Goal: Task Accomplishment & Management: Use online tool/utility

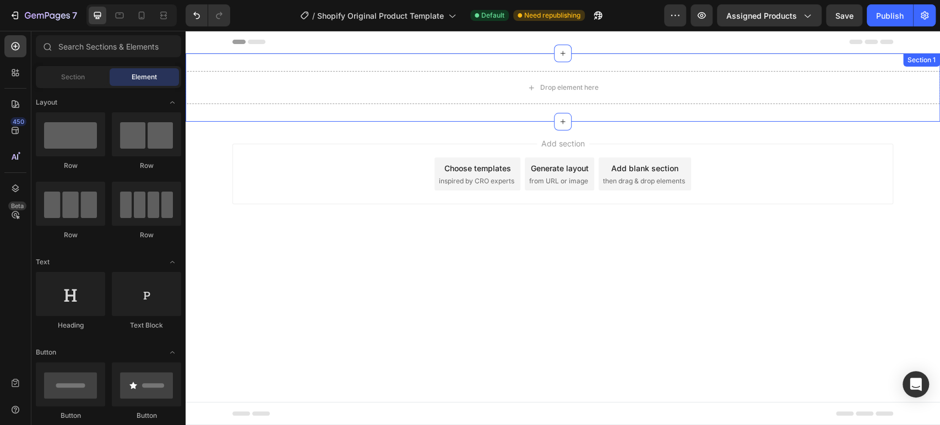
scroll to position [1467, 0]
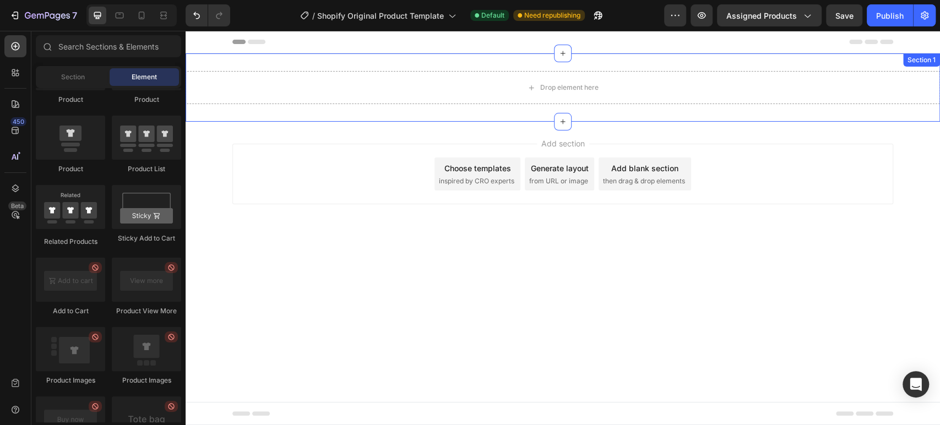
click at [480, 64] on div "Drop element here Section 1" at bounding box center [562, 87] width 754 height 68
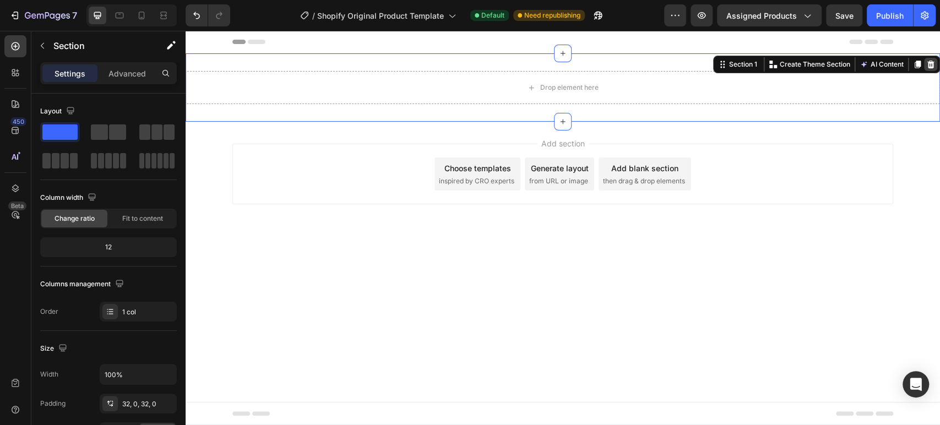
click at [931, 64] on icon at bounding box center [930, 65] width 7 height 8
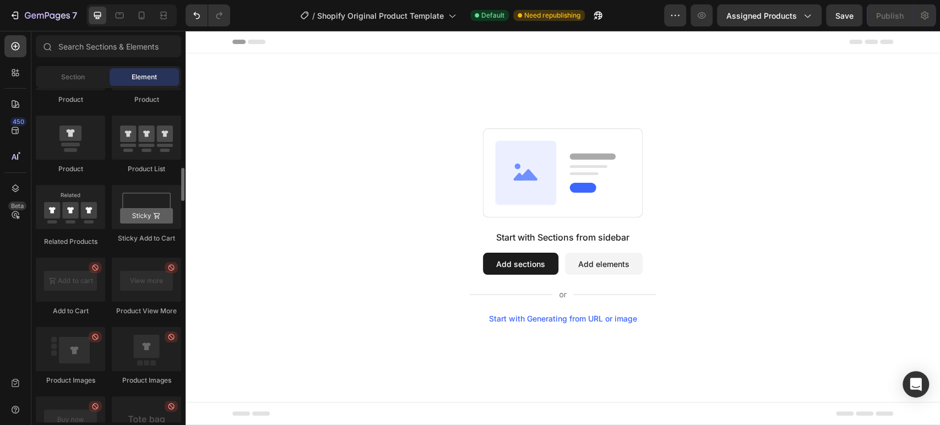
scroll to position [1162, 0]
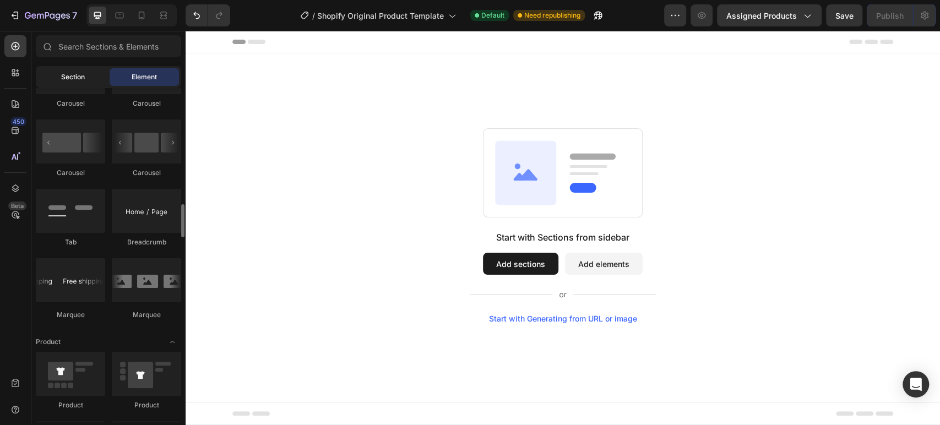
click at [70, 83] on div "Section" at bounding box center [72, 77] width 69 height 18
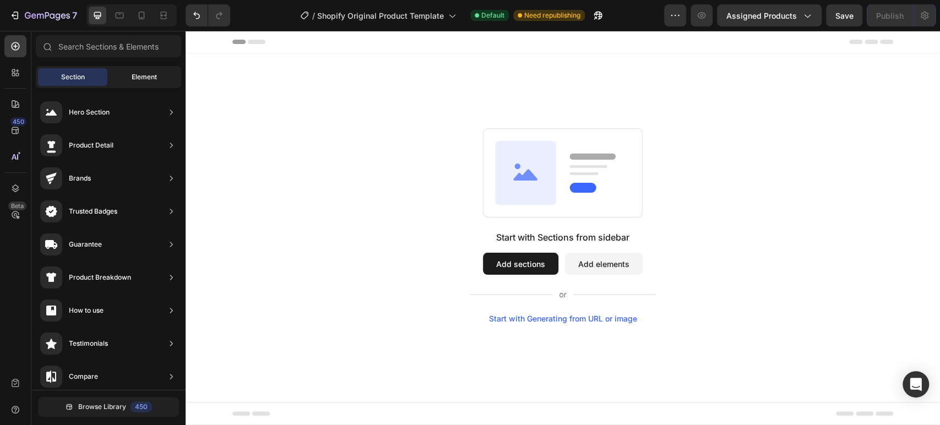
click at [129, 79] on div "Element" at bounding box center [144, 77] width 69 height 18
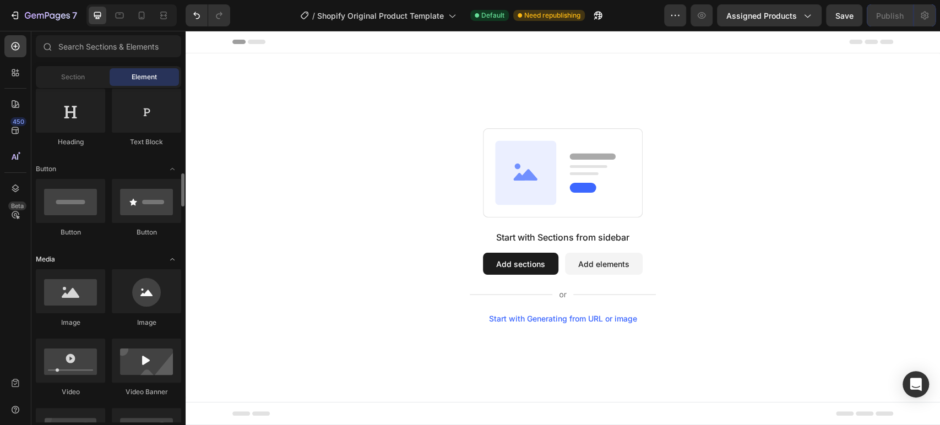
scroll to position [244, 0]
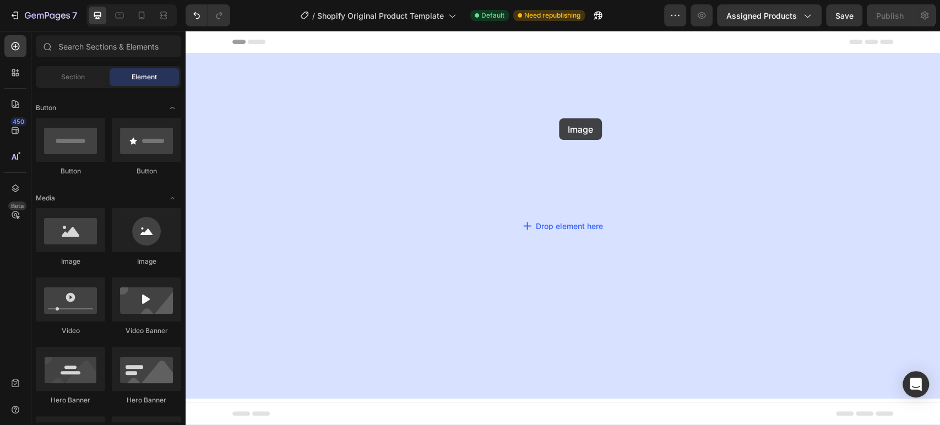
drag, startPoint x: 241, startPoint y: 265, endPoint x: 559, endPoint y: 118, distance: 350.2
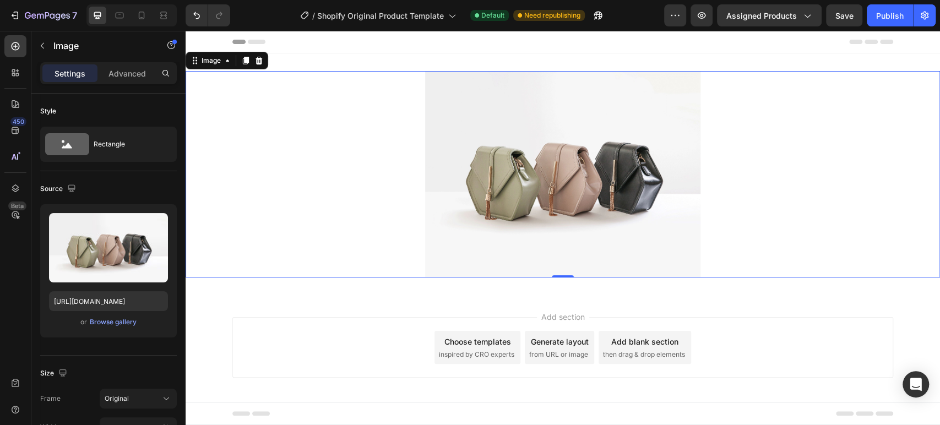
click at [781, 165] on div at bounding box center [562, 174] width 754 height 206
click at [254, 61] on icon at bounding box center [258, 60] width 9 height 9
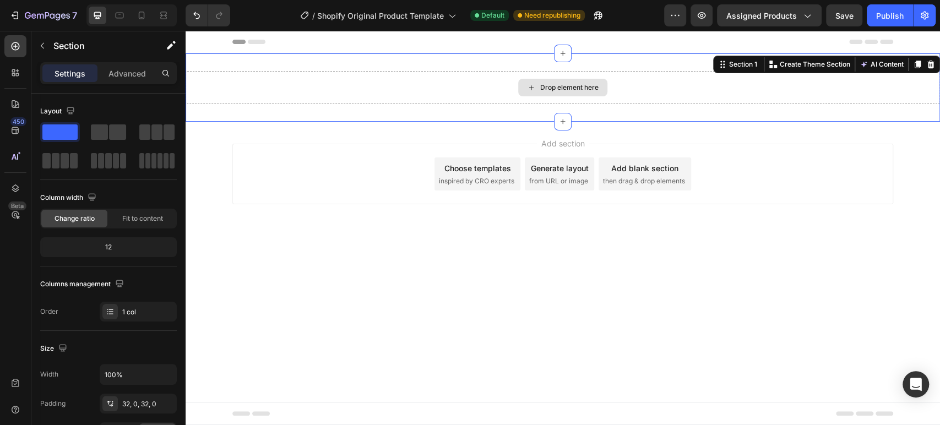
click at [497, 91] on div "Drop element here" at bounding box center [562, 87] width 754 height 33
click at [925, 64] on div at bounding box center [930, 64] width 13 height 13
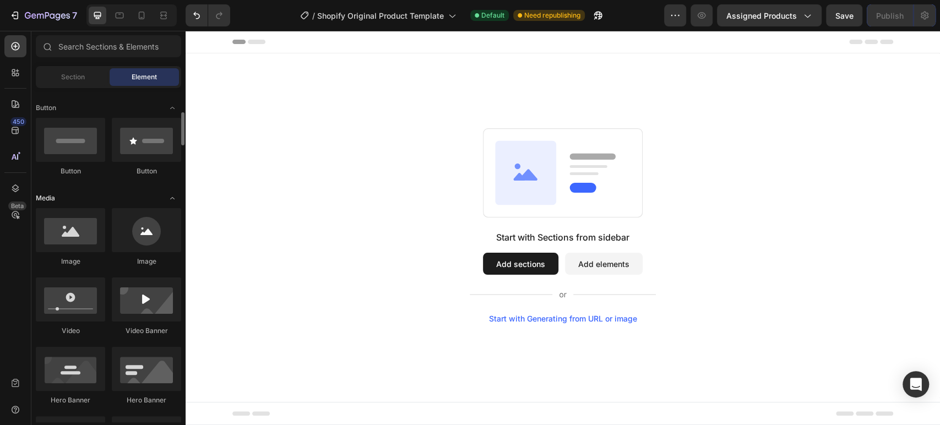
scroll to position [0, 0]
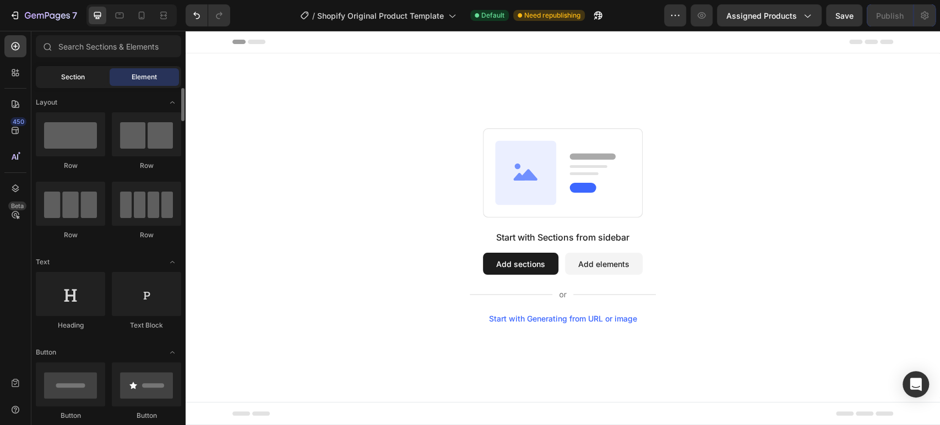
click at [83, 85] on div "Section" at bounding box center [72, 77] width 69 height 18
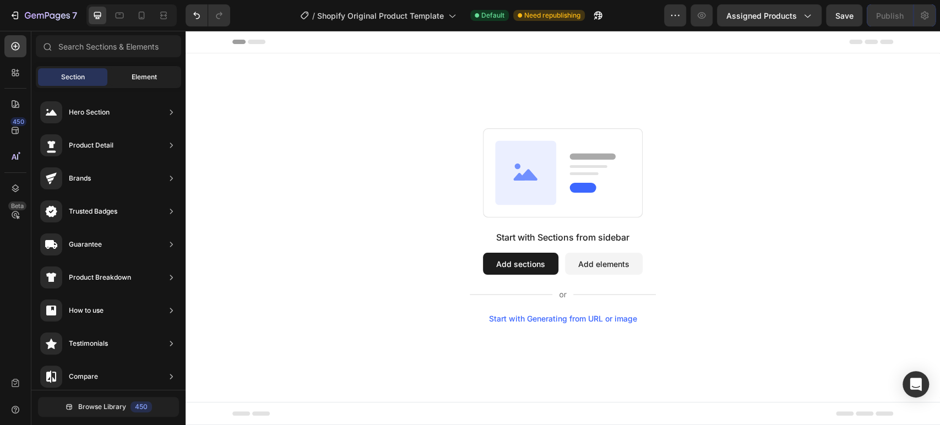
click at [133, 81] on span "Element" at bounding box center [144, 77] width 25 height 10
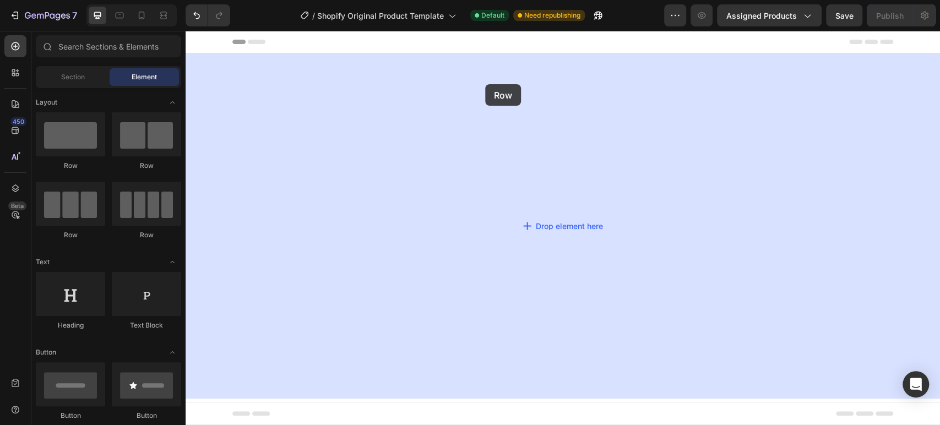
drag, startPoint x: 230, startPoint y: 169, endPoint x: 485, endPoint y: 84, distance: 269.1
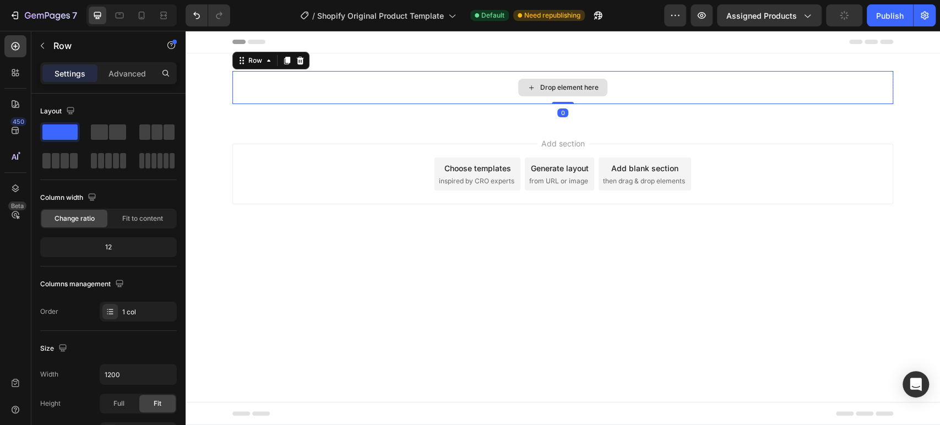
drag, startPoint x: 566, startPoint y: 111, endPoint x: 566, endPoint y: 84, distance: 27.5
click at [566, 84] on div "Drop element here Row 0" at bounding box center [562, 87] width 660 height 33
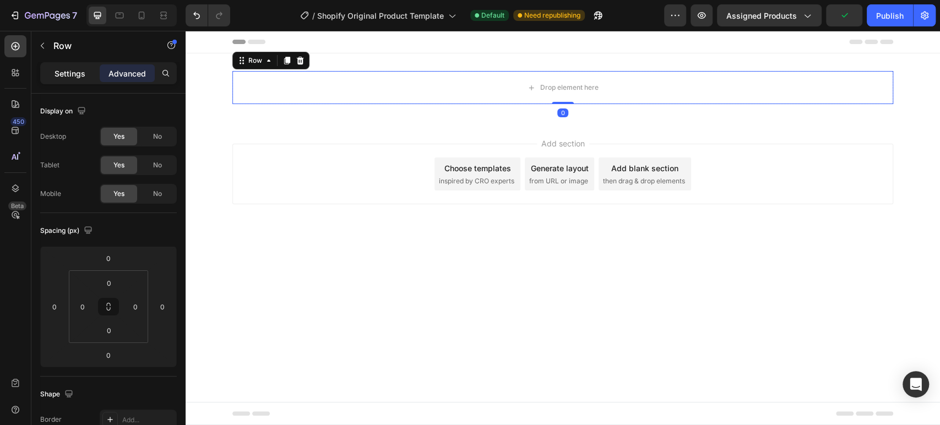
click at [74, 77] on p "Settings" at bounding box center [69, 74] width 31 height 12
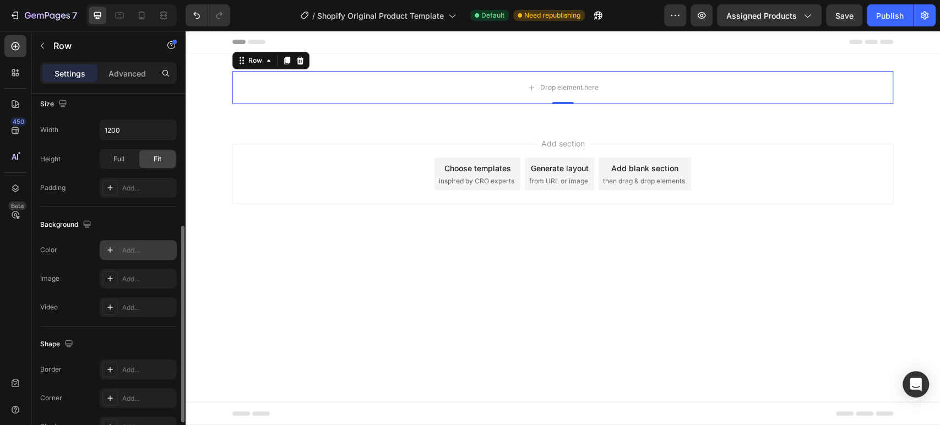
scroll to position [308, 0]
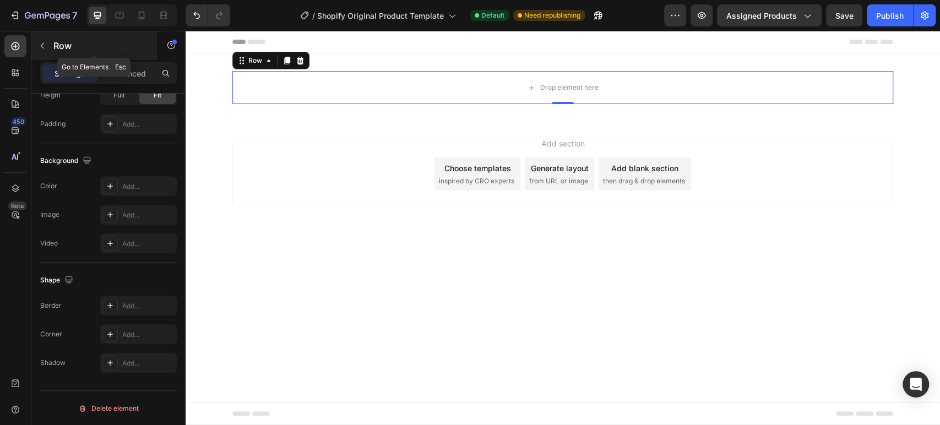
click at [41, 42] on icon "button" at bounding box center [42, 45] width 9 height 9
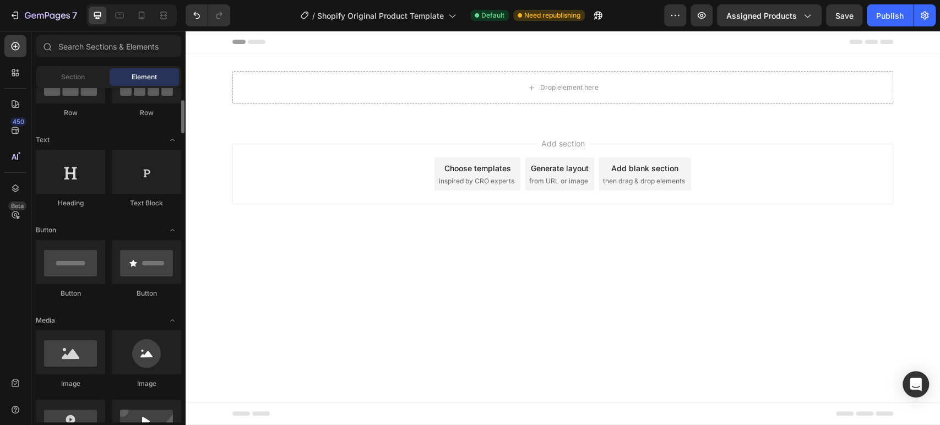
scroll to position [244, 0]
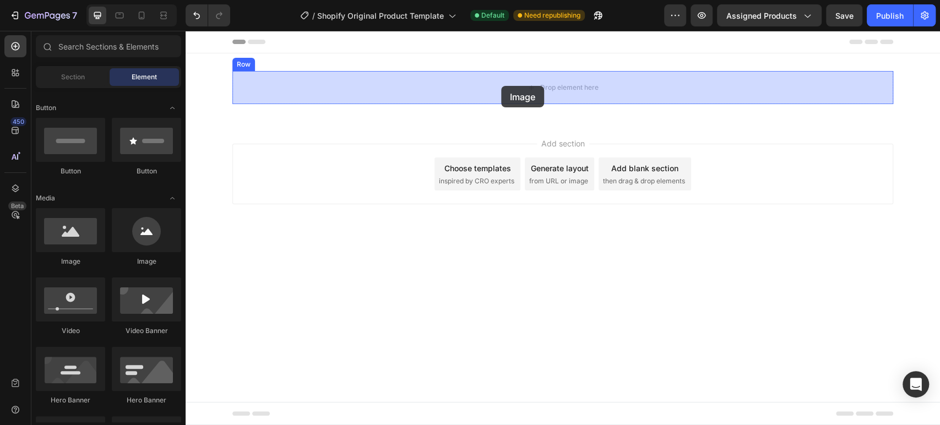
drag, startPoint x: 254, startPoint y: 270, endPoint x: 499, endPoint y: 87, distance: 305.5
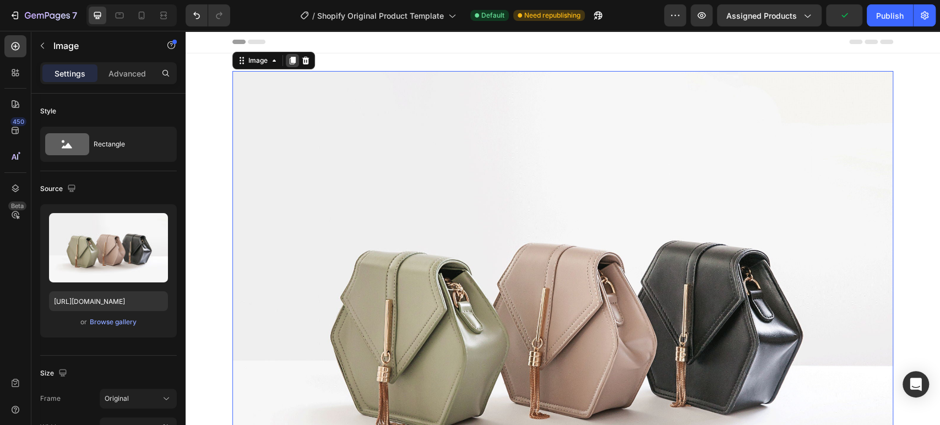
click at [288, 62] on icon at bounding box center [292, 60] width 9 height 9
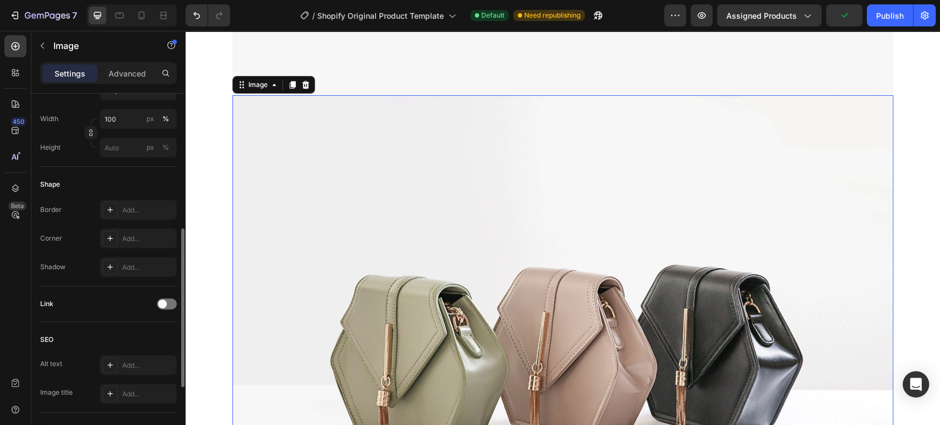
scroll to position [497, 0]
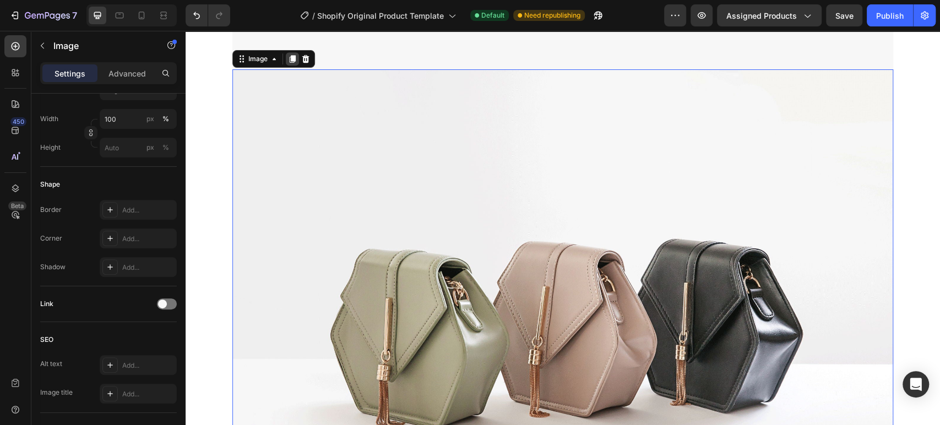
click at [290, 56] on icon at bounding box center [293, 59] width 6 height 8
click at [292, 59] on div at bounding box center [292, 58] width 13 height 13
click at [290, 60] on icon at bounding box center [293, 60] width 6 height 8
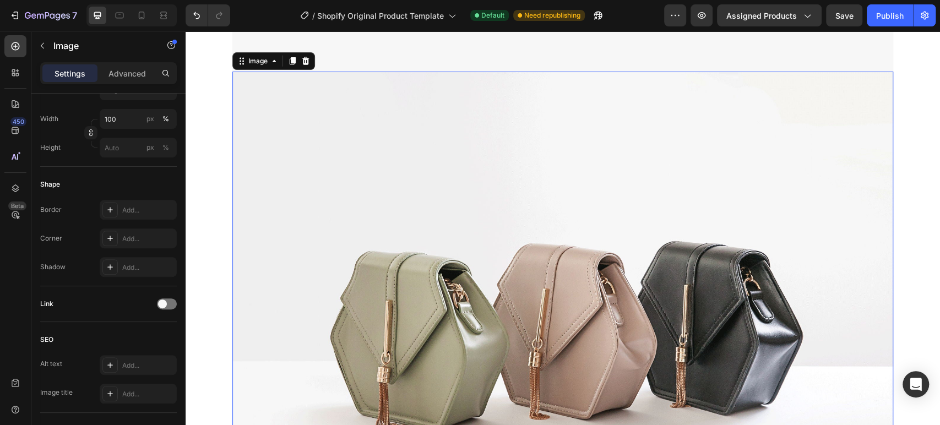
scroll to position [1983, 0]
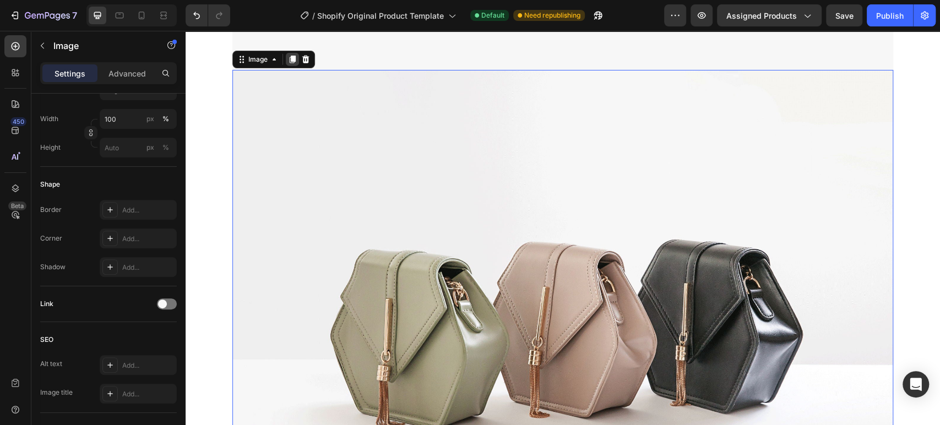
click at [290, 56] on icon at bounding box center [293, 60] width 6 height 8
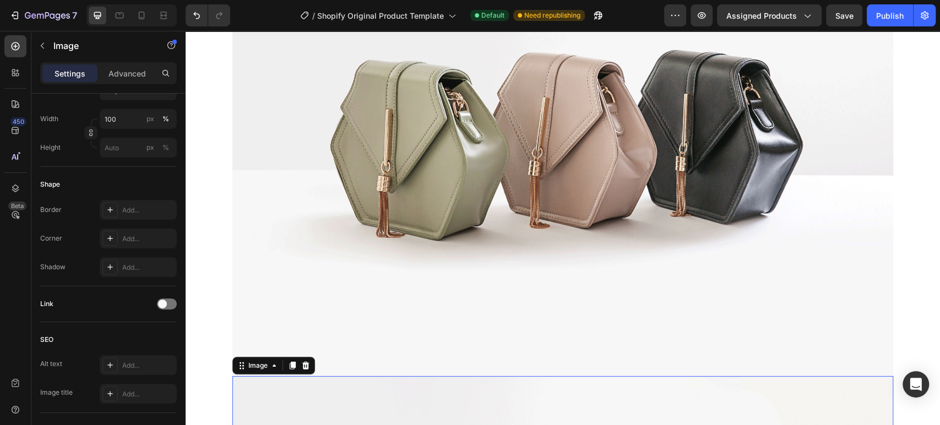
scroll to position [2111, 0]
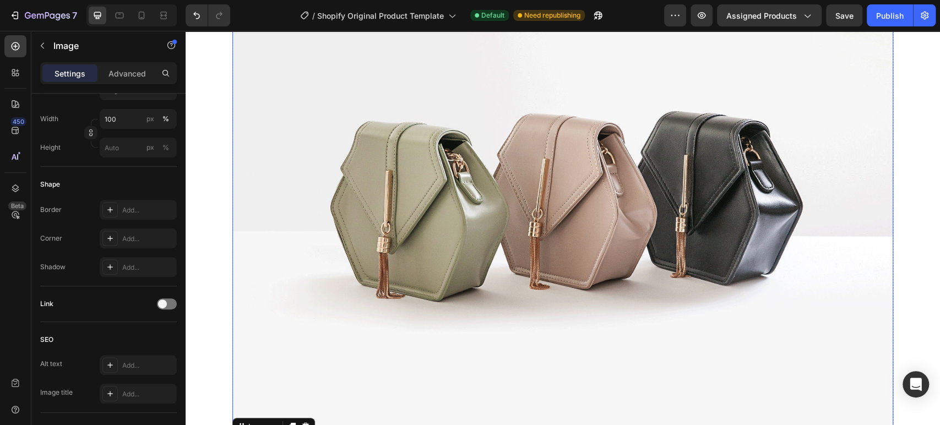
click at [536, 83] on img at bounding box center [562, 189] width 660 height 495
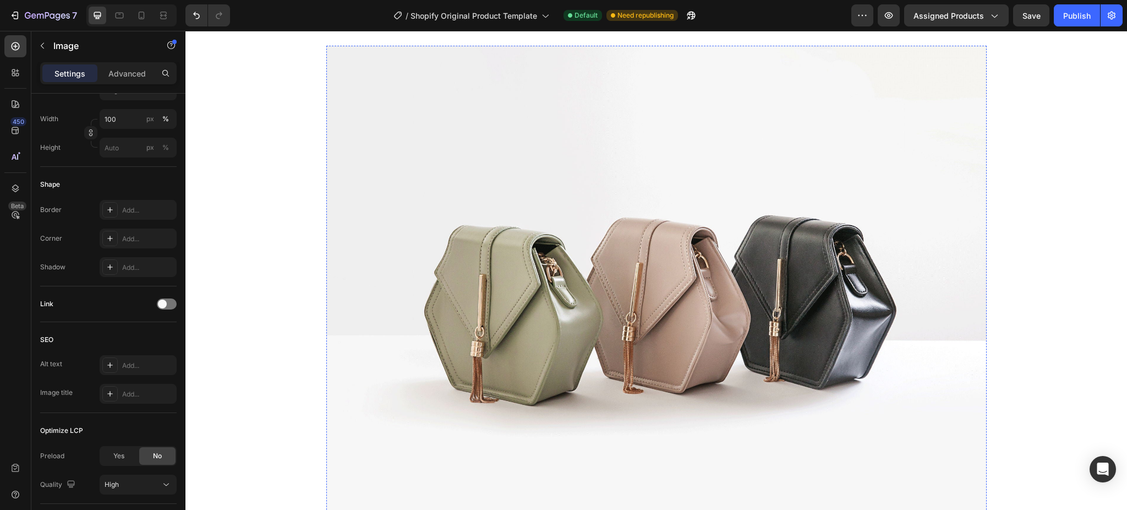
scroll to position [0, 0]
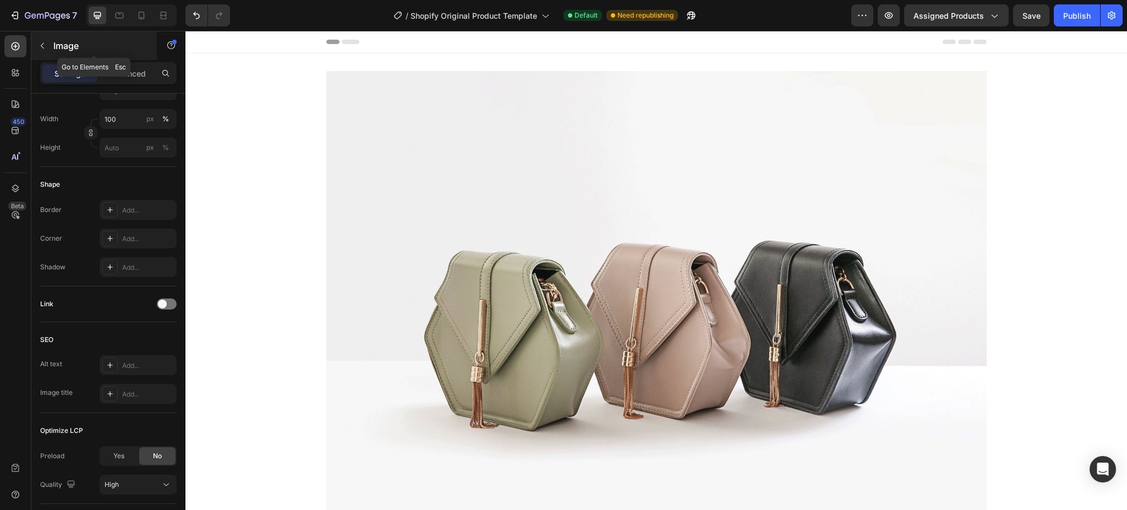
click at [44, 43] on icon "button" at bounding box center [42, 45] width 9 height 9
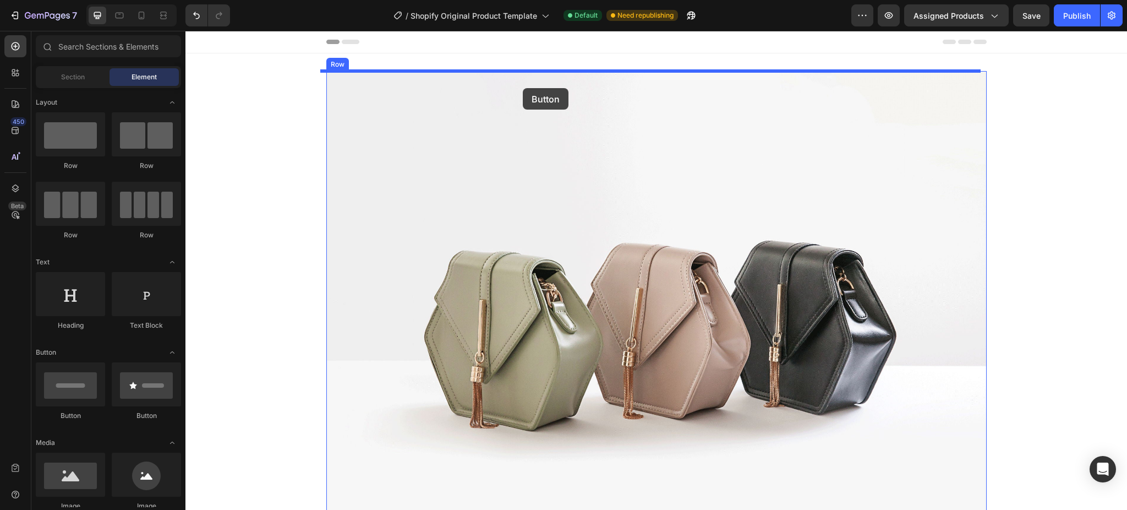
drag, startPoint x: 244, startPoint y: 430, endPoint x: 523, endPoint y: 88, distance: 441.2
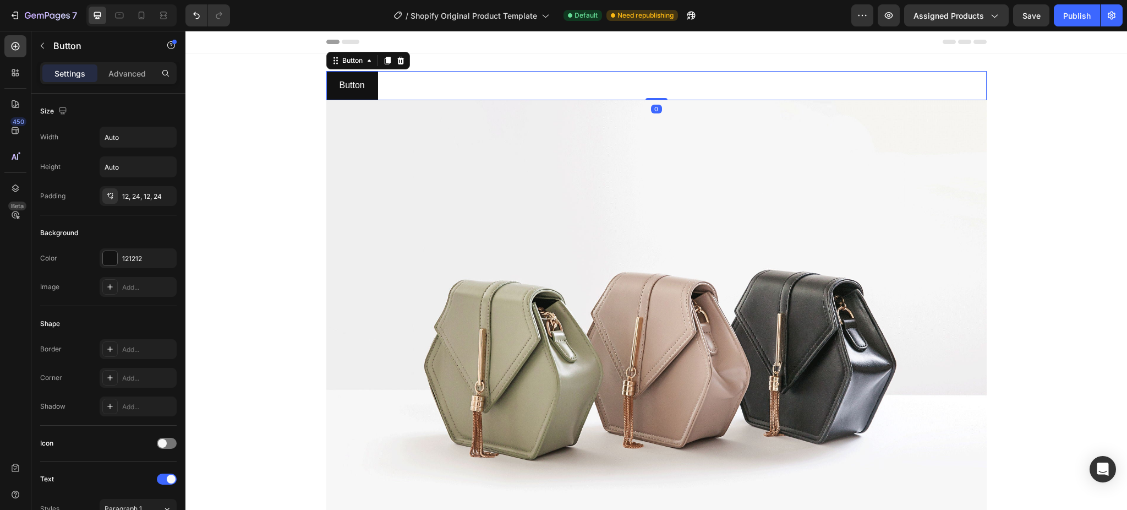
click at [574, 79] on div "Button Button 0" at bounding box center [656, 85] width 660 height 29
drag, startPoint x: 397, startPoint y: 62, endPoint x: 381, endPoint y: 51, distance: 19.7
click at [394, 62] on div at bounding box center [400, 60] width 13 height 13
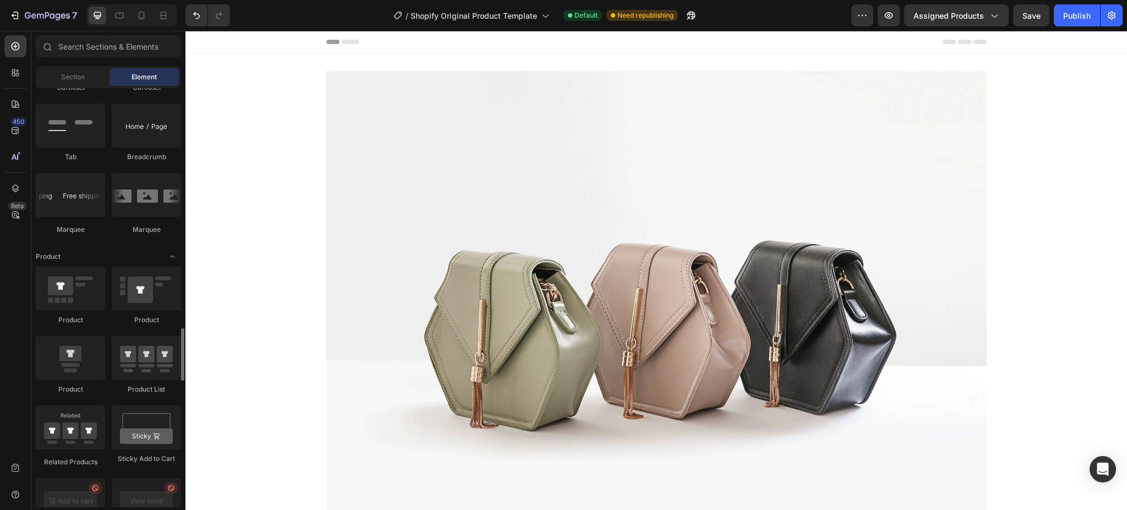
scroll to position [1321, 0]
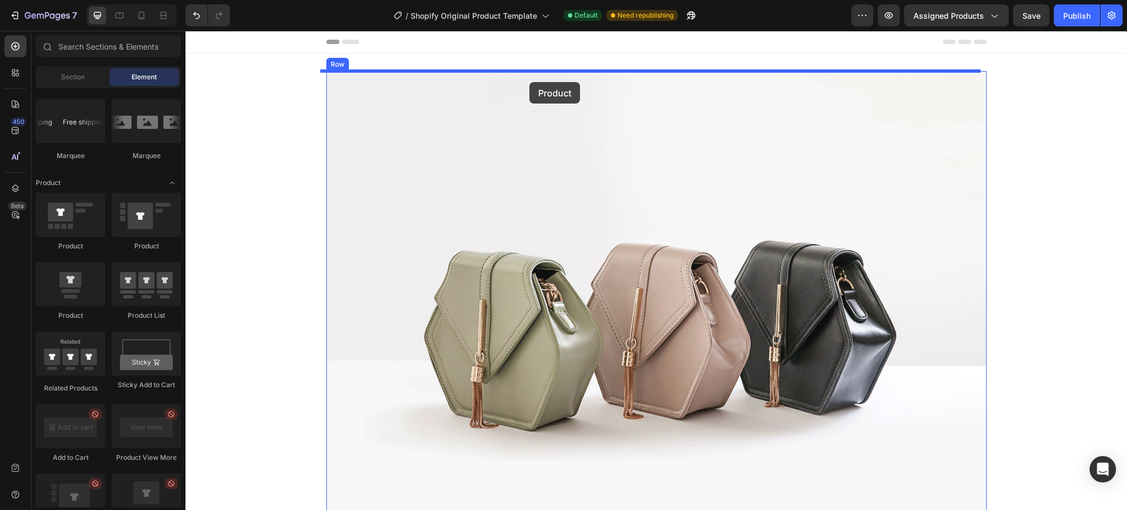
drag, startPoint x: 228, startPoint y: 255, endPoint x: 529, endPoint y: 82, distance: 347.6
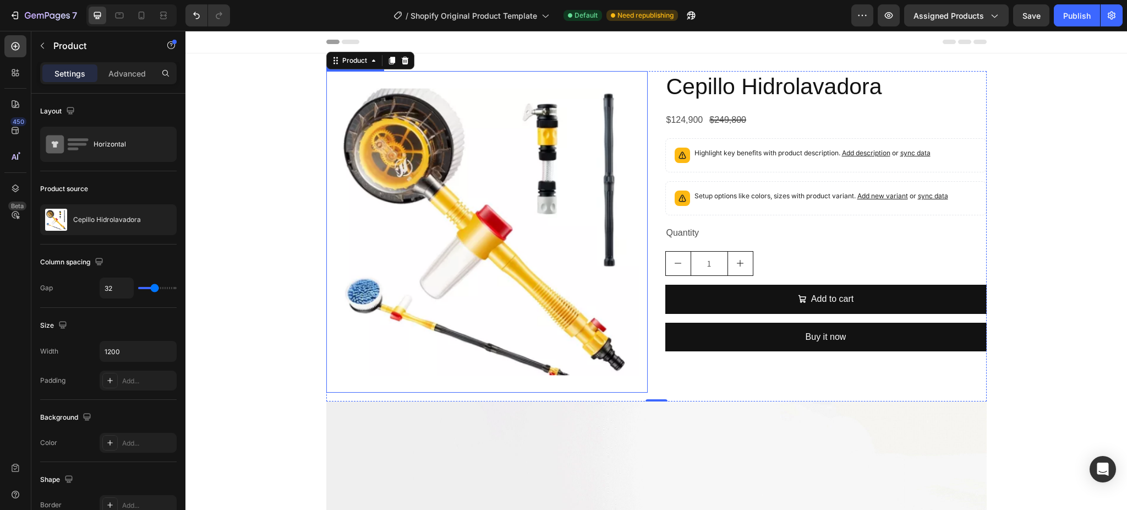
click at [583, 121] on img at bounding box center [486, 231] width 321 height 321
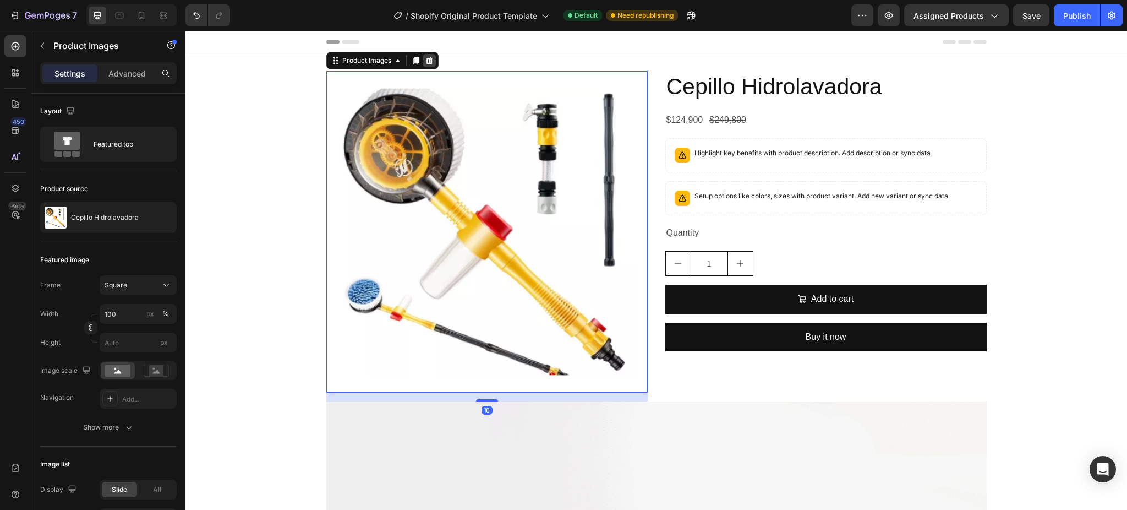
click at [427, 61] on icon at bounding box center [429, 60] width 9 height 9
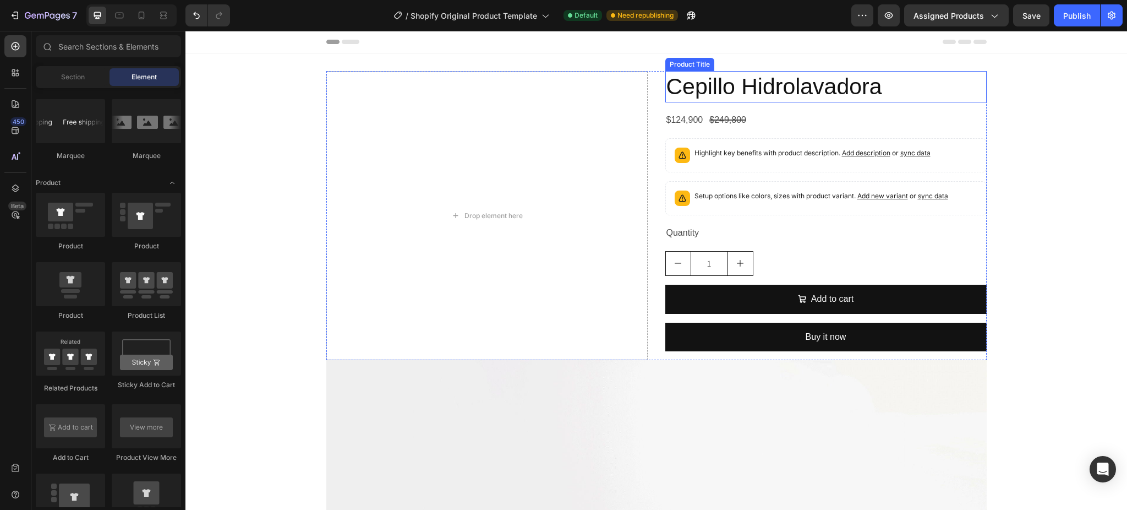
click at [716, 93] on h2 "Cepillo Hidrolavadora" at bounding box center [825, 86] width 321 height 31
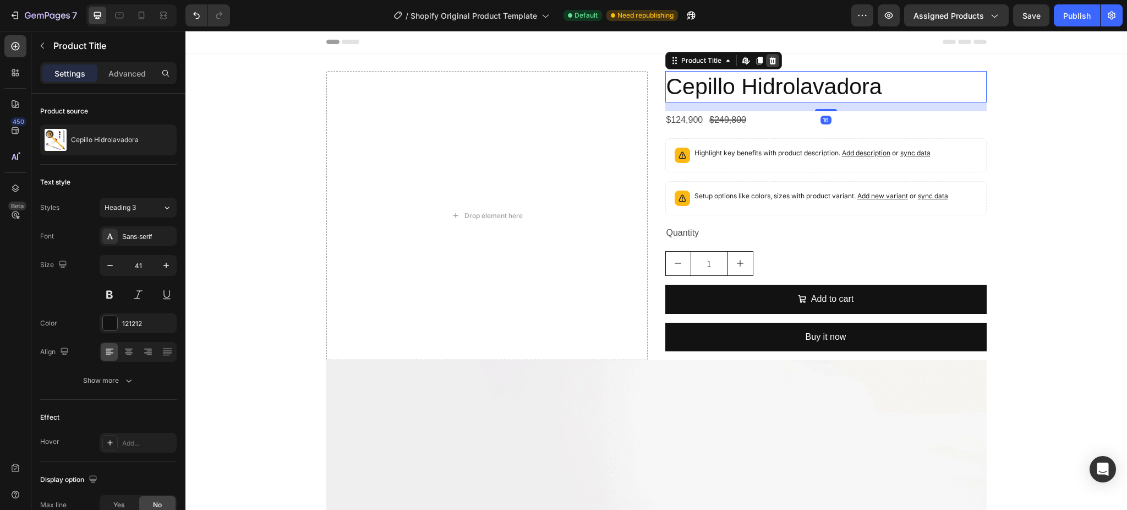
click at [772, 60] on div at bounding box center [772, 60] width 13 height 13
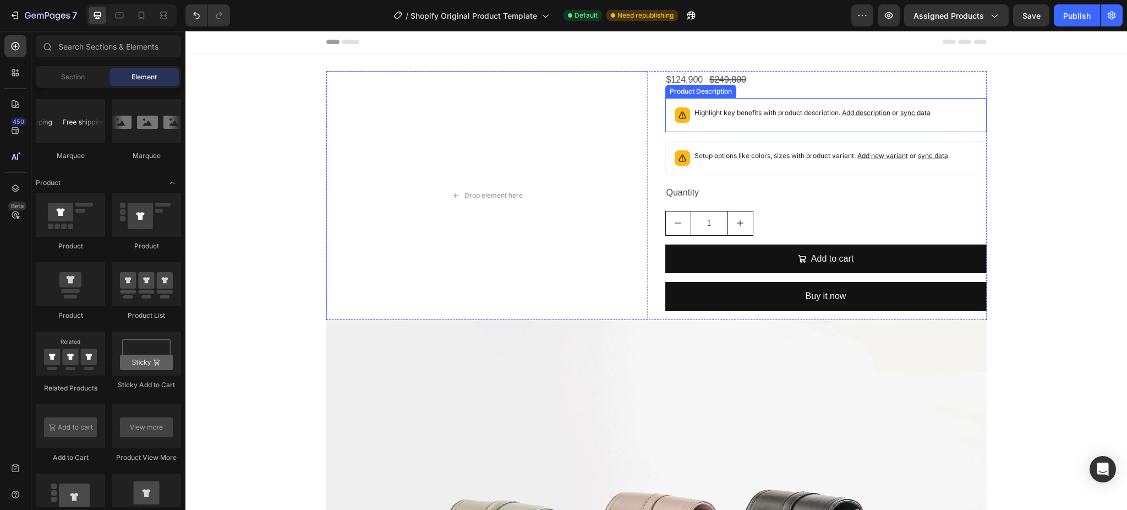
click at [723, 111] on p "Highlight key benefits with product description. Add description or sync data" at bounding box center [813, 112] width 236 height 11
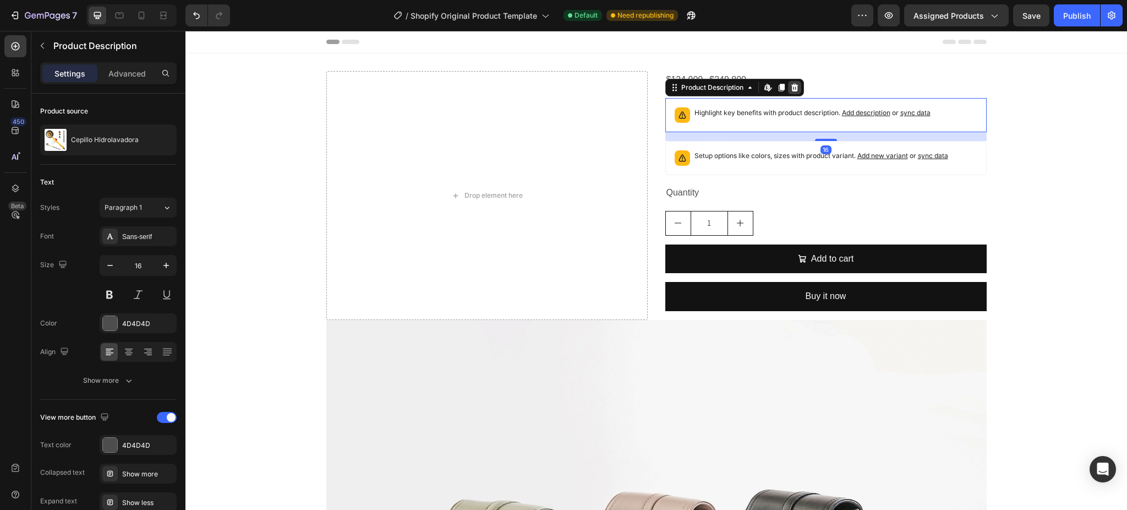
click at [795, 89] on div at bounding box center [794, 87] width 13 height 13
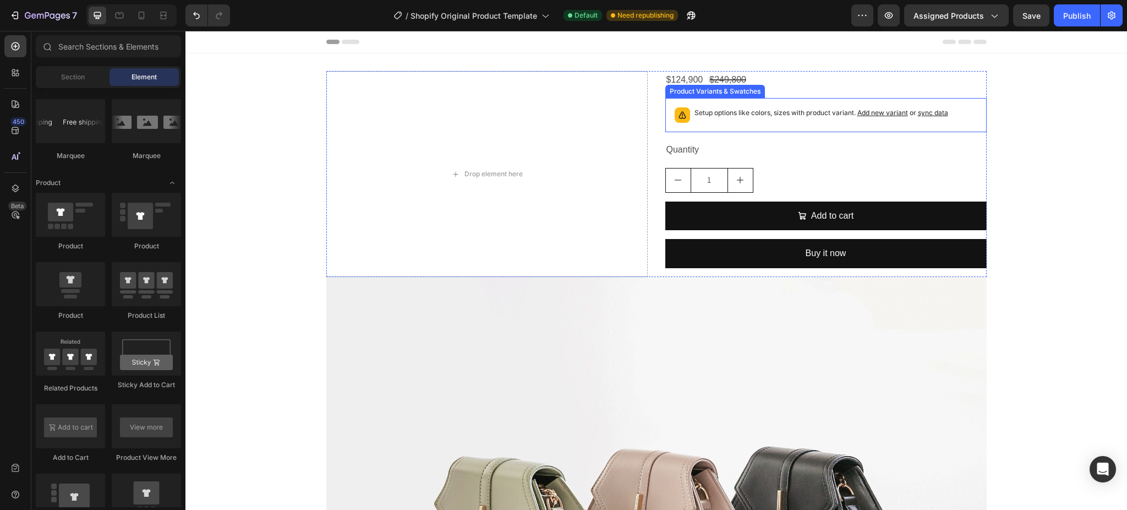
drag, startPoint x: 745, startPoint y: 119, endPoint x: 752, endPoint y: 113, distance: 9.0
click at [745, 117] on div "Setup options like colors, sizes with product variant. Add new variant or sync …" at bounding box center [822, 114] width 254 height 15
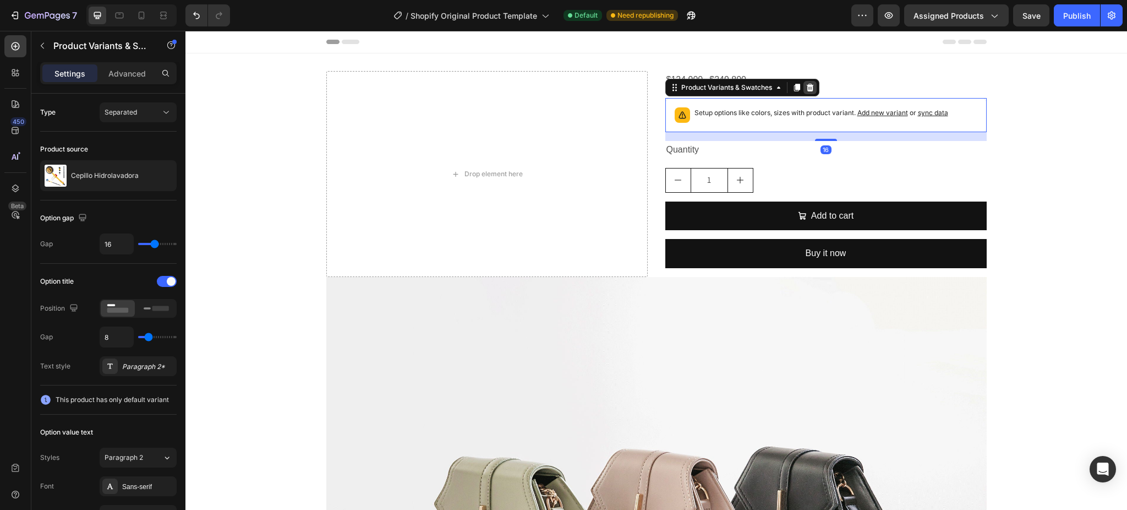
click at [806, 89] on icon at bounding box center [810, 87] width 9 height 9
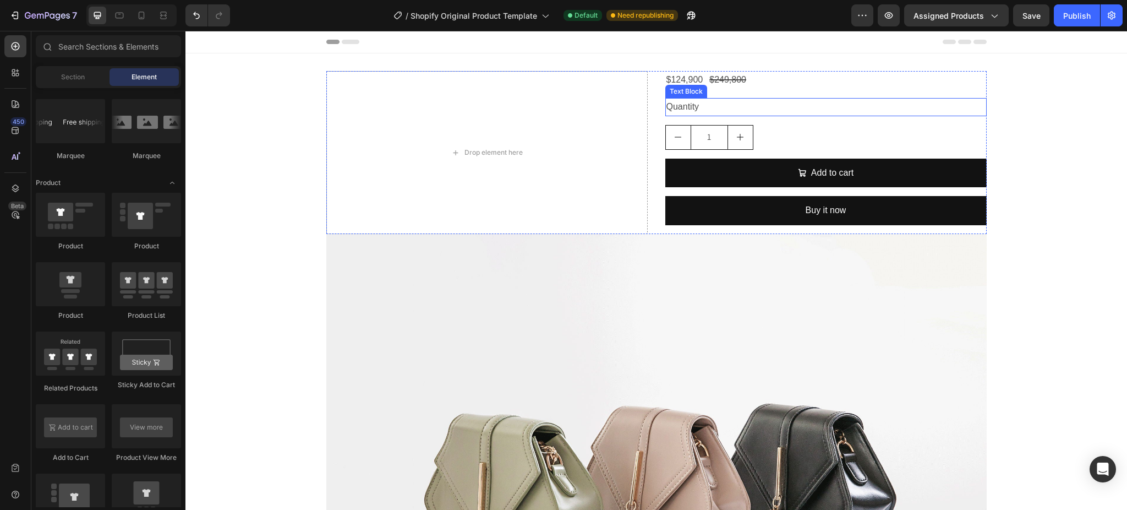
click at [736, 114] on div "Quantity" at bounding box center [825, 107] width 321 height 18
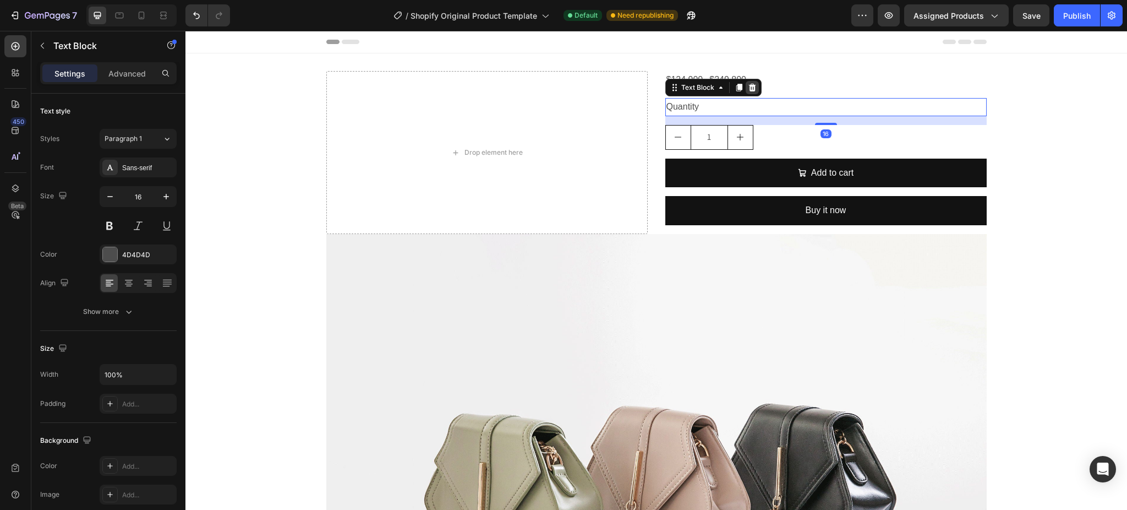
click at [749, 88] on icon at bounding box center [752, 88] width 7 height 8
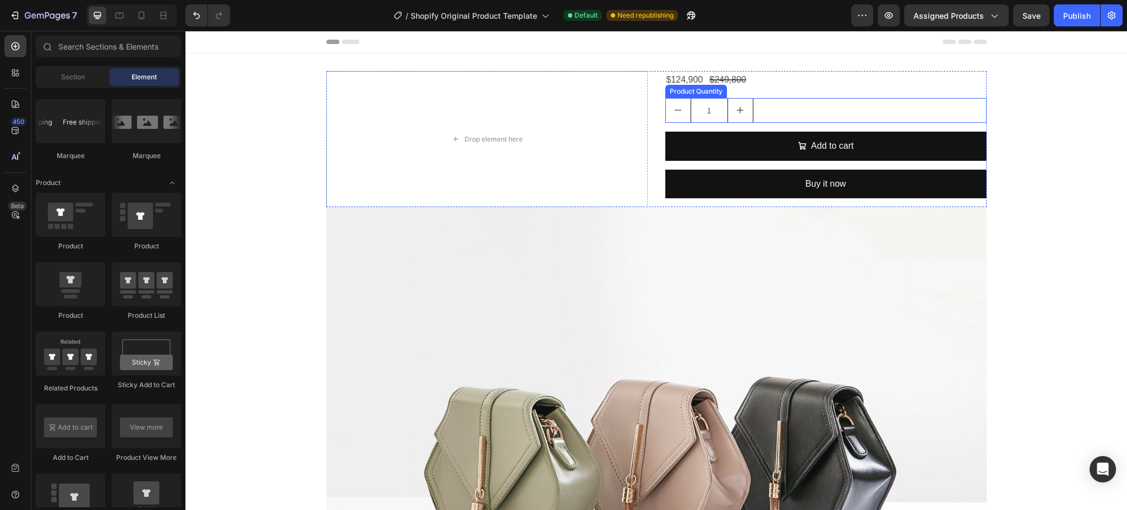
click at [772, 104] on div "1" at bounding box center [825, 110] width 321 height 25
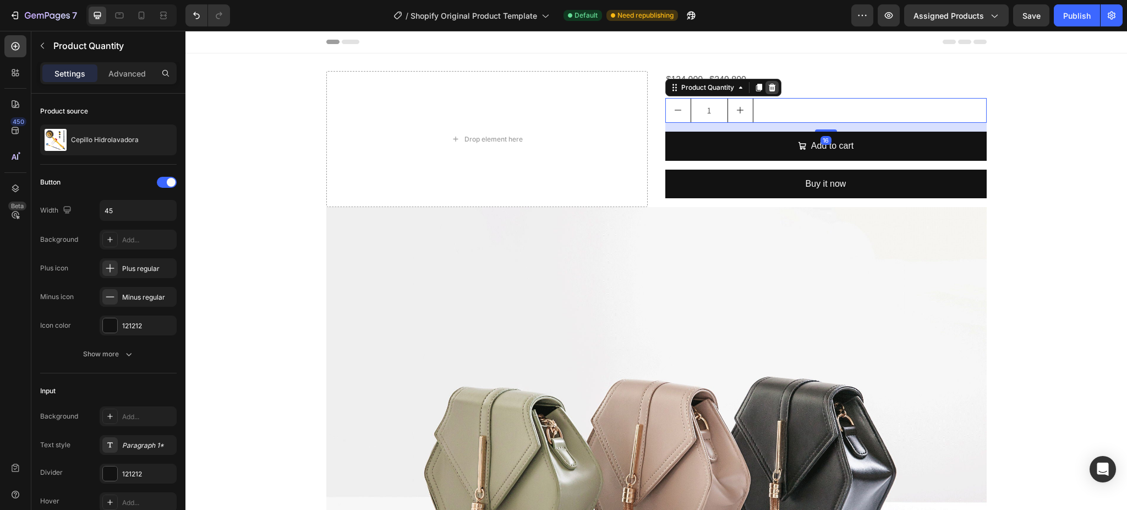
click at [768, 85] on icon at bounding box center [771, 88] width 7 height 8
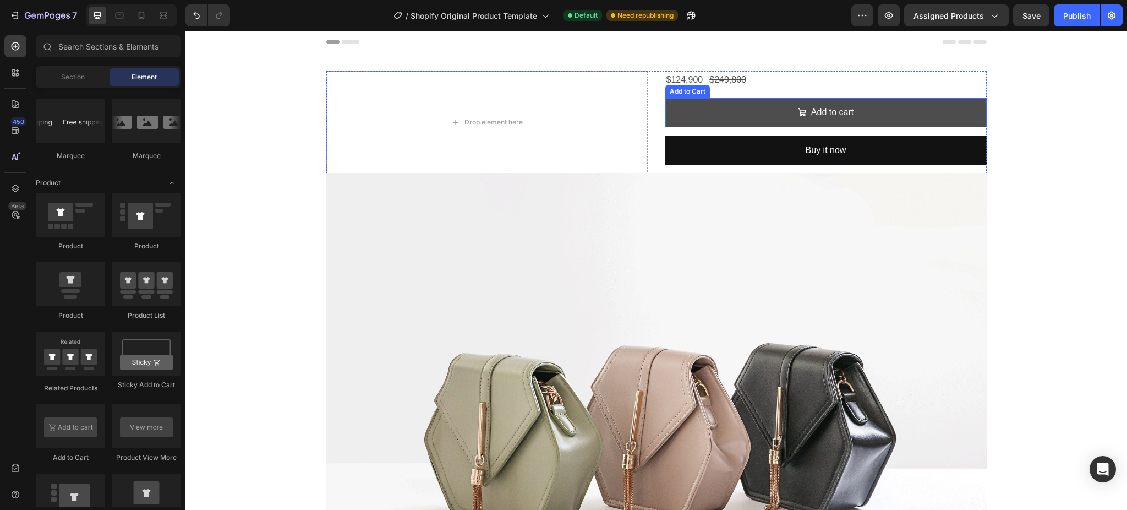
click at [772, 110] on button "Add to cart" at bounding box center [825, 112] width 321 height 29
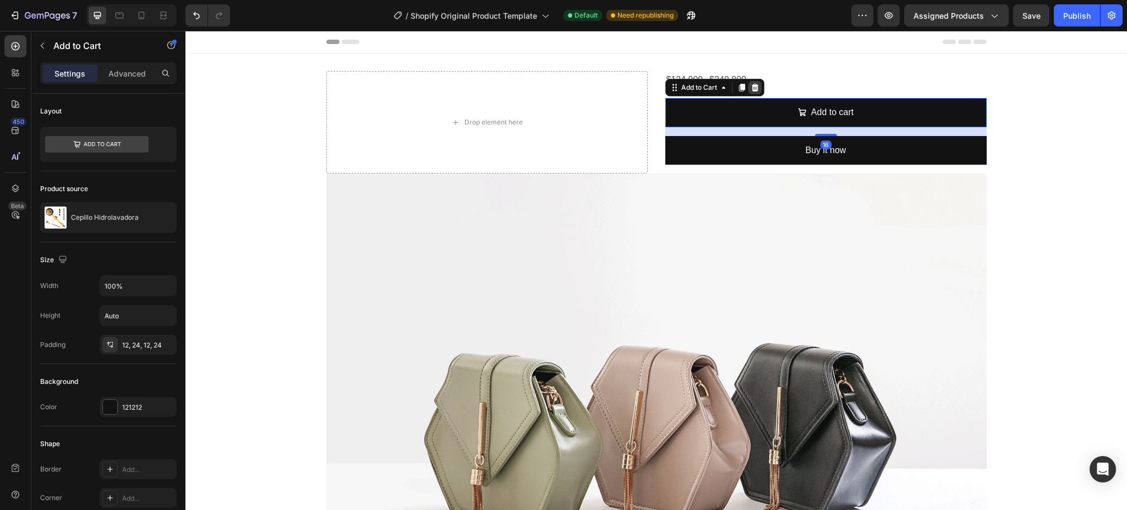
click at [749, 81] on div at bounding box center [755, 87] width 13 height 13
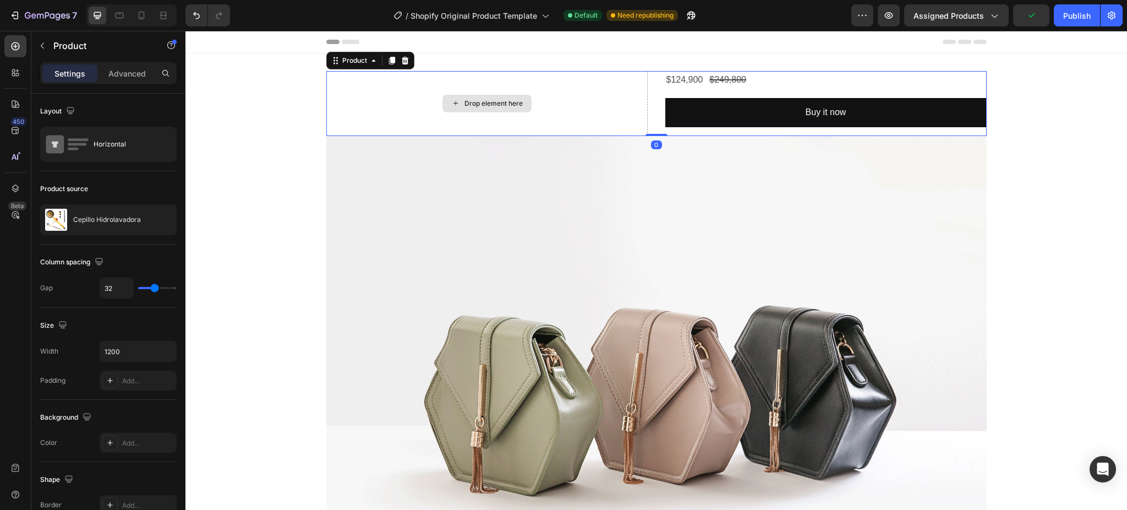
click at [612, 104] on div "Drop element here" at bounding box center [486, 103] width 321 height 65
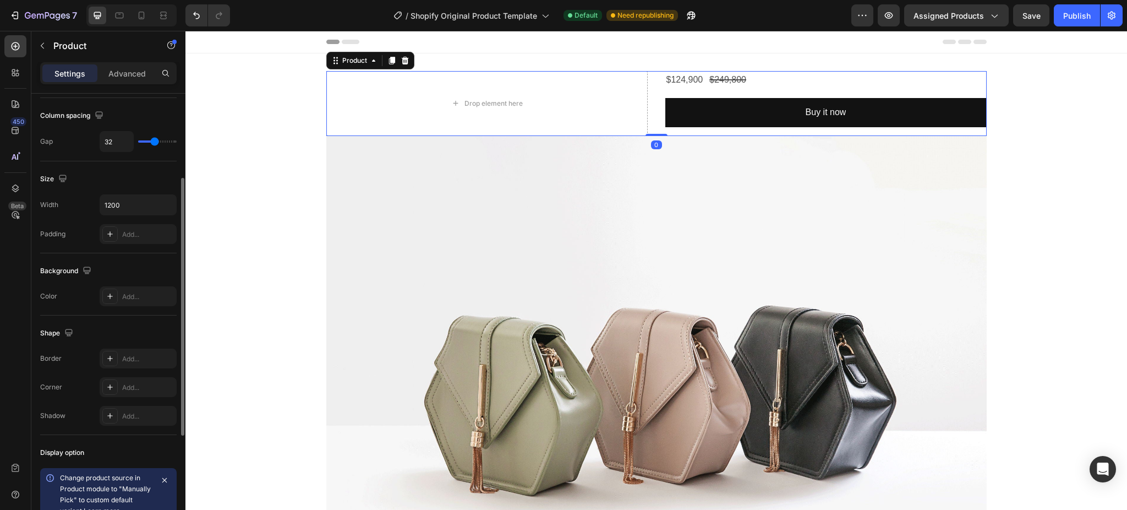
scroll to position [0, 0]
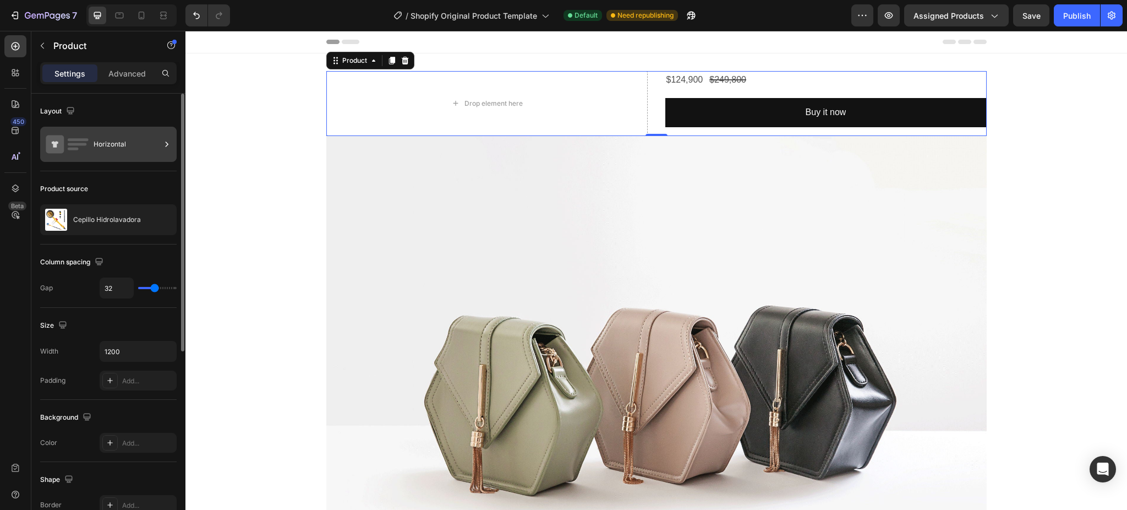
click at [107, 141] on div "Horizontal" at bounding box center [127, 144] width 67 height 25
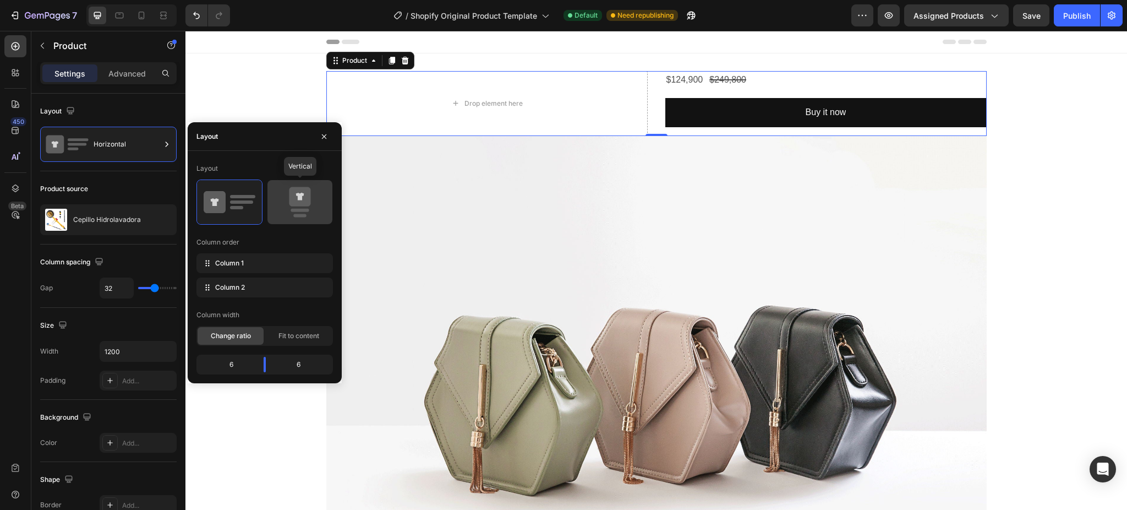
drag, startPoint x: 299, startPoint y: 206, endPoint x: 291, endPoint y: 201, distance: 9.6
click at [300, 205] on icon at bounding box center [299, 196] width 21 height 19
type input "16"
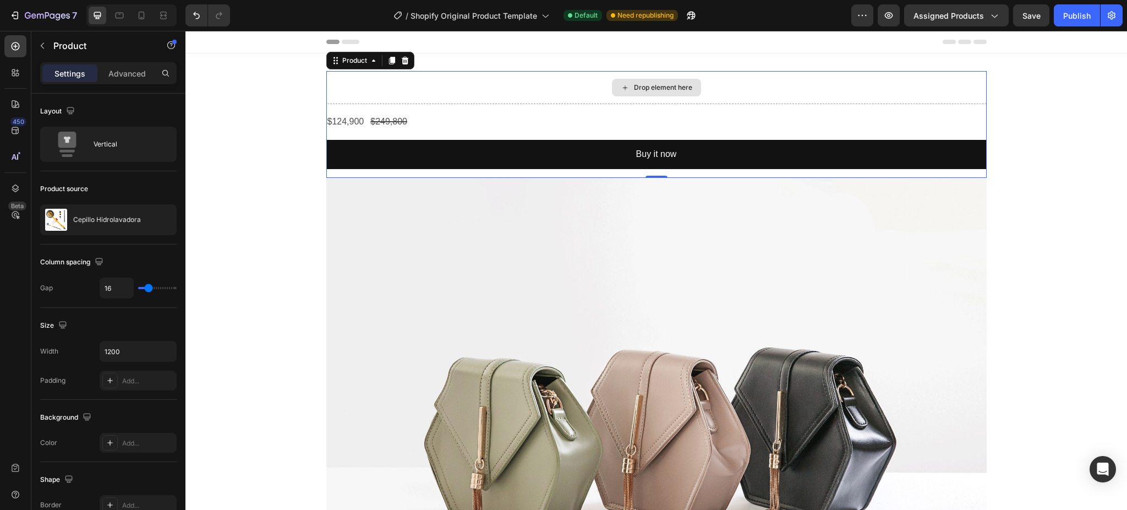
click at [696, 91] on div "Drop element here" at bounding box center [656, 87] width 660 height 33
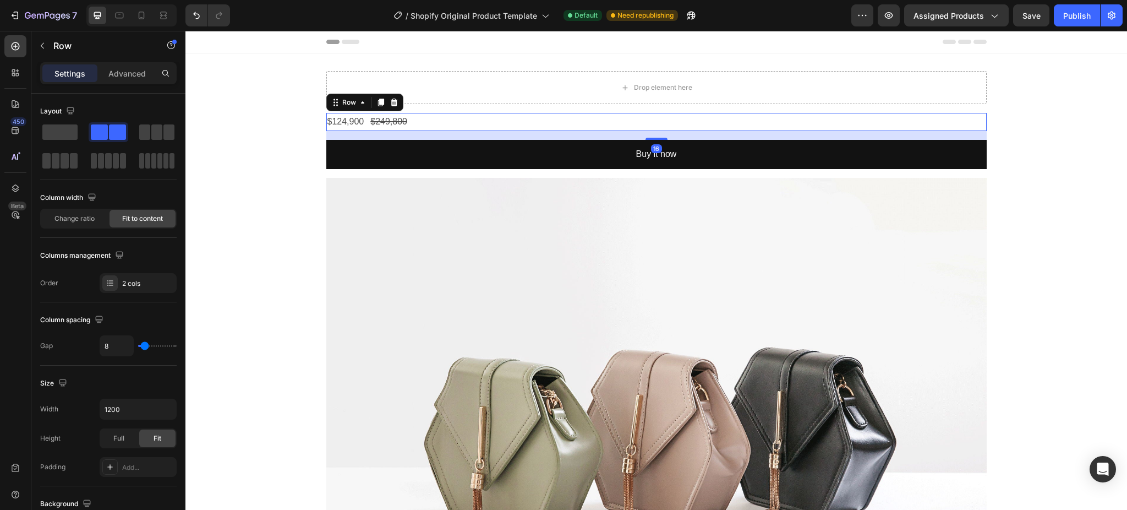
click at [493, 117] on div "$124,900 Product Price Product Price $249,800 Product Price Product Price Row 16" at bounding box center [656, 122] width 660 height 18
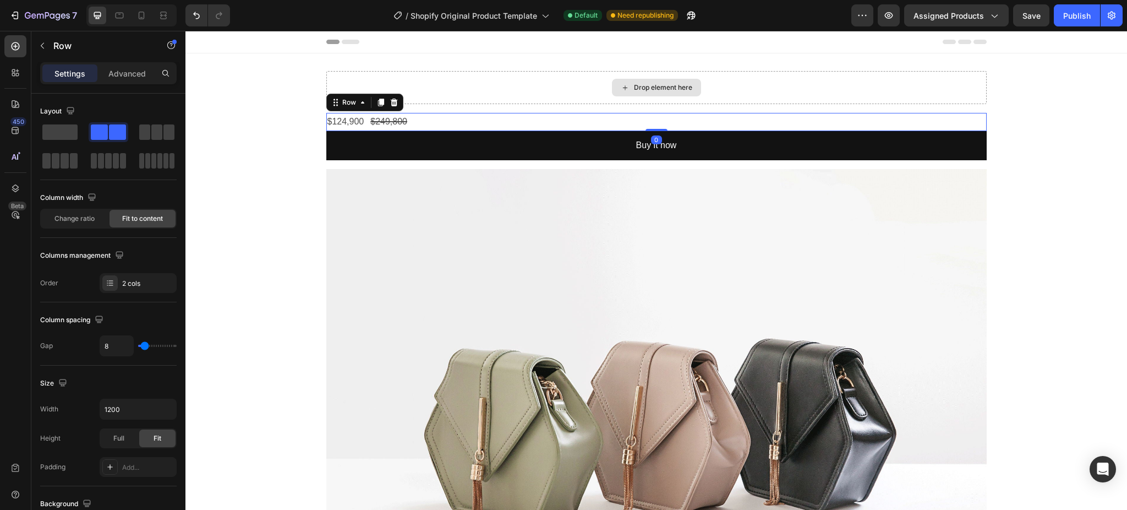
drag, startPoint x: 650, startPoint y: 139, endPoint x: 652, endPoint y: 100, distance: 39.1
click at [652, 100] on div "Drop element here $124,900 Product Price Product Price $249,800 Product Price P…" at bounding box center [656, 120] width 660 height 98
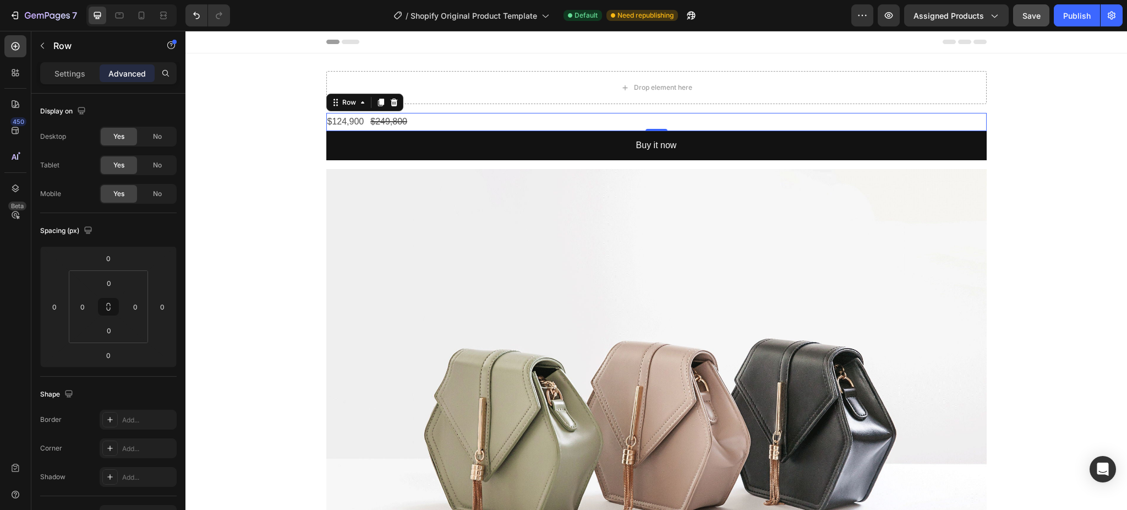
click at [939, 12] on button "Save" at bounding box center [1031, 15] width 36 height 22
click at [939, 21] on div "Publish" at bounding box center [1077, 16] width 28 height 12
click at [682, 17] on icon "button" at bounding box center [678, 15] width 11 height 11
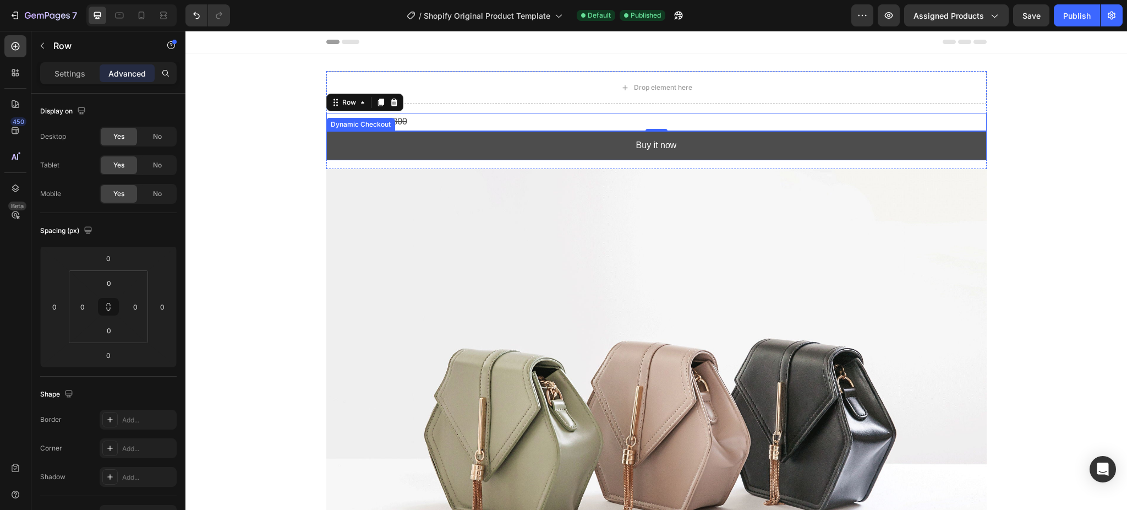
click at [553, 146] on button "Buy it now" at bounding box center [656, 145] width 660 height 29
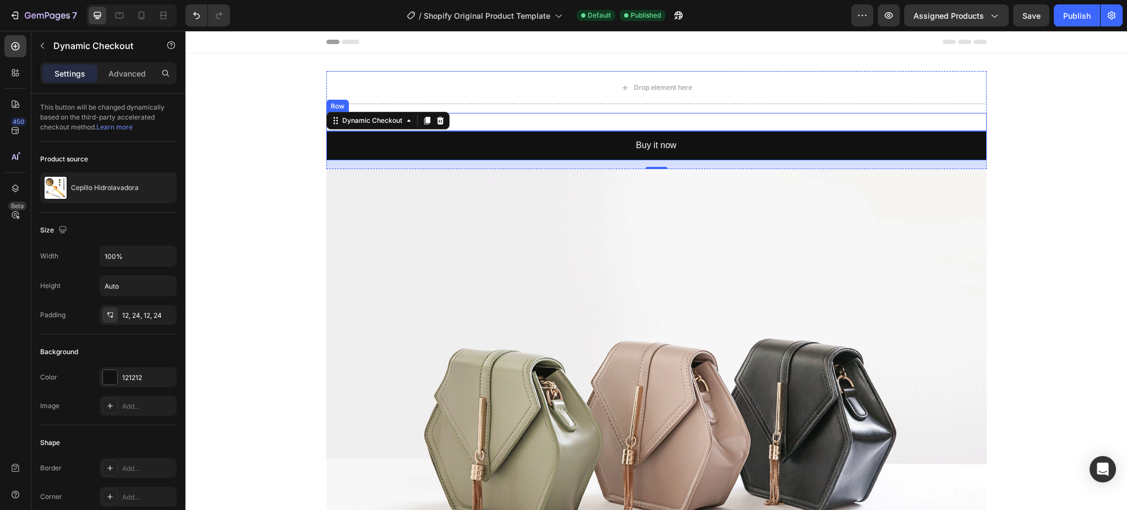
click at [505, 120] on div "$124,900 Product Price Product Price $249,800 Product Price Product Price Row" at bounding box center [656, 122] width 660 height 18
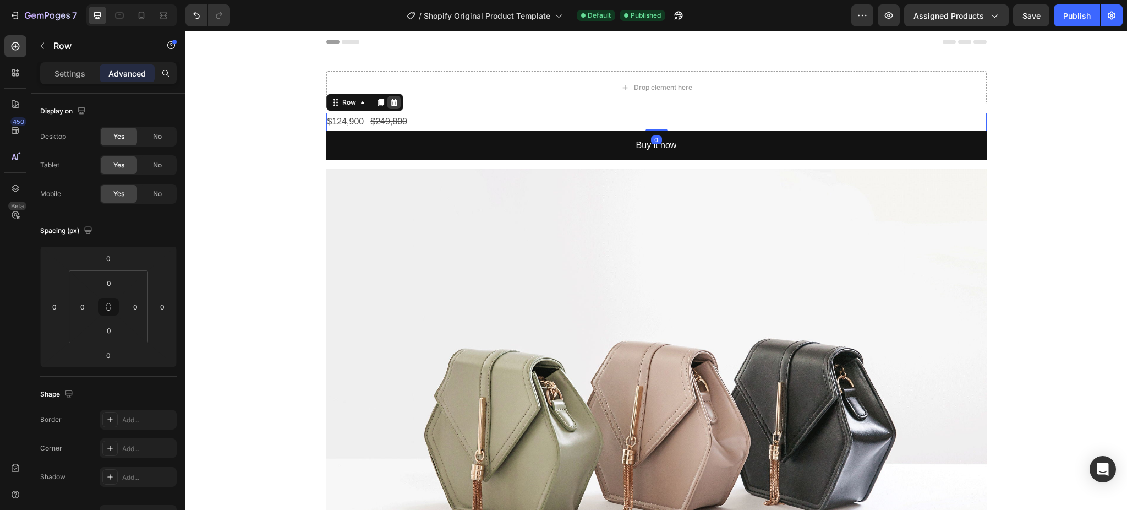
click at [390, 101] on icon at bounding box center [393, 103] width 7 height 8
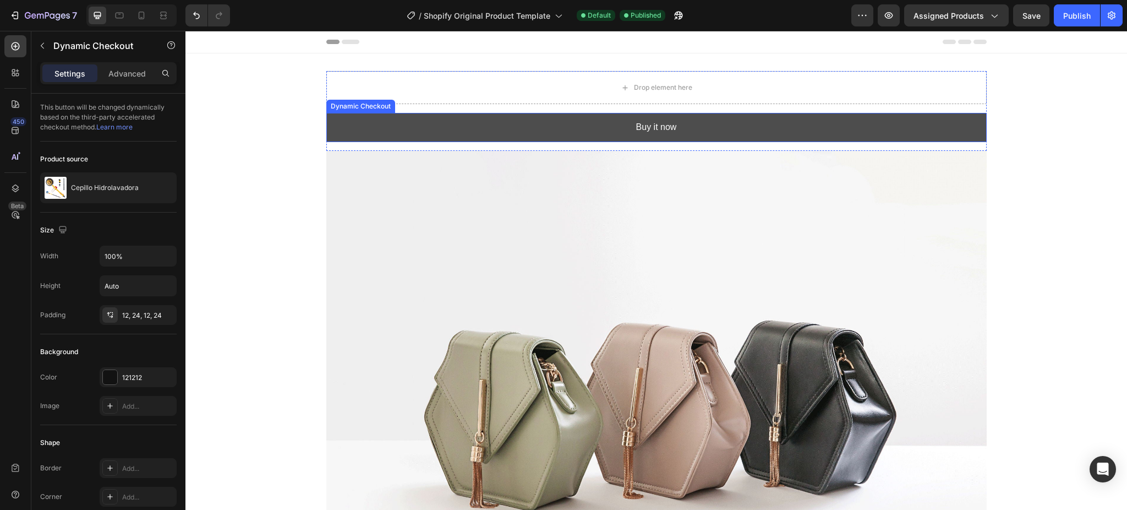
click at [417, 116] on button "Buy it now" at bounding box center [656, 127] width 660 height 29
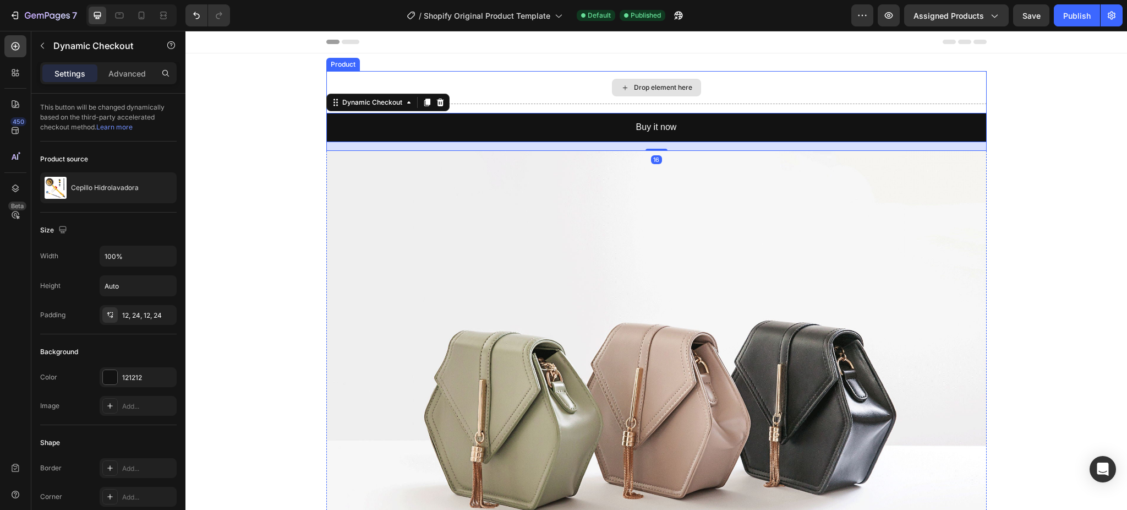
click at [444, 101] on div "Drop element here" at bounding box center [656, 87] width 660 height 33
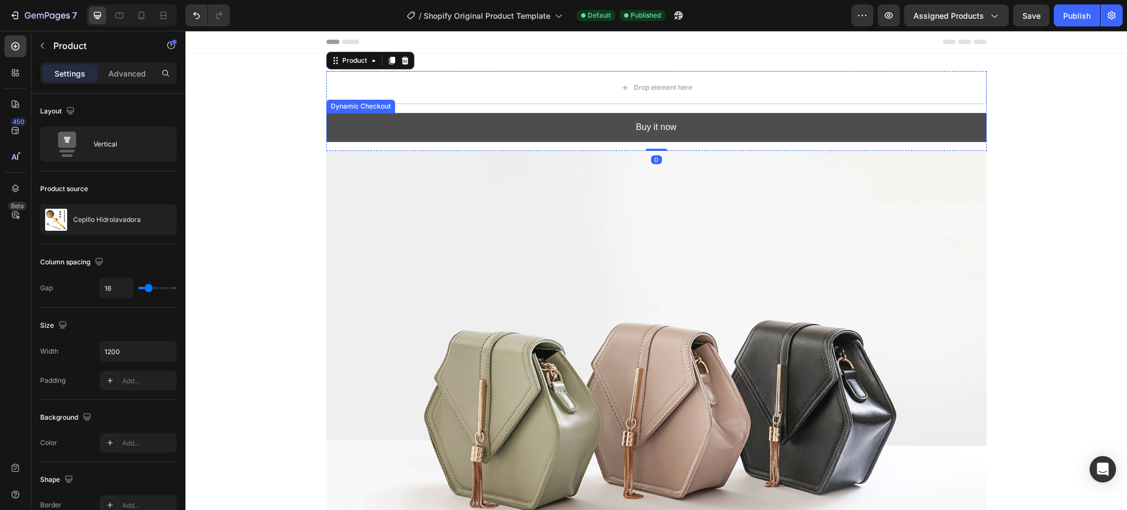
click at [454, 123] on button "Buy it now" at bounding box center [656, 127] width 660 height 29
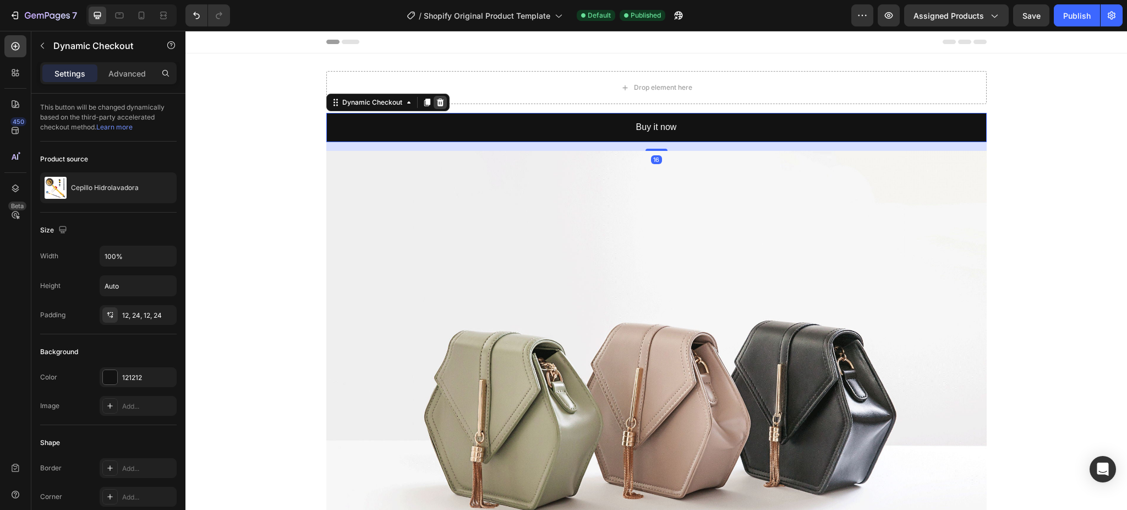
click at [436, 103] on icon at bounding box center [439, 103] width 7 height 8
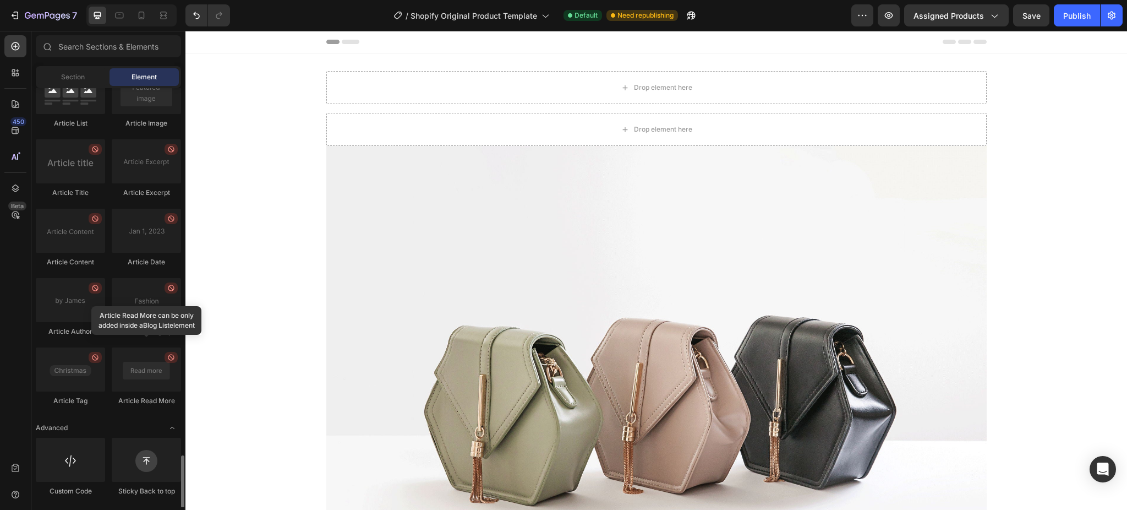
scroll to position [2770, 0]
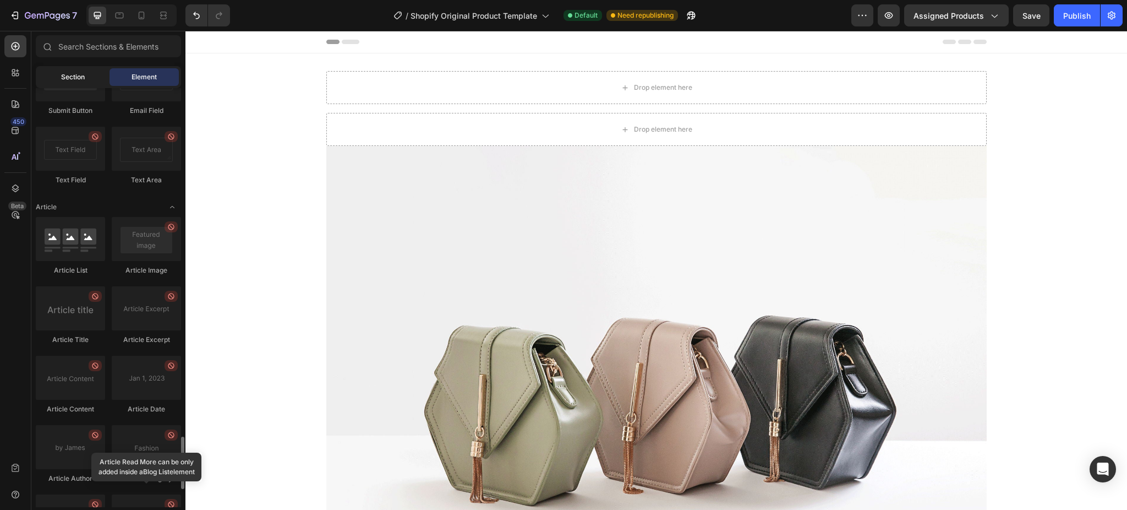
click at [74, 78] on span "Section" at bounding box center [73, 77] width 24 height 10
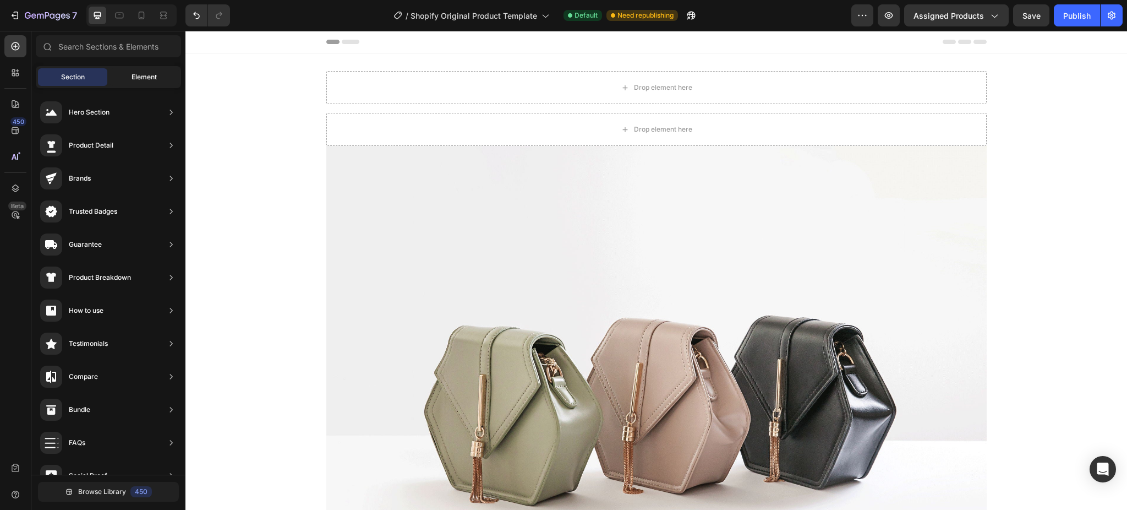
click at [125, 75] on div "Element" at bounding box center [144, 77] width 69 height 18
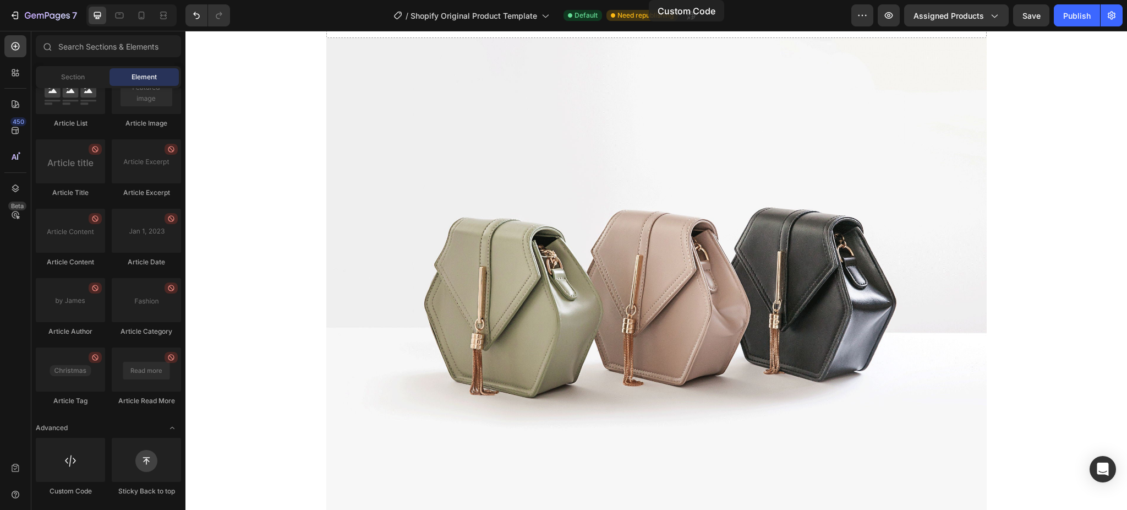
scroll to position [0, 0]
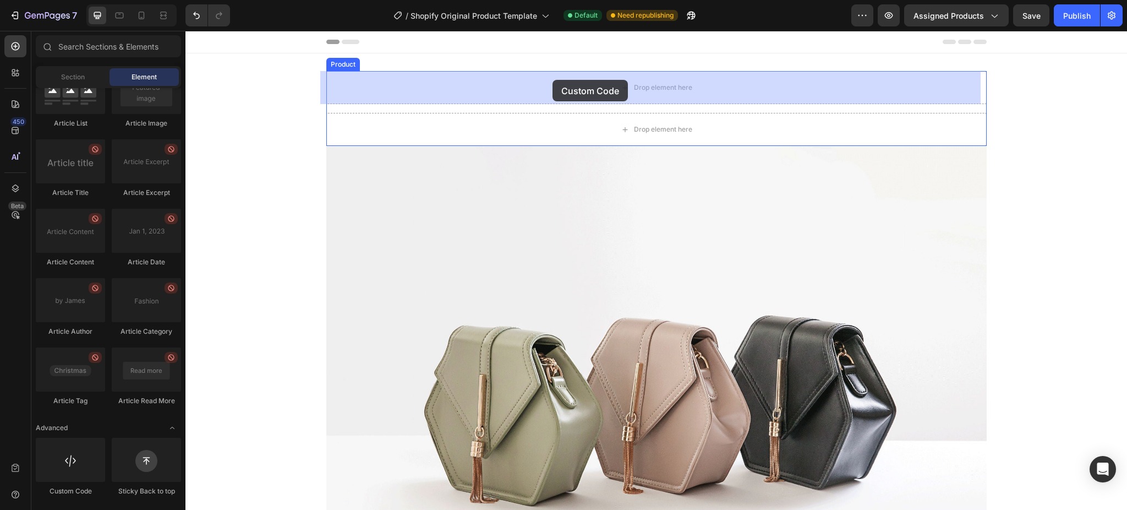
drag, startPoint x: 255, startPoint y: 498, endPoint x: 553, endPoint y: 80, distance: 513.5
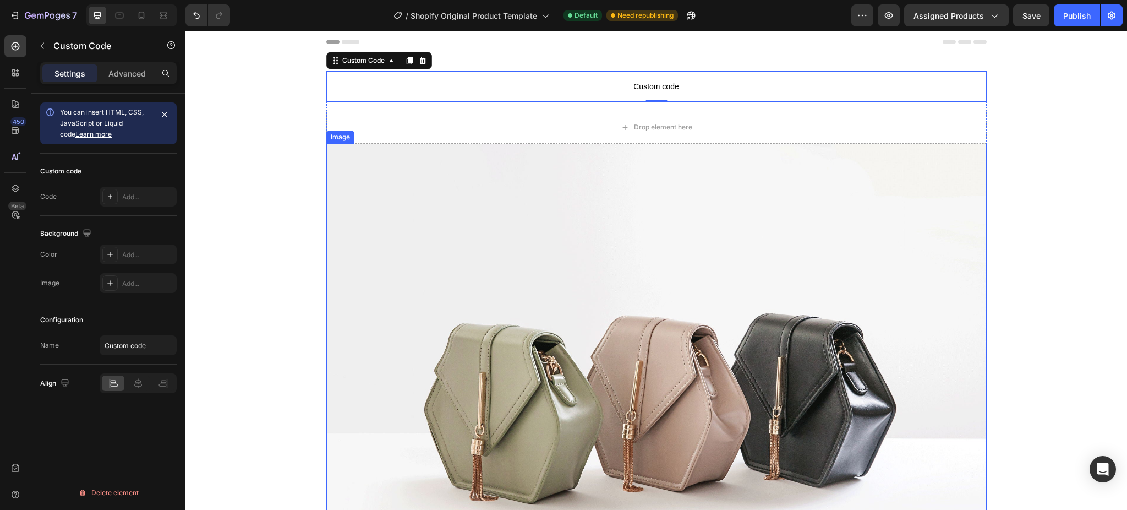
click at [766, 138] on div "Drop element here" at bounding box center [656, 127] width 660 height 33
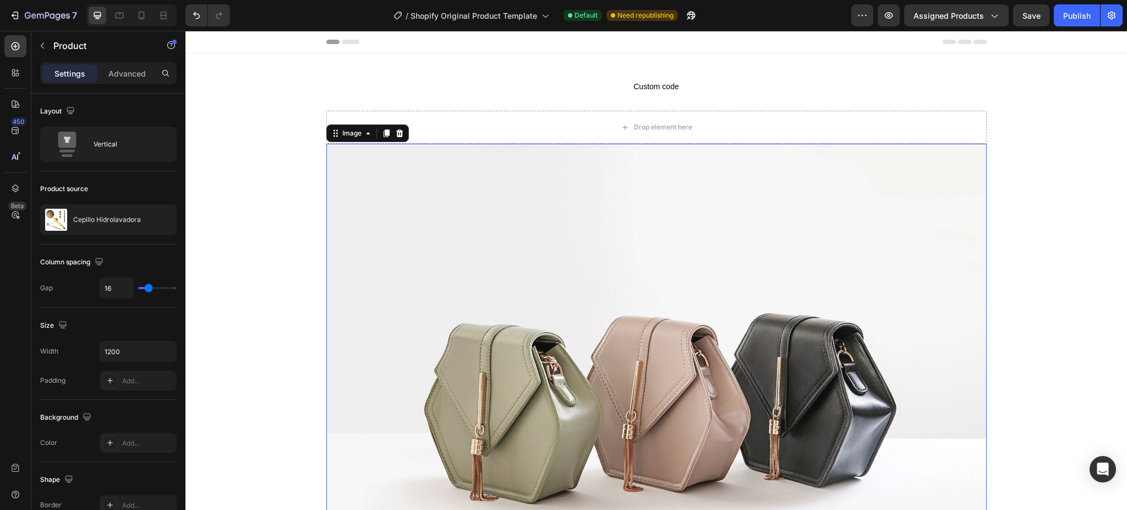
click at [751, 235] on img at bounding box center [656, 391] width 660 height 495
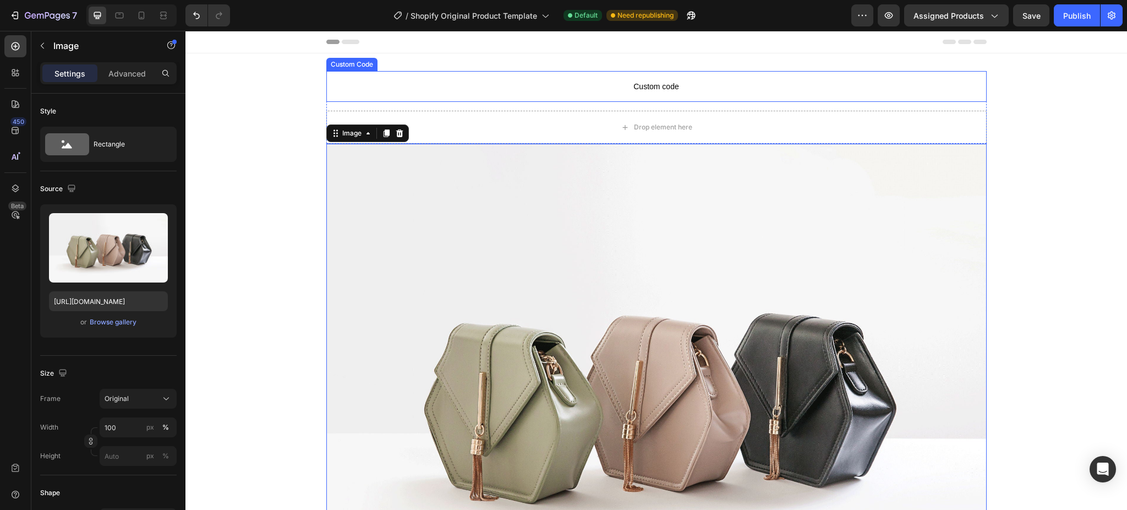
click at [531, 90] on span "Custom code" at bounding box center [656, 86] width 660 height 13
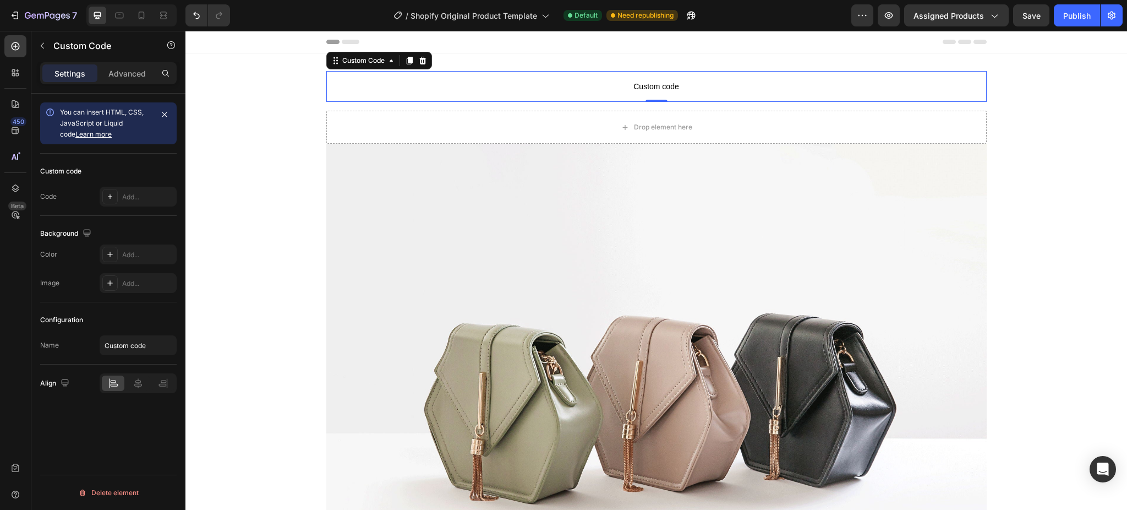
click at [594, 85] on span "Custom code" at bounding box center [656, 86] width 660 height 13
click at [658, 86] on span "Custom code" at bounding box center [656, 86] width 660 height 13
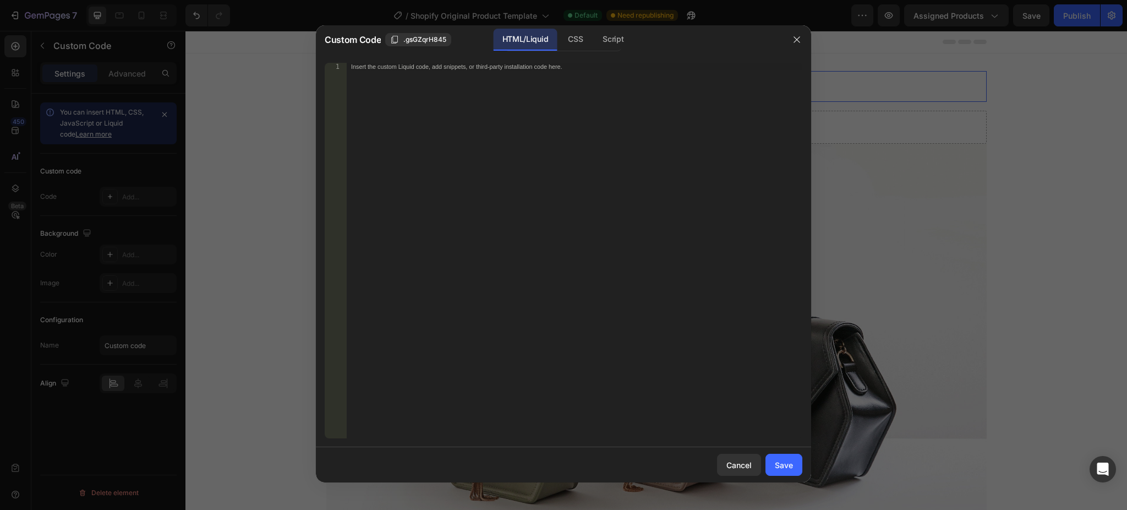
click at [566, 87] on div "Insert the custom Liquid code, add snippets, or third-party installation code h…" at bounding box center [575, 258] width 456 height 391
paste textarea "<div class="_rsi-cod-form-gempages-button-hook"></div>"
type textarea "<div class="_rsi-cod-form-gempages-button-hook"></div>"
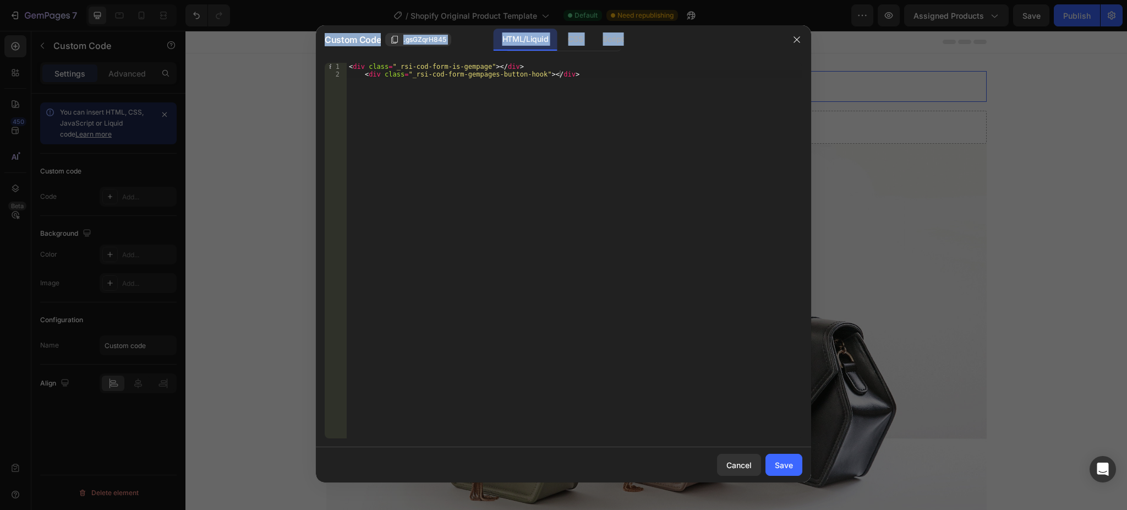
drag, startPoint x: 674, startPoint y: 41, endPoint x: 662, endPoint y: -18, distance: 60.2
click at [662, 0] on html "7 / Shopify Original Product Template Default Need republishing Preview Assigne…" at bounding box center [563, 0] width 1127 height 0
click at [646, 32] on div "HTML/Liquid CSS Script" at bounding box center [668, 40] width 229 height 23
drag, startPoint x: 670, startPoint y: 39, endPoint x: 552, endPoint y: 30, distance: 119.2
click at [554, 30] on div "HTML/Liquid CSS Script" at bounding box center [668, 40] width 229 height 23
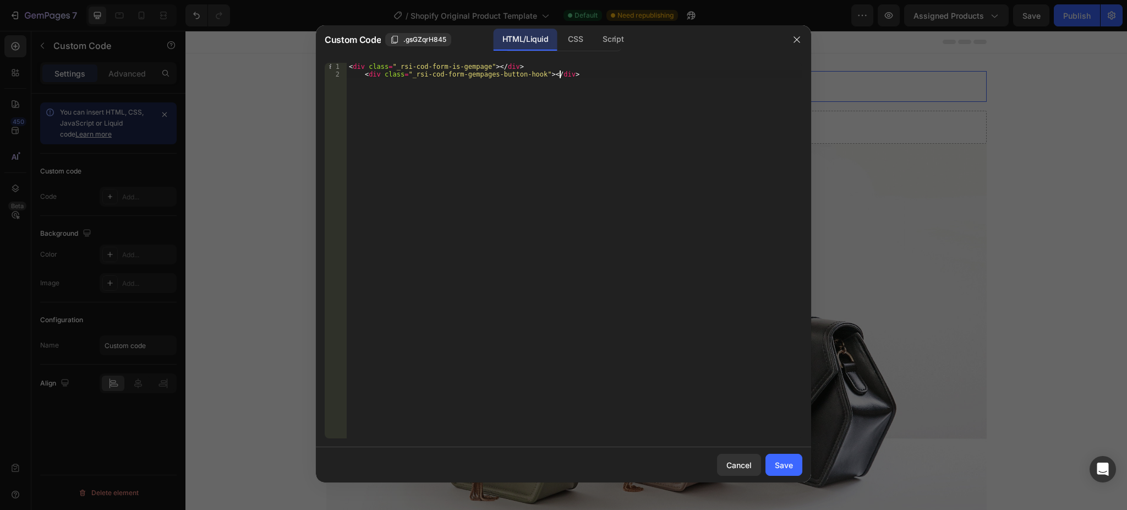
click at [784, 325] on div "< div class = "_rsi-cod-form-is-gempage" > </ div > < div class = "_rsi-cod-for…" at bounding box center [575, 258] width 456 height 391
click at [778, 424] on div "Save" at bounding box center [784, 465] width 18 height 12
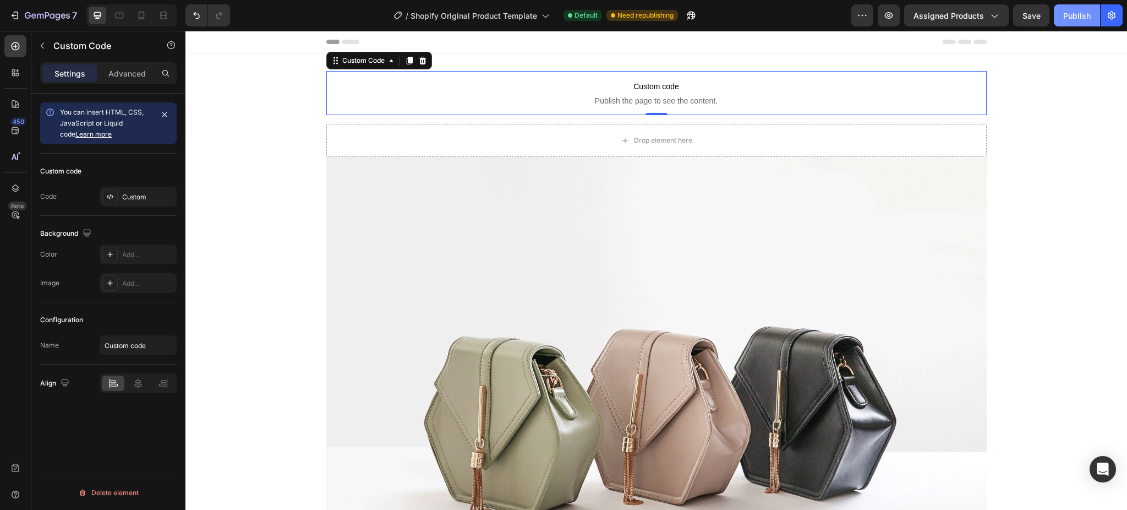
click at [939, 15] on div "Publish" at bounding box center [1077, 16] width 28 height 12
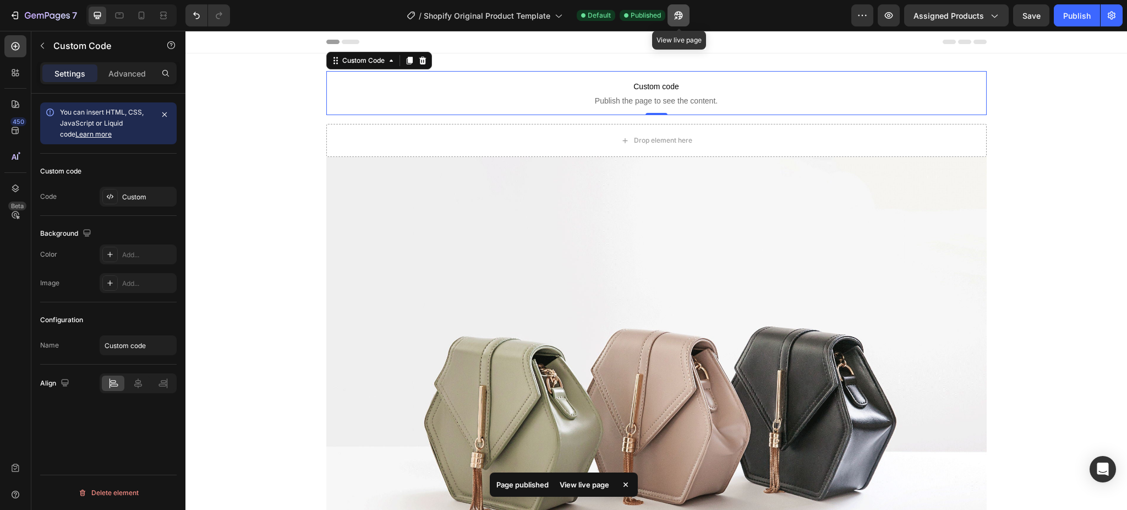
click at [682, 21] on button "button" at bounding box center [679, 15] width 22 height 22
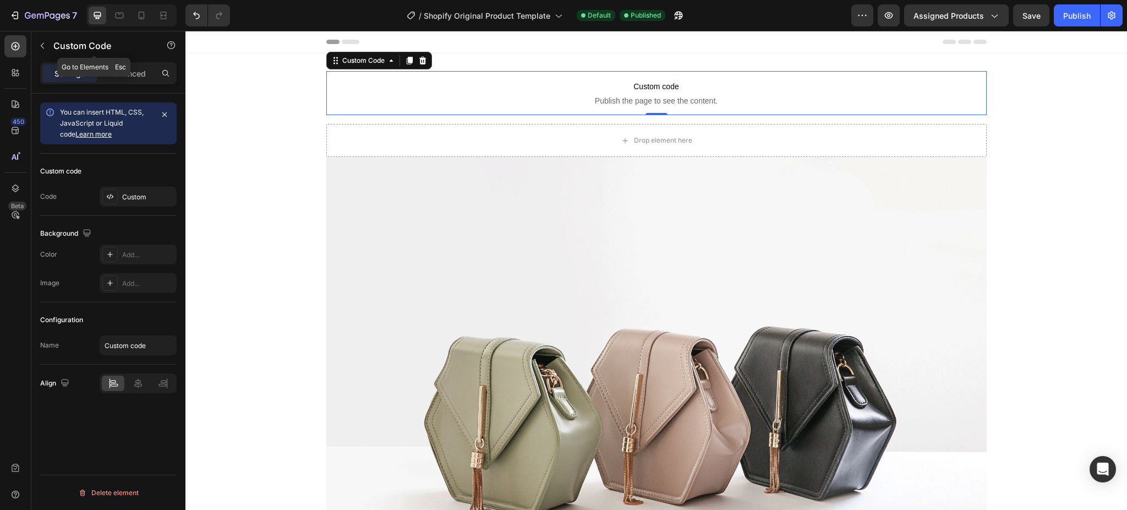
click at [51, 45] on div "Custom Code" at bounding box center [93, 45] width 125 height 29
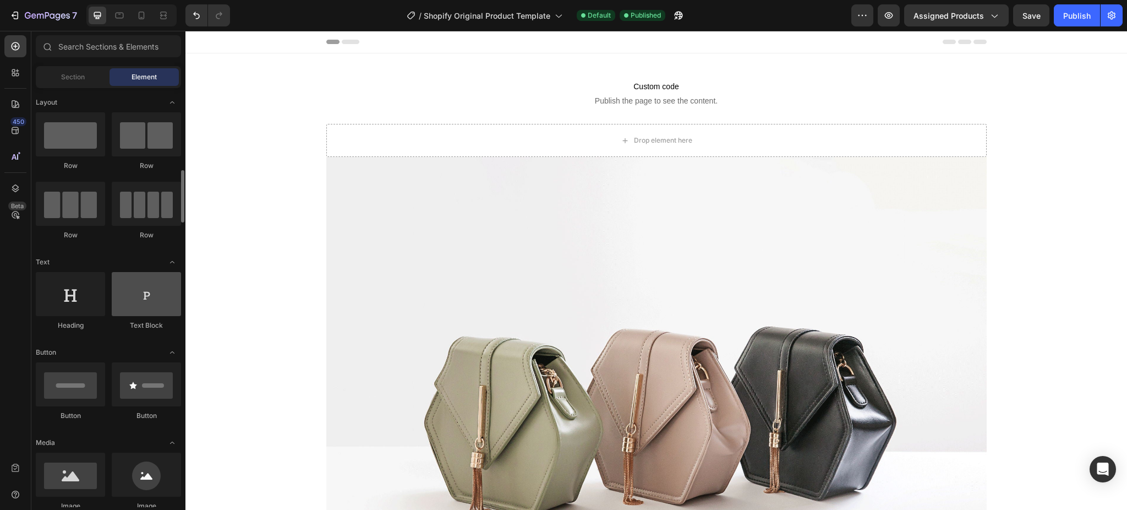
scroll to position [73, 0]
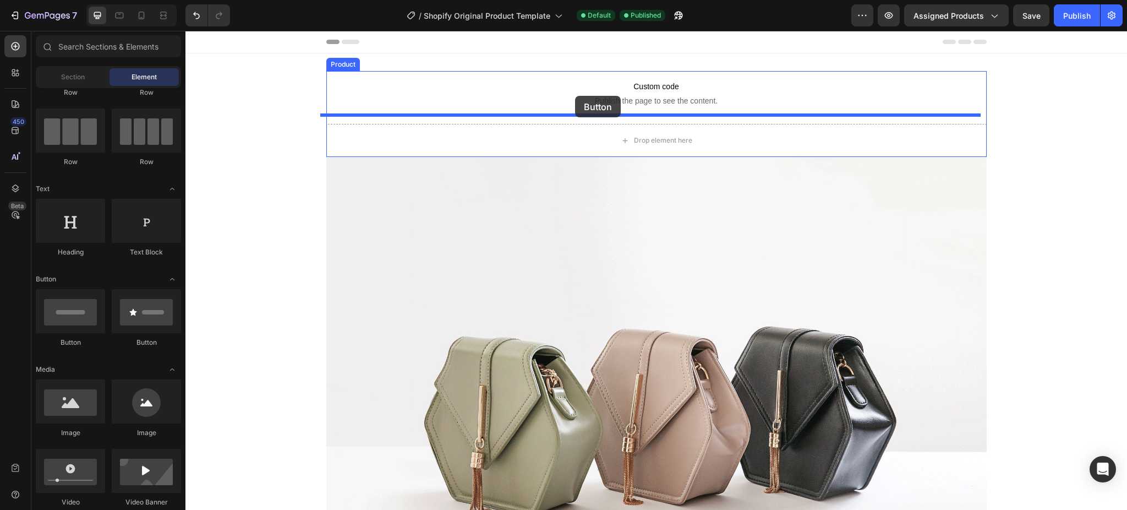
drag, startPoint x: 264, startPoint y: 347, endPoint x: 575, endPoint y: 96, distance: 400.1
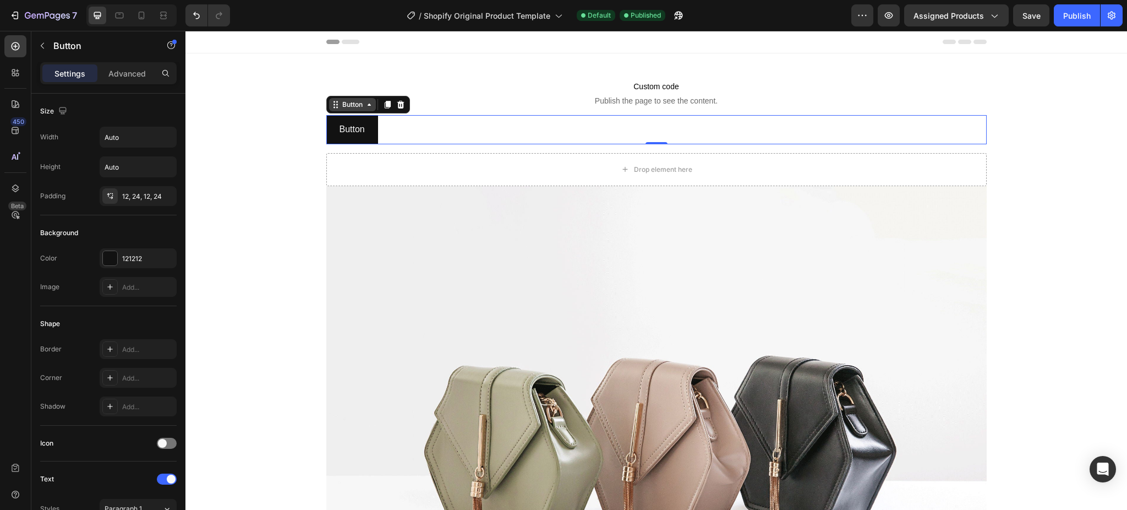
click at [365, 102] on icon at bounding box center [369, 104] width 9 height 9
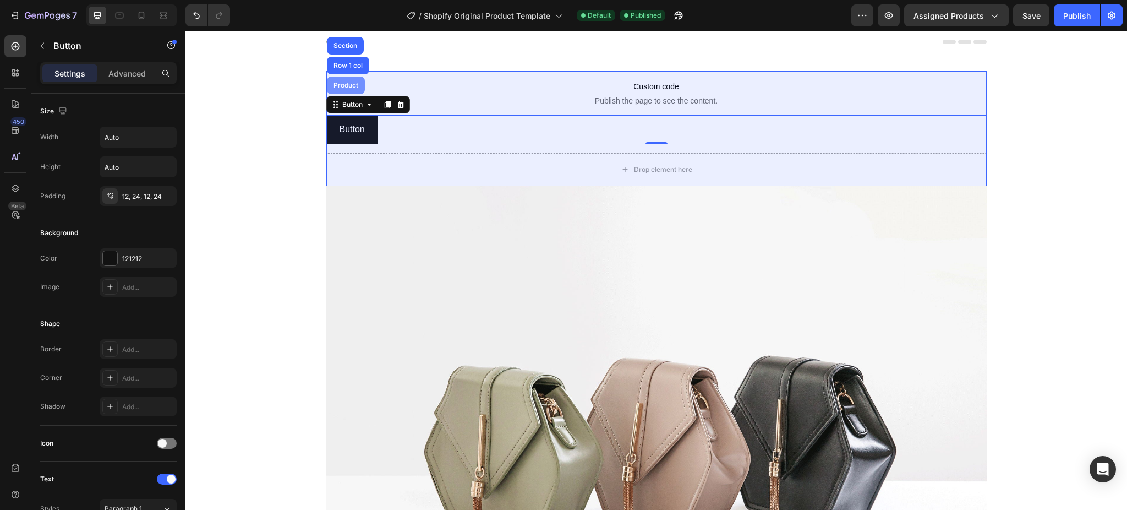
click at [342, 83] on div "Product" at bounding box center [345, 85] width 29 height 7
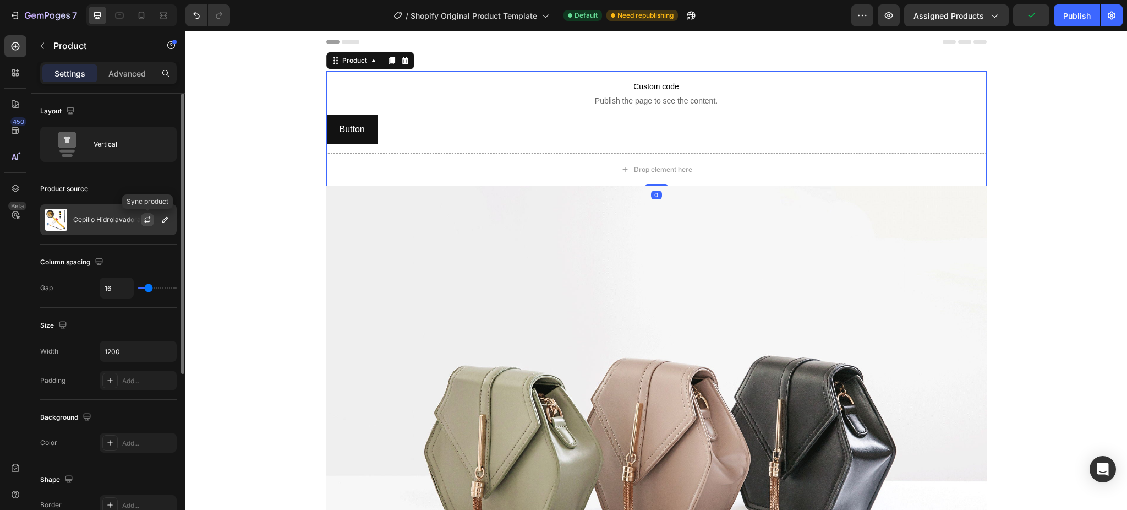
click at [148, 216] on icon "button" at bounding box center [147, 219] width 9 height 9
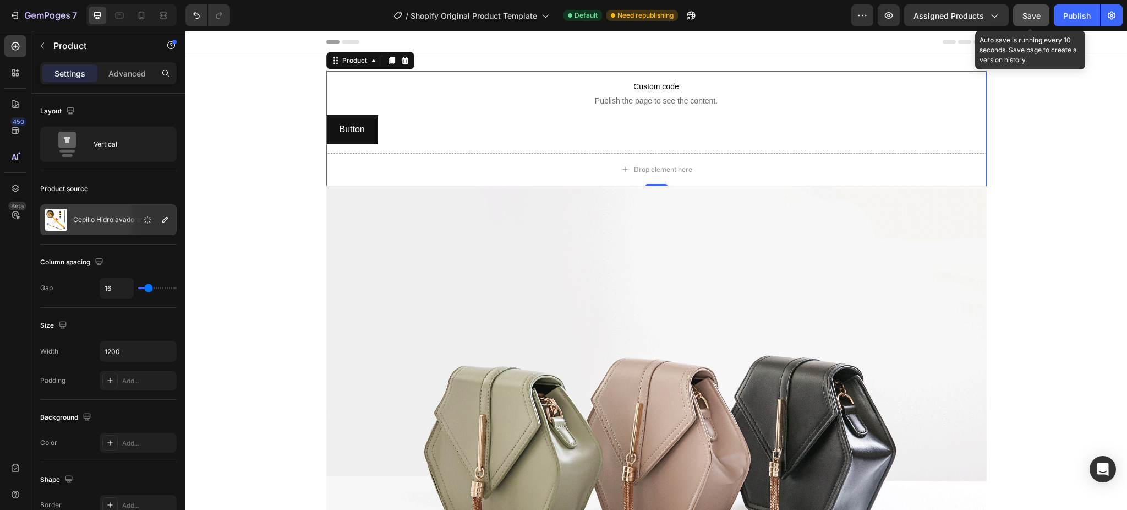
click at [939, 14] on span "Save" at bounding box center [1032, 15] width 18 height 9
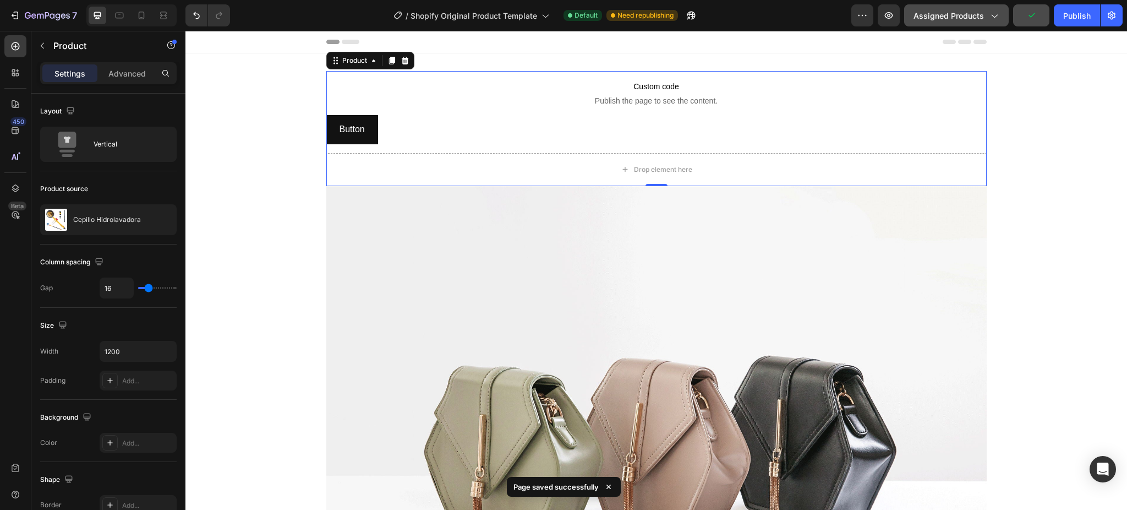
click at [939, 10] on span "Assigned Products" at bounding box center [949, 16] width 70 height 12
click at [939, 18] on div "Publish" at bounding box center [1077, 16] width 28 height 12
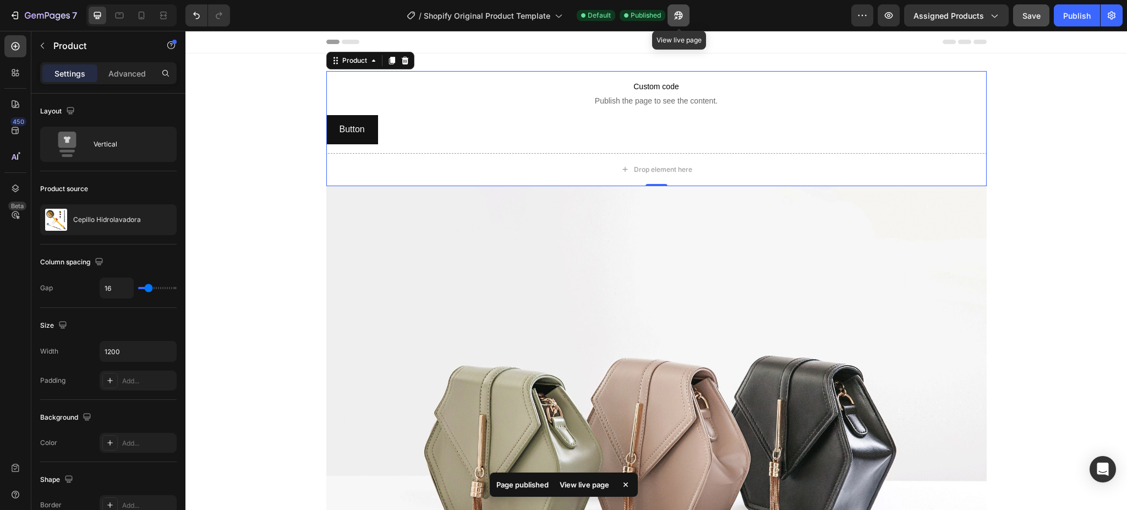
click at [677, 18] on icon "button" at bounding box center [675, 18] width 3 height 3
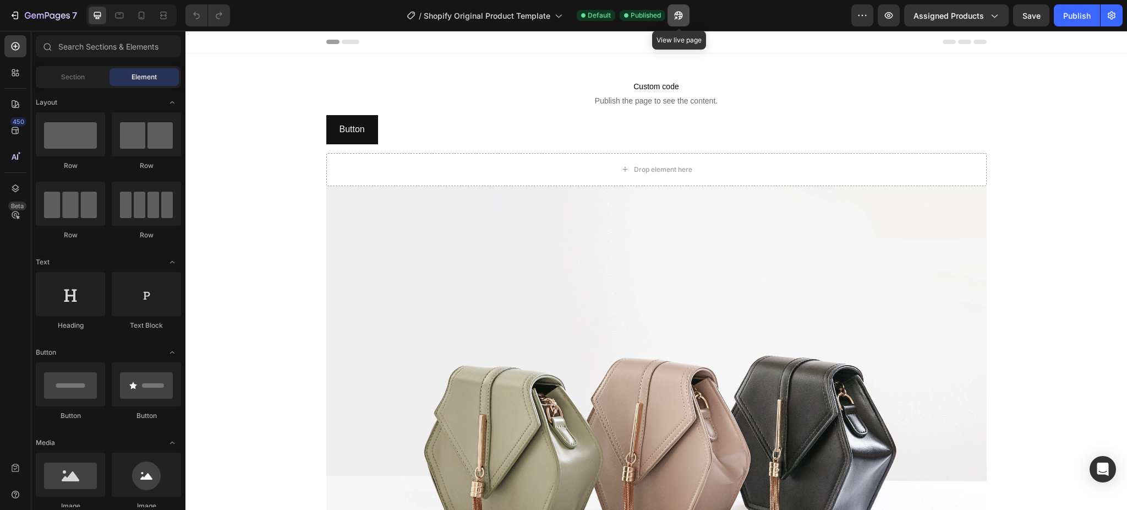
click at [684, 19] on icon "button" at bounding box center [678, 15] width 11 height 11
click at [1077, 15] on div "Publish" at bounding box center [1077, 16] width 28 height 12
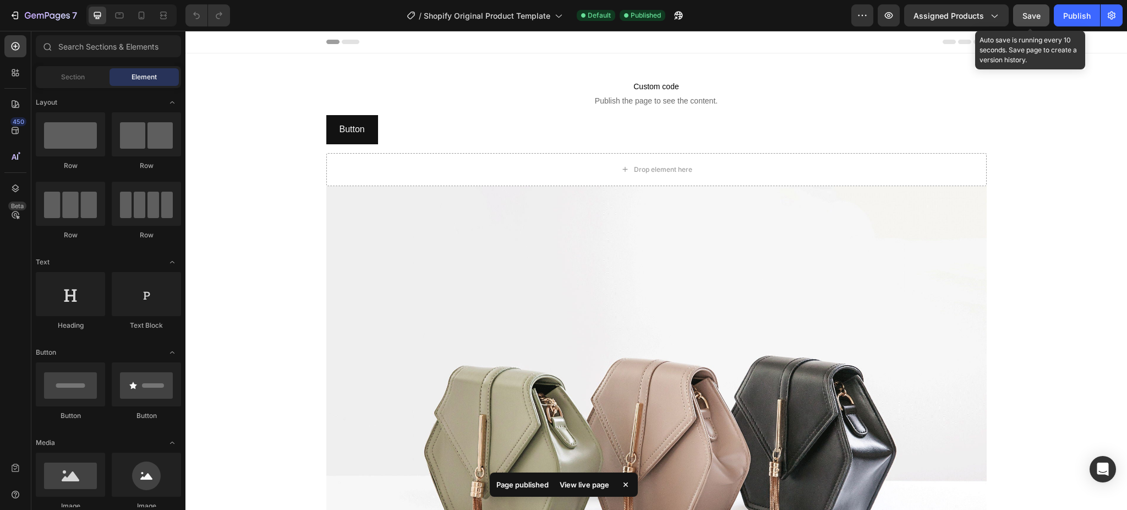
click at [1033, 20] on div "Save" at bounding box center [1032, 16] width 18 height 12
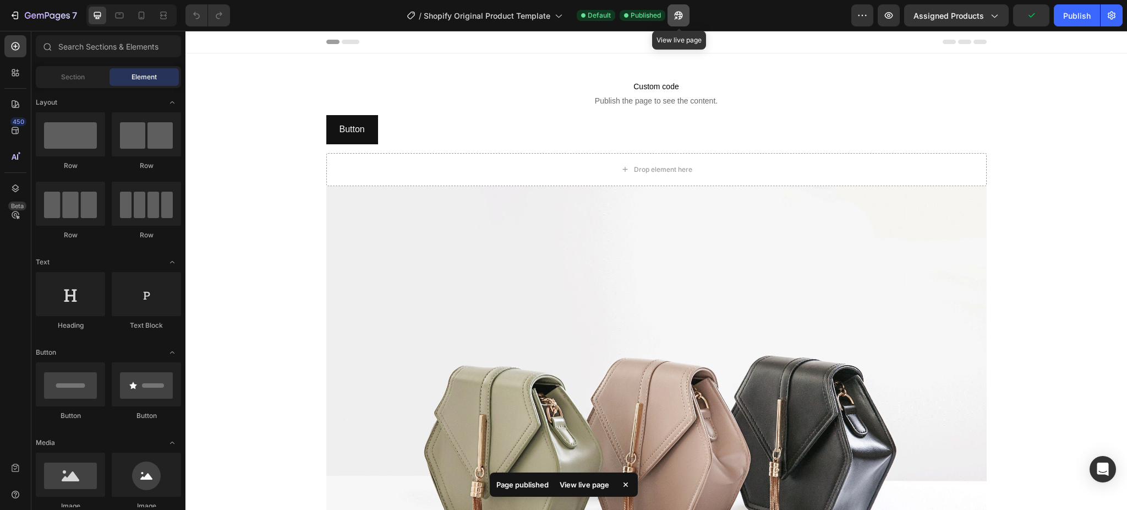
click at [685, 15] on button "button" at bounding box center [679, 15] width 22 height 22
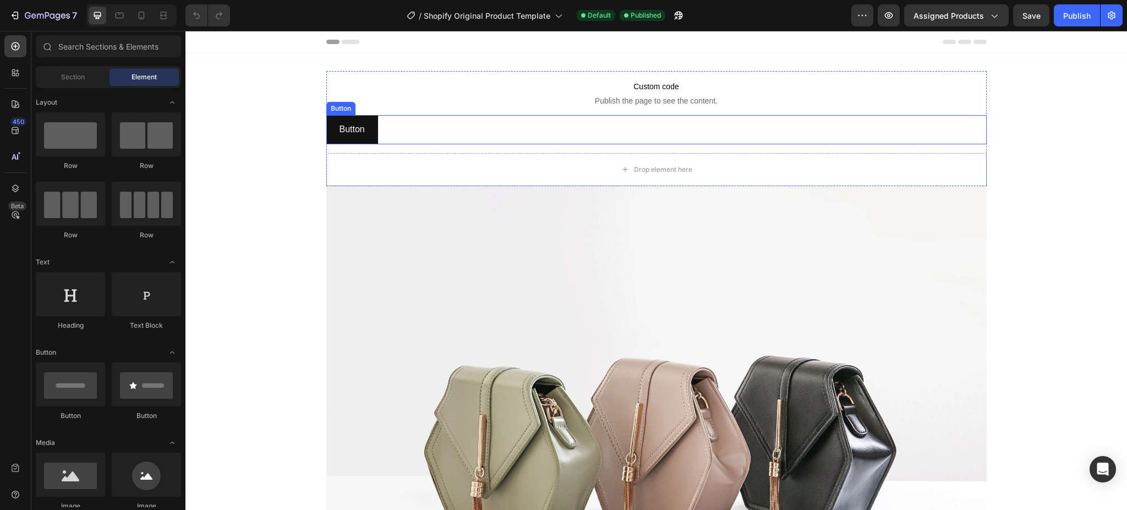
click at [401, 132] on div "Button Button" at bounding box center [656, 129] width 660 height 29
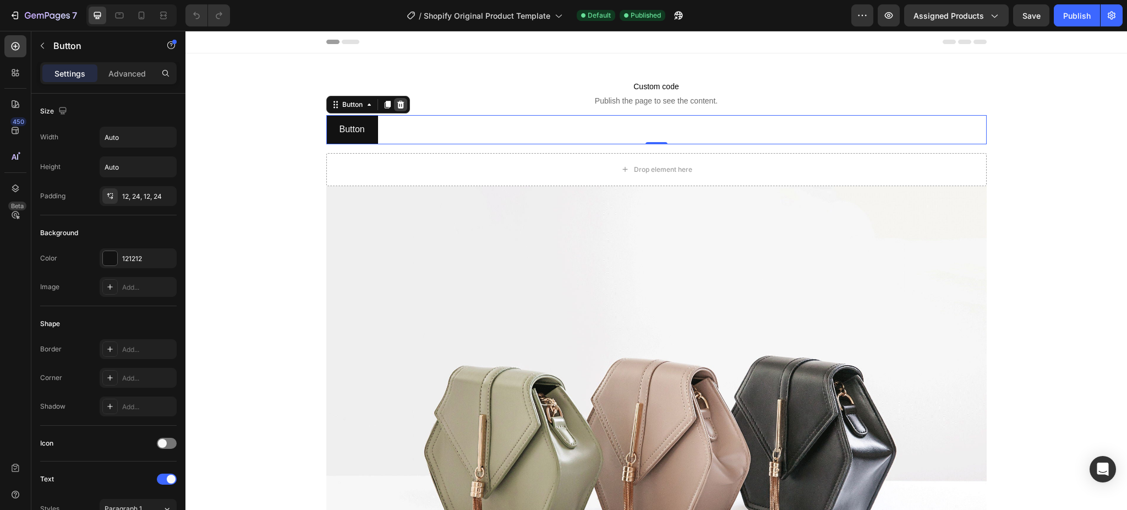
click at [396, 106] on icon at bounding box center [400, 104] width 9 height 9
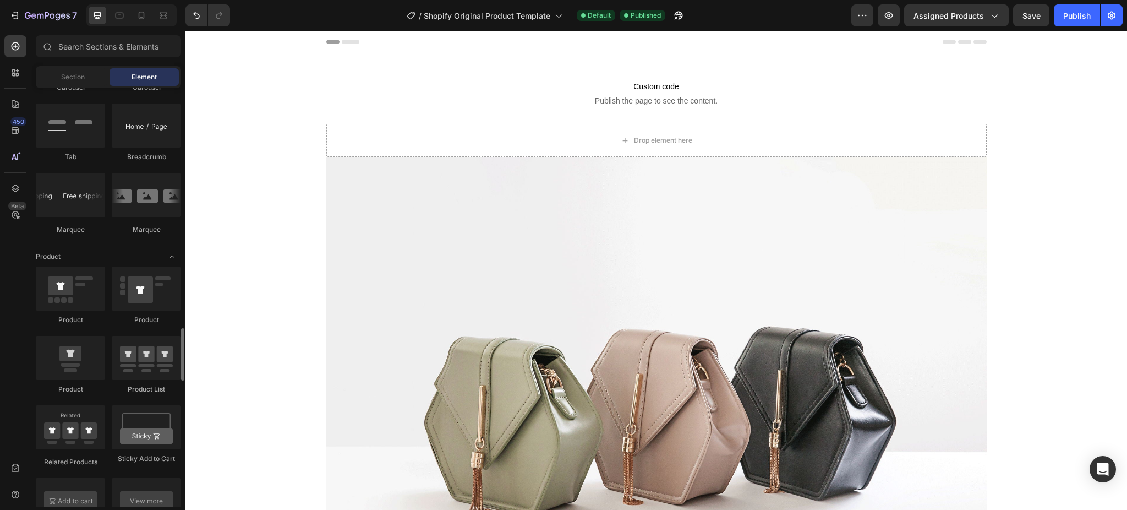
scroll to position [1321, 0]
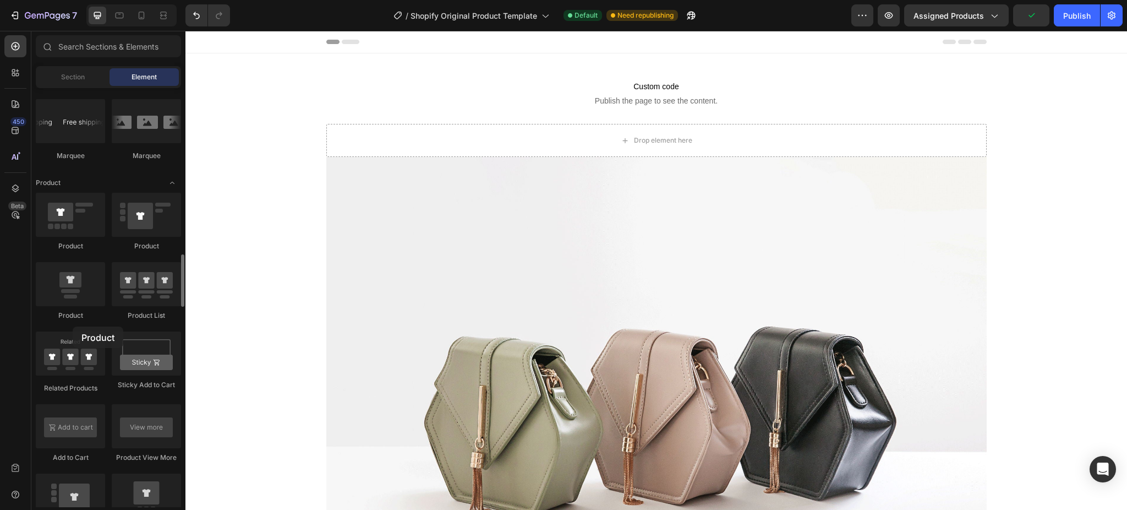
drag, startPoint x: 71, startPoint y: 291, endPoint x: 73, endPoint y: 326, distance: 35.3
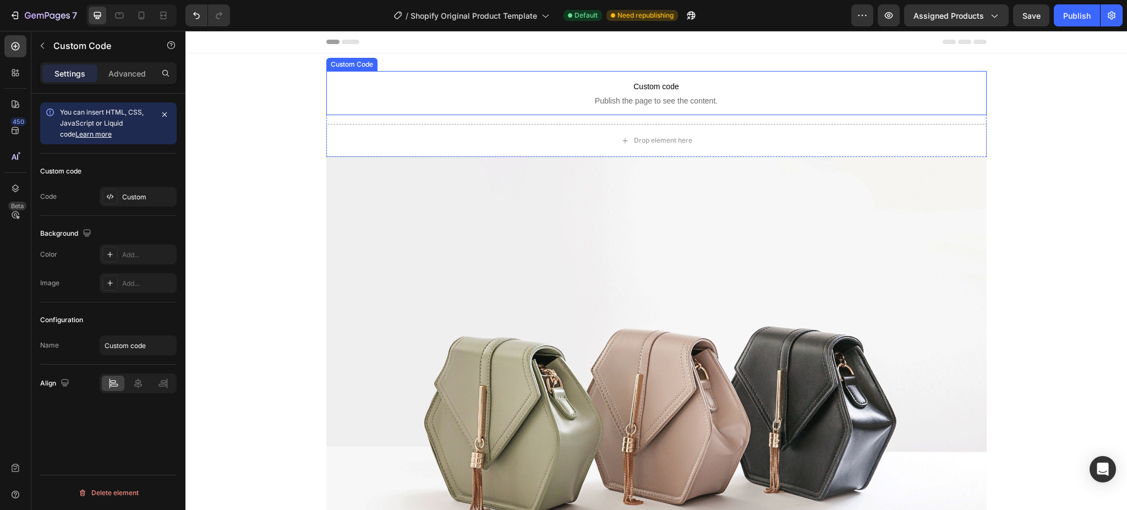
click at [482, 108] on p "Custom code Publish the page to see the content." at bounding box center [656, 93] width 660 height 44
click at [423, 56] on div at bounding box center [422, 60] width 13 height 13
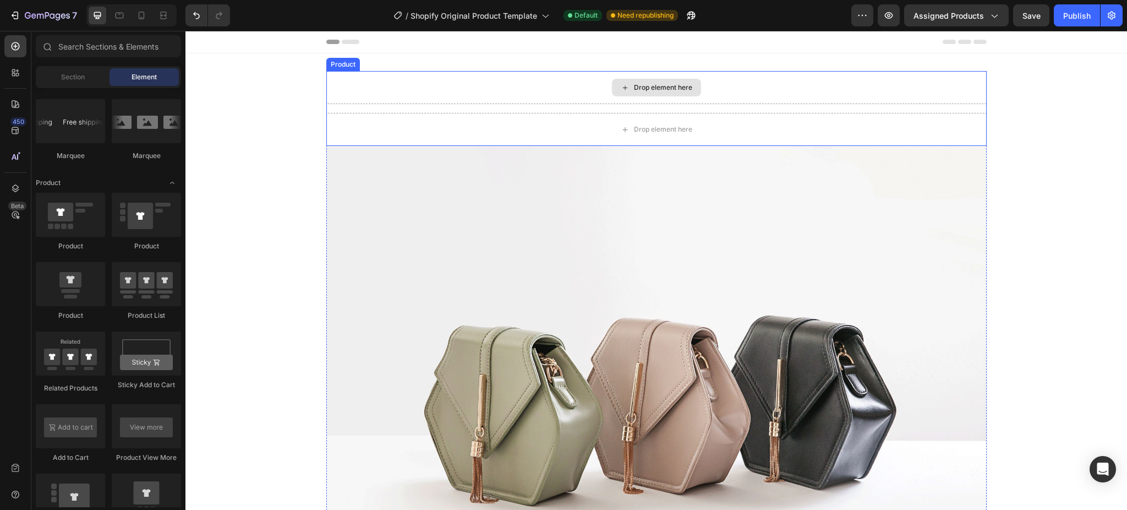
click at [434, 82] on div "Drop element here" at bounding box center [656, 87] width 660 height 33
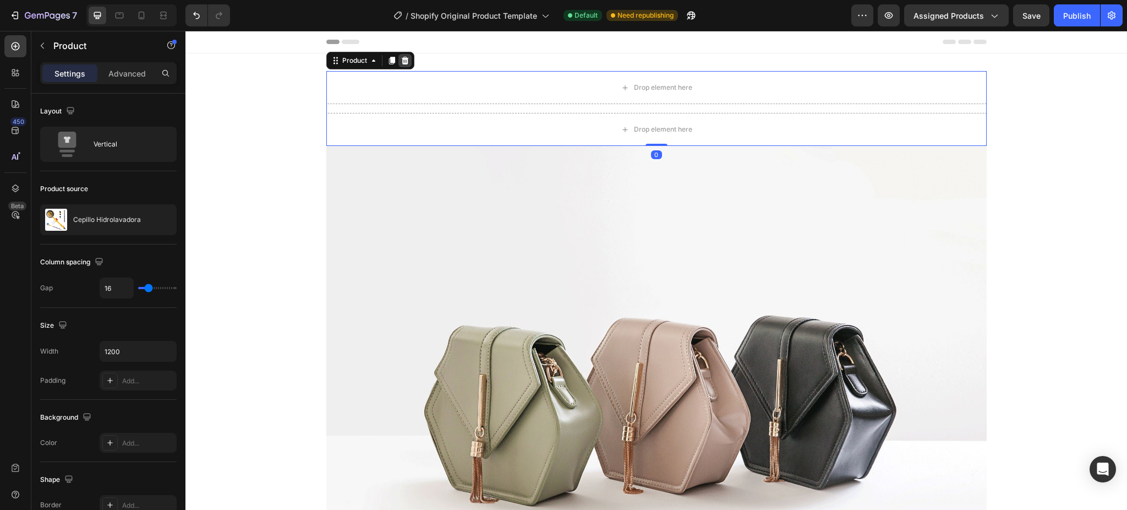
click at [401, 59] on icon at bounding box center [405, 60] width 9 height 9
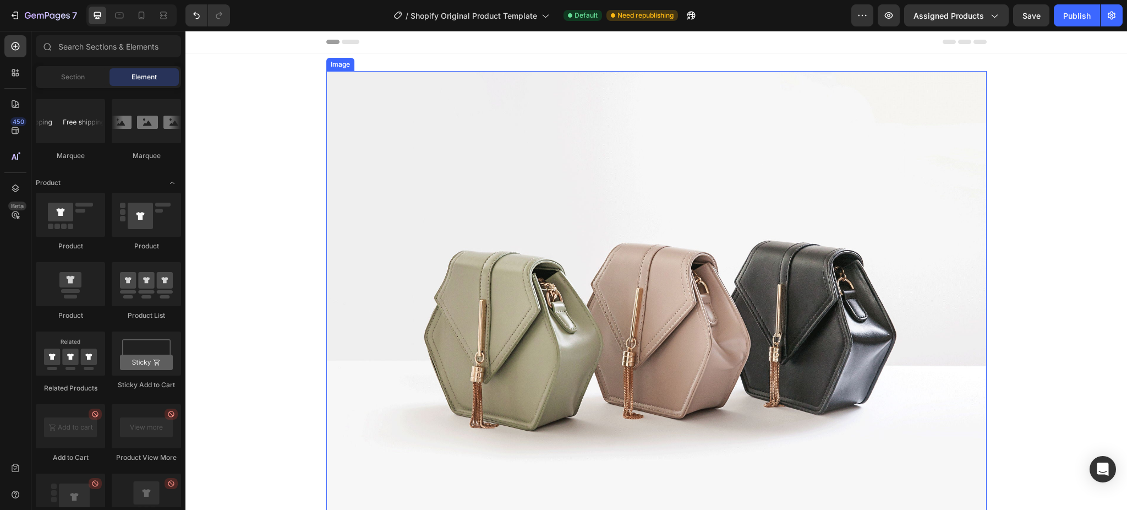
click at [507, 118] on img at bounding box center [656, 318] width 660 height 495
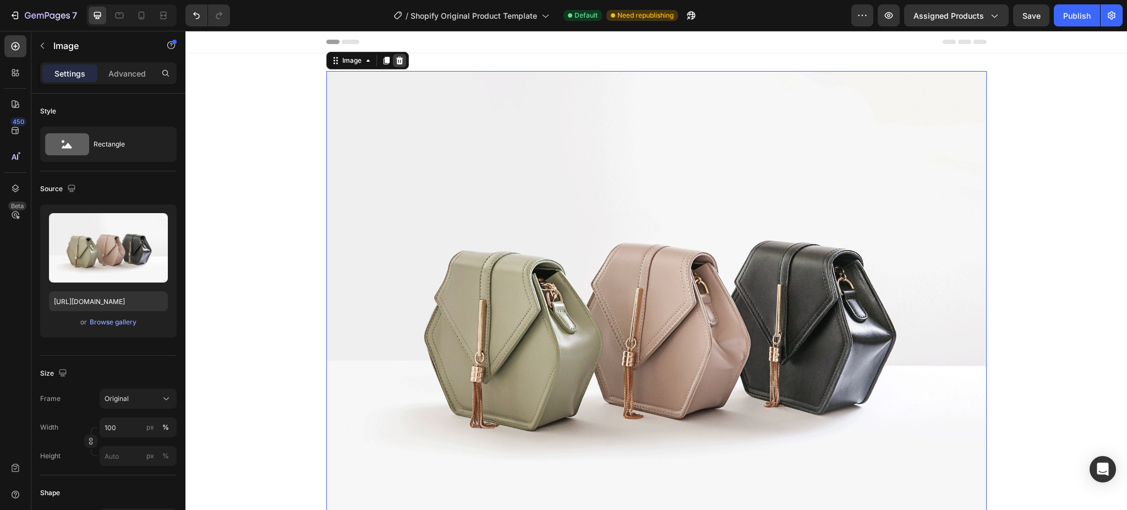
click at [397, 59] on icon at bounding box center [399, 60] width 9 height 9
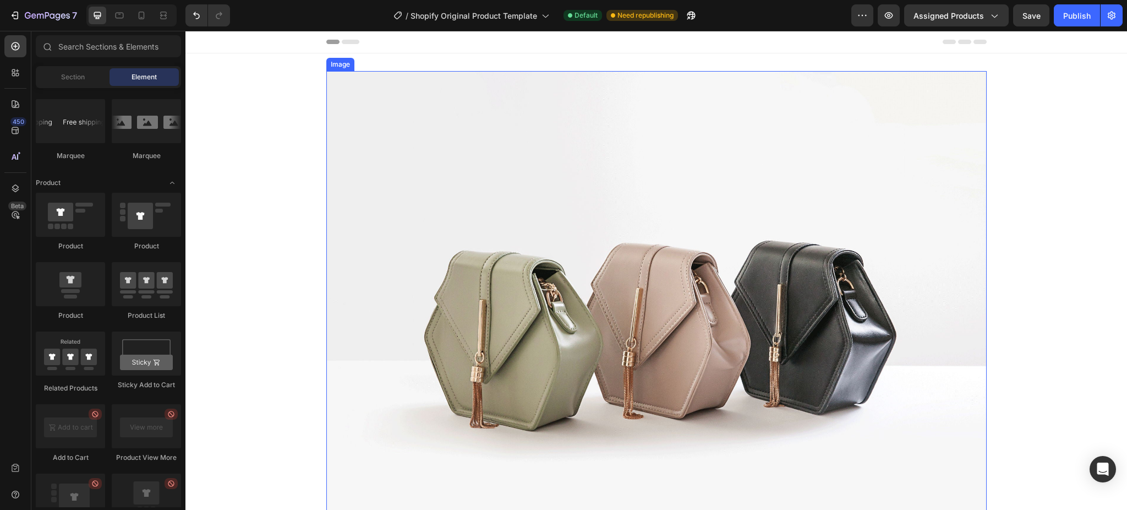
click at [421, 86] on img at bounding box center [656, 318] width 660 height 495
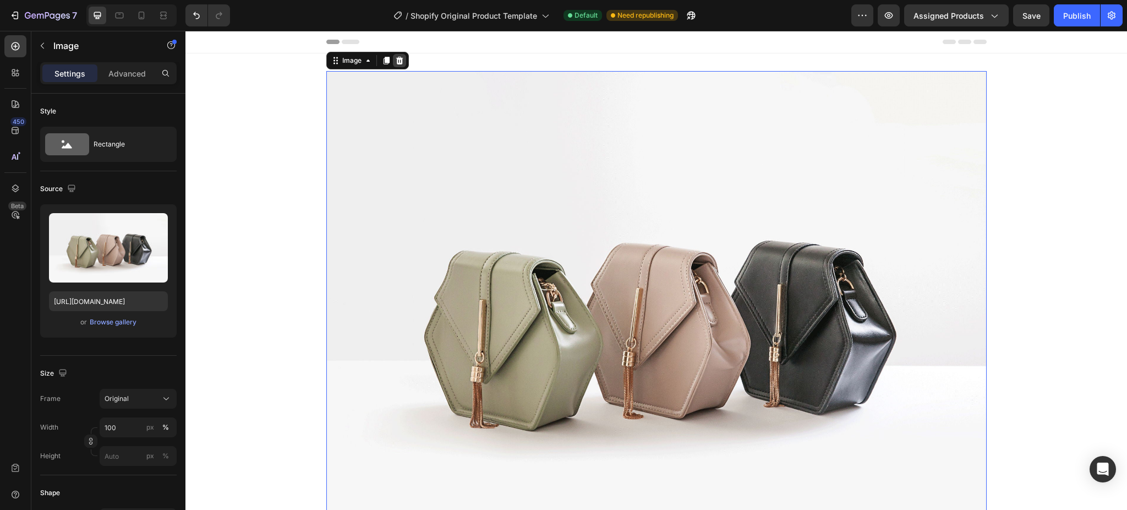
click at [396, 59] on icon at bounding box center [399, 61] width 7 height 8
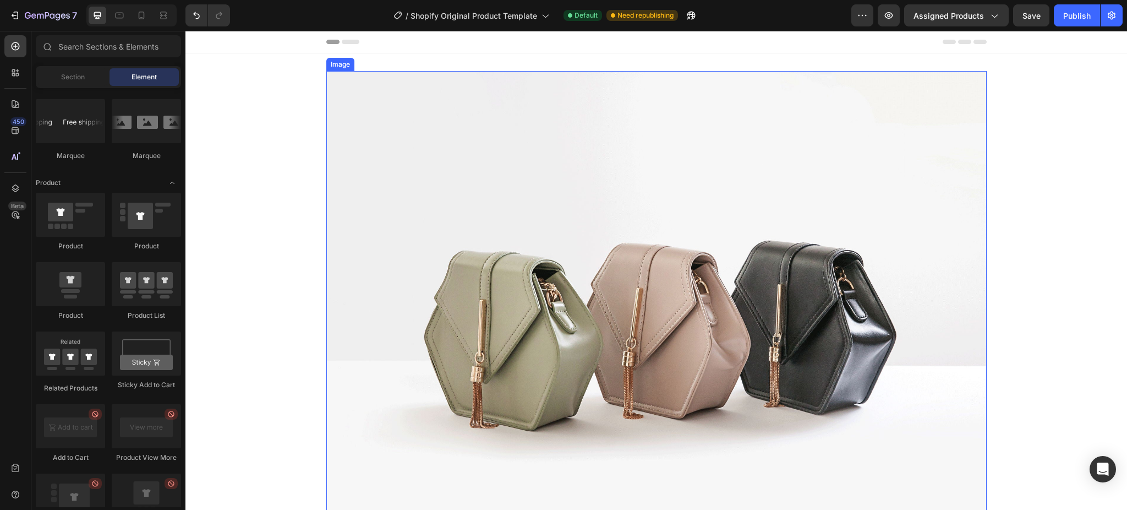
click at [443, 140] on img at bounding box center [656, 318] width 660 height 495
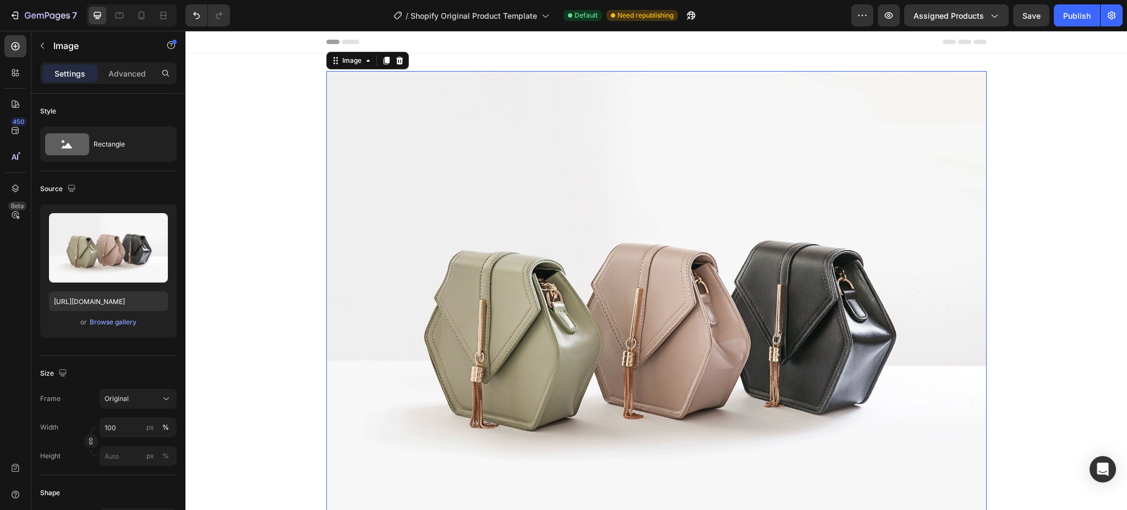
click at [407, 73] on img at bounding box center [656, 318] width 660 height 495
click at [396, 64] on icon at bounding box center [399, 61] width 7 height 8
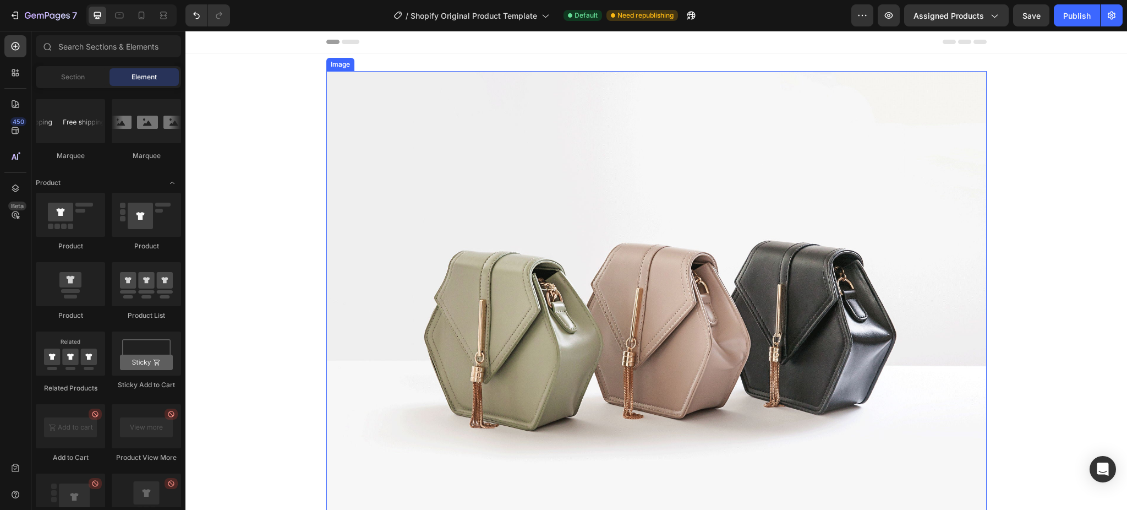
click at [455, 137] on img at bounding box center [656, 318] width 660 height 495
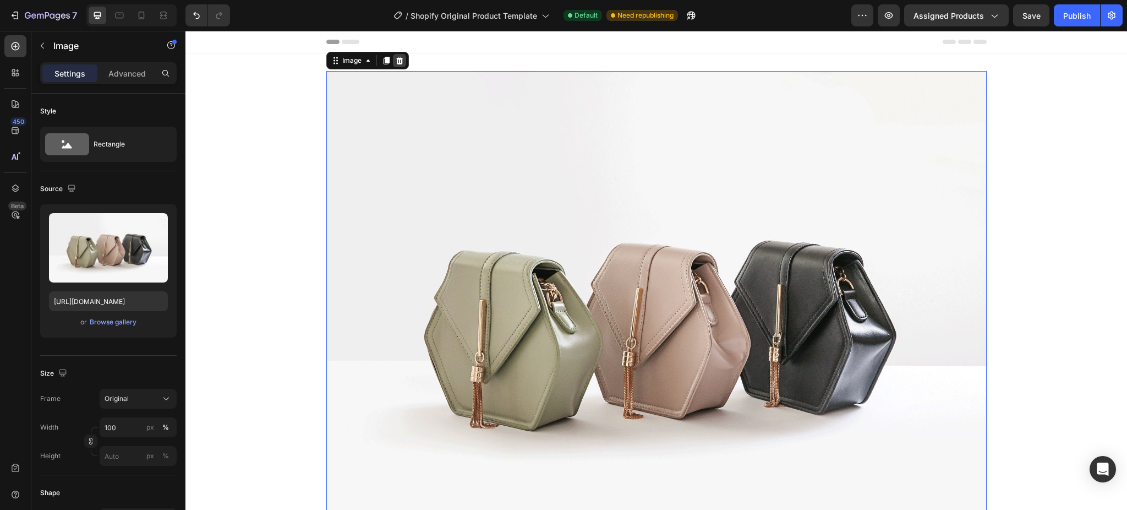
click at [395, 60] on icon at bounding box center [399, 60] width 9 height 9
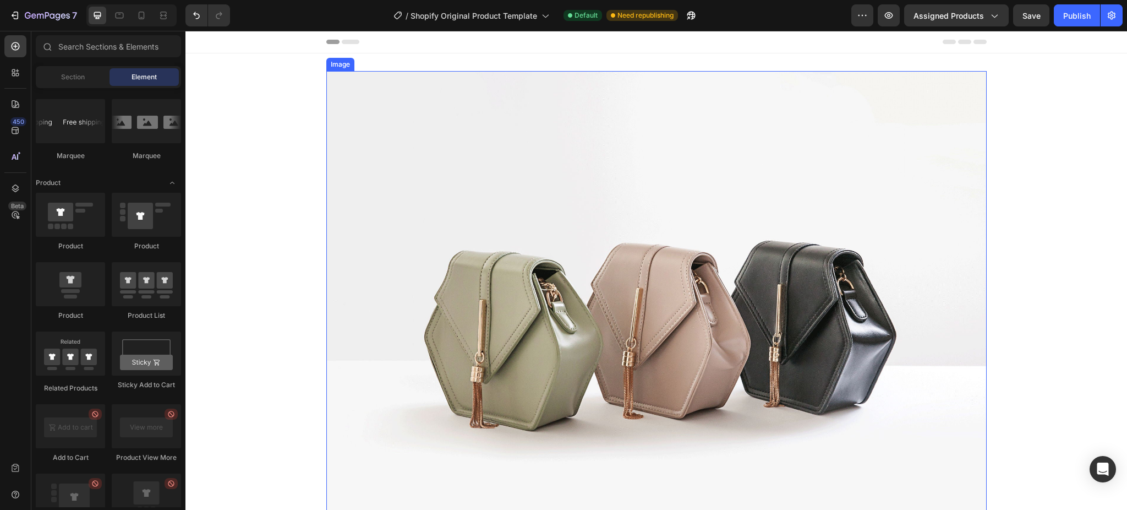
drag, startPoint x: 446, startPoint y: 132, endPoint x: 419, endPoint y: 82, distance: 56.1
click at [444, 131] on img at bounding box center [656, 318] width 660 height 495
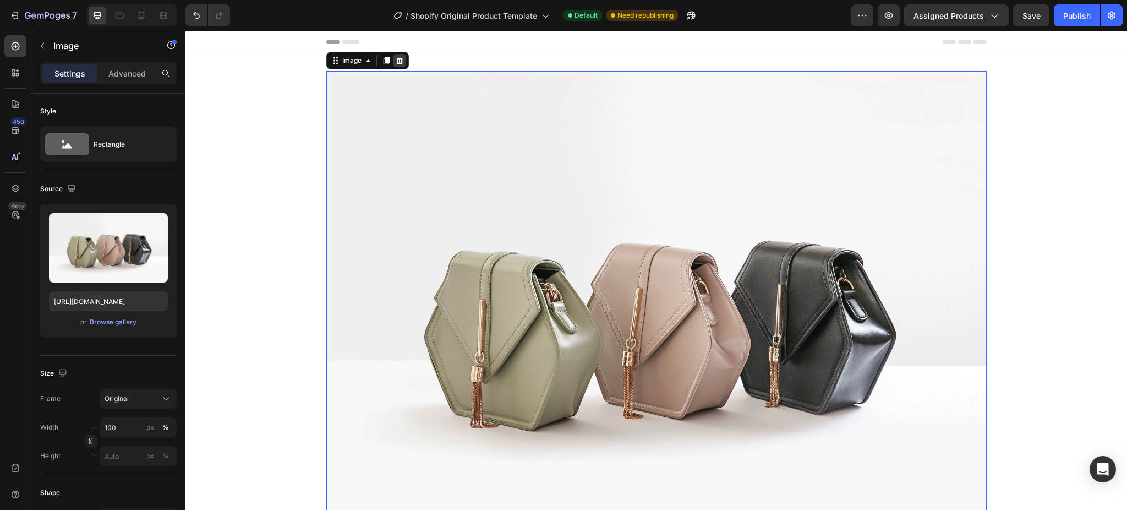
click at [396, 62] on icon at bounding box center [399, 61] width 7 height 8
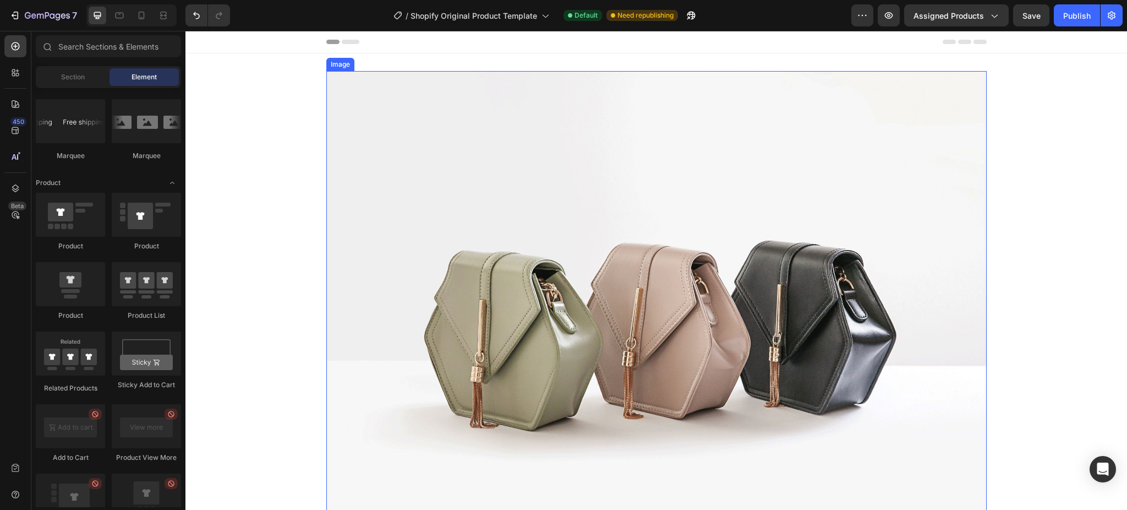
click at [476, 141] on img at bounding box center [656, 318] width 660 height 495
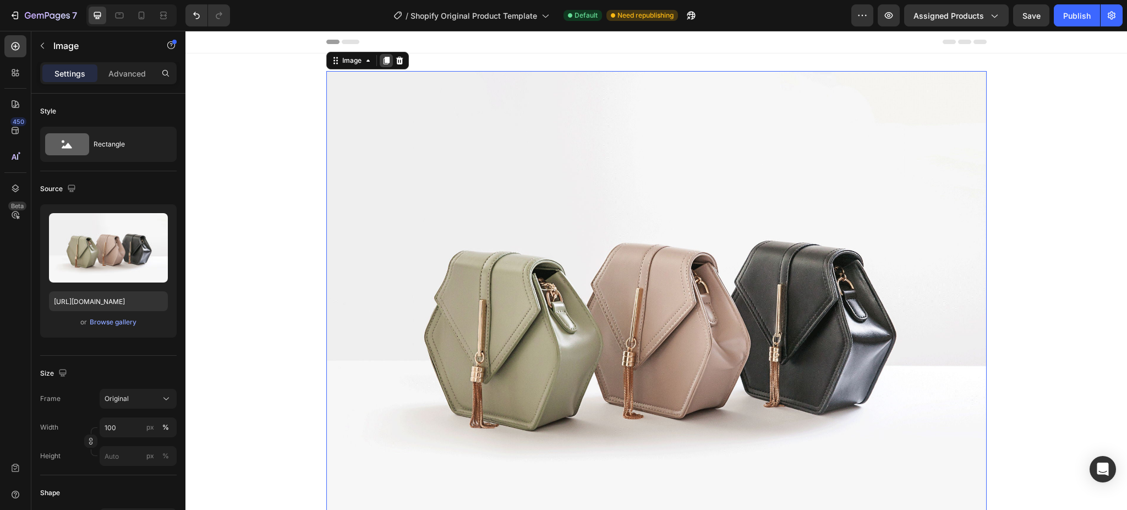
click at [384, 59] on icon at bounding box center [386, 60] width 9 height 9
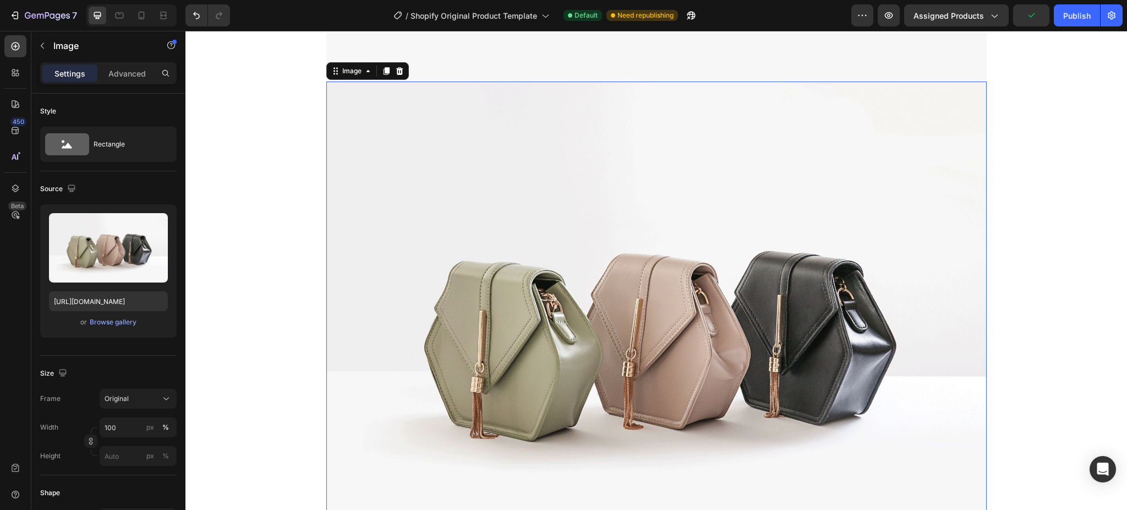
scroll to position [497, 0]
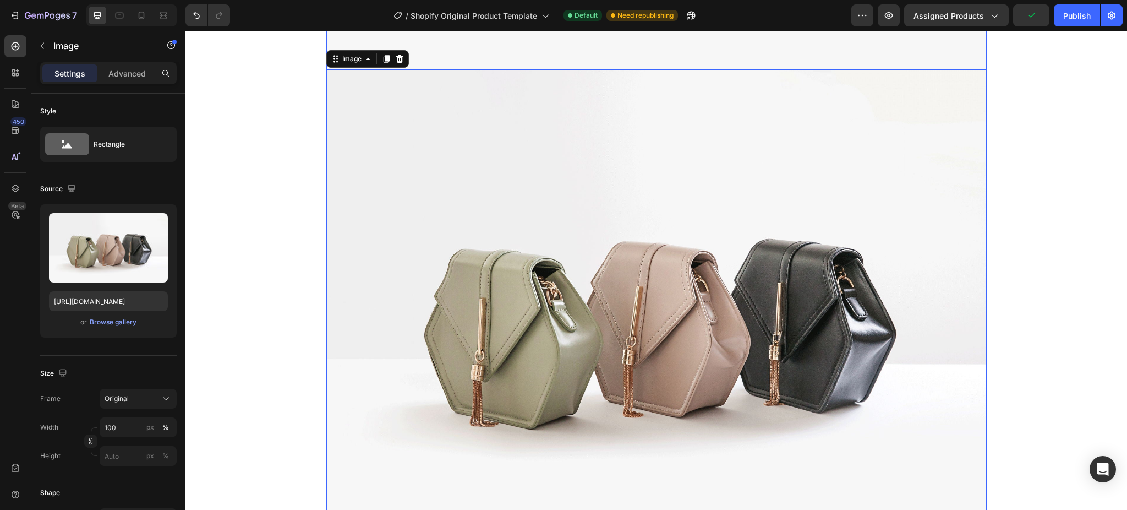
drag, startPoint x: 402, startPoint y: 68, endPoint x: 396, endPoint y: 62, distance: 8.2
click at [443, 129] on img at bounding box center [656, 316] width 660 height 495
click at [396, 59] on icon at bounding box center [399, 59] width 7 height 8
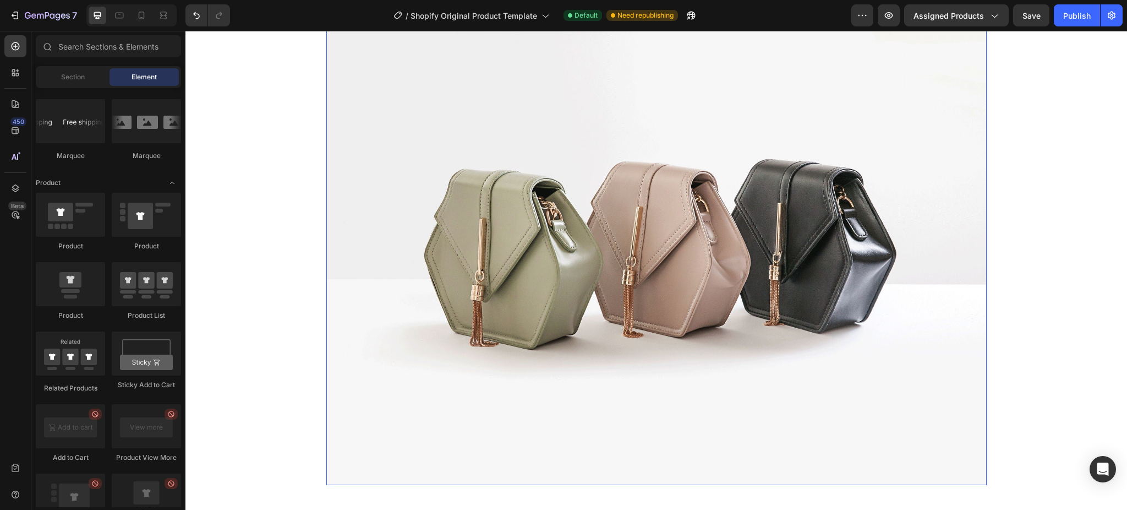
scroll to position [0, 0]
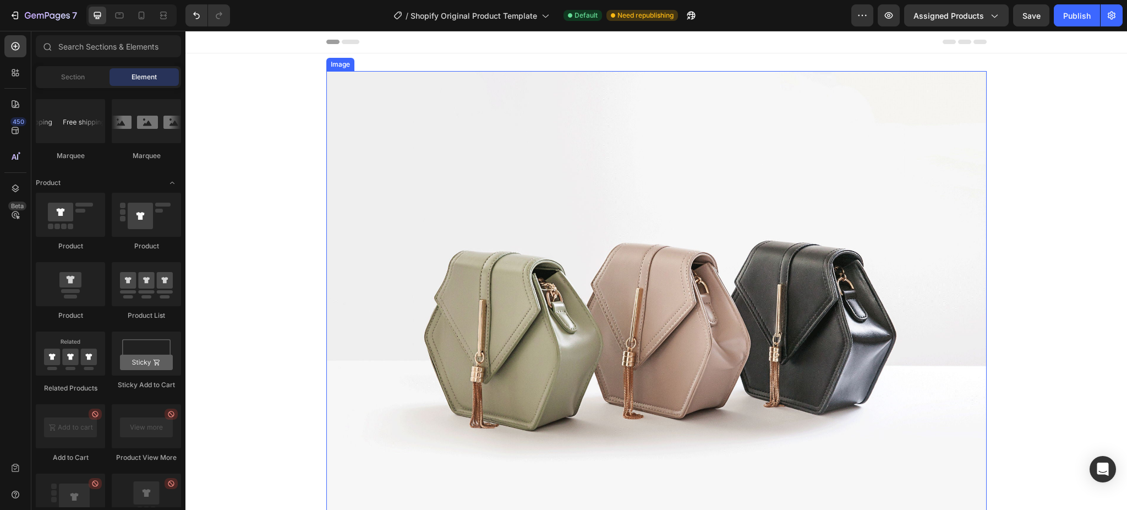
click at [394, 93] on img at bounding box center [656, 318] width 660 height 495
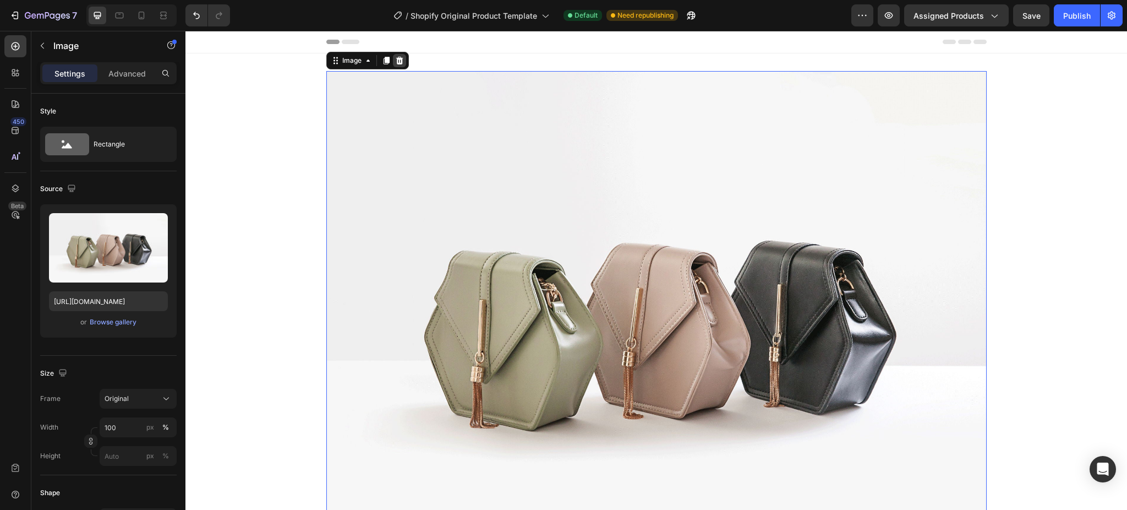
click at [395, 59] on icon at bounding box center [399, 60] width 9 height 9
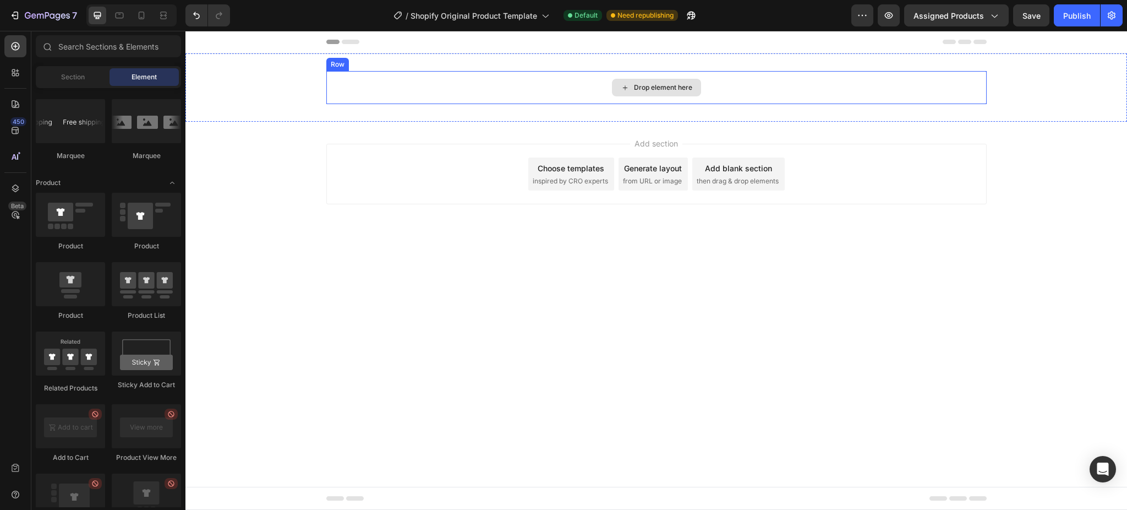
click at [571, 80] on div "Drop element here" at bounding box center [656, 87] width 660 height 33
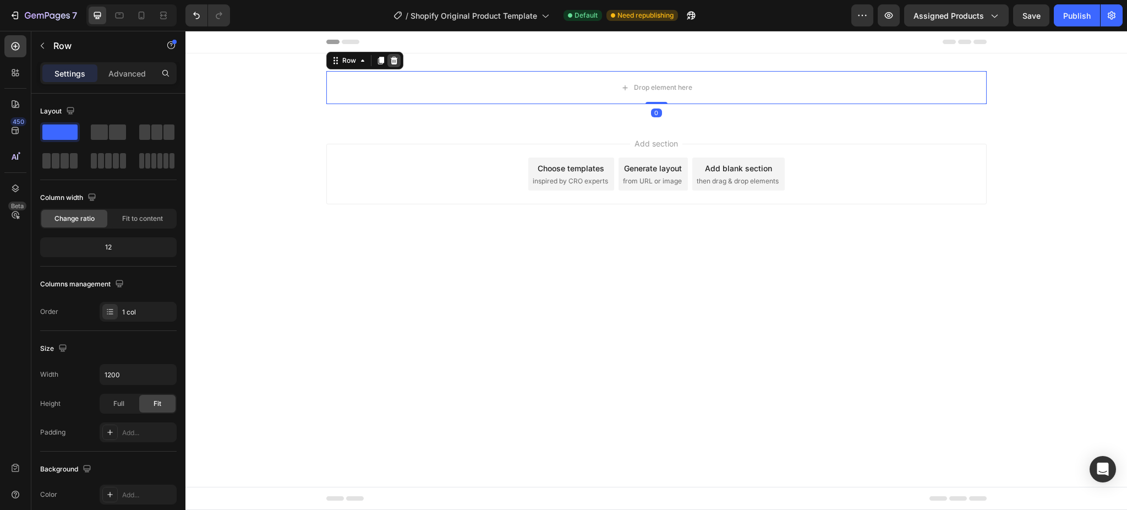
click at [399, 58] on div at bounding box center [393, 60] width 13 height 13
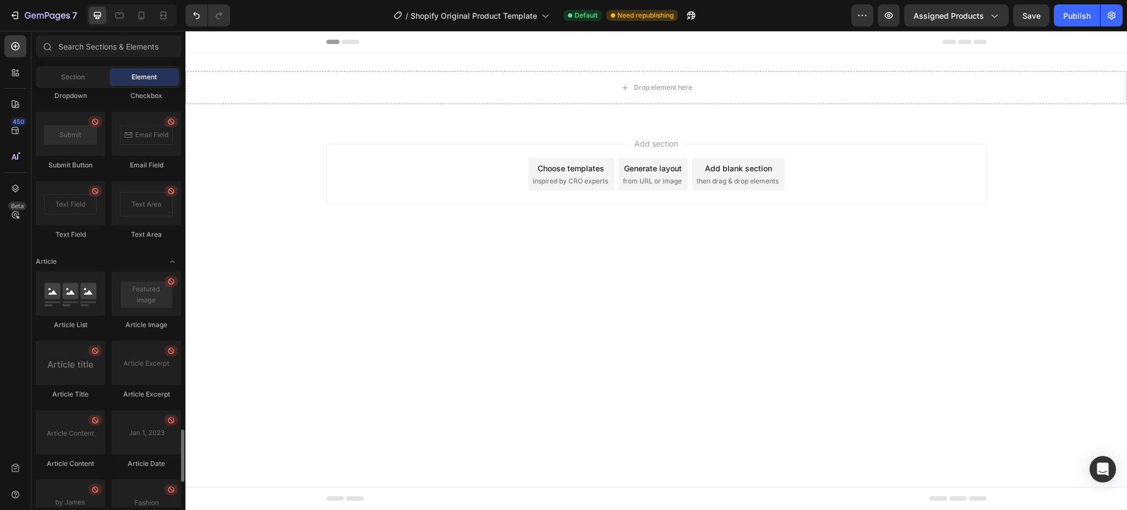
scroll to position [2917, 0]
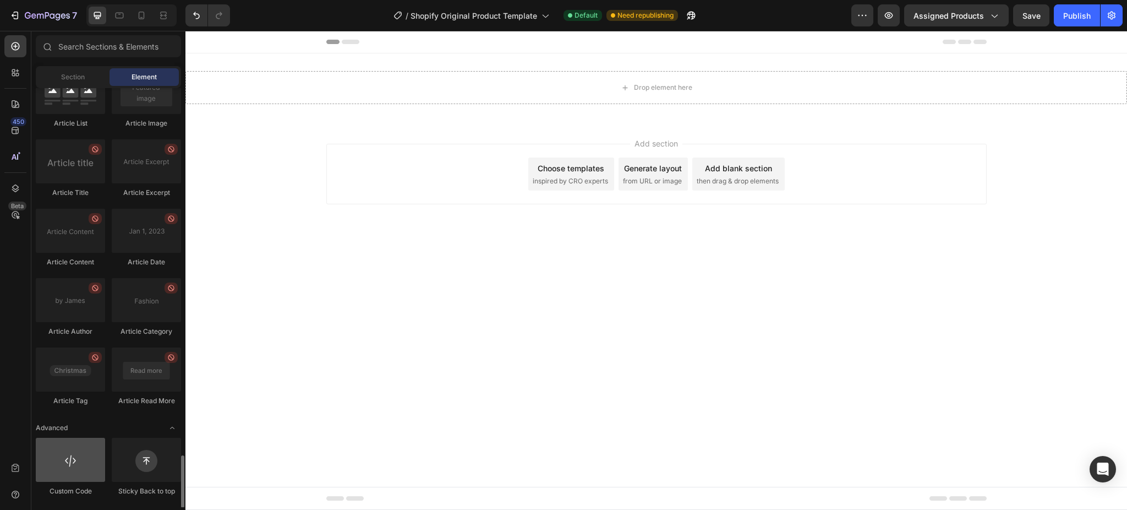
click at [55, 456] on div at bounding box center [70, 460] width 69 height 44
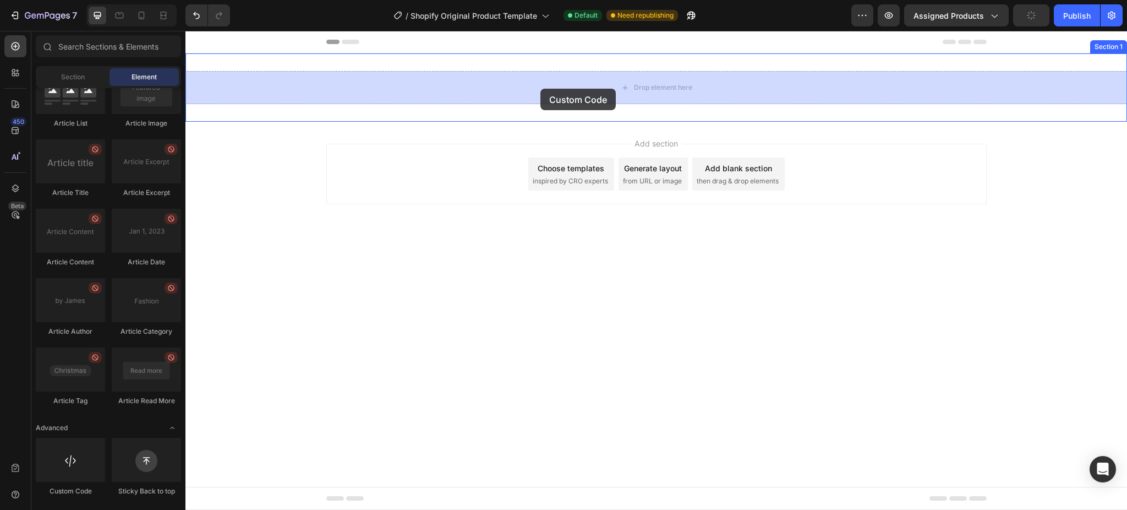
drag, startPoint x: 343, startPoint y: 400, endPoint x: 540, endPoint y: 89, distance: 368.9
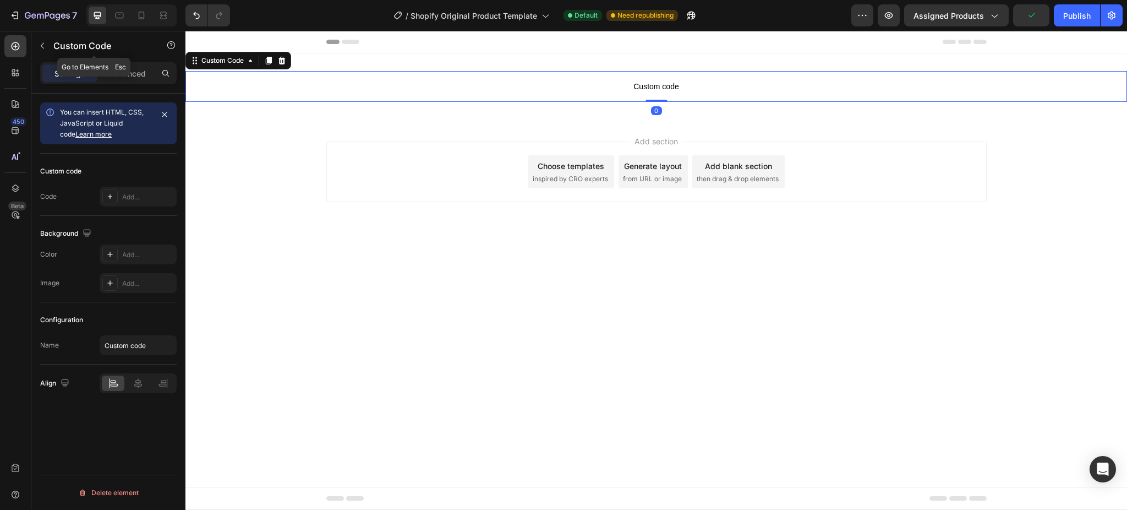
click at [46, 45] on icon "button" at bounding box center [42, 45] width 9 height 9
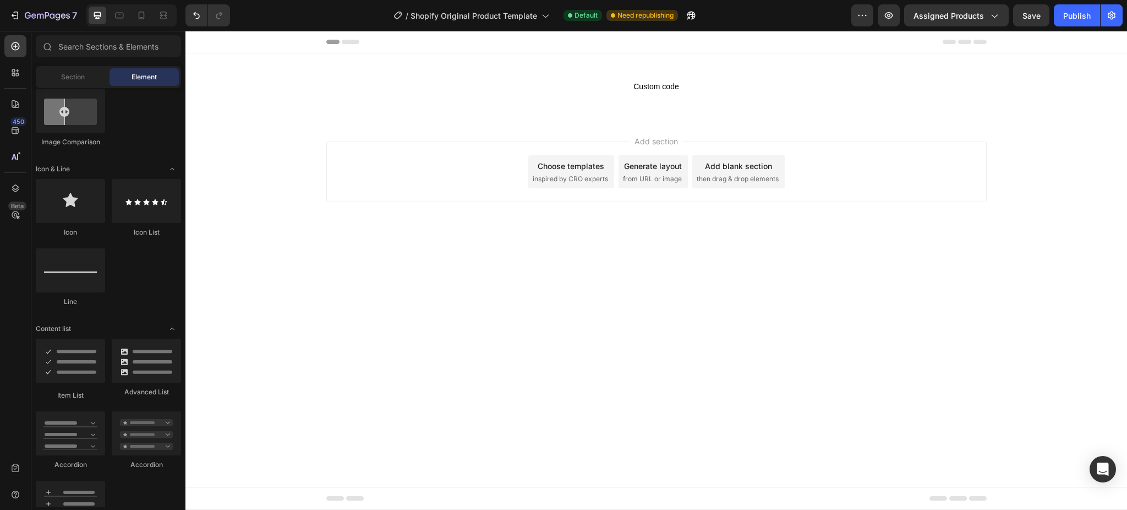
scroll to position [201, 0]
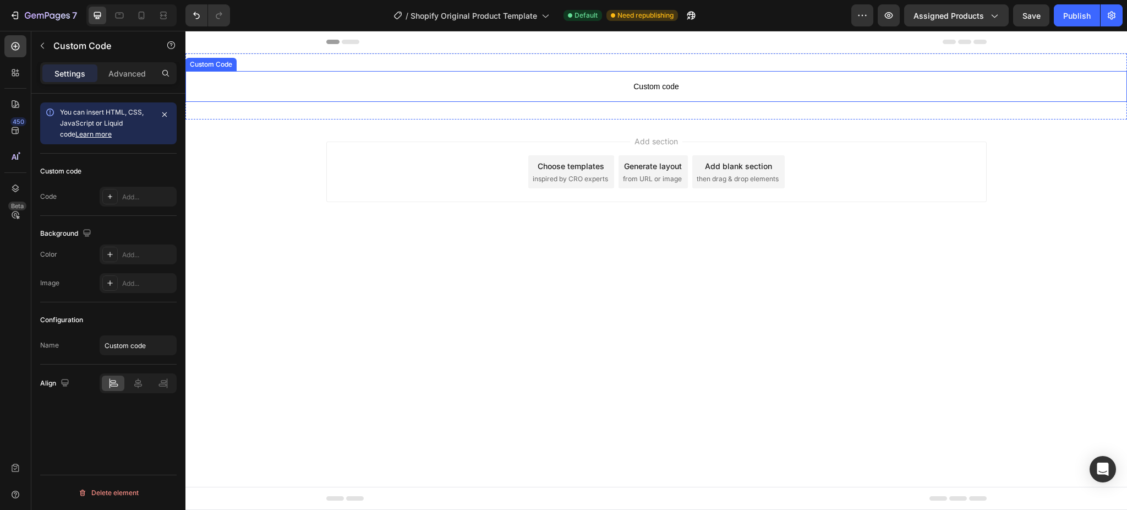
click at [425, 81] on span "Custom code" at bounding box center [656, 86] width 942 height 13
click at [283, 59] on icon at bounding box center [281, 60] width 9 height 9
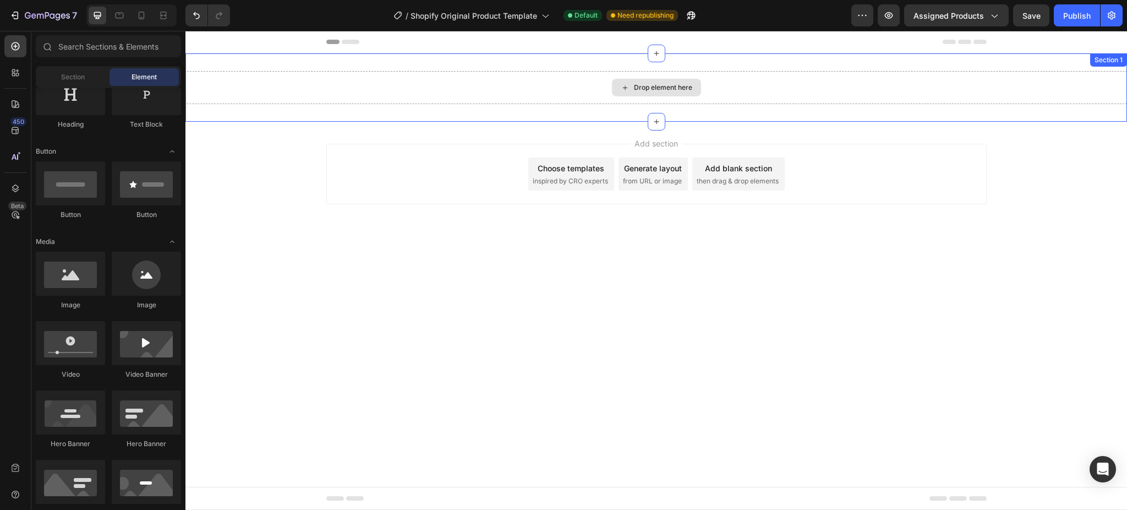
drag, startPoint x: 498, startPoint y: 83, endPoint x: 407, endPoint y: 62, distance: 92.5
click at [496, 83] on div "Drop element here" at bounding box center [656, 87] width 942 height 33
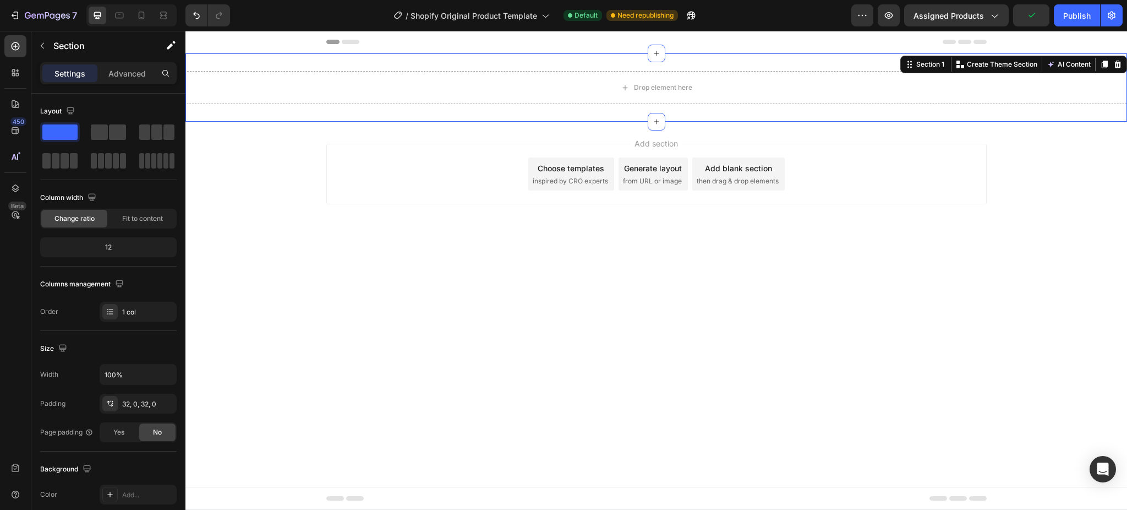
drag, startPoint x: 1117, startPoint y: 57, endPoint x: 1104, endPoint y: 56, distance: 13.3
click at [1116, 58] on div at bounding box center [1117, 64] width 13 height 13
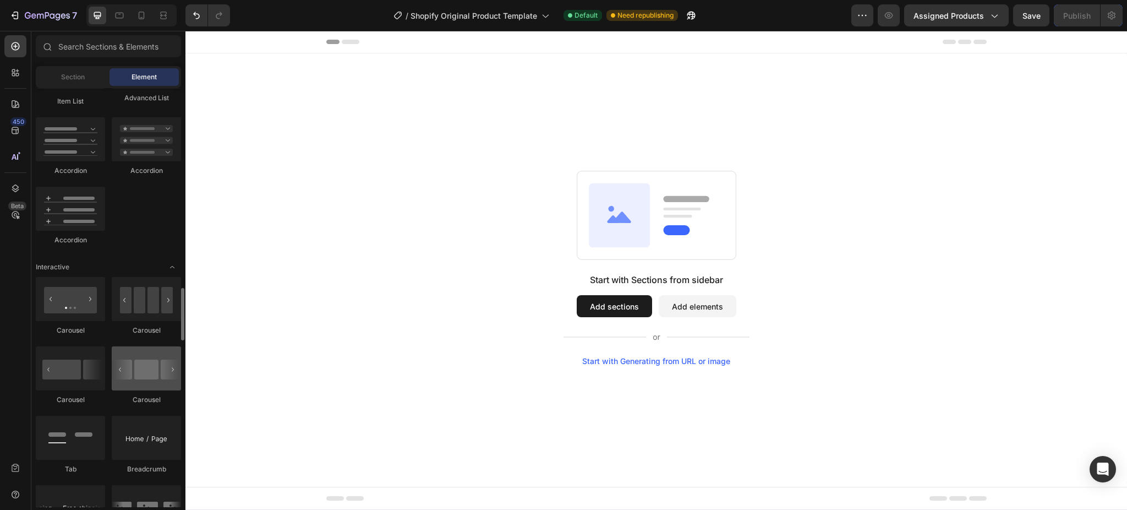
scroll to position [1228, 0]
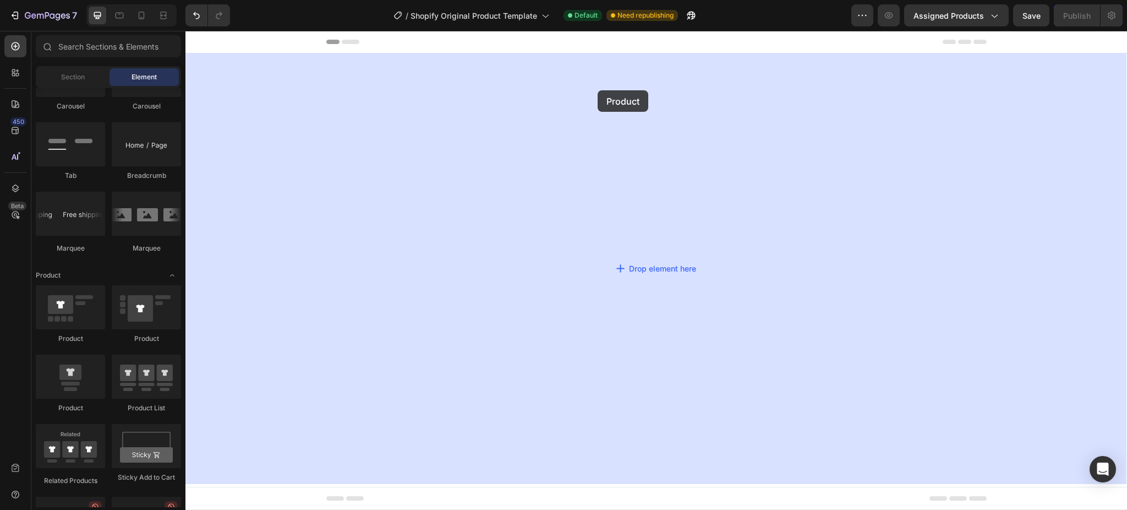
drag, startPoint x: 261, startPoint y: 346, endPoint x: 597, endPoint y: 91, distance: 421.9
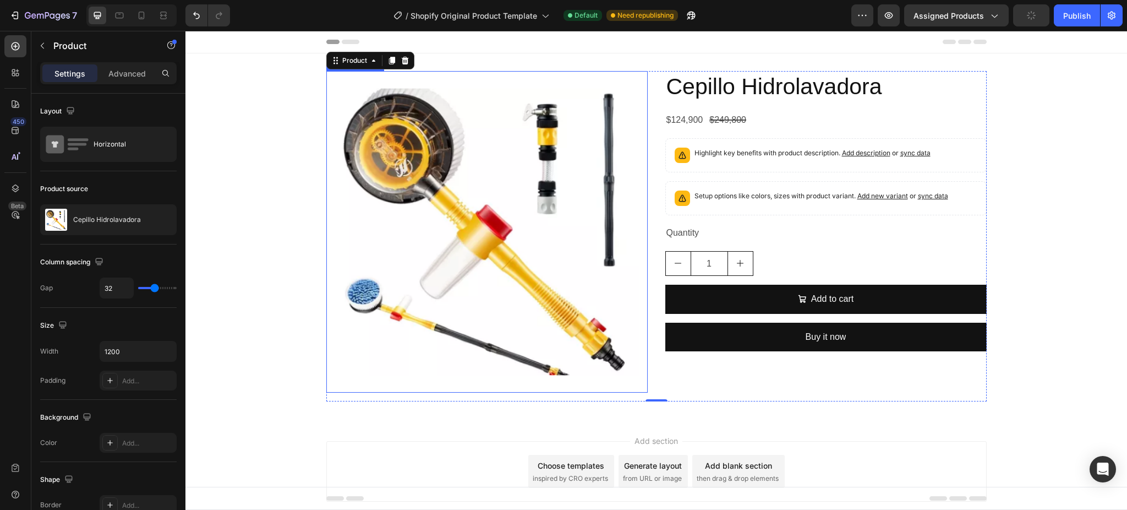
drag, startPoint x: 506, startPoint y: 103, endPoint x: 467, endPoint y: 85, distance: 43.3
click at [507, 103] on img at bounding box center [486, 231] width 321 height 321
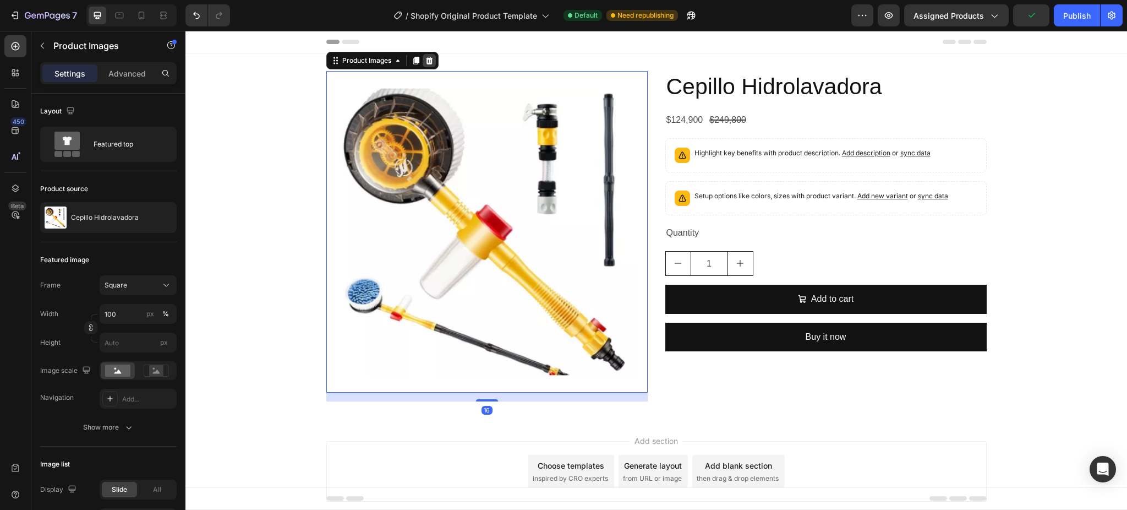
click at [428, 63] on div at bounding box center [429, 60] width 13 height 13
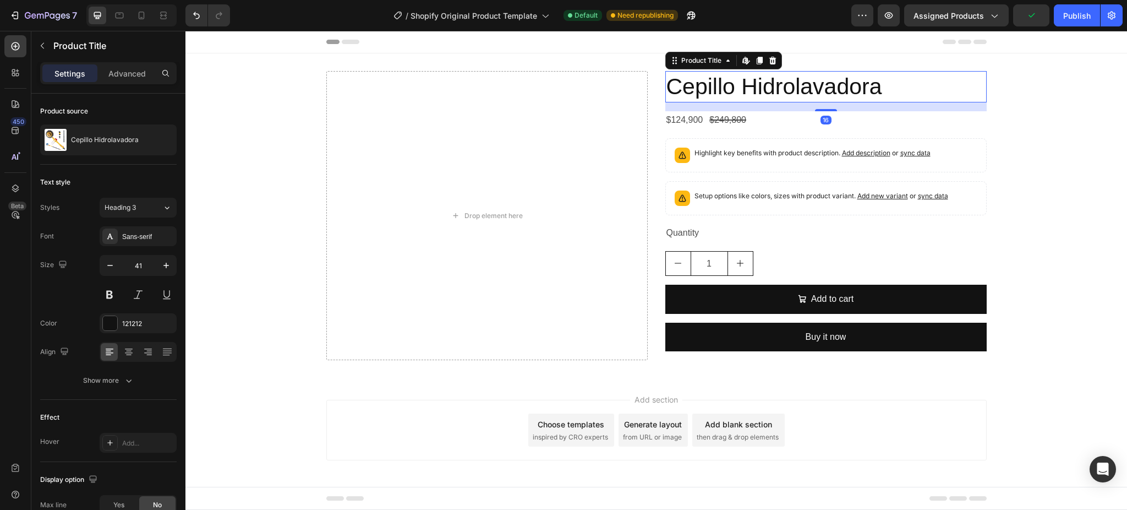
click at [717, 87] on h2 "Cepillo Hidrolavadora" at bounding box center [825, 86] width 321 height 31
click at [771, 59] on icon at bounding box center [772, 61] width 7 height 8
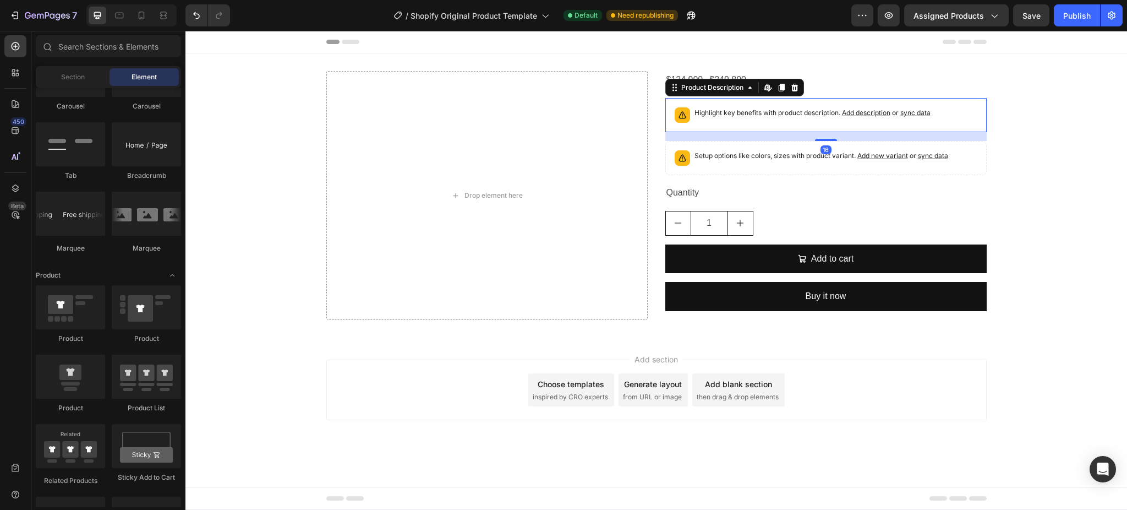
click at [768, 113] on p "Highlight key benefits with product description. Add description or sync data" at bounding box center [813, 112] width 236 height 11
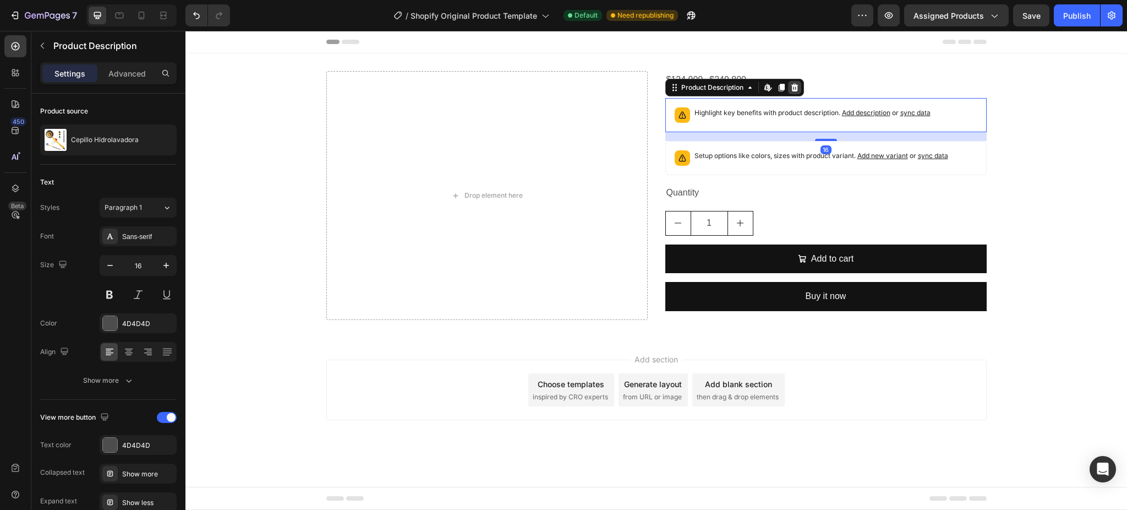
click at [798, 92] on div at bounding box center [794, 87] width 13 height 13
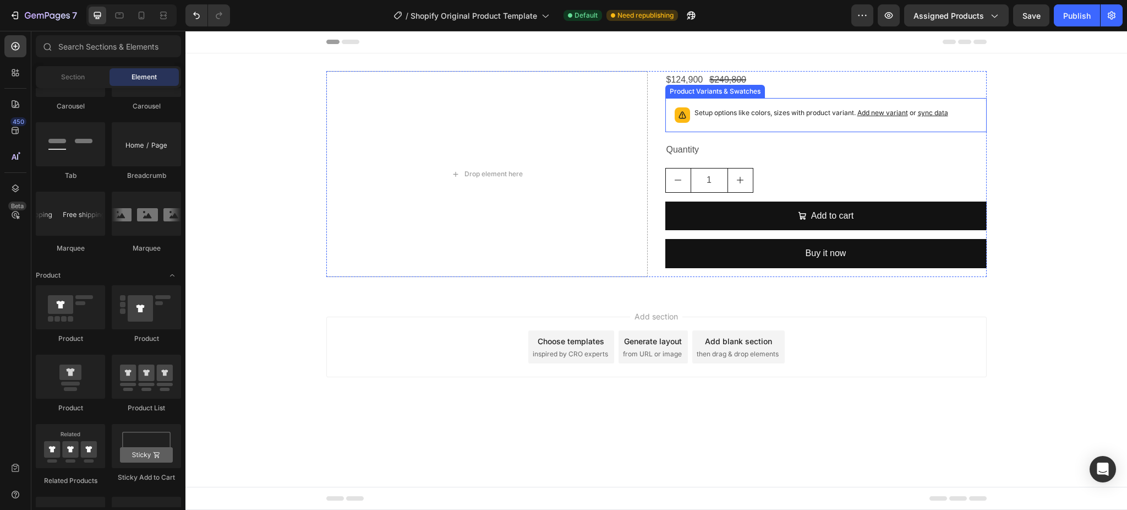
drag, startPoint x: 740, startPoint y: 118, endPoint x: 738, endPoint y: 110, distance: 8.7
click at [740, 117] on p "Setup options like colors, sizes with product variant. Add new variant or sync …" at bounding box center [822, 112] width 254 height 11
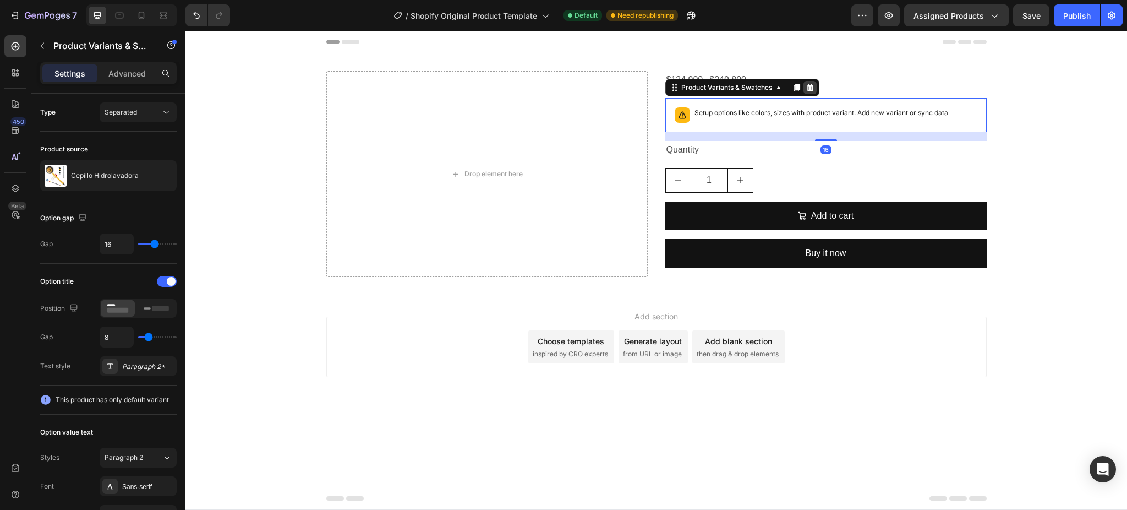
click at [810, 85] on icon at bounding box center [809, 88] width 7 height 8
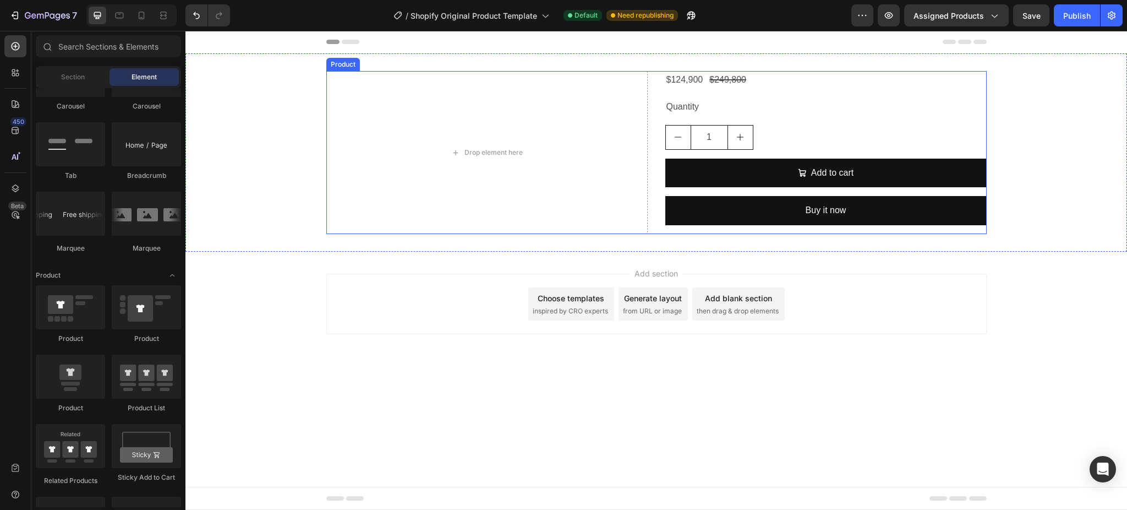
click at [791, 116] on div "$124,900 Product Price Product Price $249,800 Product Price Product Price Row Q…" at bounding box center [825, 152] width 321 height 163
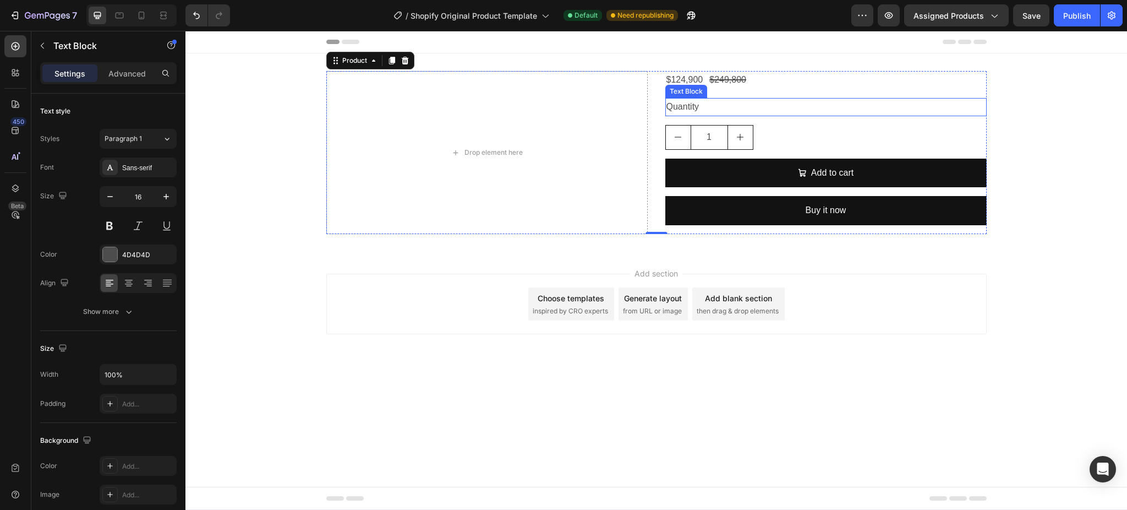
click at [682, 108] on div "Quantity" at bounding box center [825, 107] width 321 height 18
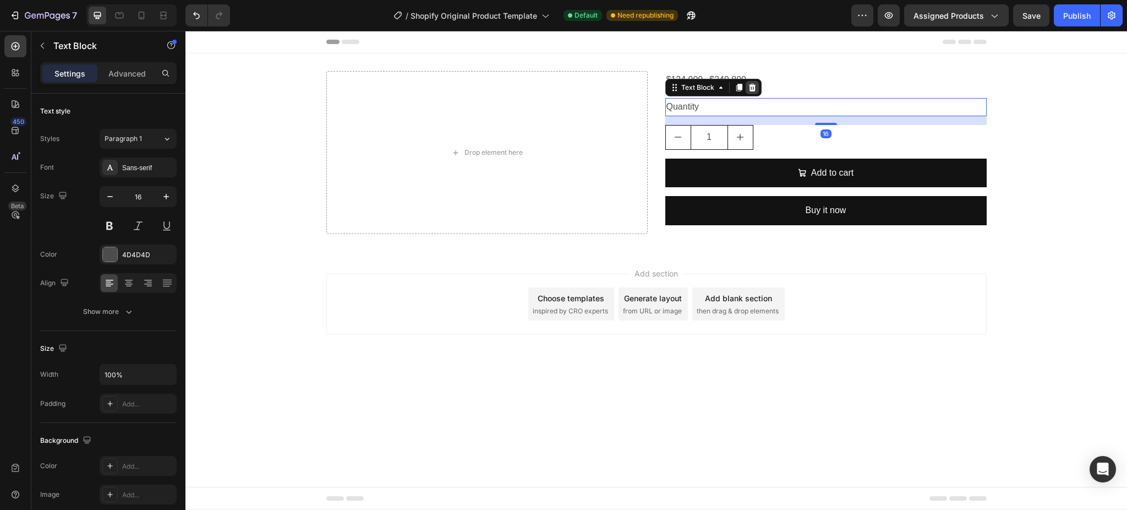
click at [752, 92] on div at bounding box center [752, 87] width 13 height 13
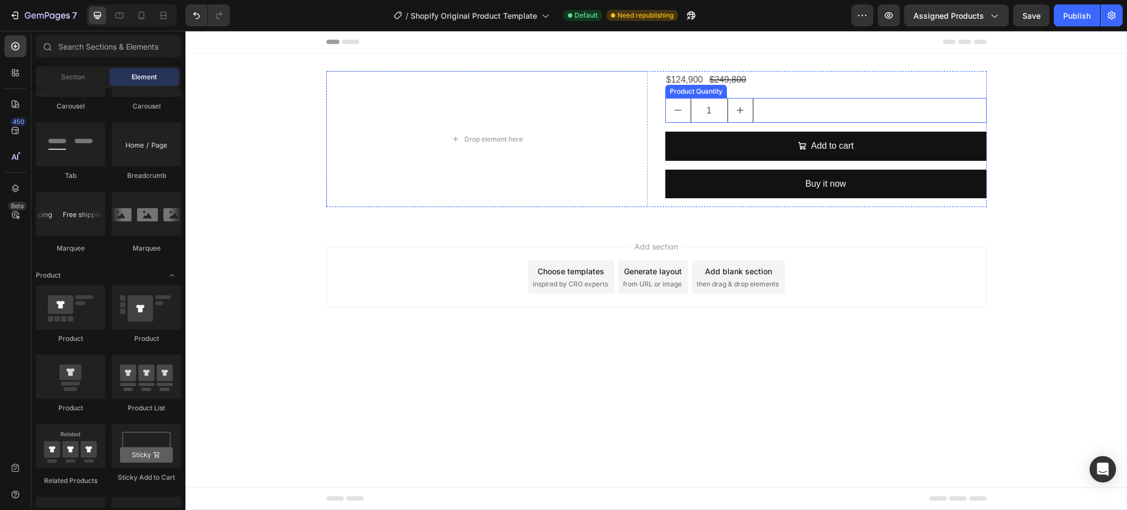
click at [780, 113] on div "1" at bounding box center [825, 110] width 321 height 25
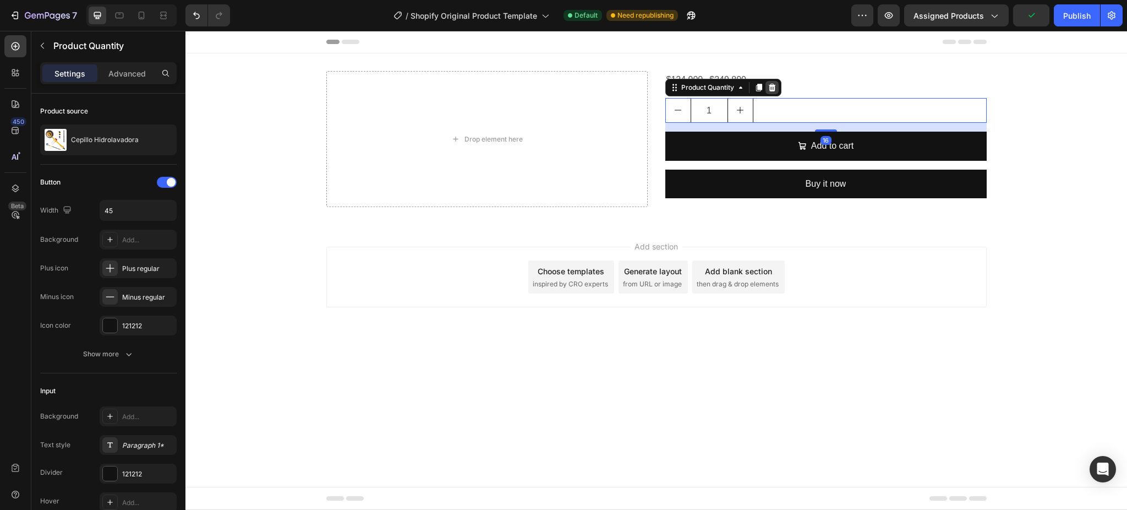
click at [773, 88] on icon at bounding box center [772, 87] width 9 height 9
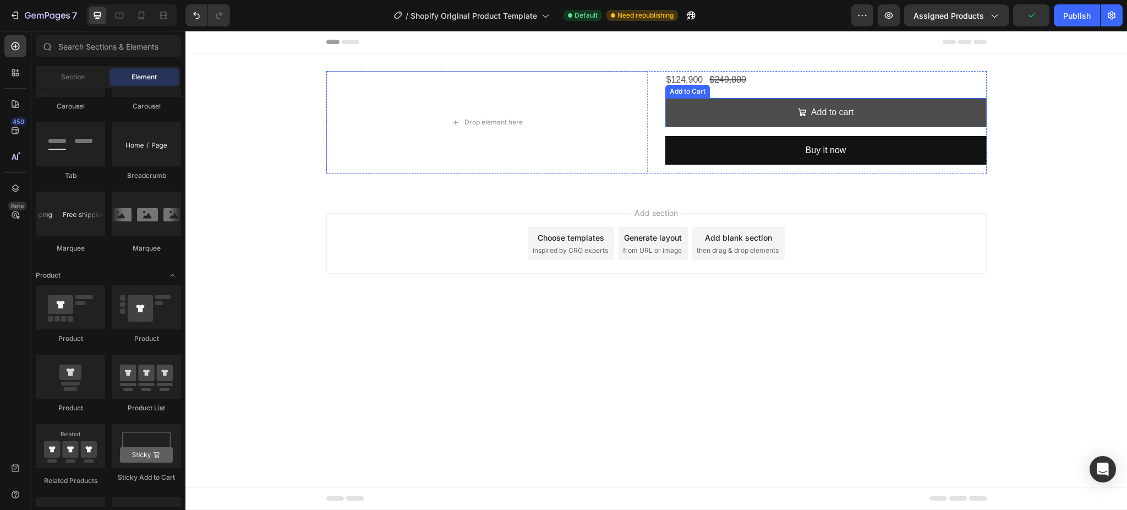
click at [756, 107] on button "Add to cart" at bounding box center [825, 112] width 321 height 29
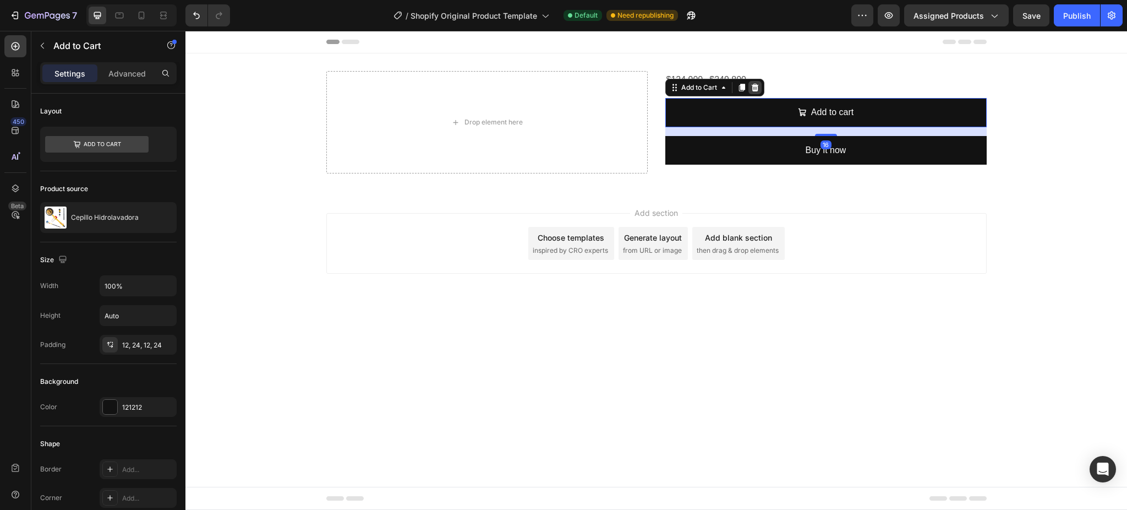
click at [761, 85] on div at bounding box center [755, 87] width 13 height 13
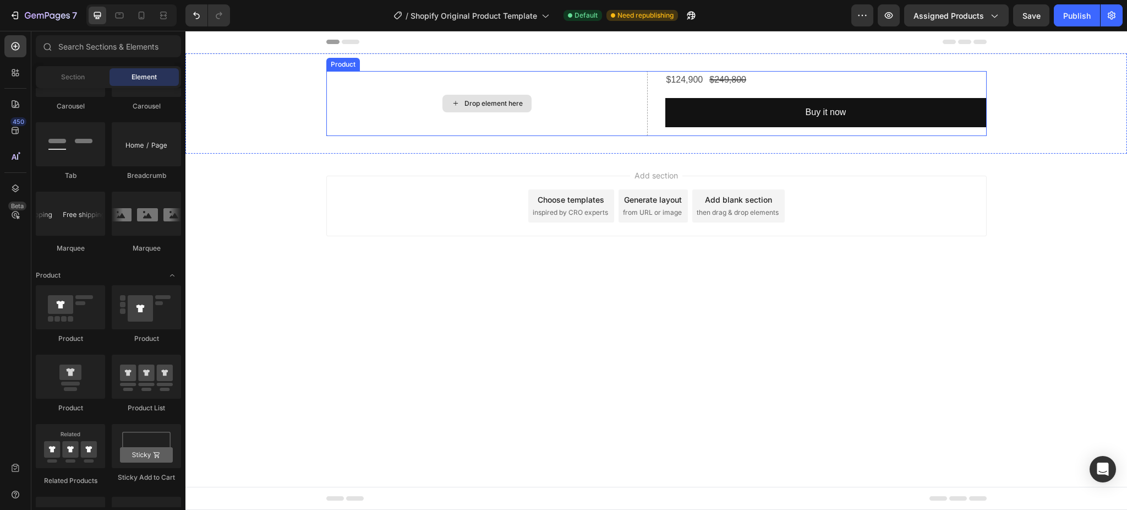
click at [563, 84] on div "Drop element here" at bounding box center [486, 103] width 321 height 65
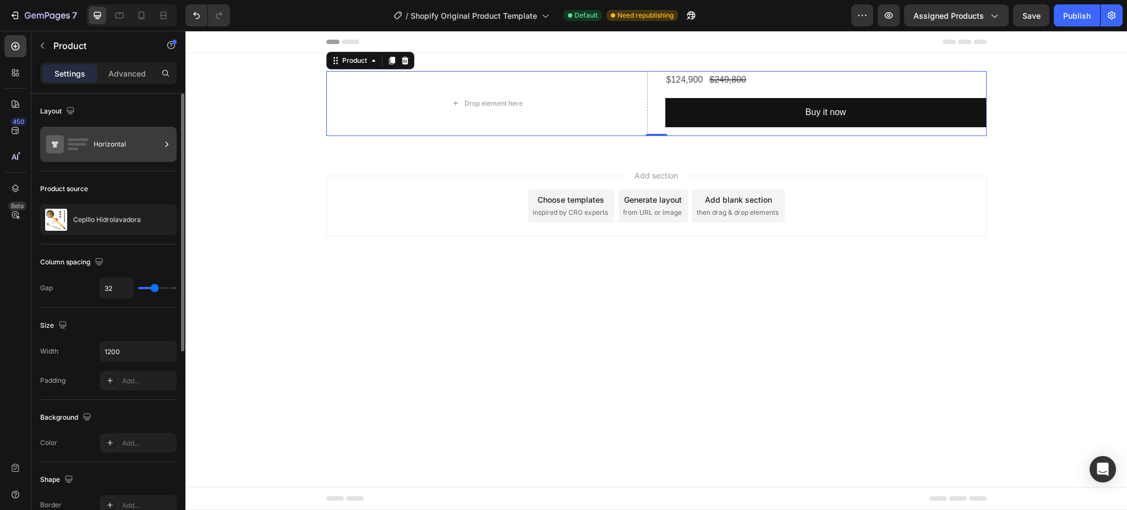
click at [133, 155] on div "Horizontal" at bounding box center [127, 144] width 67 height 25
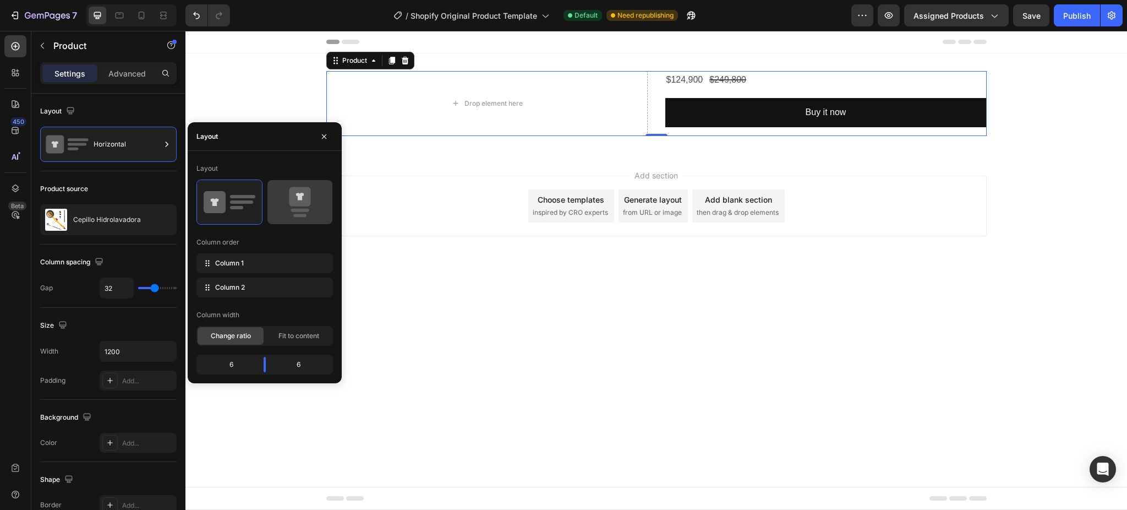
click at [286, 194] on icon at bounding box center [300, 202] width 52 height 31
type input "16"
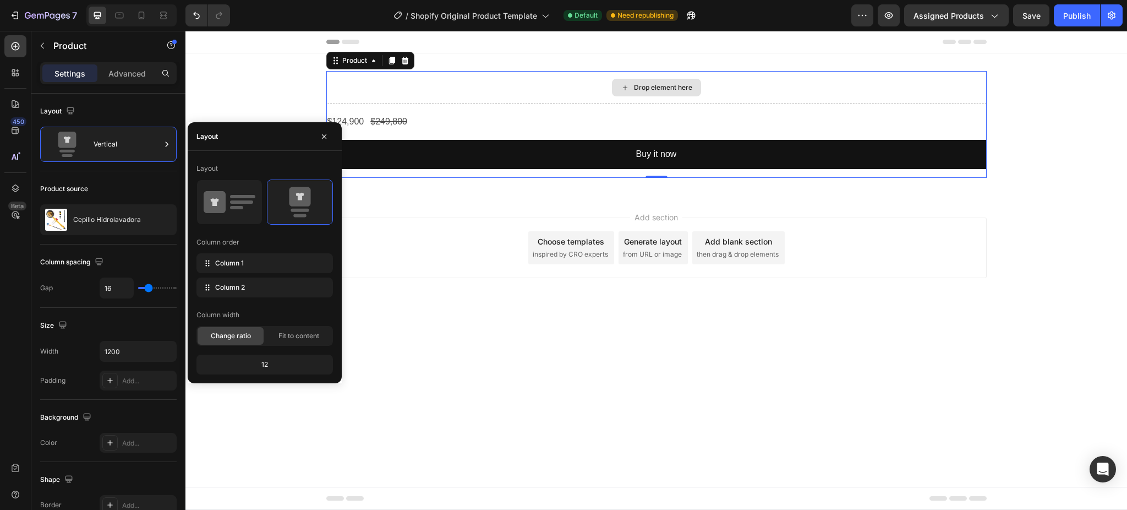
click at [523, 94] on div "Drop element here" at bounding box center [656, 87] width 660 height 33
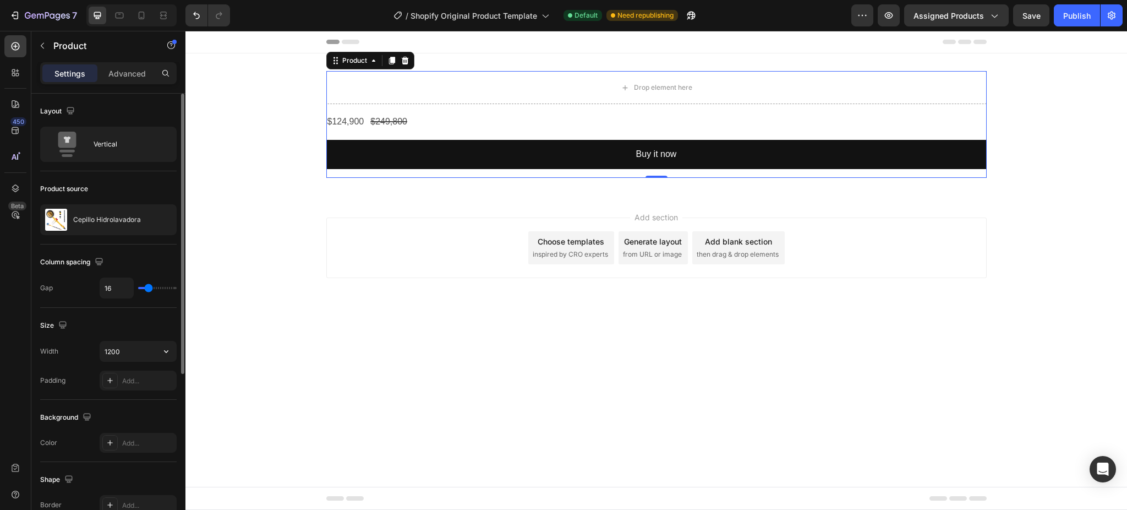
scroll to position [267, 0]
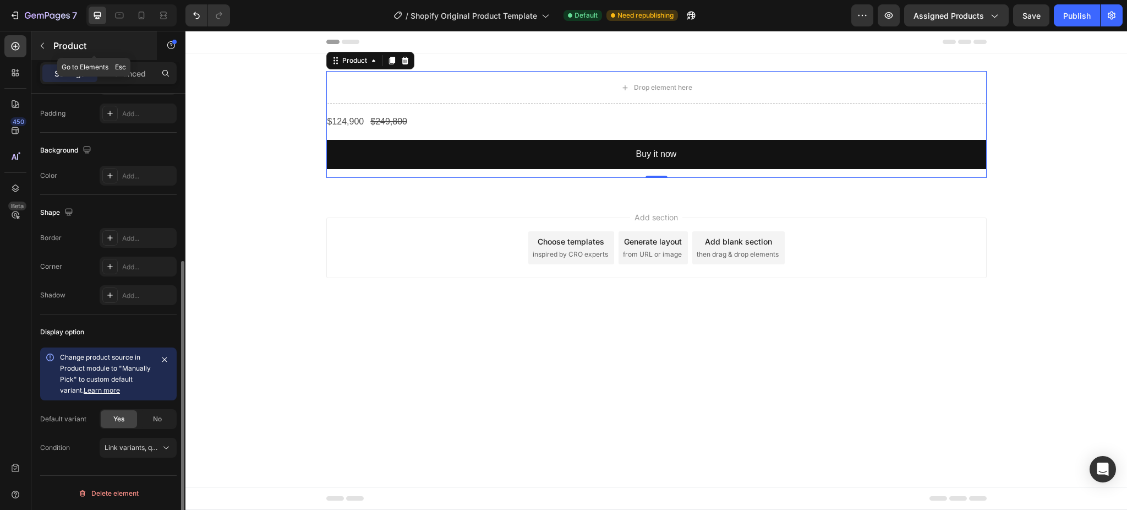
click at [43, 48] on icon "button" at bounding box center [42, 45] width 9 height 9
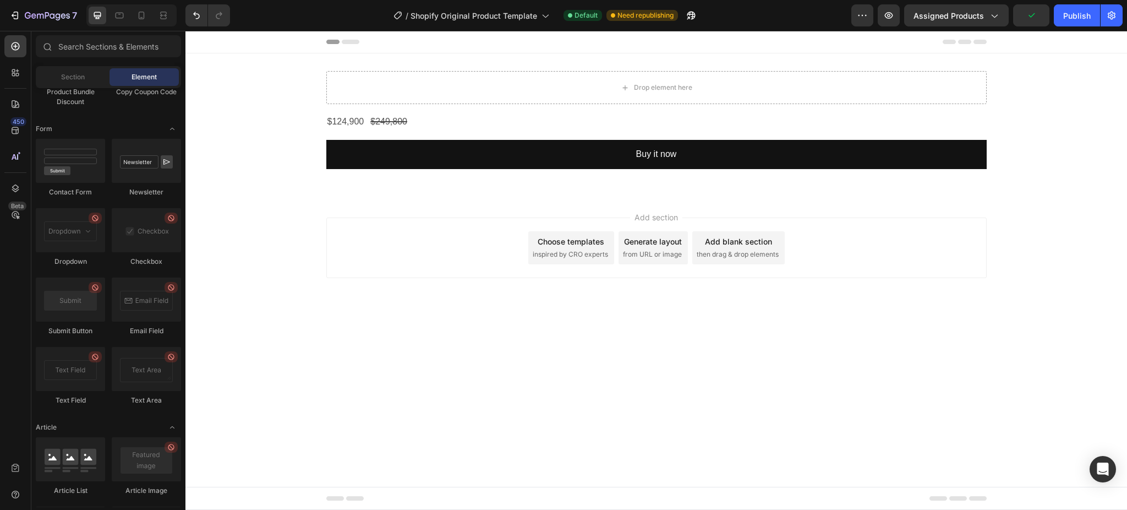
scroll to position [2917, 0]
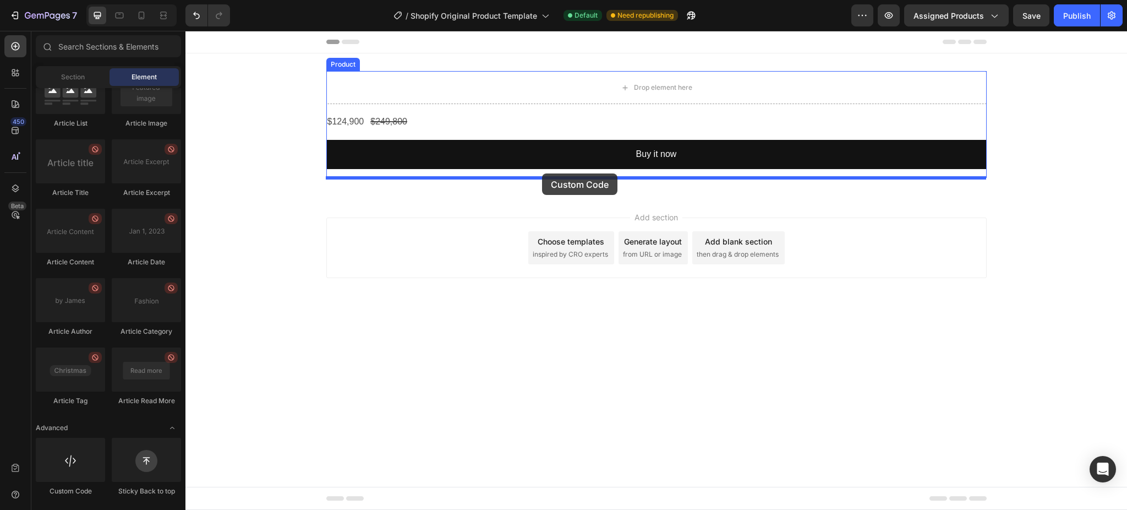
drag, startPoint x: 276, startPoint y: 503, endPoint x: 542, endPoint y: 173, distance: 423.5
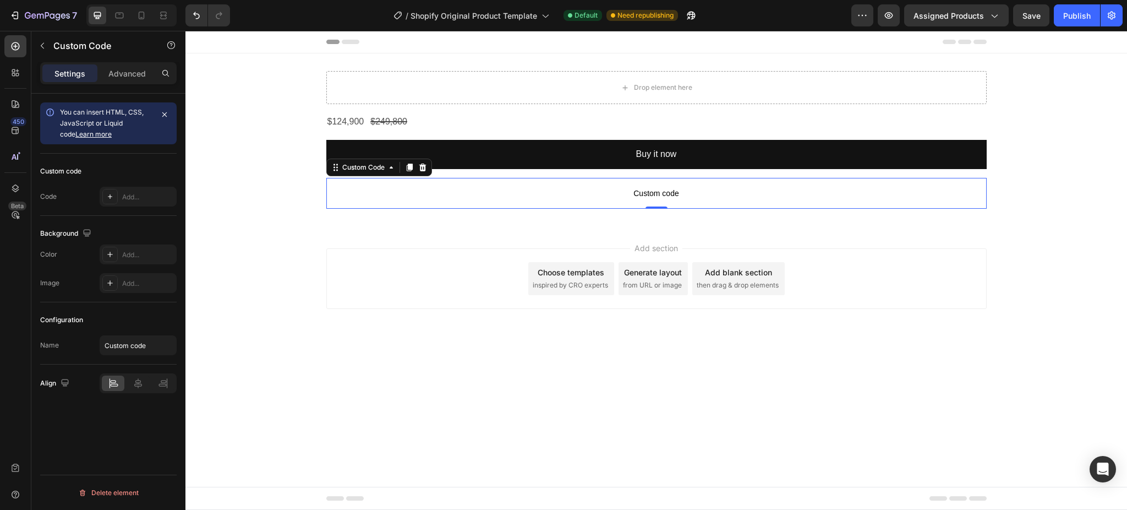
click at [479, 190] on span "Custom code" at bounding box center [656, 193] width 660 height 13
click at [651, 188] on span "Custom code" at bounding box center [656, 193] width 660 height 13
click at [540, 195] on span "Custom code" at bounding box center [656, 193] width 660 height 13
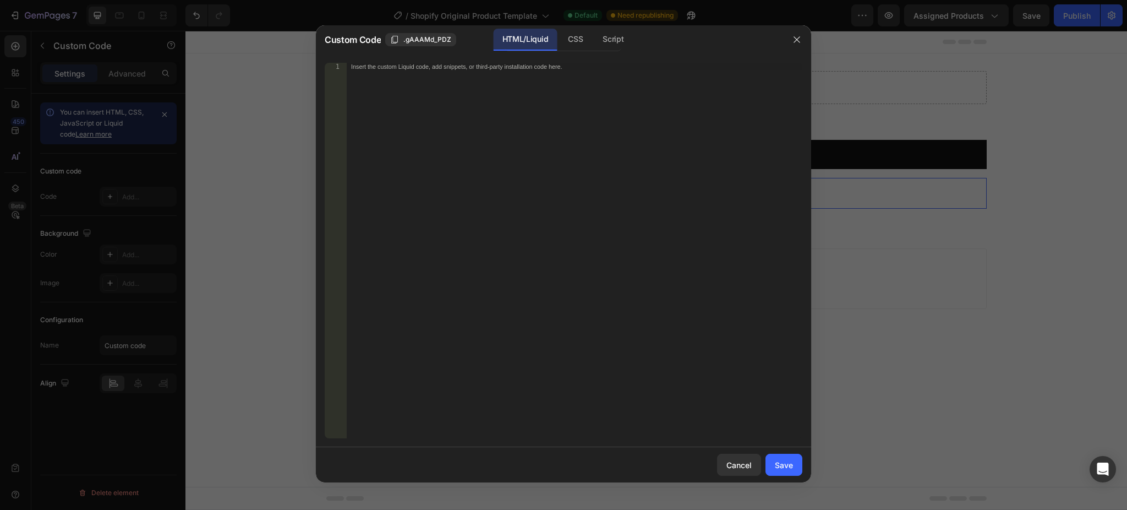
click at [723, 167] on div "Insert the custom Liquid code, add snippets, or third-party installation code h…" at bounding box center [575, 258] width 456 height 391
click at [434, 81] on div "Insert the custom Liquid code, add snippets, or third-party installation code h…" at bounding box center [575, 258] width 456 height 391
paste textarea "<div class="_rsi-cod-form-gempages-button-hook"></div>"
type textarea "<div class="_rsi-cod-form-gempages-button-hook"></div>"
click at [784, 463] on div "Save" at bounding box center [784, 465] width 18 height 12
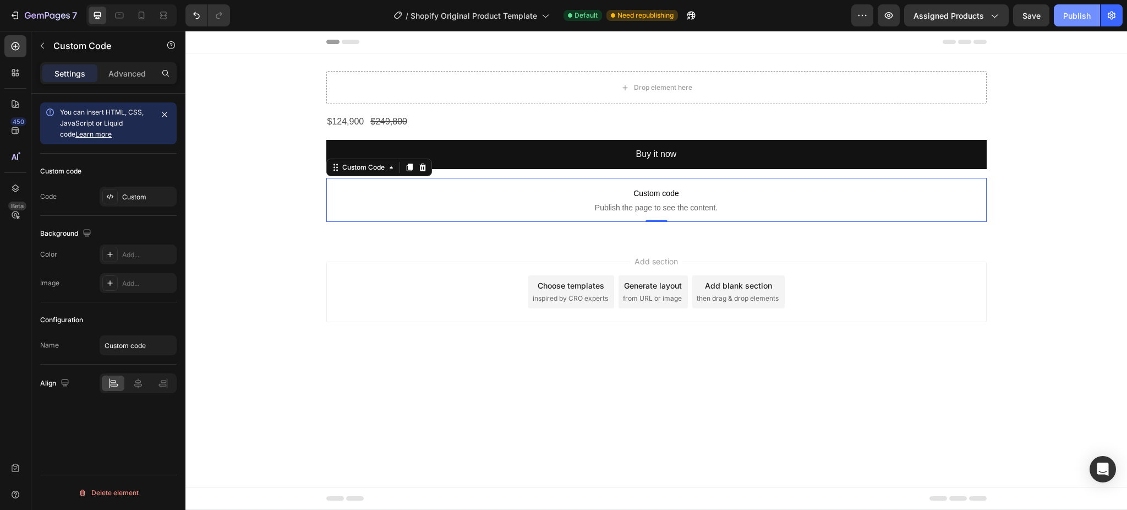
click at [1079, 18] on div "Publish" at bounding box center [1077, 16] width 28 height 12
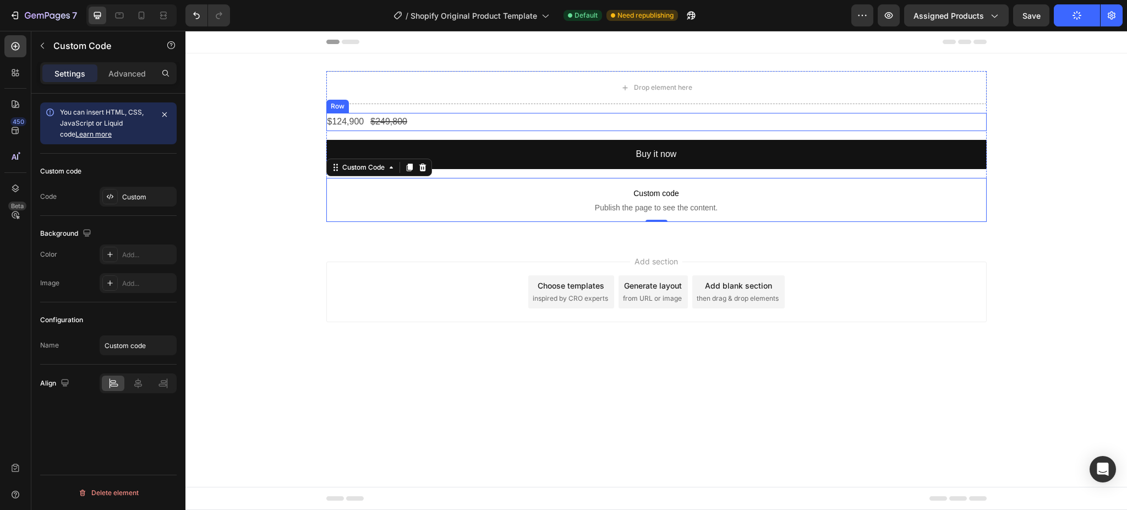
click at [619, 124] on div "$124,900 Product Price Product Price $249,800 Product Price Product Price Row" at bounding box center [656, 122] width 660 height 18
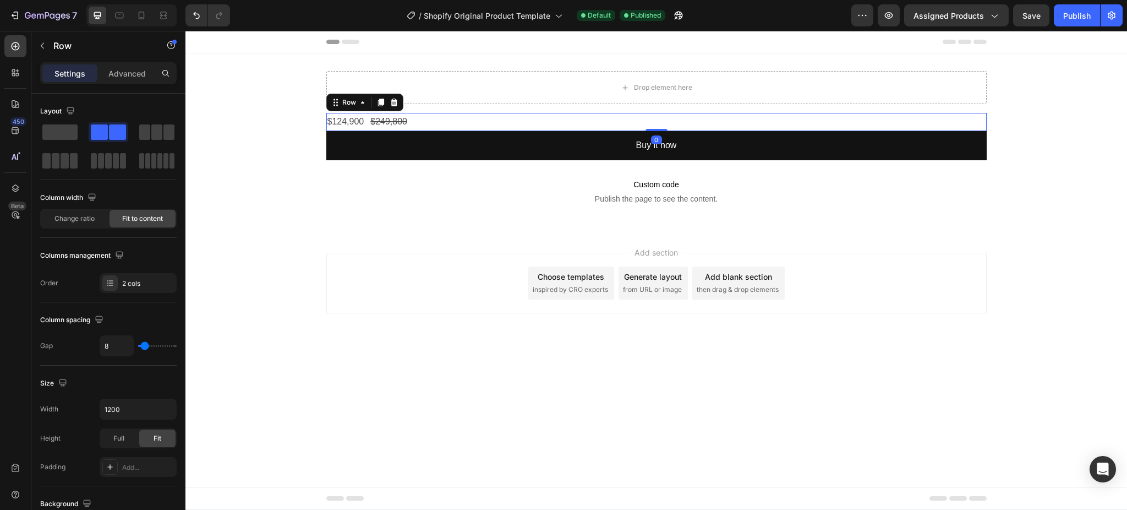
drag, startPoint x: 657, startPoint y: 138, endPoint x: 653, endPoint y: 106, distance: 32.6
click at [653, 106] on div "Drop element here $124,900 Product Price Product Price $249,800 Product Price P…" at bounding box center [656, 142] width 660 height 142
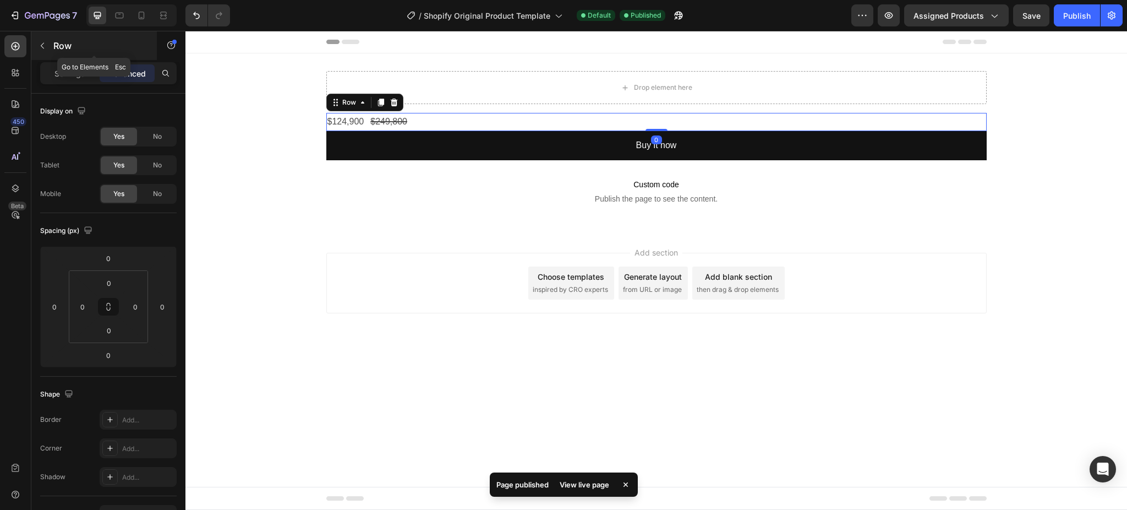
click at [36, 41] on button "button" at bounding box center [43, 46] width 18 height 18
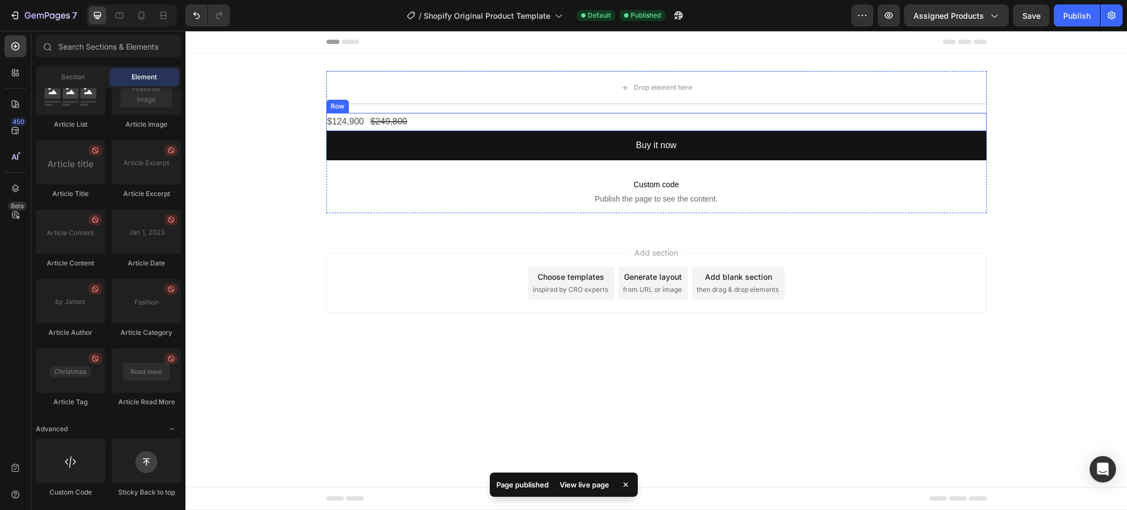
click at [441, 118] on div "$124,900 Product Price Product Price $249,800 Product Price Product Price Row" at bounding box center [656, 122] width 660 height 18
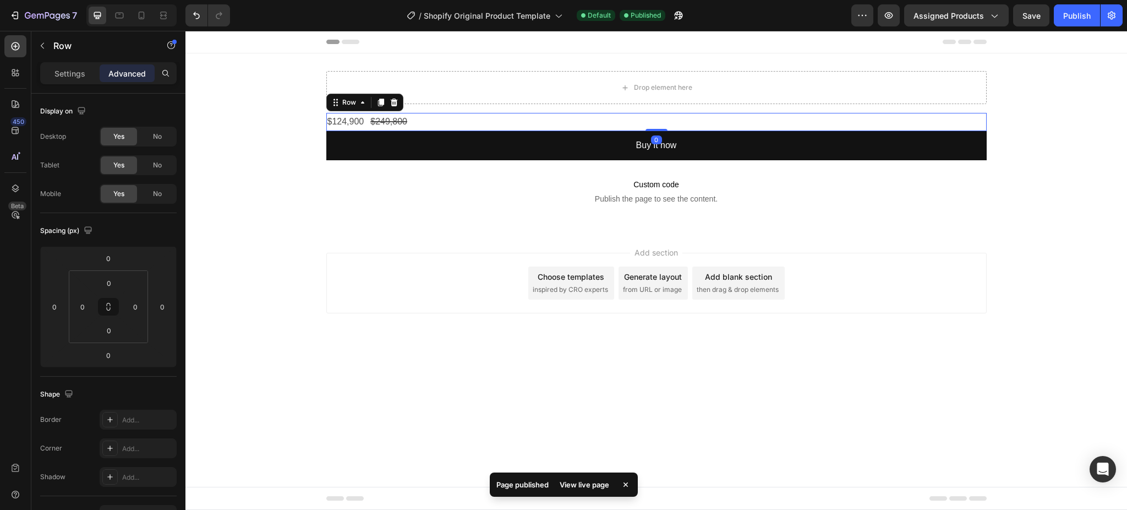
click at [78, 84] on div "Settings Advanced" at bounding box center [108, 73] width 136 height 22
click at [74, 75] on p "Settings" at bounding box center [69, 74] width 31 height 12
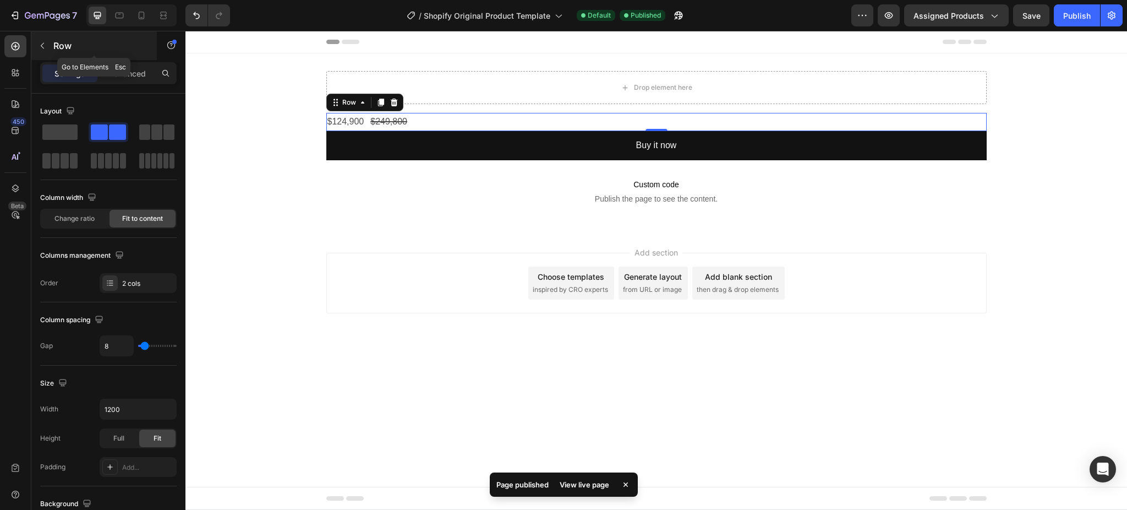
click at [39, 38] on button "button" at bounding box center [43, 46] width 18 height 18
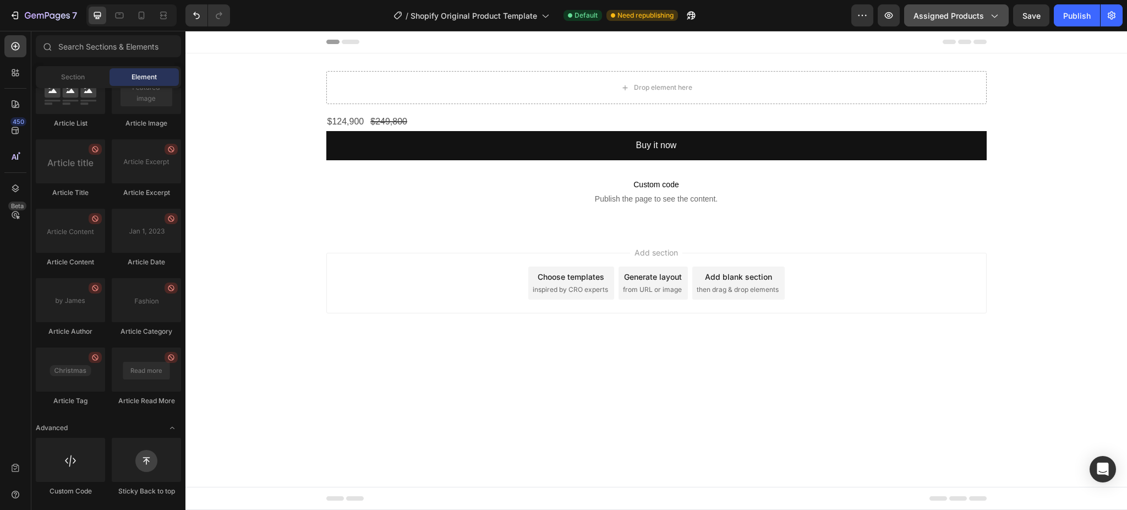
click at [963, 7] on button "Assigned Products" at bounding box center [956, 15] width 105 height 22
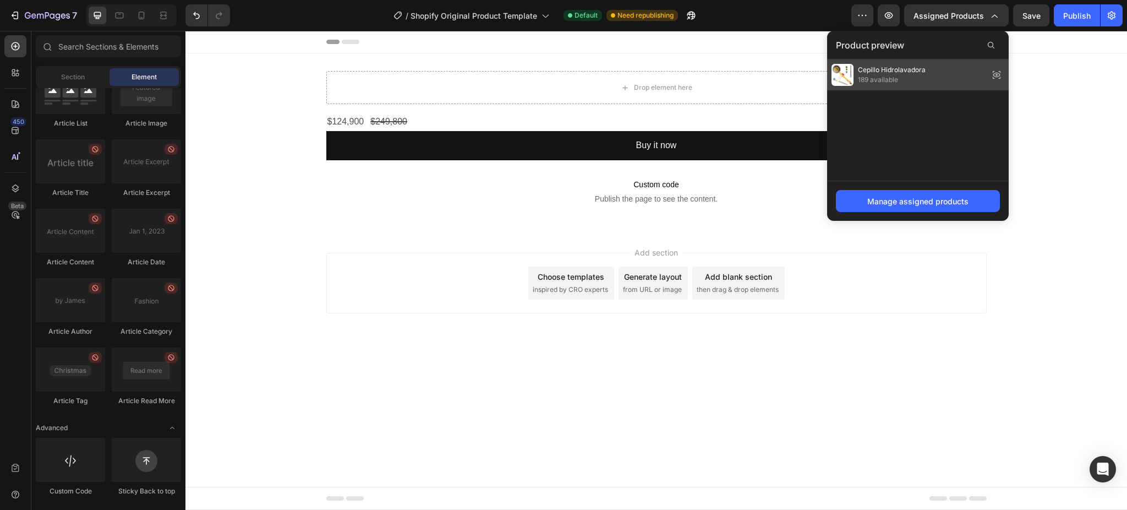
click at [926, 76] on div "Cepillo Hidrolavadora 189 available" at bounding box center [918, 74] width 182 height 31
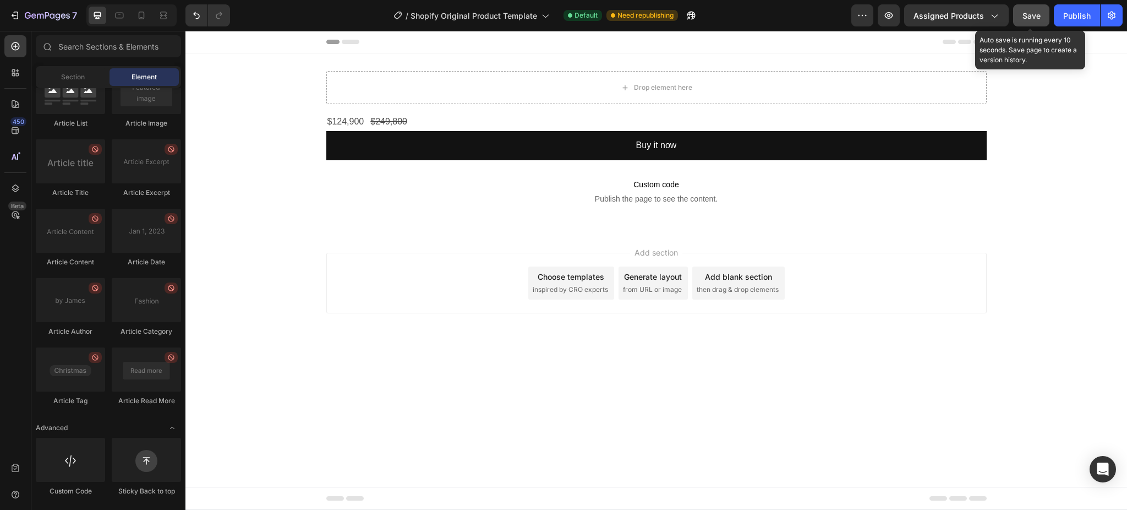
click at [1036, 13] on span "Save" at bounding box center [1032, 15] width 18 height 9
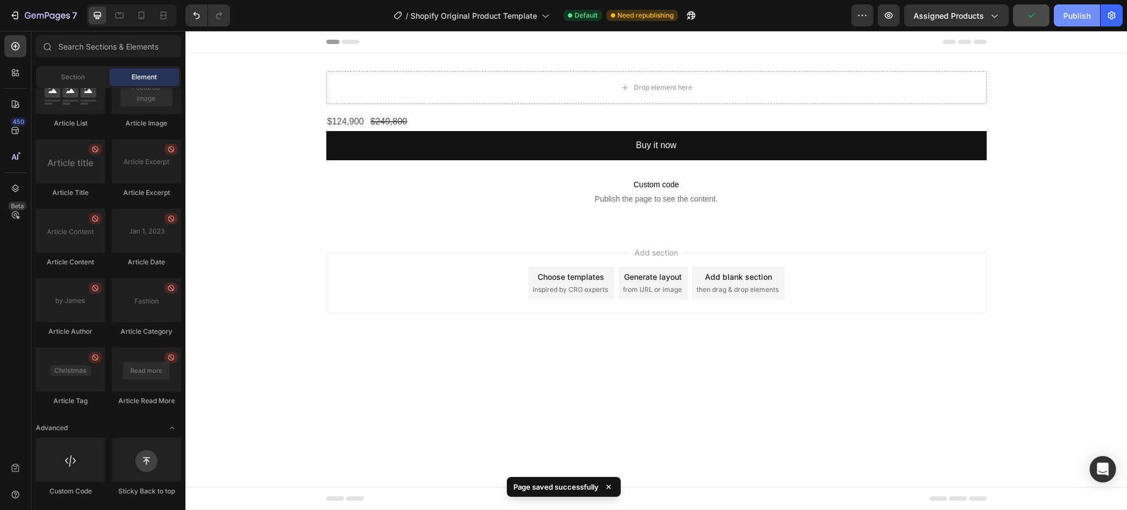
click at [1068, 12] on div "Publish" at bounding box center [1077, 16] width 28 height 12
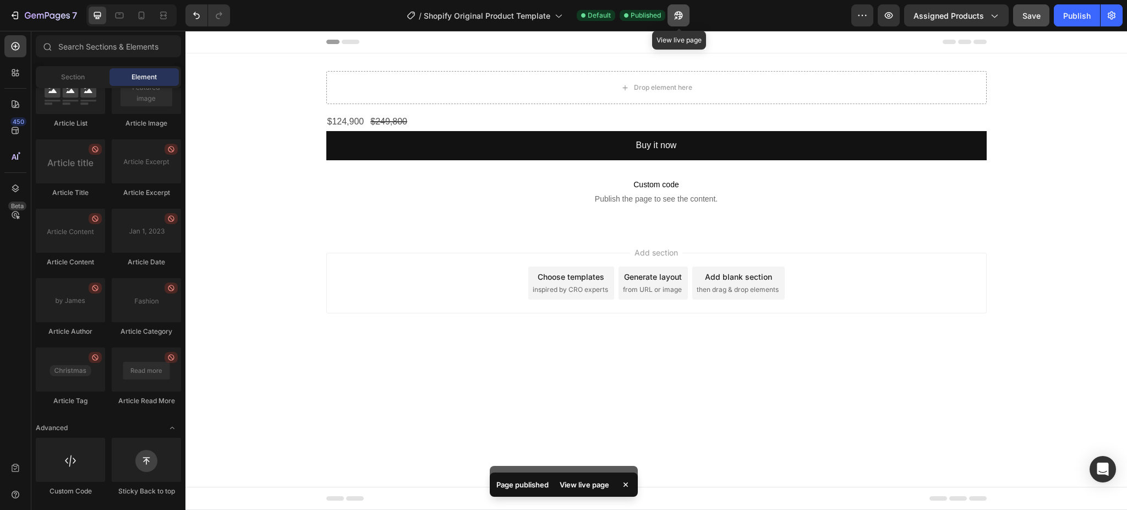
click at [676, 10] on icon "button" at bounding box center [678, 15] width 11 height 11
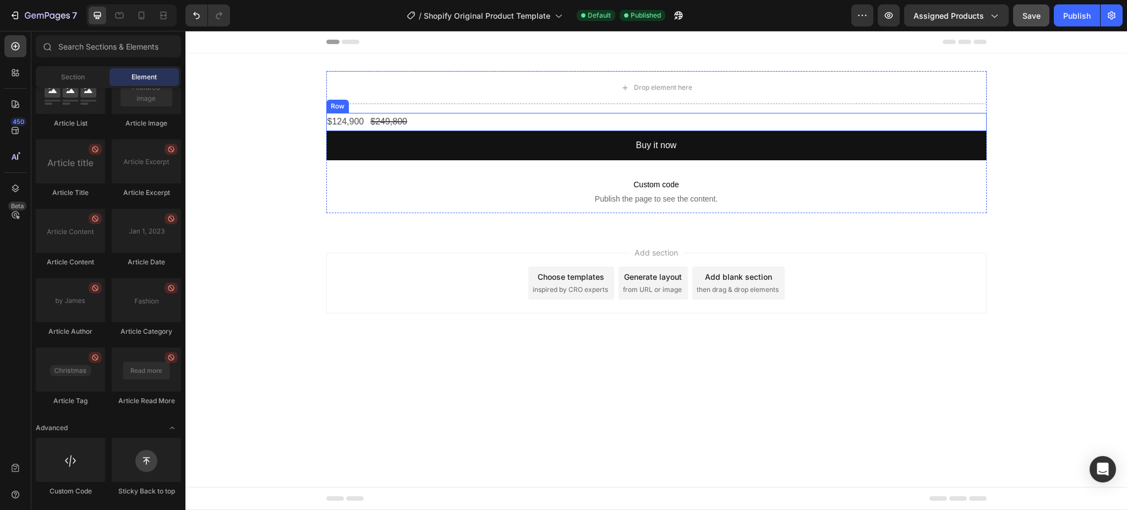
click at [507, 118] on div "$124,900 Product Price Product Price $249,800 Product Price Product Price Row" at bounding box center [656, 122] width 660 height 18
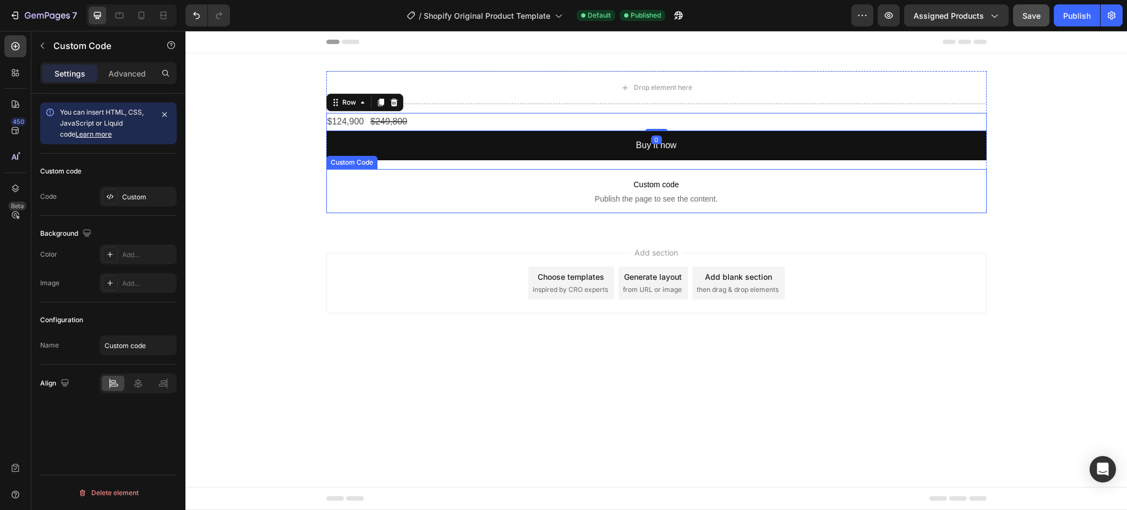
click at [689, 185] on span "Custom code" at bounding box center [656, 184] width 660 height 13
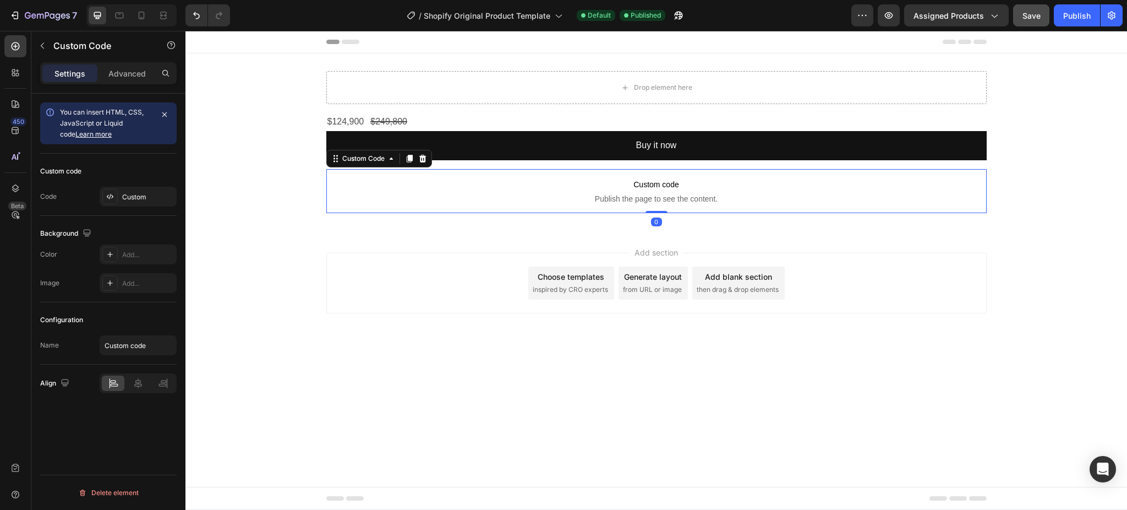
click at [689, 185] on span "Custom code" at bounding box center [656, 184] width 660 height 13
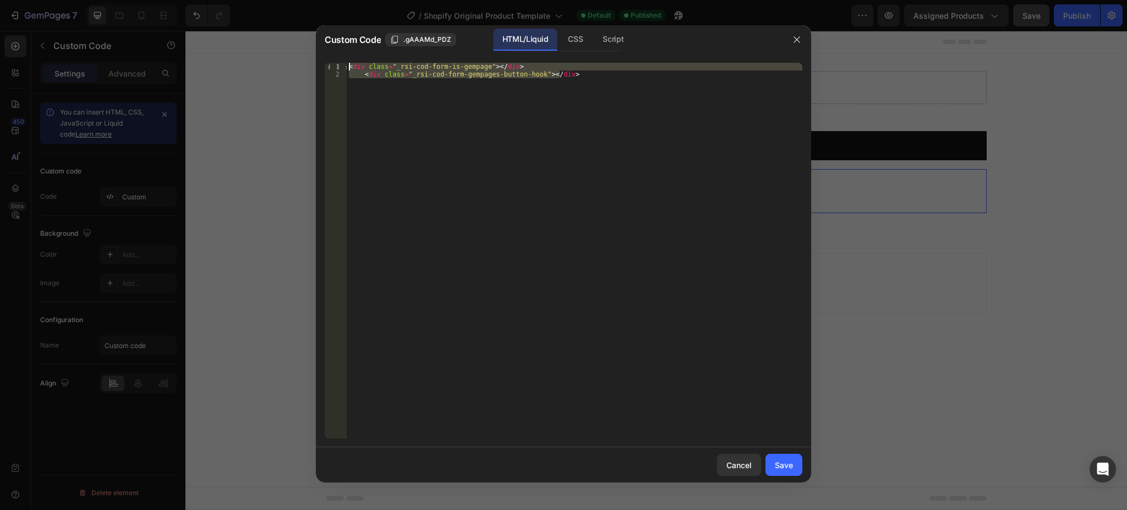
drag, startPoint x: 626, startPoint y: 104, endPoint x: 276, endPoint y: 13, distance: 362.2
click at [276, 13] on div "Custom Code .gAAAMd_PDZ HTML/Liquid CSS Script <div class="_rsi-cod-form-gempag…" at bounding box center [563, 255] width 1127 height 510
type textarea "<div class="_rsi-cod-form-is-gempage"></div> <div class="_rsi-cod-form-gempages…"
click at [416, 107] on div "Insert the custom Liquid code, add snippets, or third-party installation code h…" at bounding box center [575, 258] width 456 height 391
paste textarea "<div id="_rsi-cod-form-embed-custom-hook"></div>"
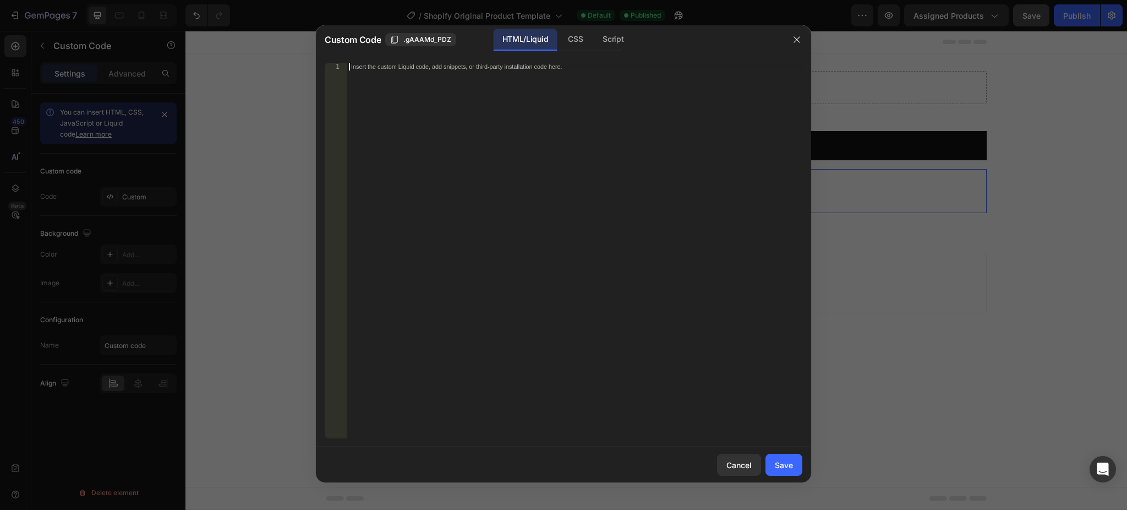
type textarea "<div id="_rsi-cod-form-embed-custom-hook"></div>"
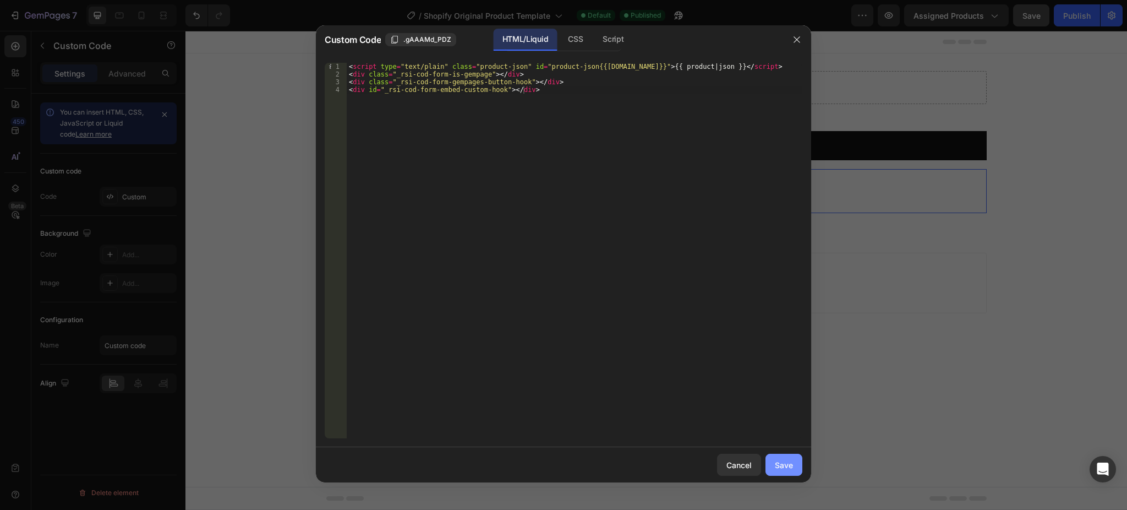
click at [779, 460] on div "Save" at bounding box center [784, 465] width 18 height 12
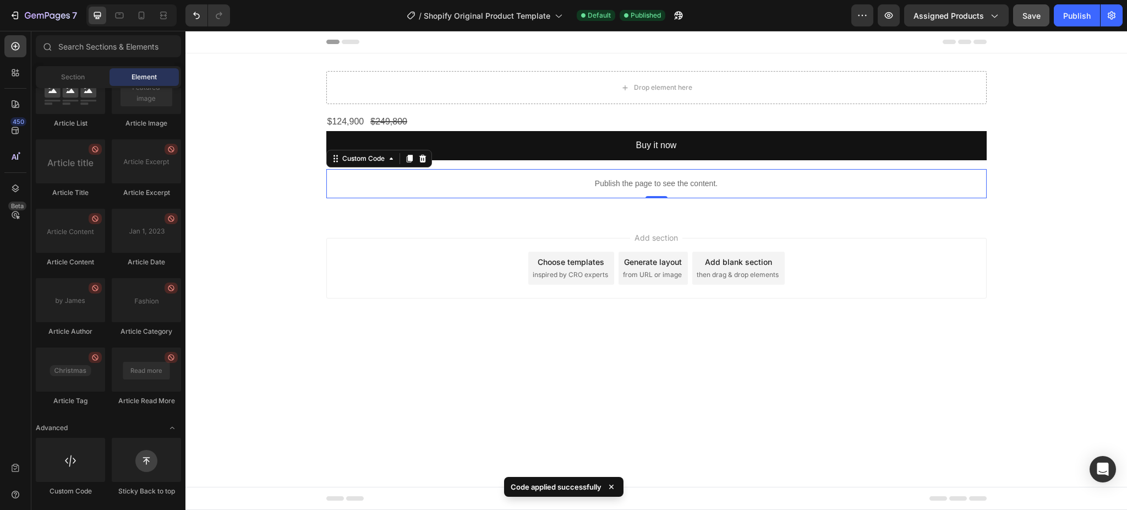
click at [855, 334] on body "Drop element here $124,900 Product Price Product Price $249,800 Product Price P…" at bounding box center [656, 270] width 942 height 479
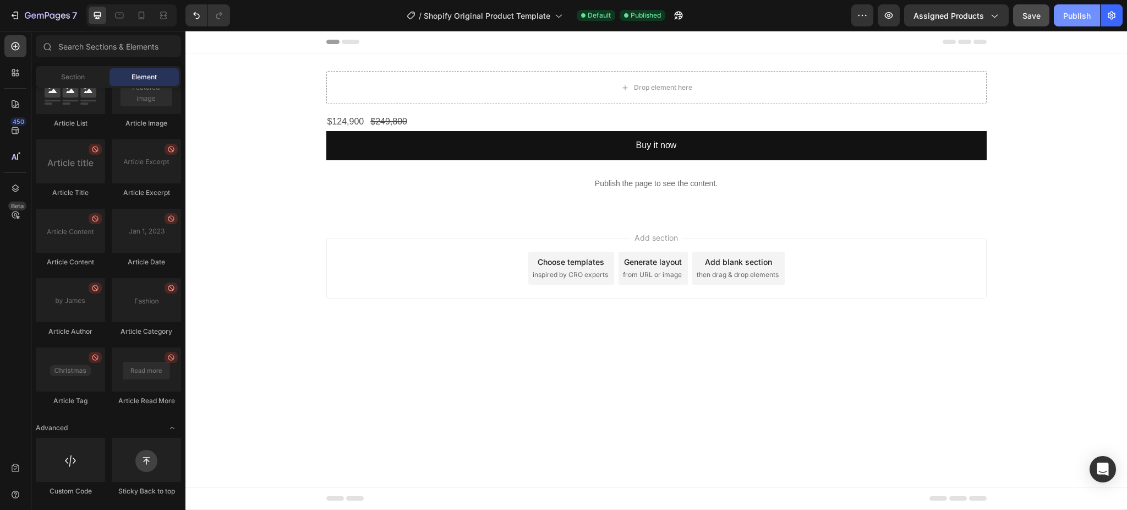
click at [1082, 14] on div "Publish" at bounding box center [1077, 16] width 28 height 12
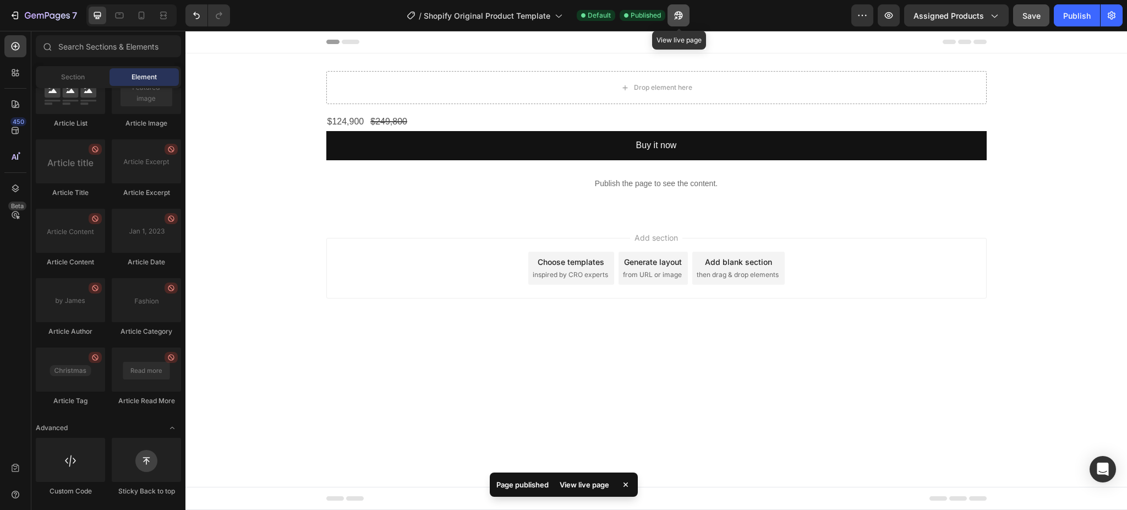
click at [681, 15] on icon "button" at bounding box center [678, 15] width 11 height 11
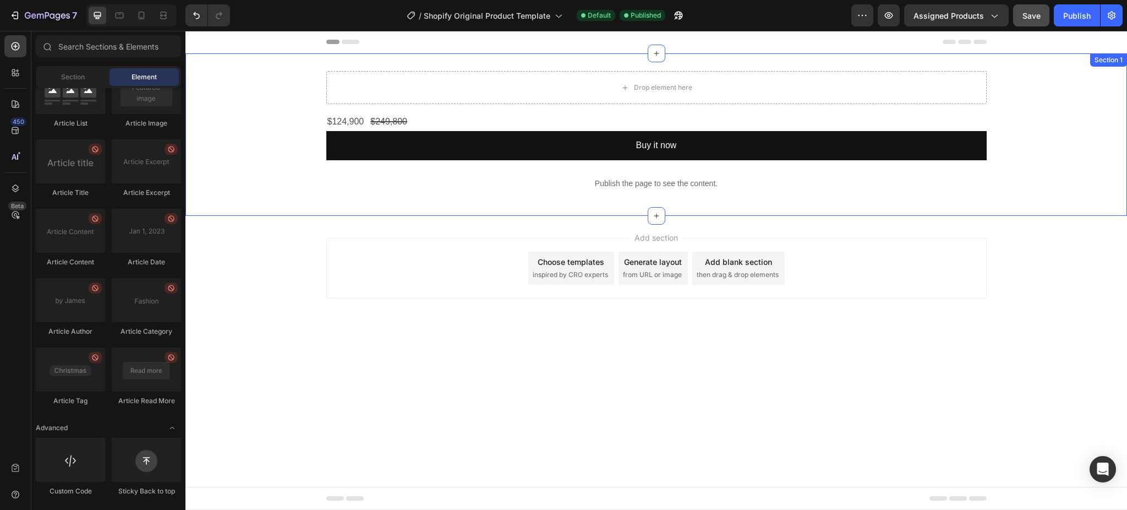
click at [308, 133] on div "Drop element here $124,900 Product Price Product Price $249,800 Product Price P…" at bounding box center [656, 134] width 942 height 127
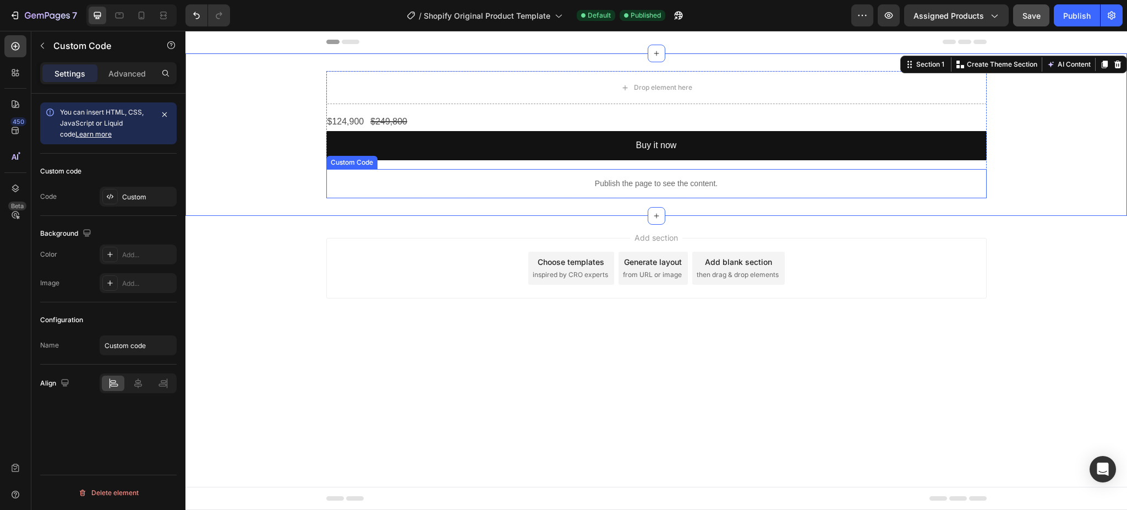
click at [661, 181] on p "Publish the page to see the content." at bounding box center [656, 184] width 660 height 12
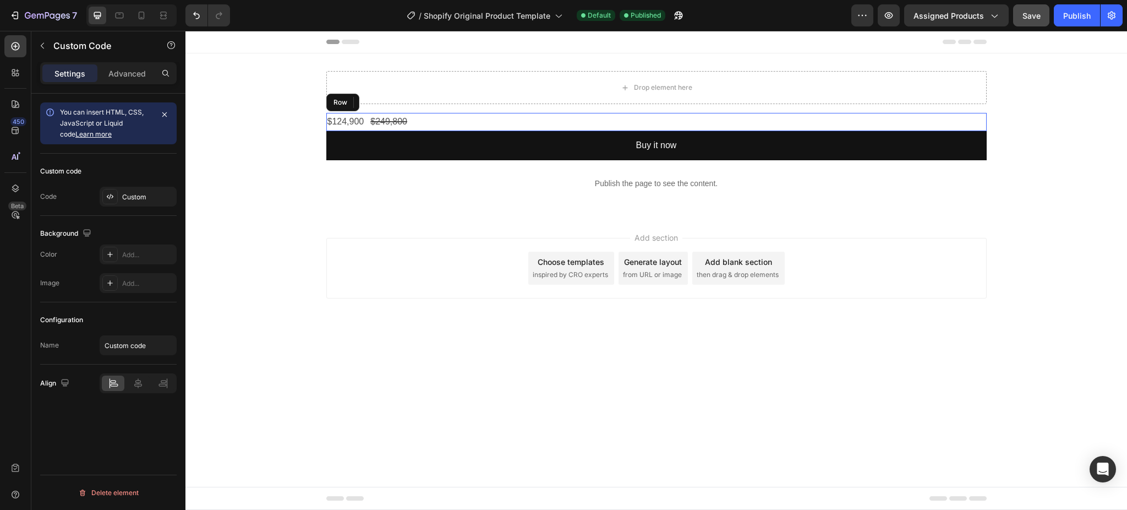
click at [594, 120] on div "$124,900 Product Price Product Price $249,800 Product Price Product Price Row" at bounding box center [656, 122] width 660 height 18
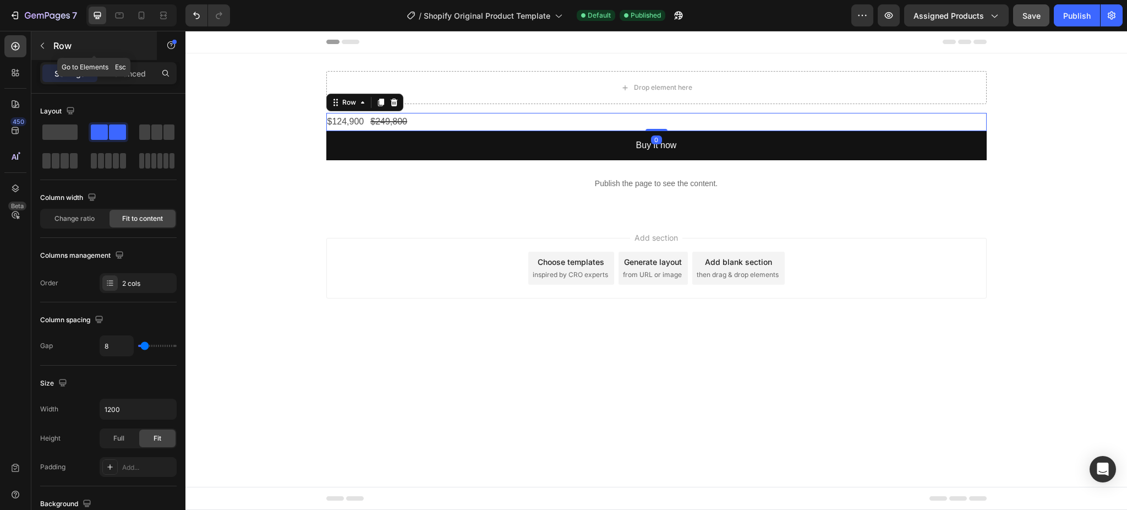
click at [48, 46] on button "button" at bounding box center [43, 46] width 18 height 18
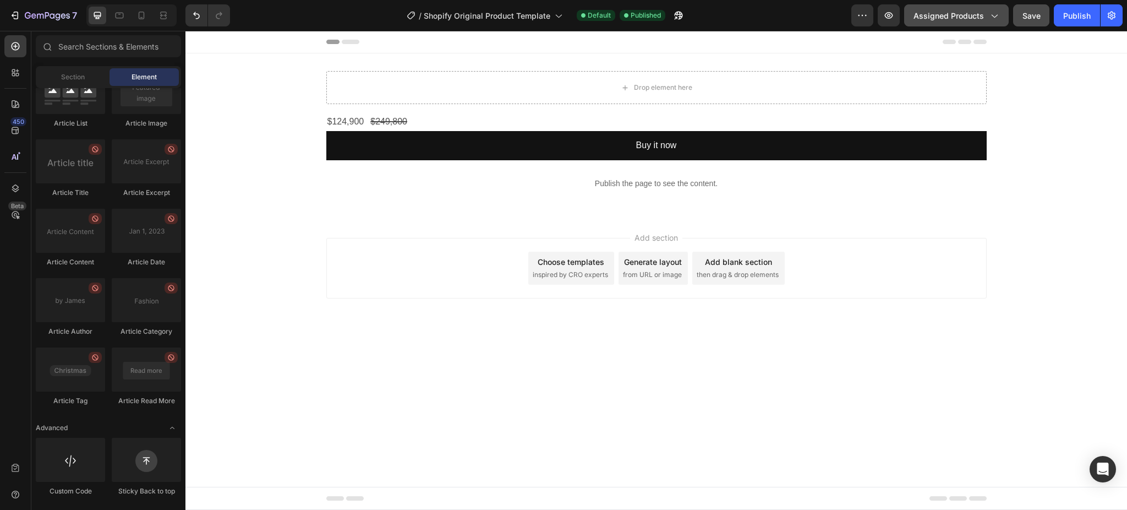
click at [937, 20] on span "Assigned Products" at bounding box center [949, 16] width 70 height 12
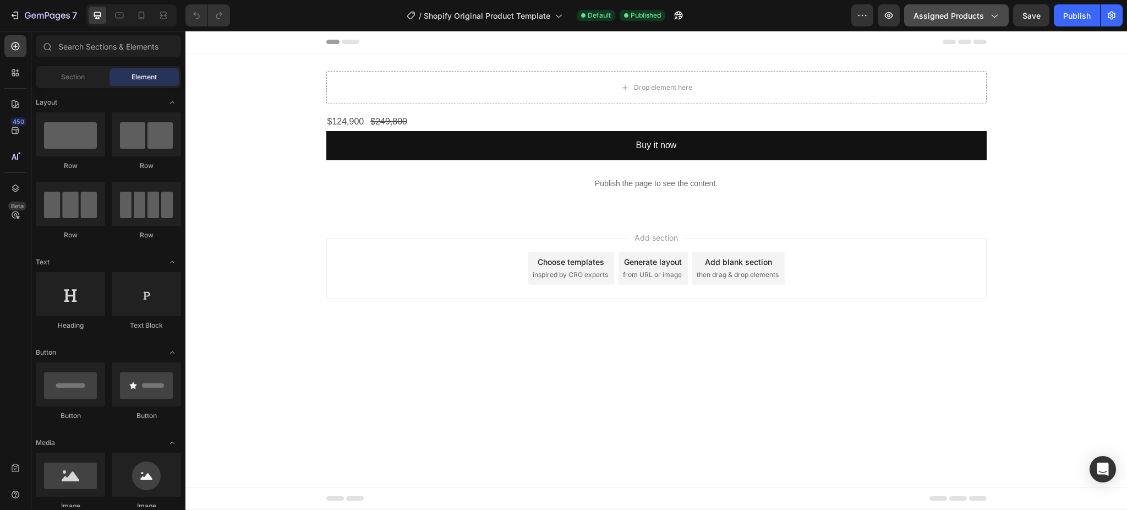
click at [964, 20] on span "Assigned Products" at bounding box center [949, 16] width 70 height 12
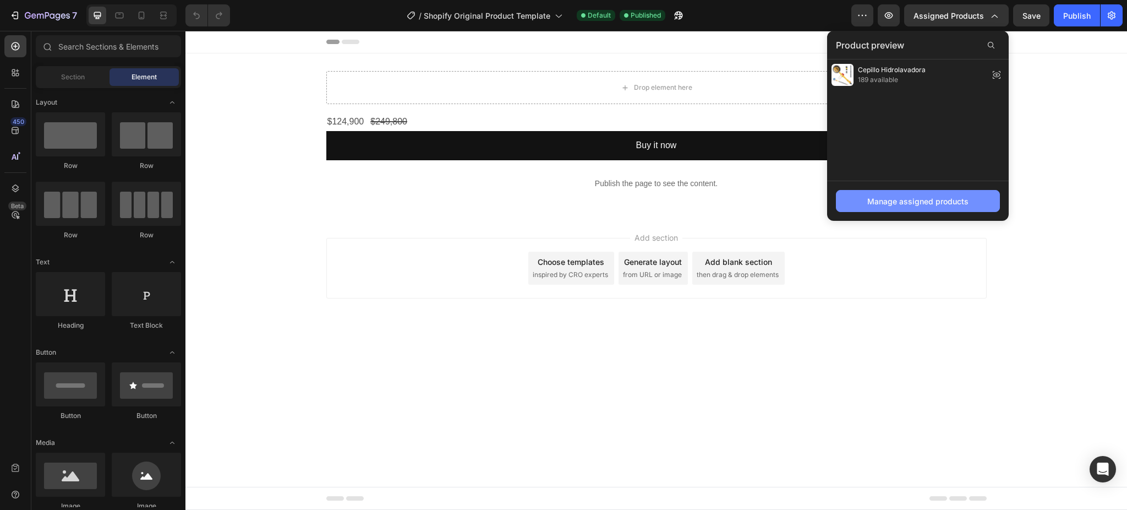
click at [900, 194] on button "Manage assigned products" at bounding box center [918, 201] width 164 height 22
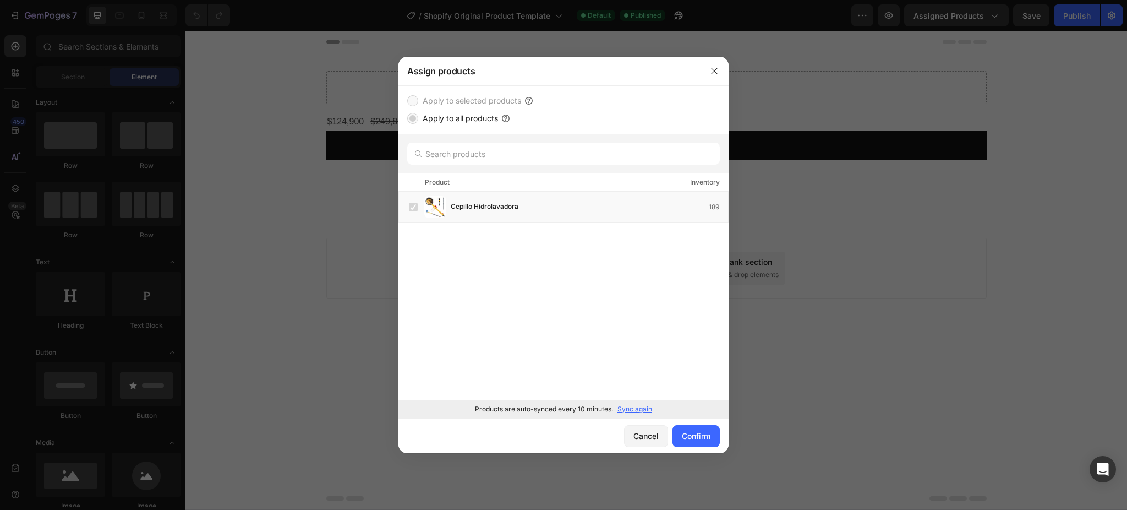
click at [627, 409] on p "Sync again" at bounding box center [635, 409] width 35 height 10
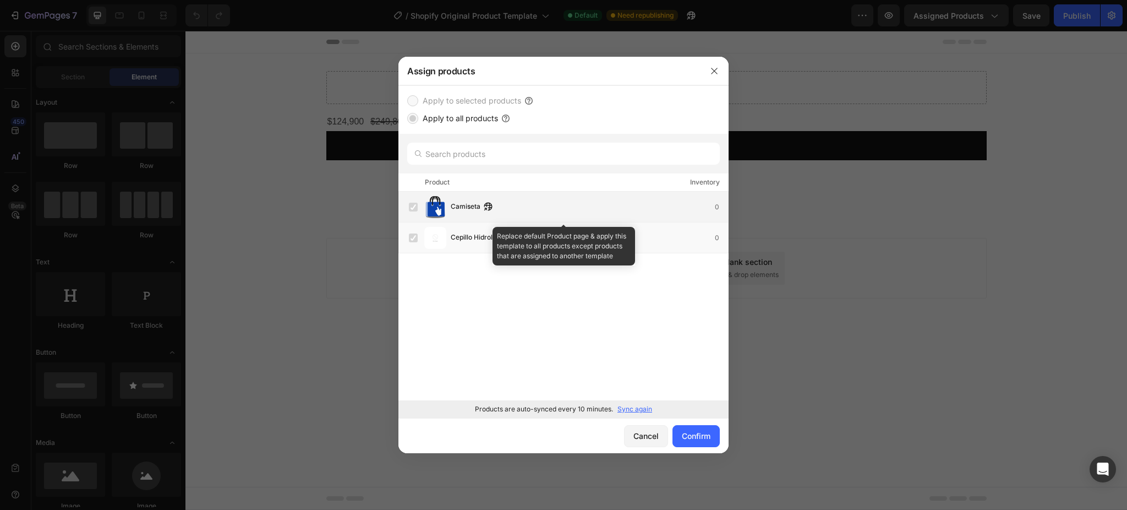
click at [526, 203] on div "Camiseta 0" at bounding box center [589, 207] width 277 height 12
click at [410, 204] on label at bounding box center [413, 207] width 9 height 9
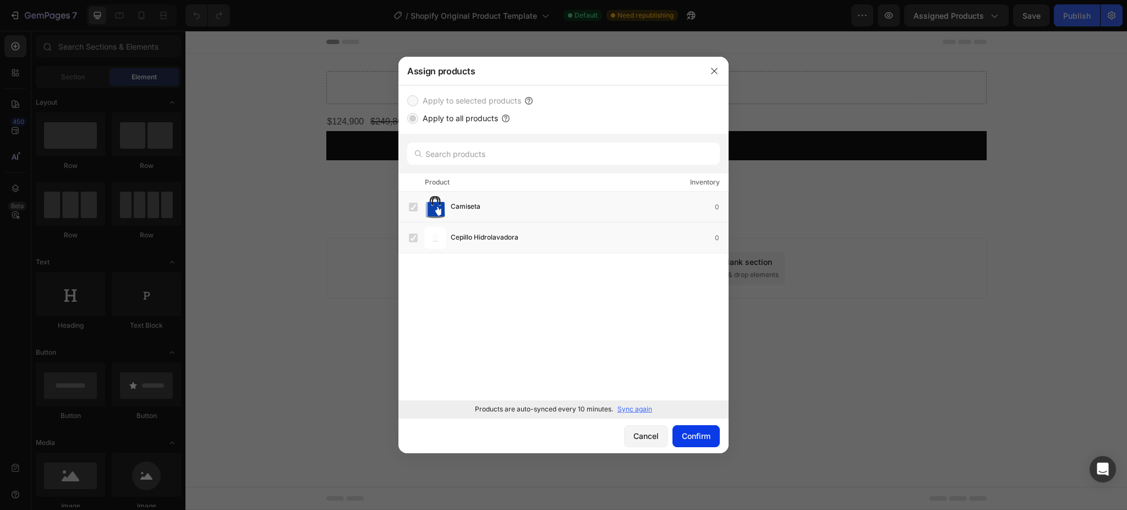
click at [698, 432] on div "Confirm" at bounding box center [696, 436] width 29 height 12
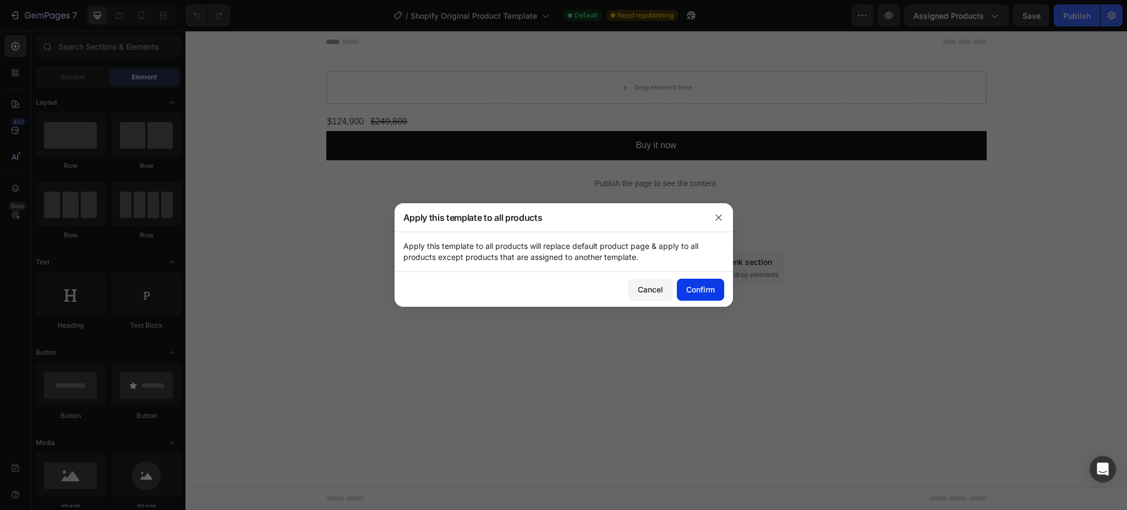
click at [710, 290] on div "Confirm" at bounding box center [700, 289] width 29 height 12
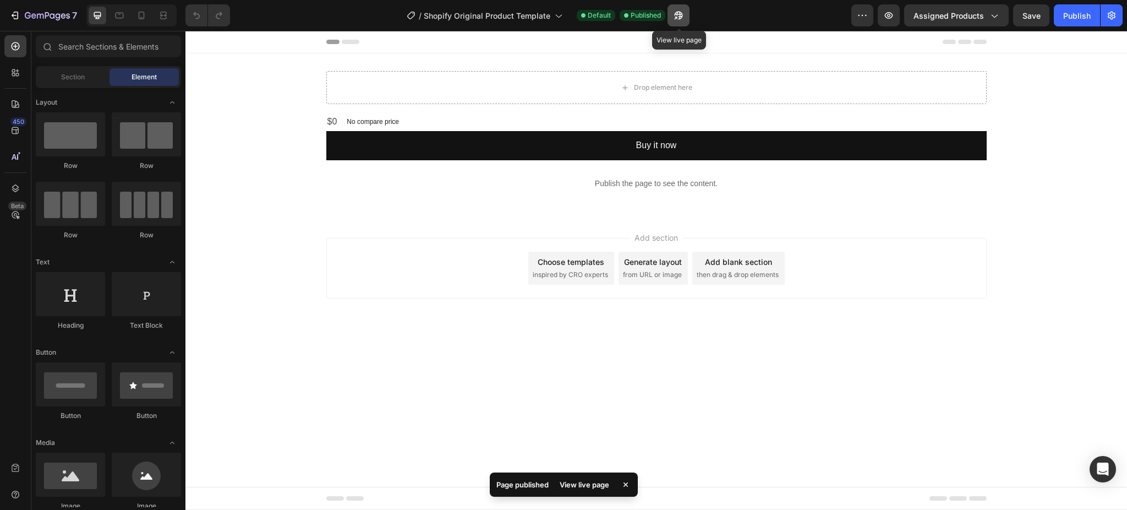
click at [672, 16] on button "button" at bounding box center [679, 15] width 22 height 22
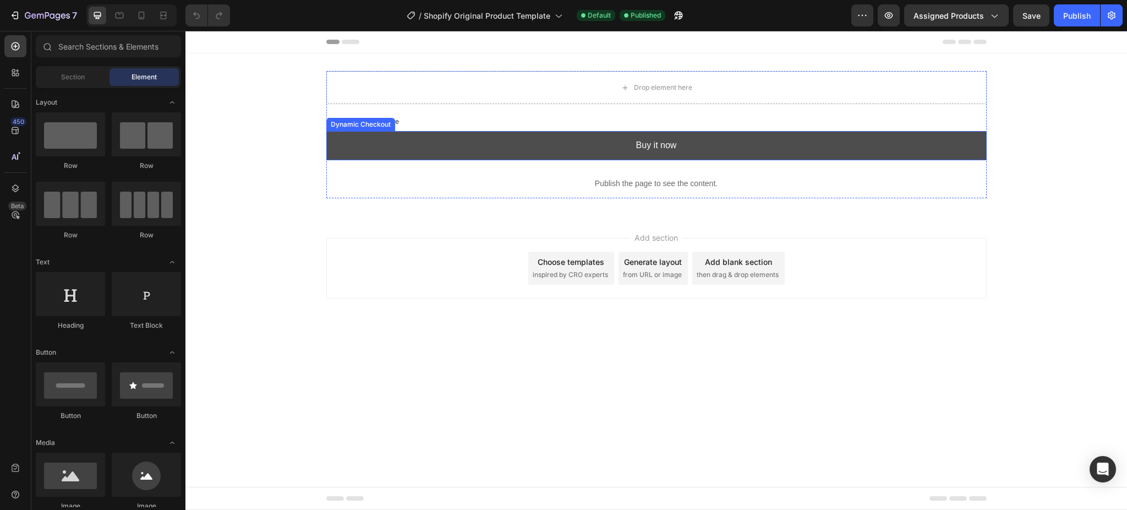
click at [790, 150] on button "Buy it now" at bounding box center [656, 145] width 660 height 29
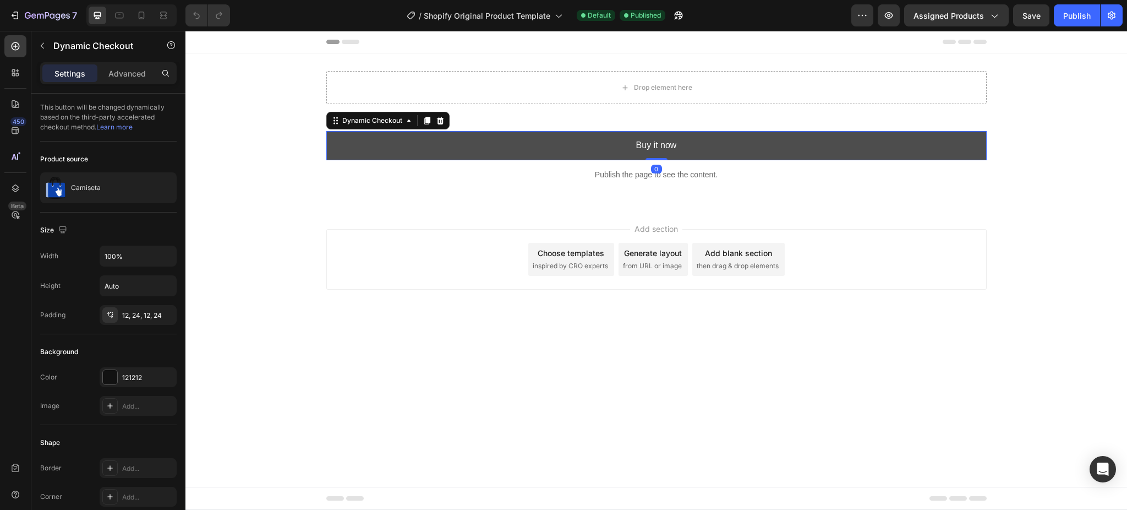
drag, startPoint x: 656, startPoint y: 167, endPoint x: 662, endPoint y: 132, distance: 35.7
click at [662, 132] on div "Buy it now Dynamic Checkout 0" at bounding box center [656, 145] width 660 height 29
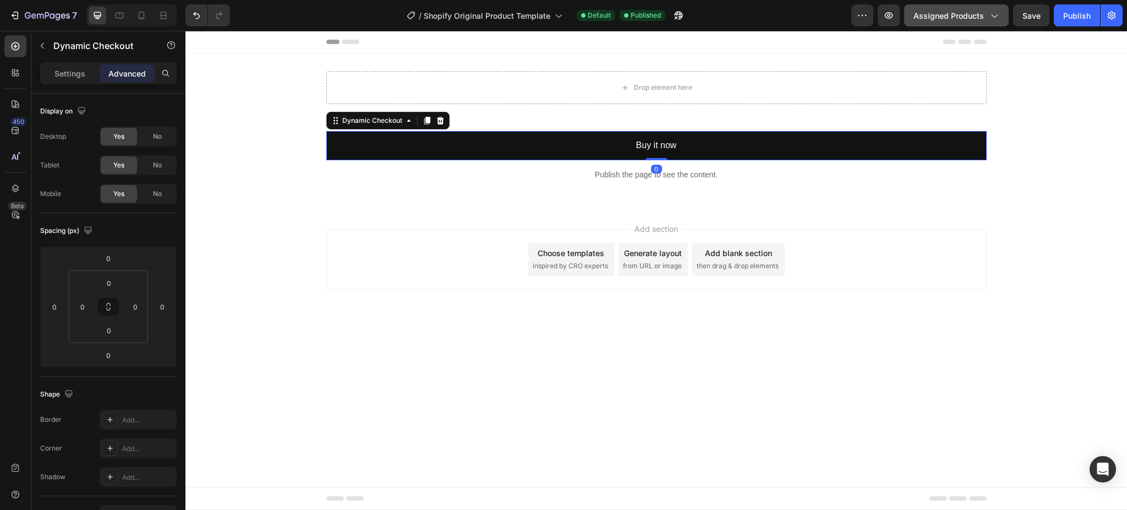
click at [937, 15] on span "Assigned Products" at bounding box center [949, 16] width 70 height 12
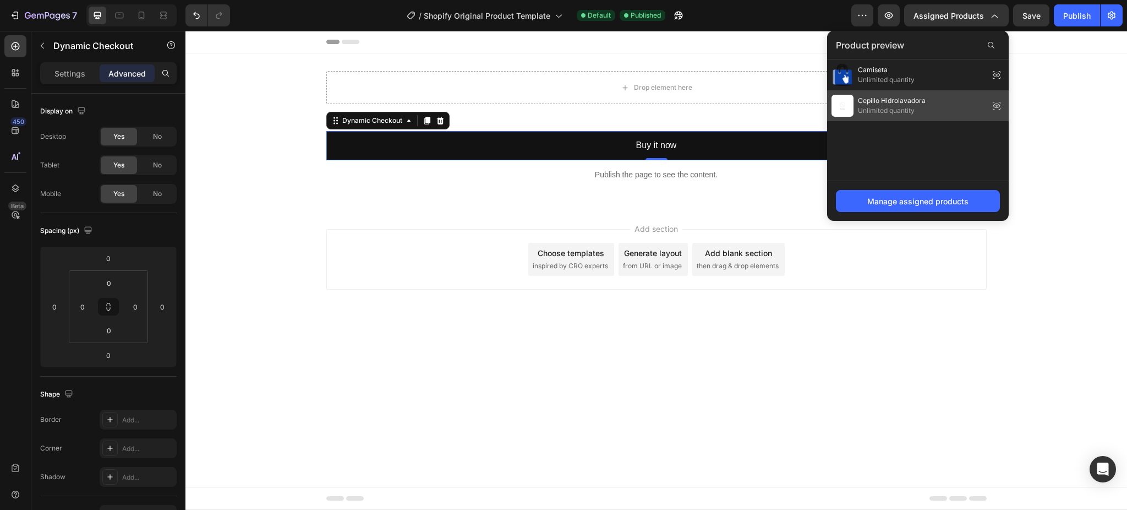
click at [844, 96] on img at bounding box center [843, 106] width 22 height 22
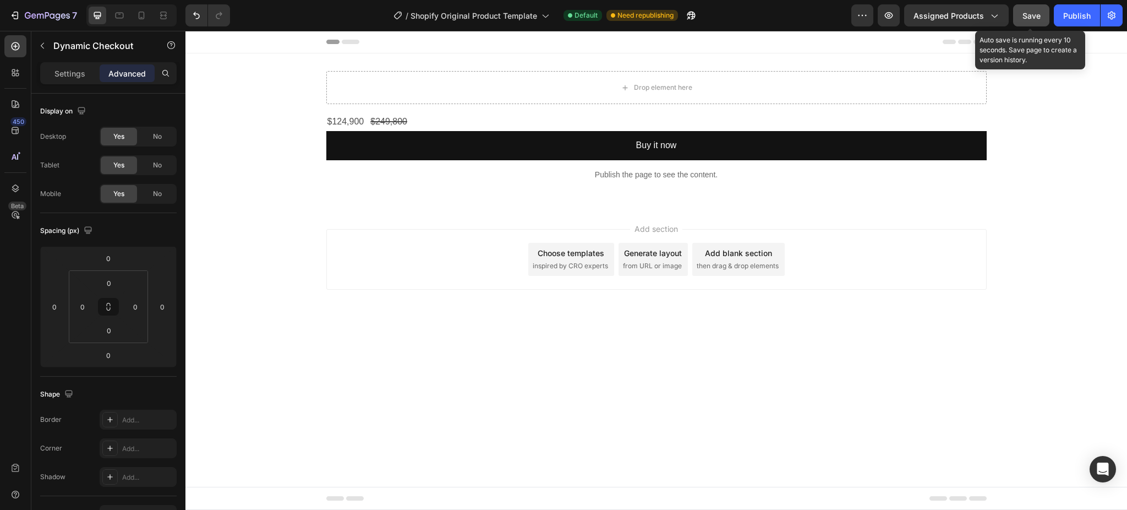
click at [1043, 15] on button "Save" at bounding box center [1031, 15] width 36 height 22
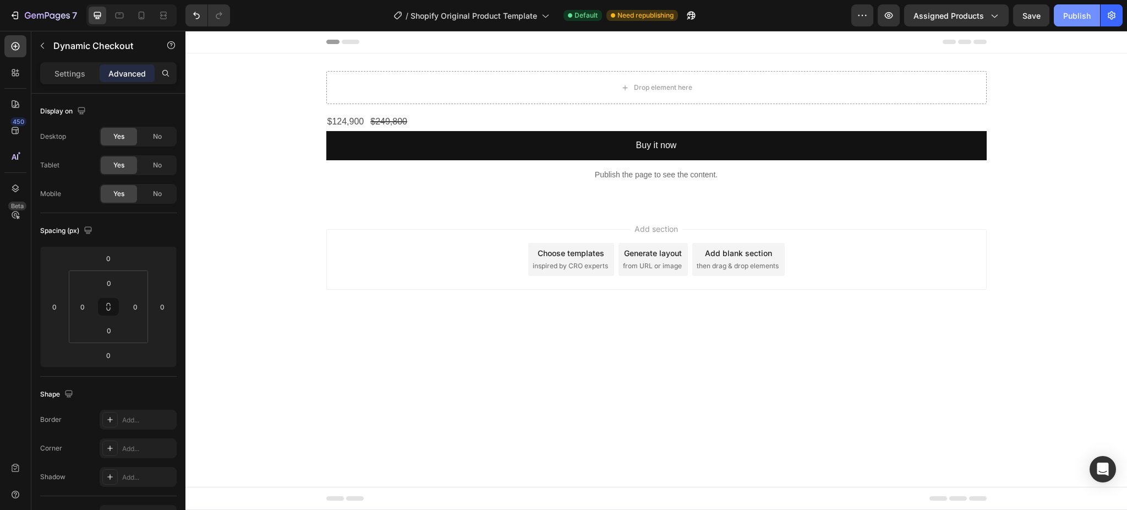
click at [1075, 14] on div "Publish" at bounding box center [1077, 16] width 28 height 12
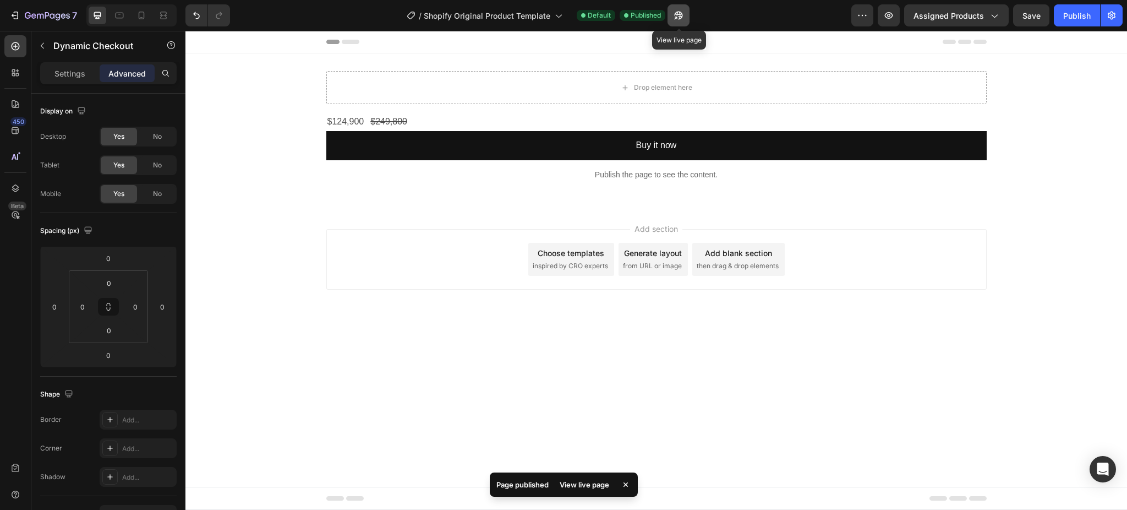
click at [677, 17] on icon "button" at bounding box center [675, 18] width 3 height 3
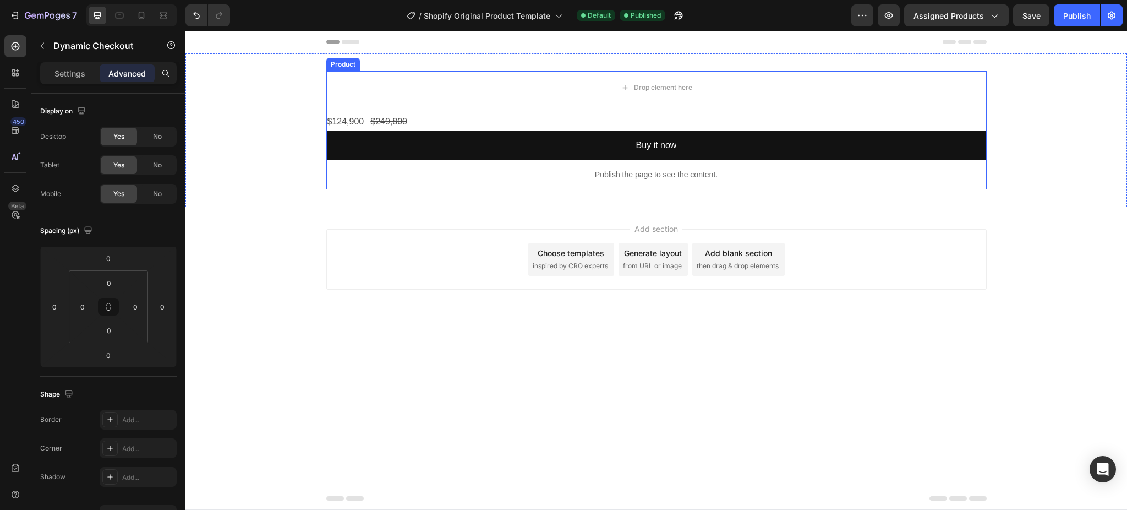
click at [463, 110] on div "Drop element here $124,900 Product Price Product Price $249,800 Product Price P…" at bounding box center [656, 130] width 660 height 118
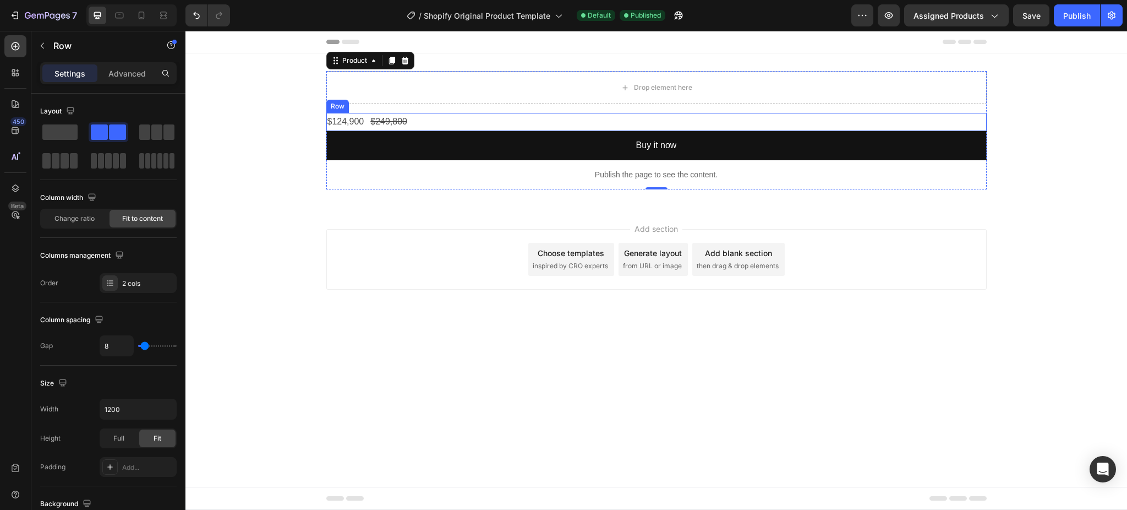
click at [447, 127] on div "$124,900 Product Price Product Price $249,800 Product Price Product Price Row" at bounding box center [656, 122] width 660 height 18
click at [390, 100] on icon at bounding box center [394, 102] width 9 height 9
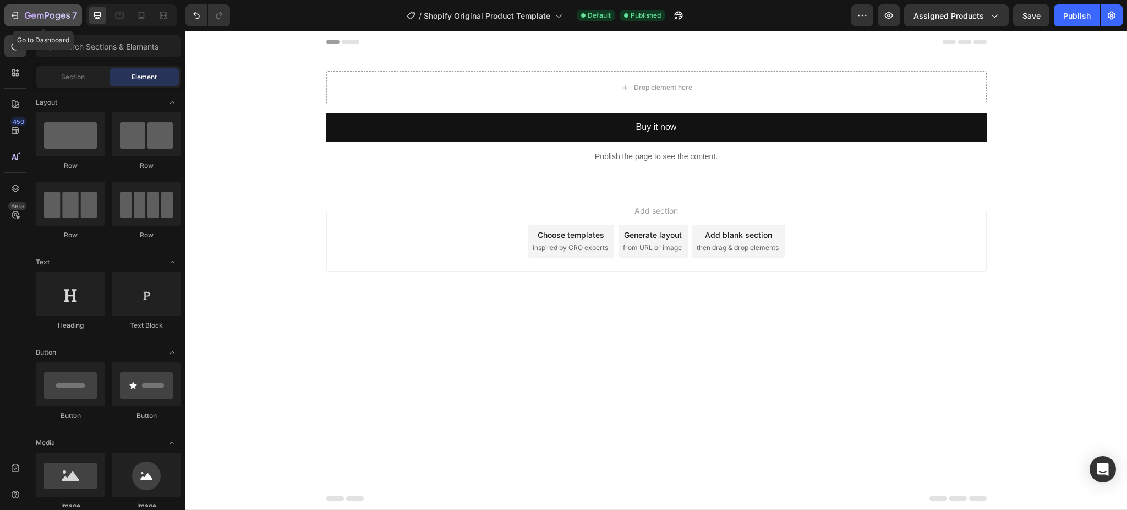
click at [19, 20] on icon "button" at bounding box center [14, 15] width 11 height 11
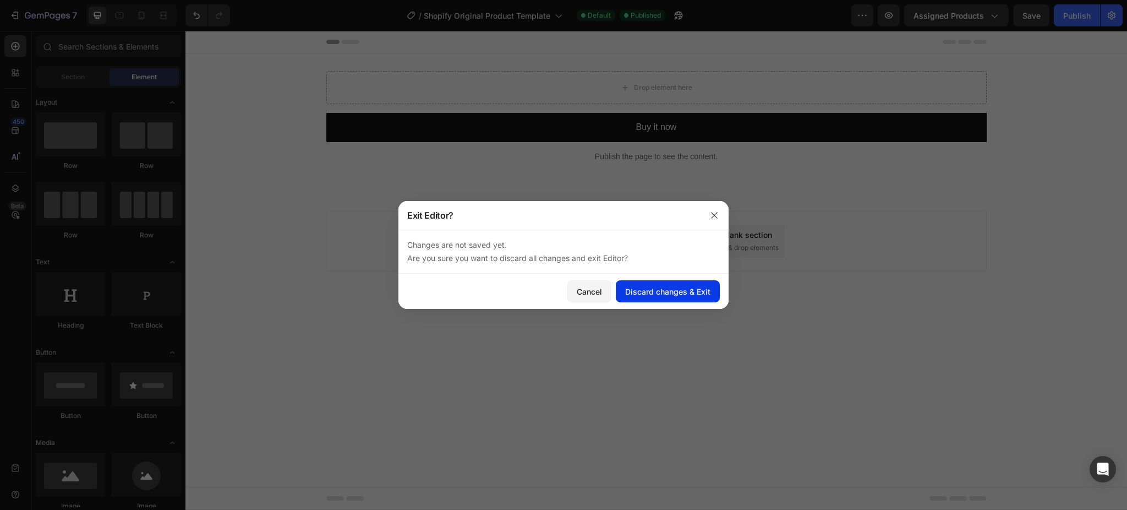
click at [679, 290] on div "Discard changes & Exit" at bounding box center [667, 292] width 85 height 12
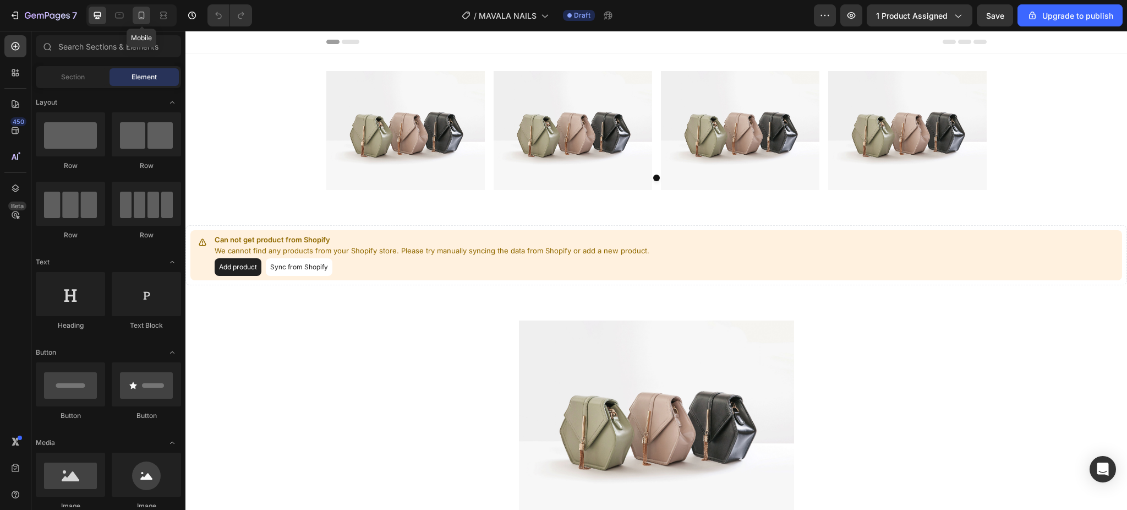
click at [143, 14] on icon at bounding box center [141, 15] width 11 height 11
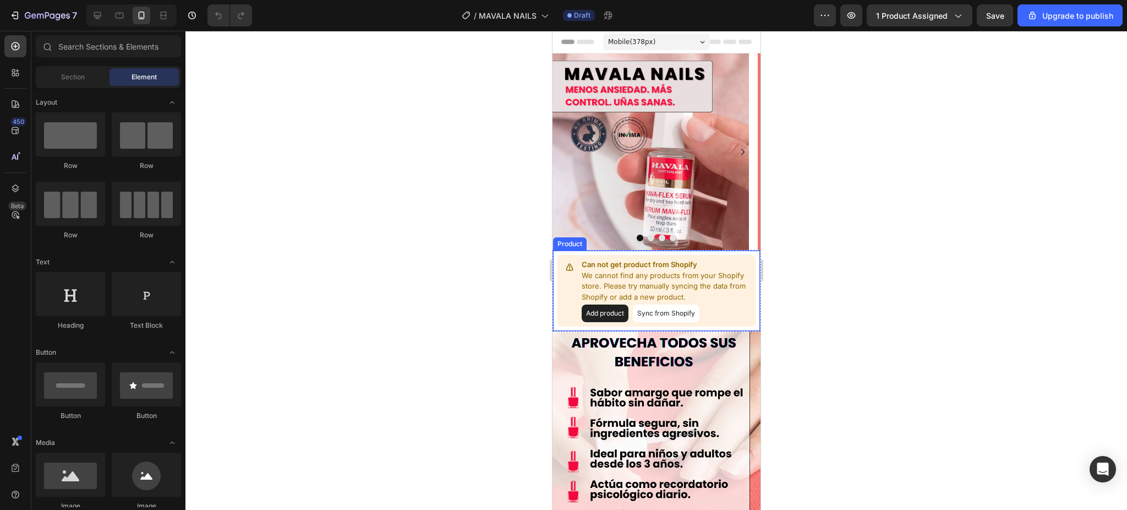
click at [684, 278] on p "We cannot find any products from your Shopify store. Please try manually syncin…" at bounding box center [666, 286] width 170 height 32
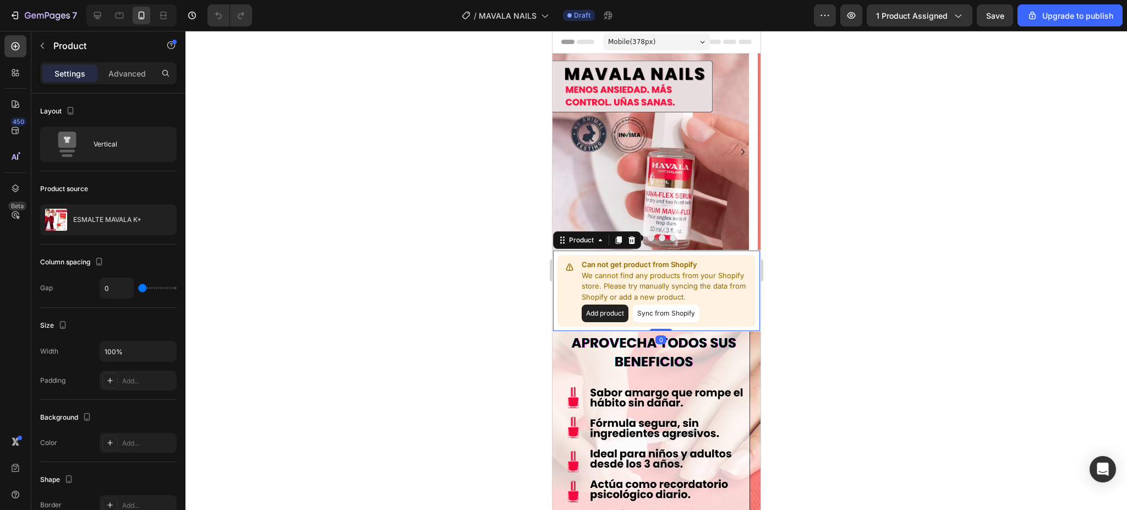
click at [614, 310] on button "Add product" at bounding box center [604, 313] width 47 height 18
click at [681, 310] on button "Sync from Shopify" at bounding box center [665, 313] width 67 height 18
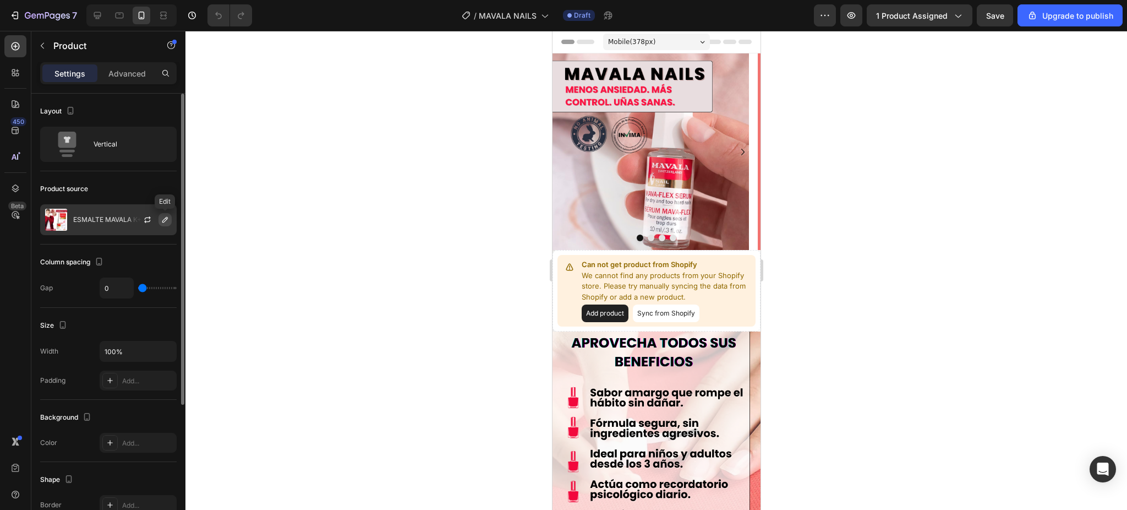
click at [167, 216] on icon "button" at bounding box center [165, 219] width 9 height 9
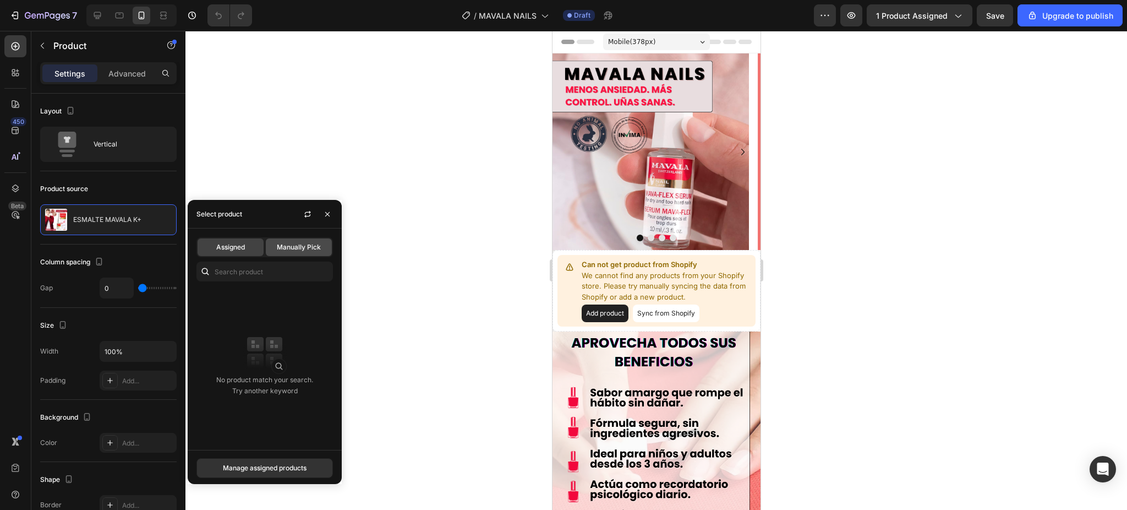
click at [317, 247] on span "Manually Pick" at bounding box center [299, 247] width 44 height 10
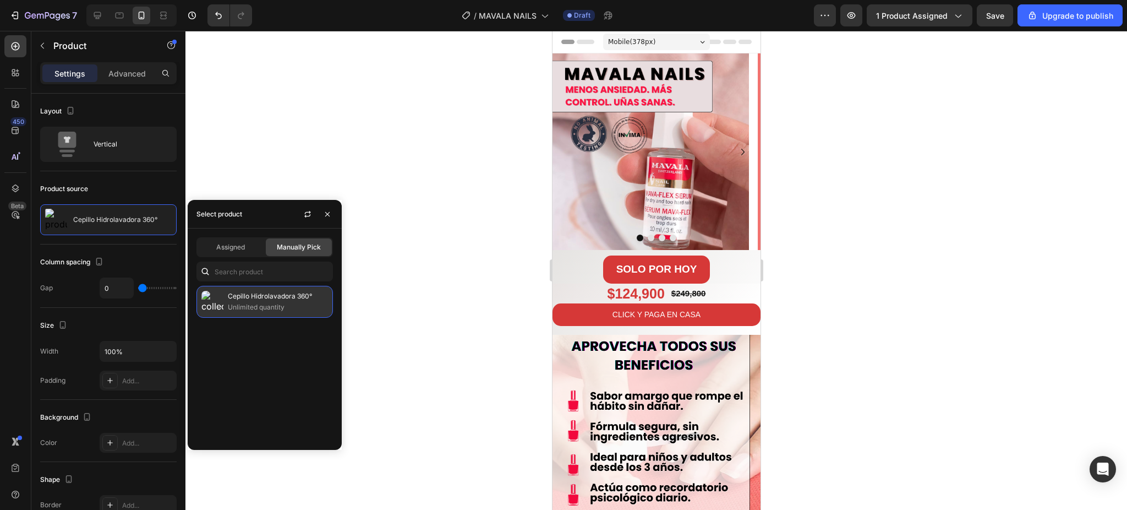
click at [245, 299] on p "Cepillo Hidrolavadora 360°" at bounding box center [278, 296] width 100 height 11
click at [244, 252] on span "Assigned" at bounding box center [230, 247] width 29 height 10
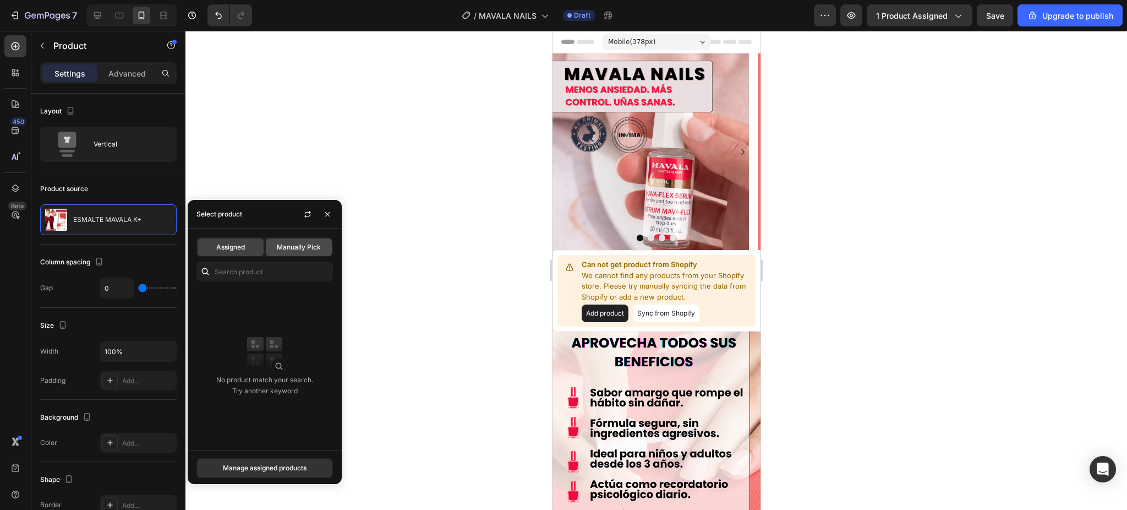
click at [302, 249] on span "Manually Pick" at bounding box center [299, 247] width 44 height 10
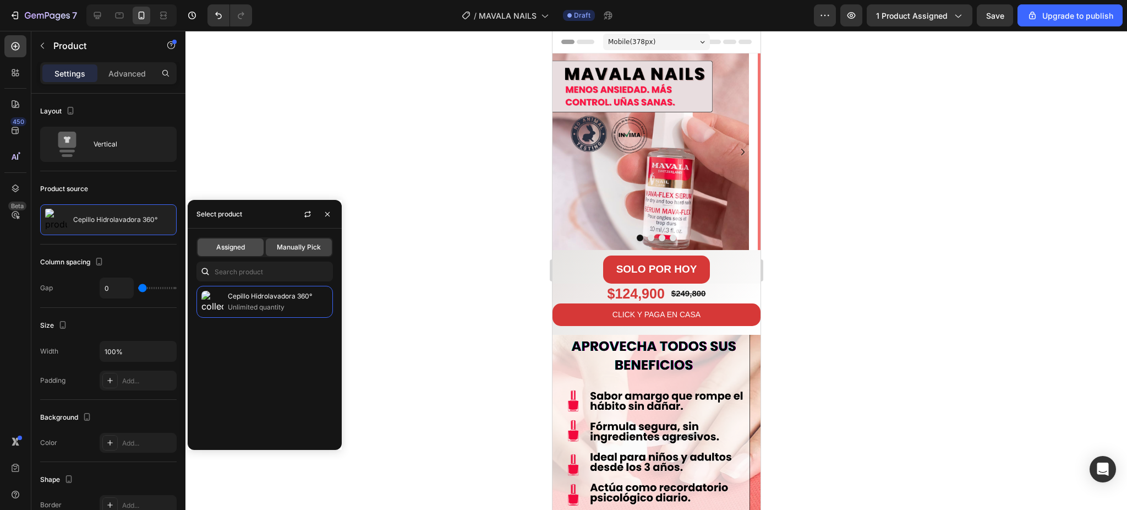
click at [244, 254] on div "Assigned" at bounding box center [231, 247] width 66 height 18
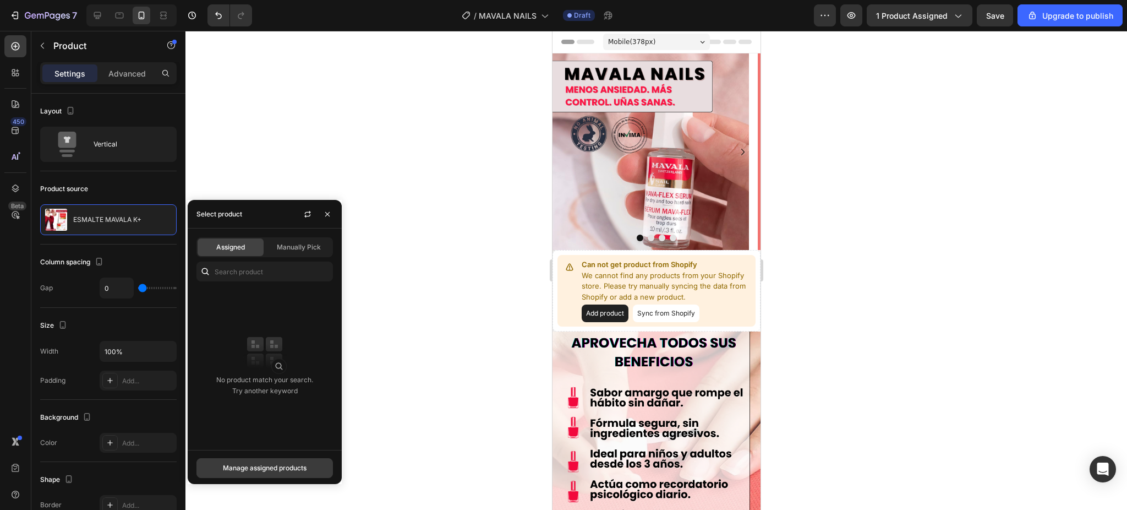
click at [259, 467] on div "Manage assigned products" at bounding box center [265, 468] width 84 height 10
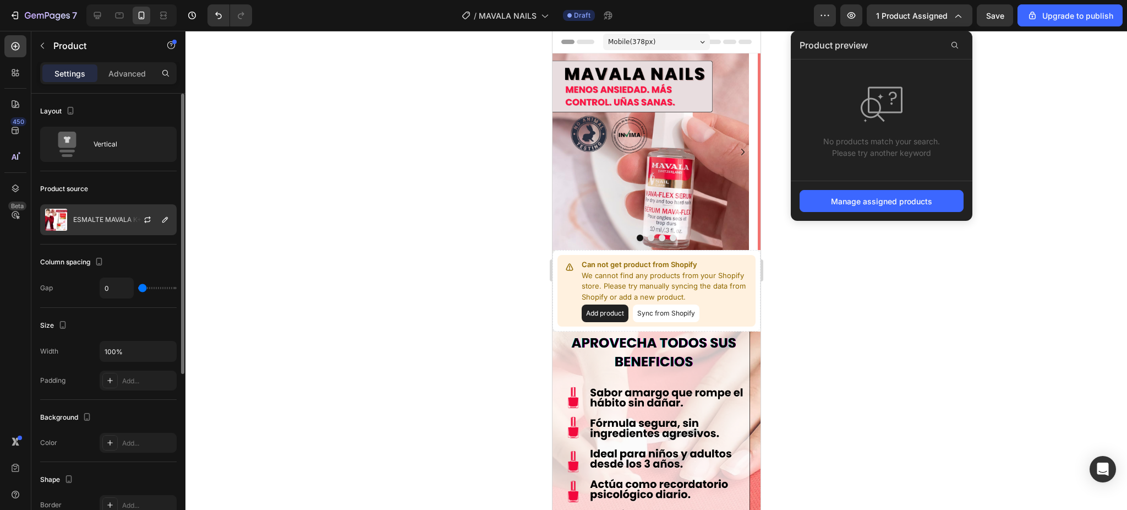
drag, startPoint x: 97, startPoint y: 215, endPoint x: 88, endPoint y: 203, distance: 15.4
click at [97, 214] on div "ESMALTE MAVALA K+" at bounding box center [108, 219] width 136 height 31
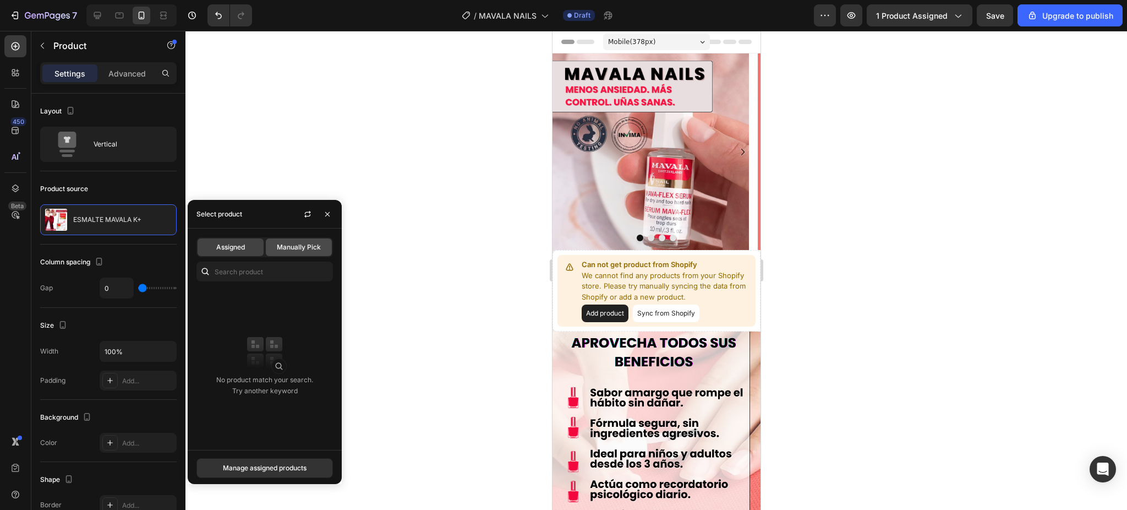
drag, startPoint x: 310, startPoint y: 246, endPoint x: 302, endPoint y: 231, distance: 17.3
click at [310, 246] on span "Manually Pick" at bounding box center [299, 247] width 44 height 10
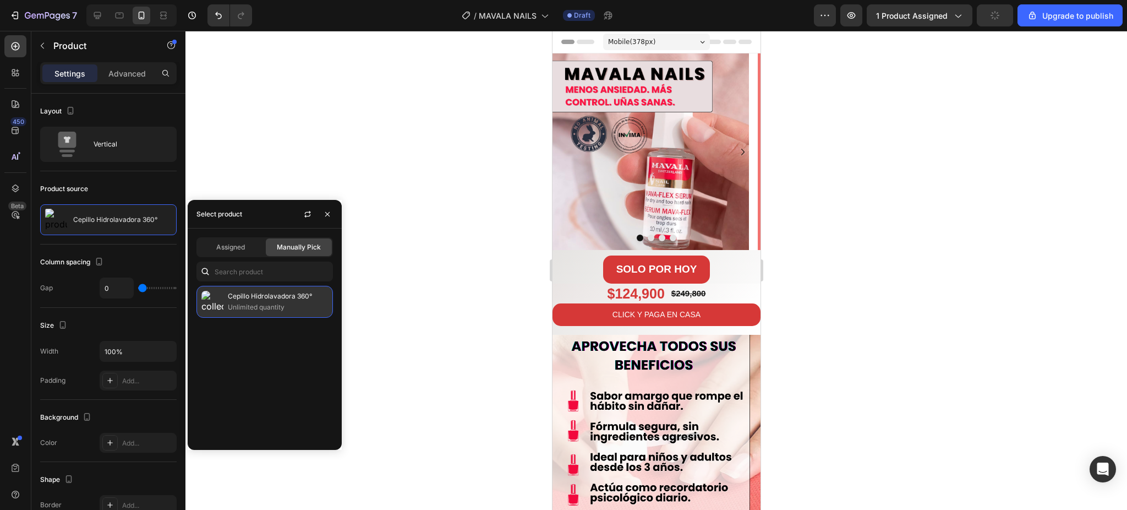
click at [238, 307] on p "Unlimited quantity" at bounding box center [278, 307] width 100 height 11
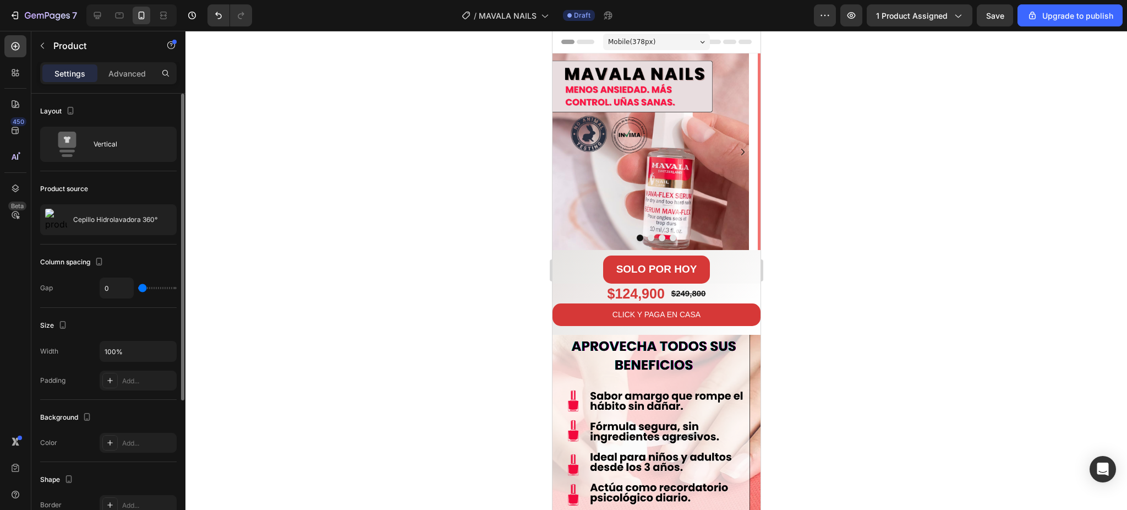
click at [164, 245] on div "Column spacing Gap 0" at bounding box center [108, 275] width 136 height 63
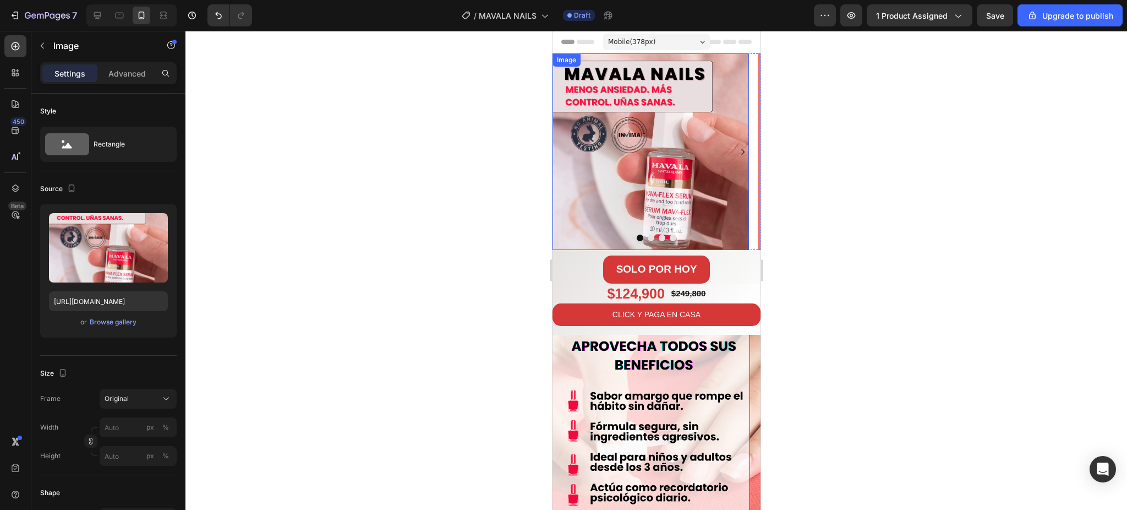
click at [681, 149] on img at bounding box center [650, 151] width 196 height 196
click at [738, 148] on button "Carousel Next Arrow" at bounding box center [743, 152] width 18 height 18
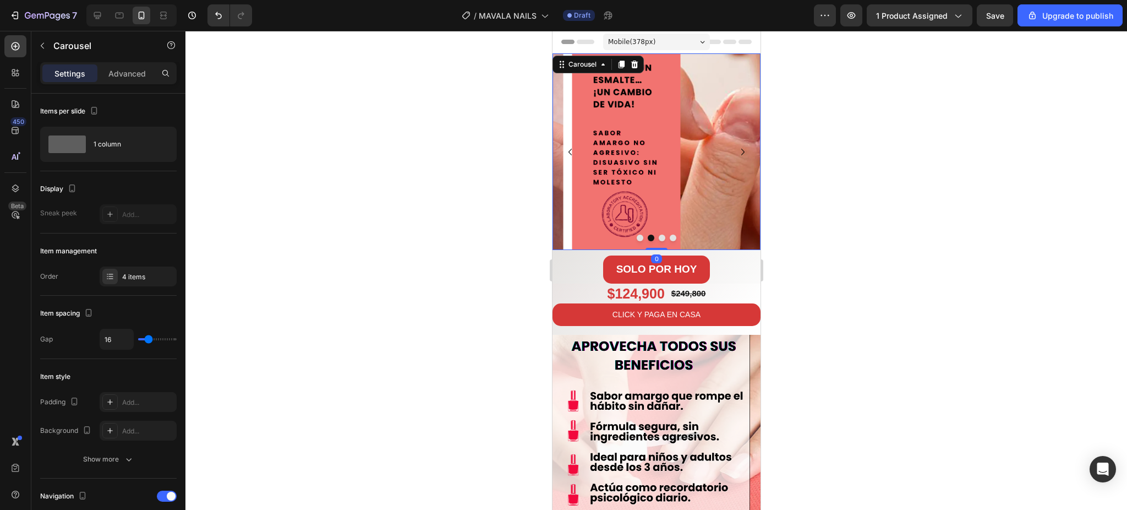
click at [736, 153] on icon "Carousel Next Arrow" at bounding box center [742, 151] width 13 height 13
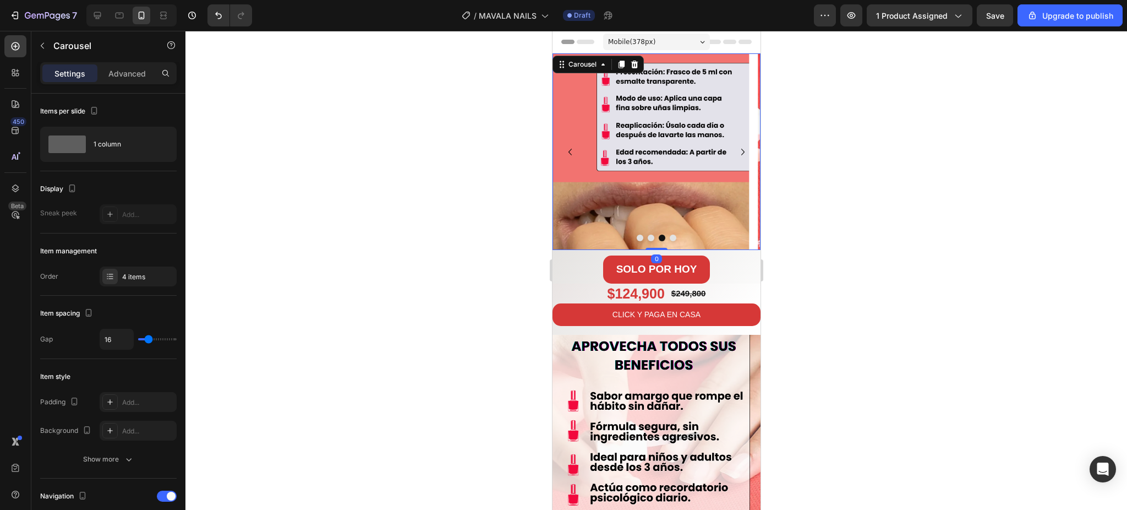
click at [736, 153] on icon "Carousel Next Arrow" at bounding box center [742, 151] width 13 height 13
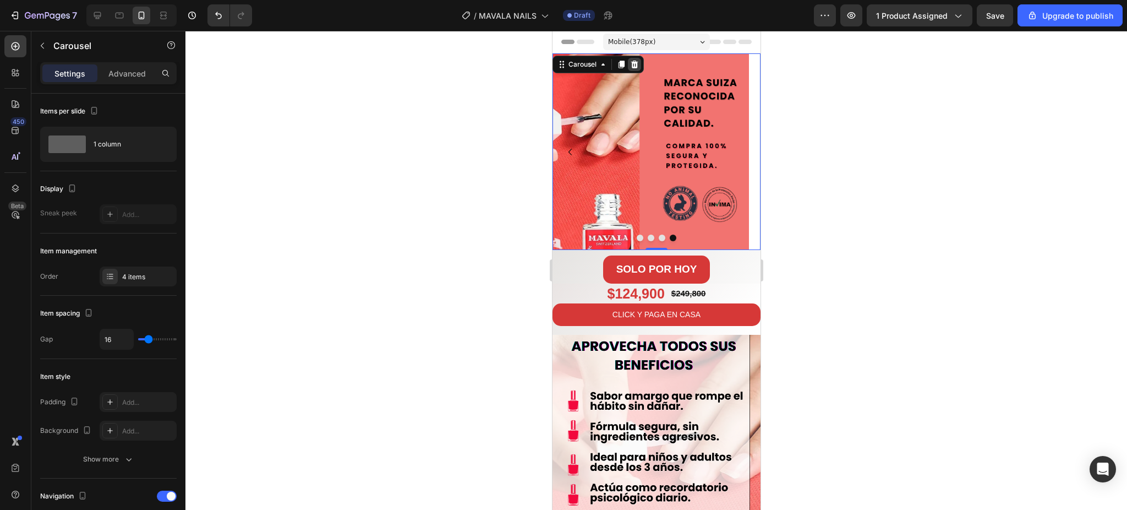
click at [633, 64] on icon at bounding box center [634, 64] width 9 height 9
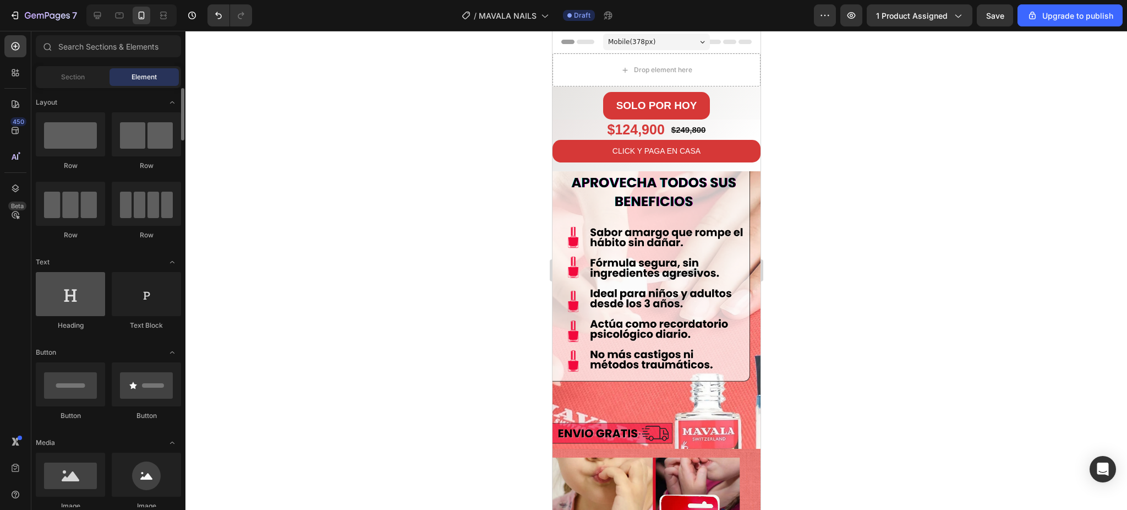
scroll to position [73, 0]
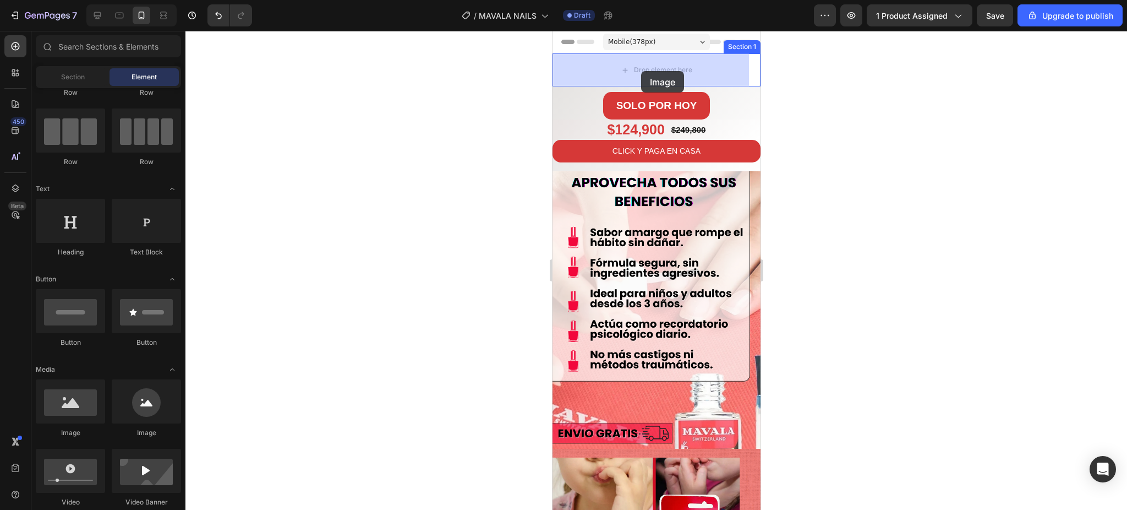
drag, startPoint x: 642, startPoint y: 441, endPoint x: 641, endPoint y: 71, distance: 369.9
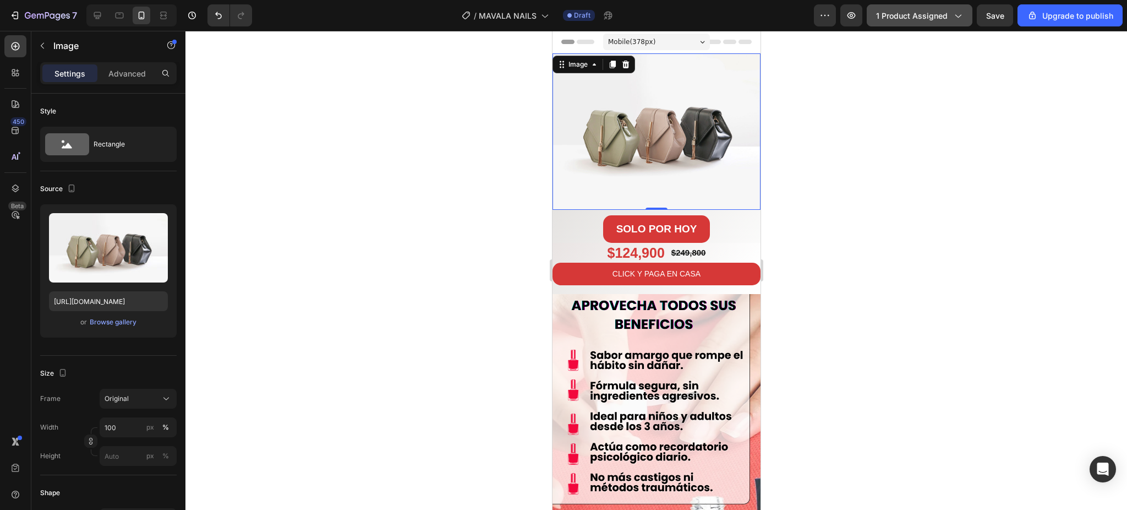
click at [904, 25] on button "1 product assigned" at bounding box center [920, 15] width 106 height 22
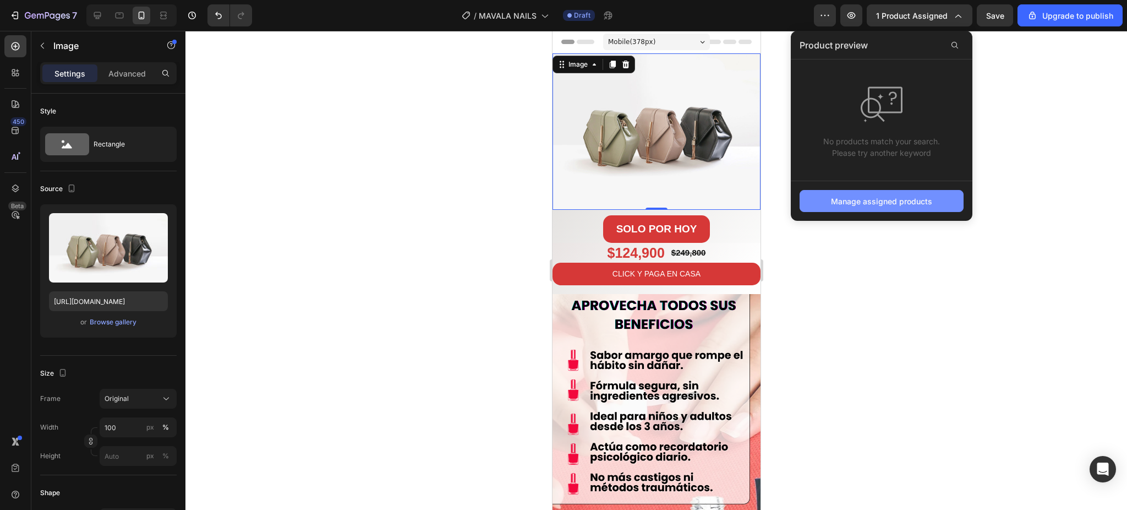
click at [910, 205] on div "Manage assigned products" at bounding box center [881, 201] width 101 height 12
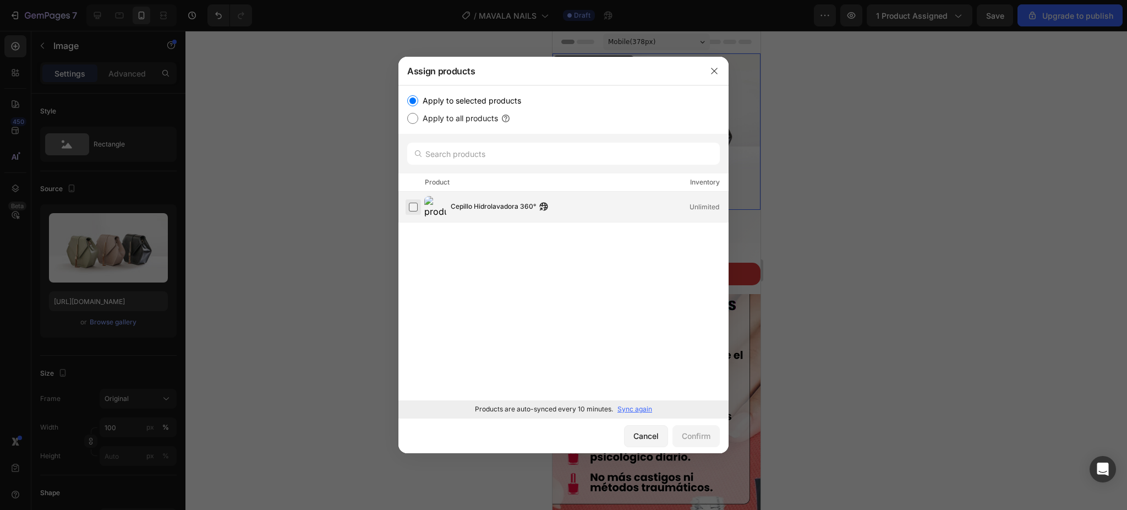
click at [417, 203] on label at bounding box center [413, 207] width 9 height 9
drag, startPoint x: 690, startPoint y: 422, endPoint x: 705, endPoint y: 443, distance: 25.3
click at [690, 423] on div "Cancel Confirm" at bounding box center [563, 435] width 330 height 35
click at [706, 444] on button "Confirm" at bounding box center [696, 436] width 47 height 22
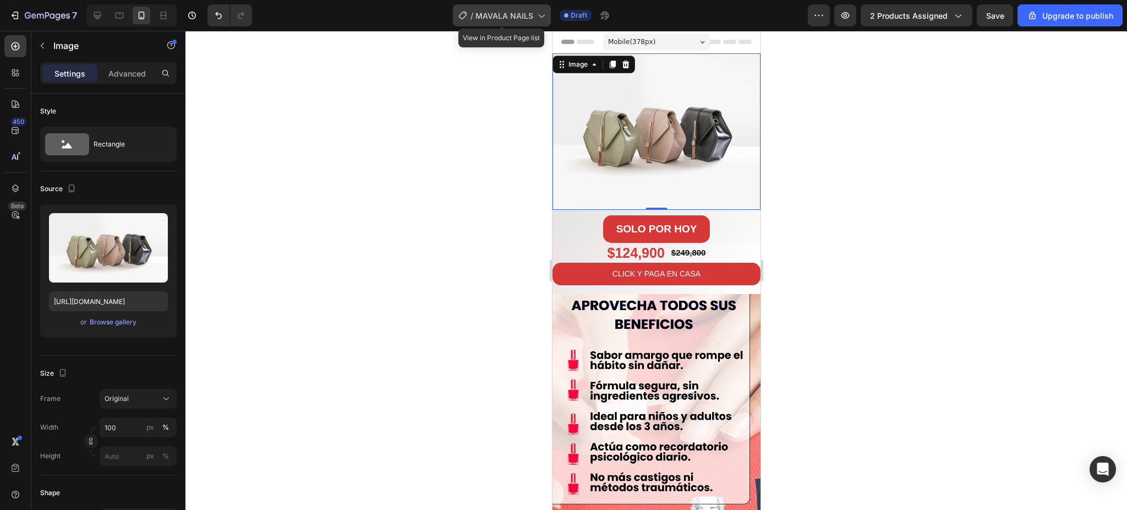
click at [522, 17] on span "MAVALA NAILS" at bounding box center [505, 16] width 58 height 12
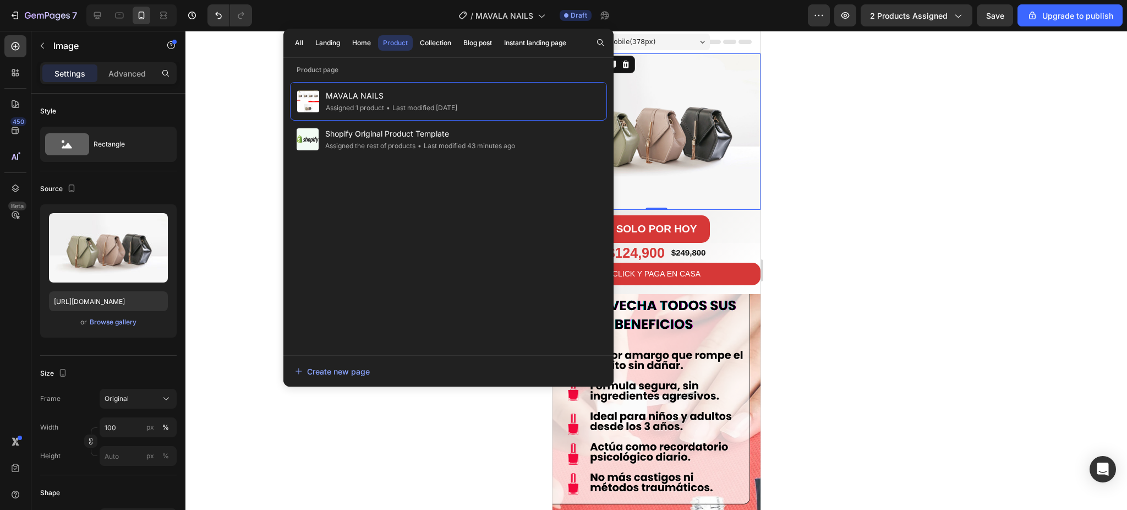
click at [876, 82] on div at bounding box center [656, 270] width 942 height 479
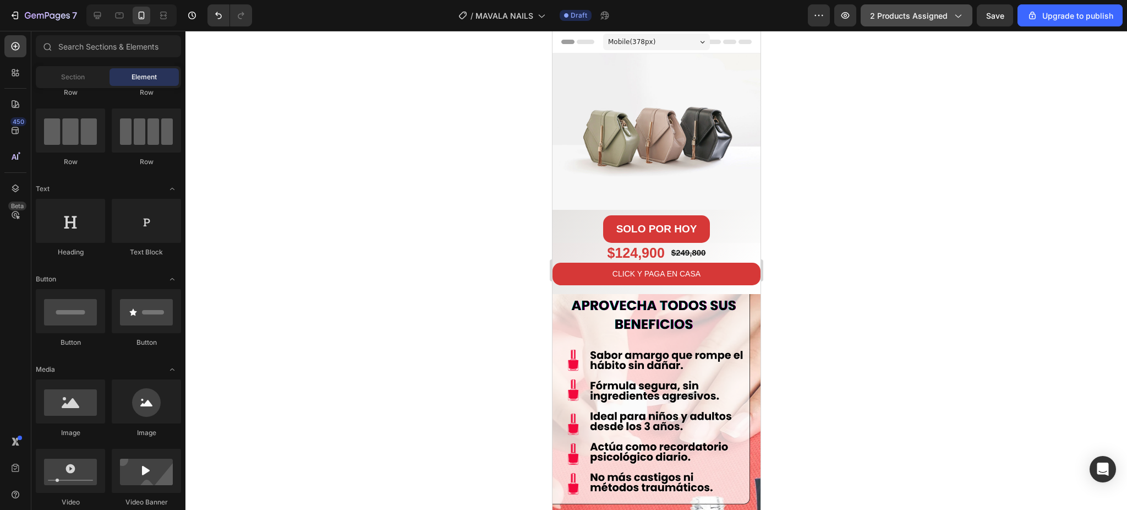
click at [959, 10] on icon "button" at bounding box center [957, 15] width 11 height 11
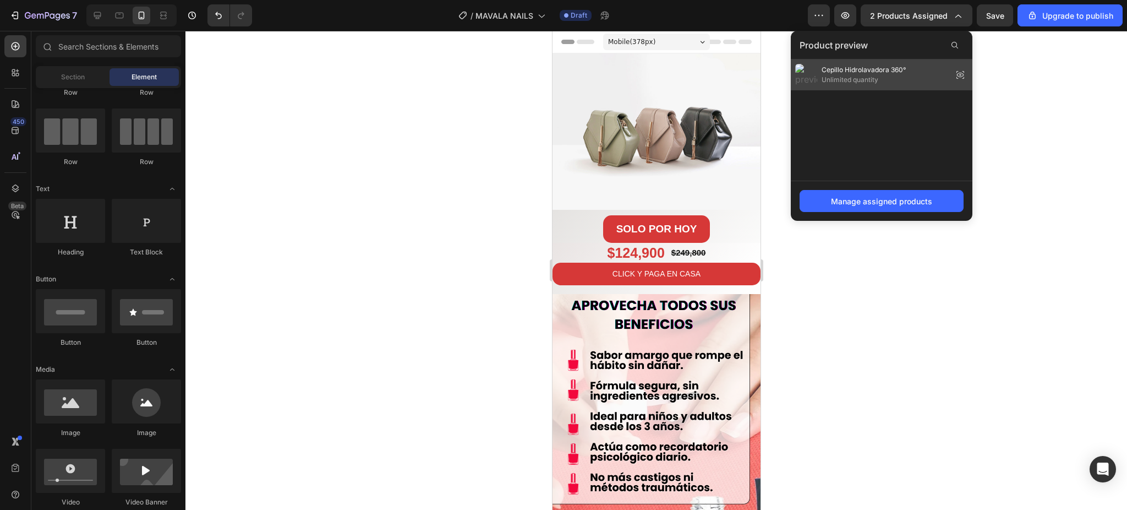
click at [960, 70] on icon at bounding box center [960, 74] width 15 height 15
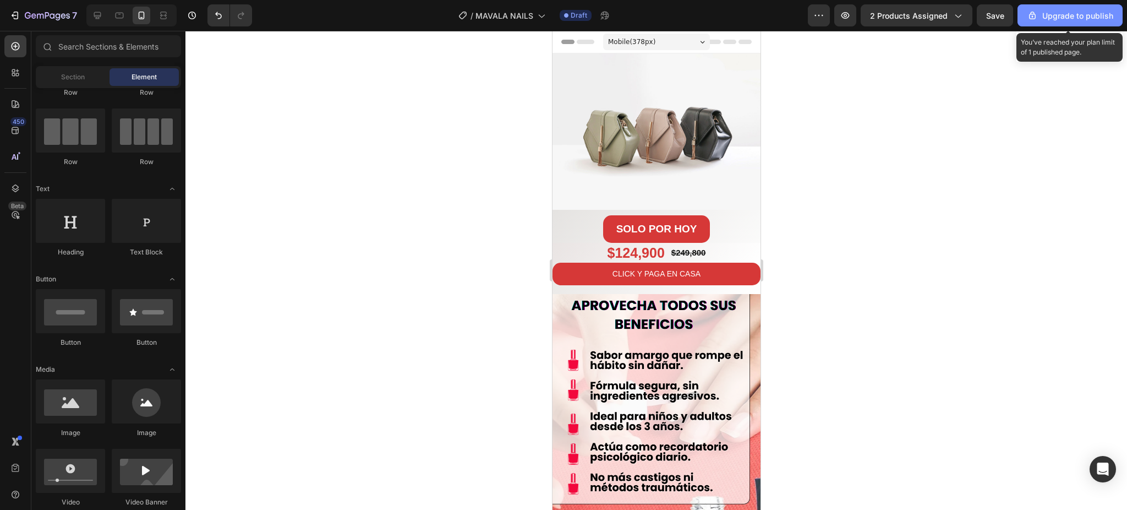
click at [1059, 13] on div "Upgrade to publish" at bounding box center [1070, 16] width 86 height 12
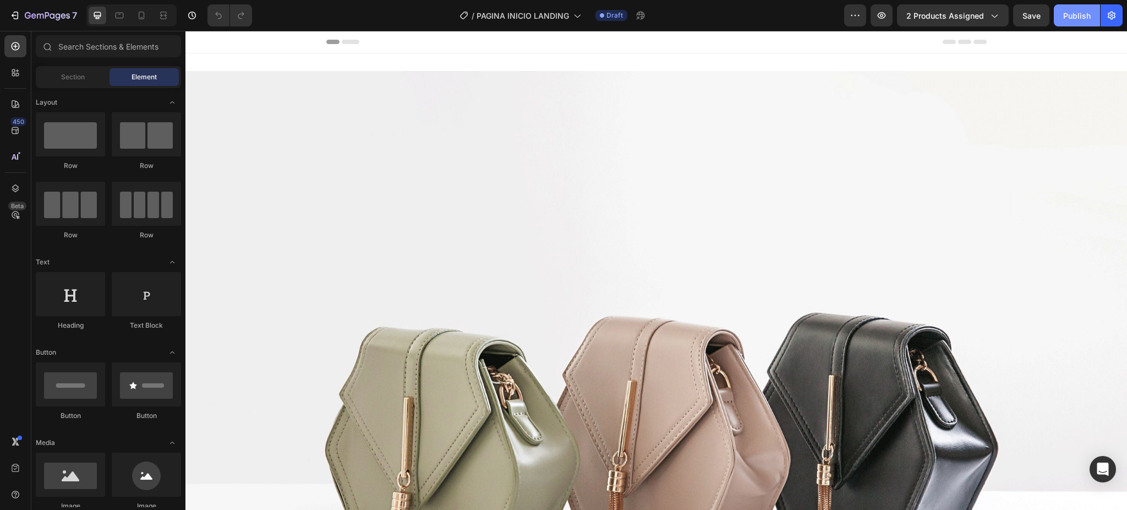
click at [1070, 20] on div "Publish" at bounding box center [1077, 16] width 28 height 12
click at [141, 13] on icon at bounding box center [141, 15] width 11 height 11
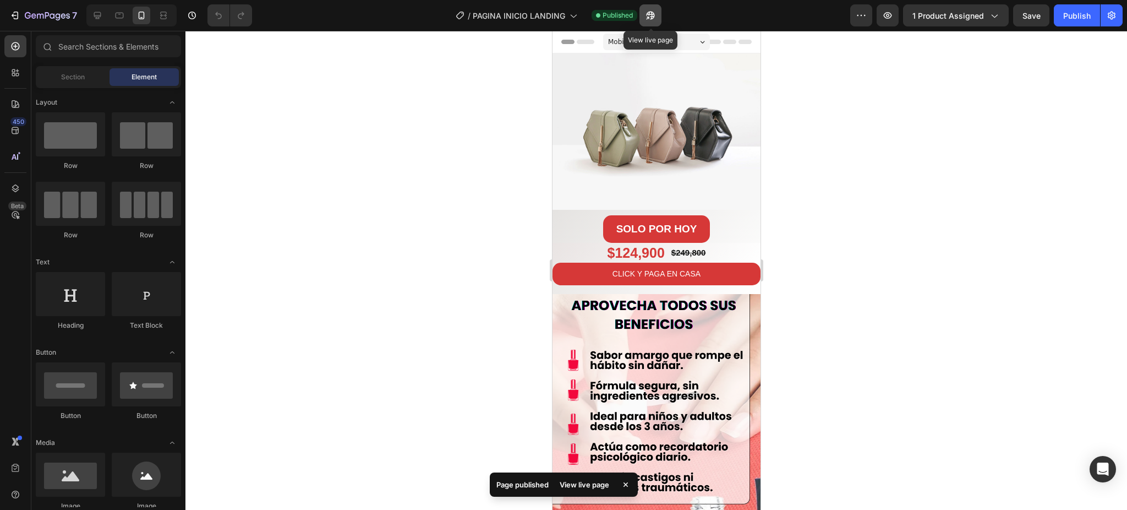
click at [649, 17] on icon "button" at bounding box center [647, 18] width 3 height 3
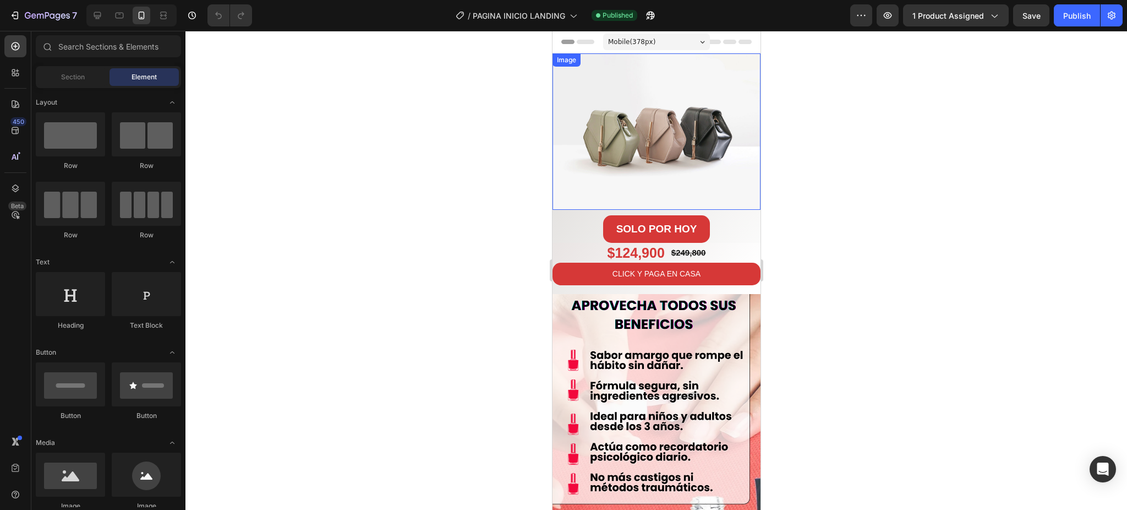
click at [698, 139] on img at bounding box center [656, 131] width 208 height 156
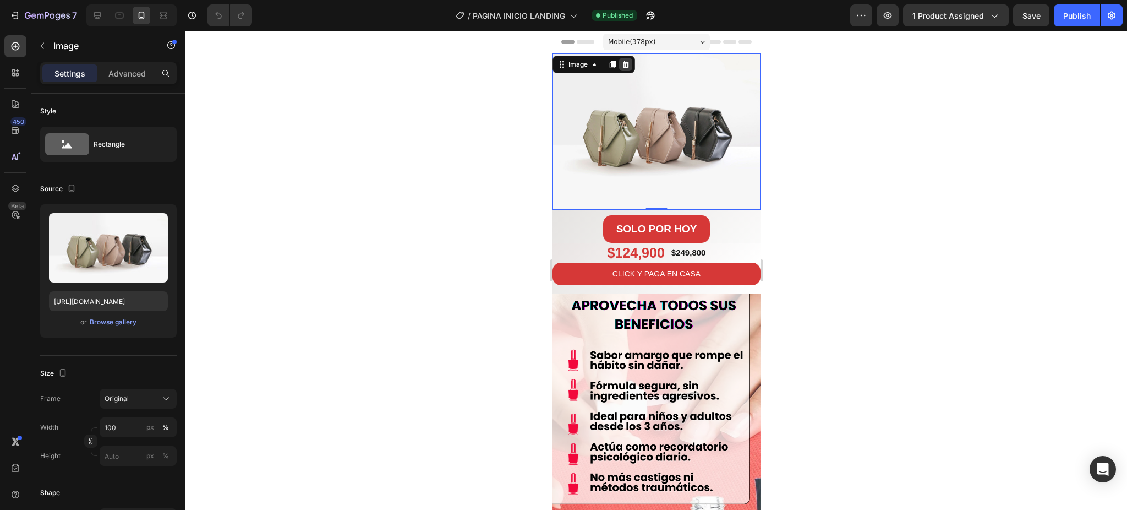
click at [631, 65] on div at bounding box center [625, 64] width 13 height 13
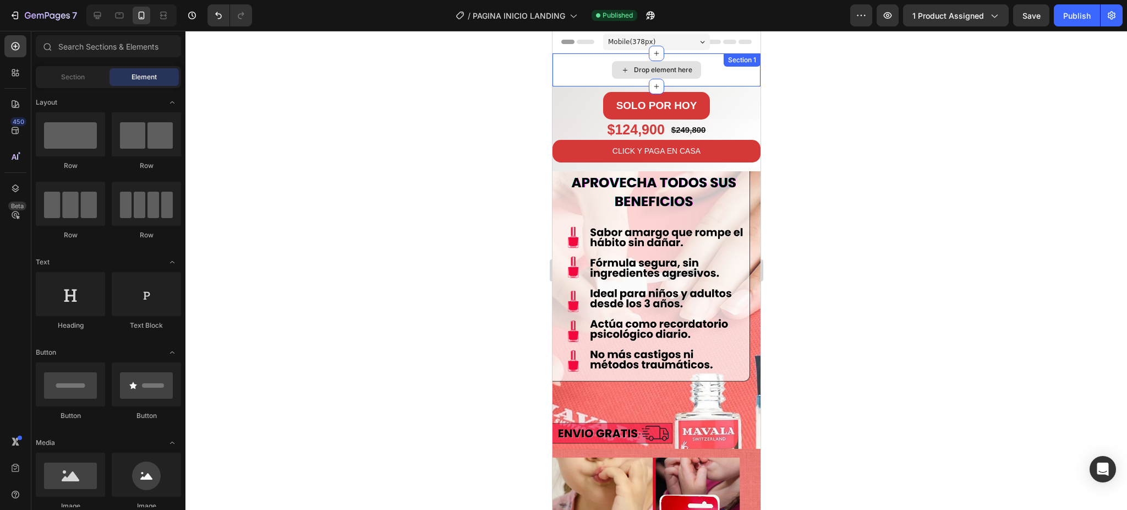
click at [646, 68] on div "Drop element here" at bounding box center [663, 69] width 58 height 9
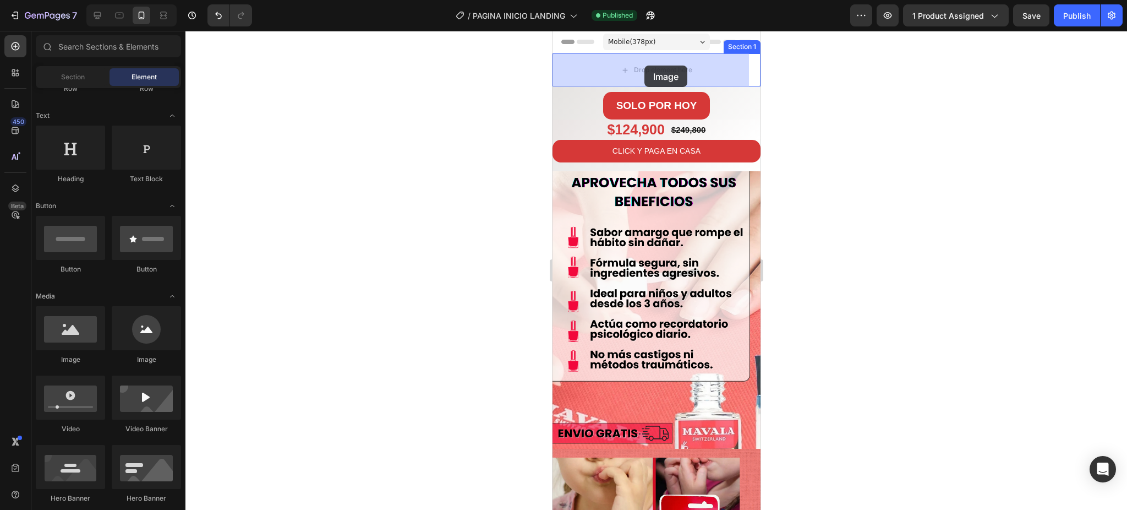
drag, startPoint x: 635, startPoint y: 368, endPoint x: 644, endPoint y: 65, distance: 302.9
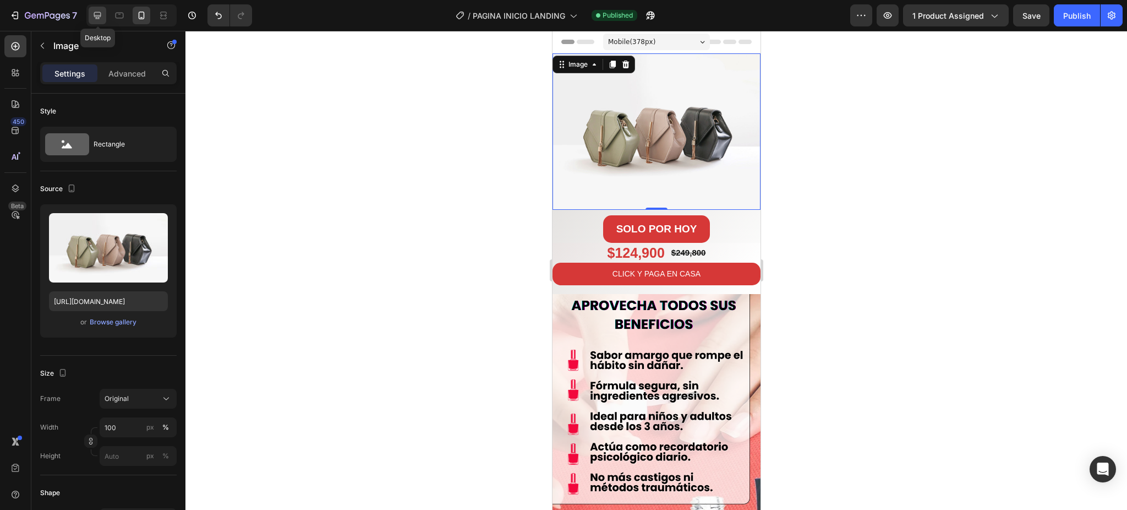
click at [96, 16] on icon at bounding box center [97, 15] width 11 height 11
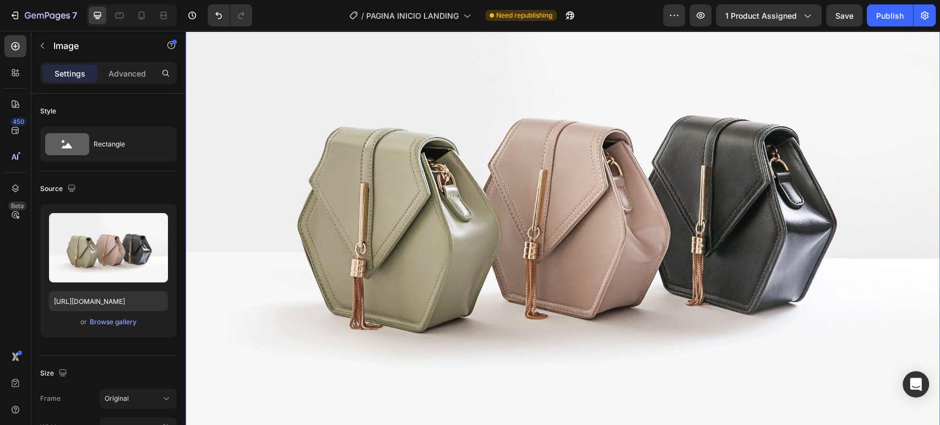
scroll to position [149, 0]
click at [647, 62] on img at bounding box center [562, 205] width 754 height 566
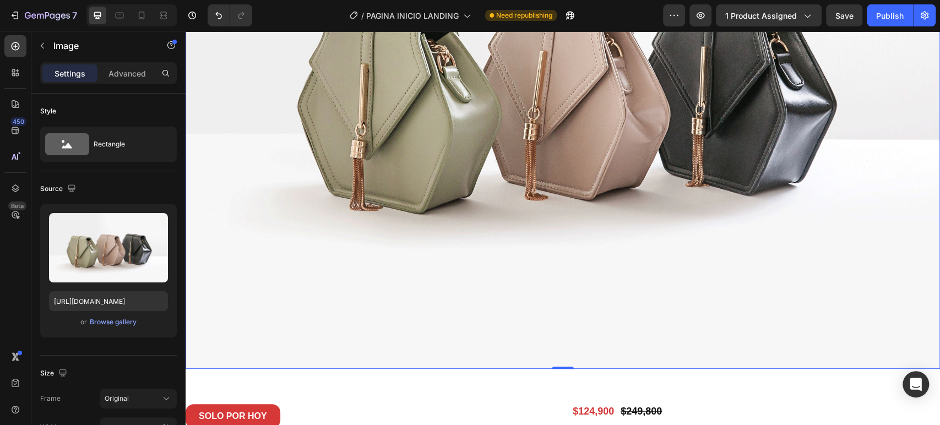
scroll to position [26, 0]
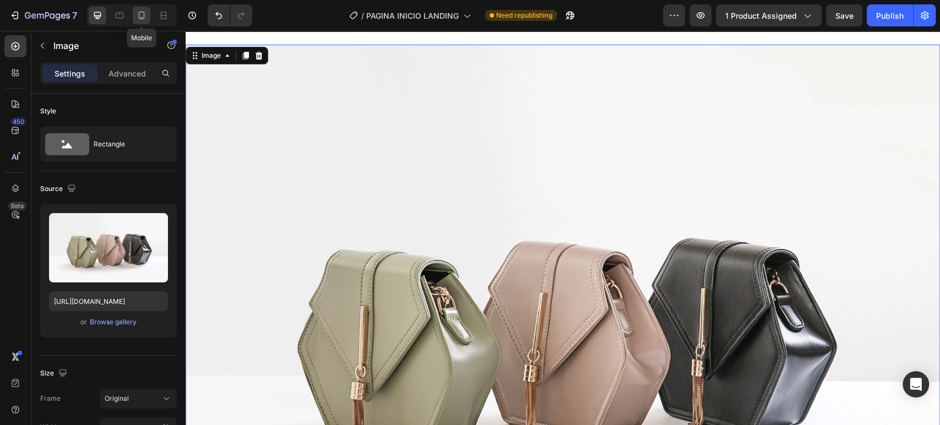
click at [141, 17] on icon at bounding box center [141, 15] width 11 height 11
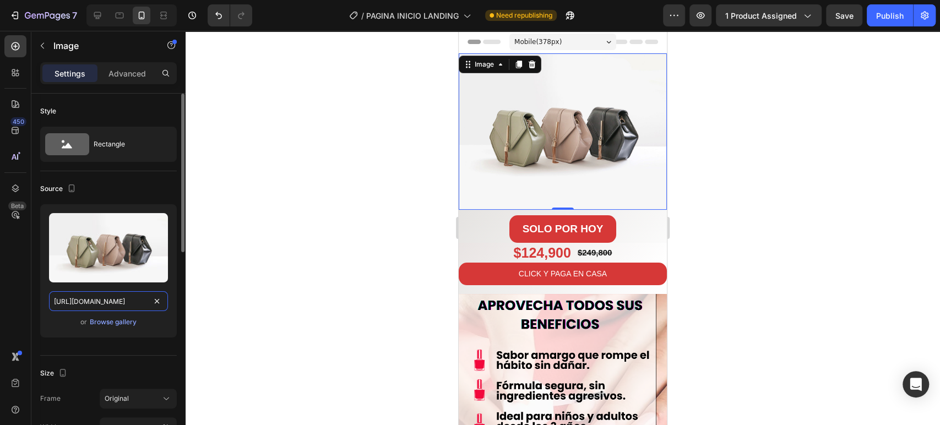
click at [135, 303] on input "[URL][DOMAIN_NAME]" at bounding box center [108, 301] width 119 height 20
paste input "0718/6376/3122/files/1_CEPILLO_HIDRO.png?v=1756393633"
type input "[URL][DOMAIN_NAME]"
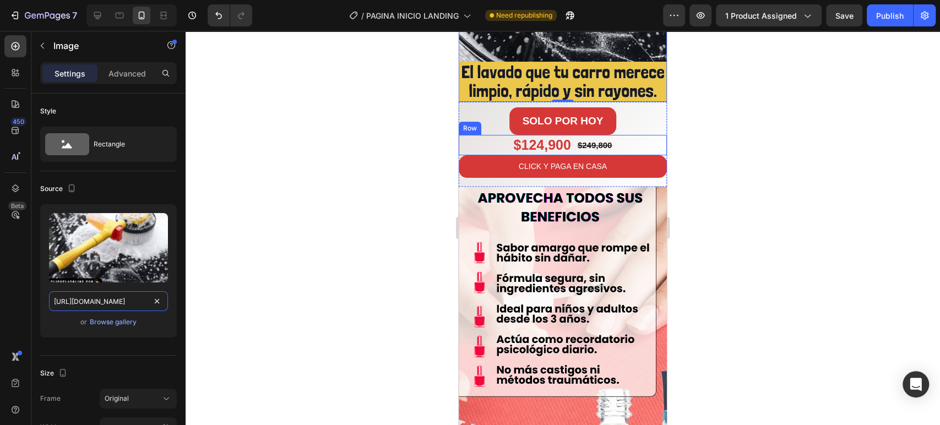
scroll to position [244, 0]
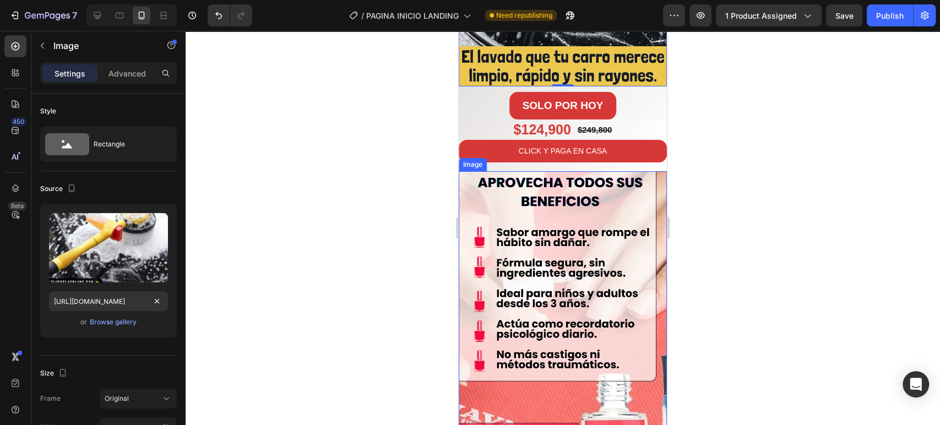
click at [645, 171] on img at bounding box center [562, 309] width 208 height 277
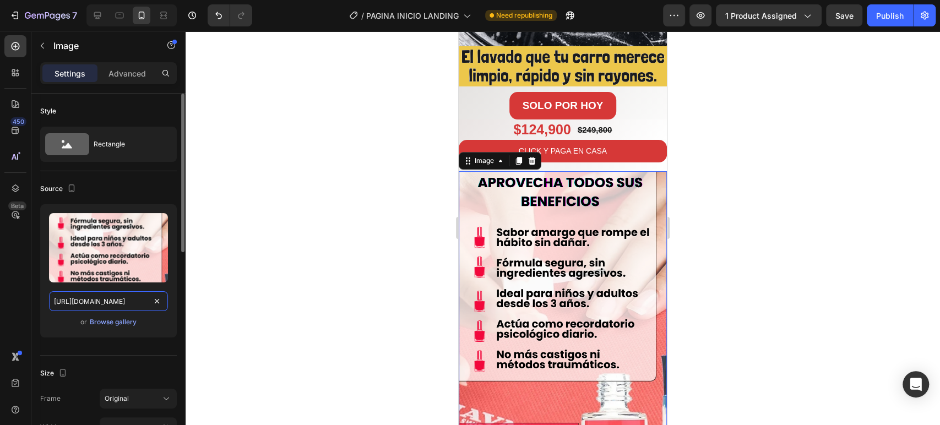
click at [87, 309] on input "[URL][DOMAIN_NAME]" at bounding box center [108, 301] width 119 height 20
paste input "2_CEPILLO_HIDRO.png?v=1756393639"
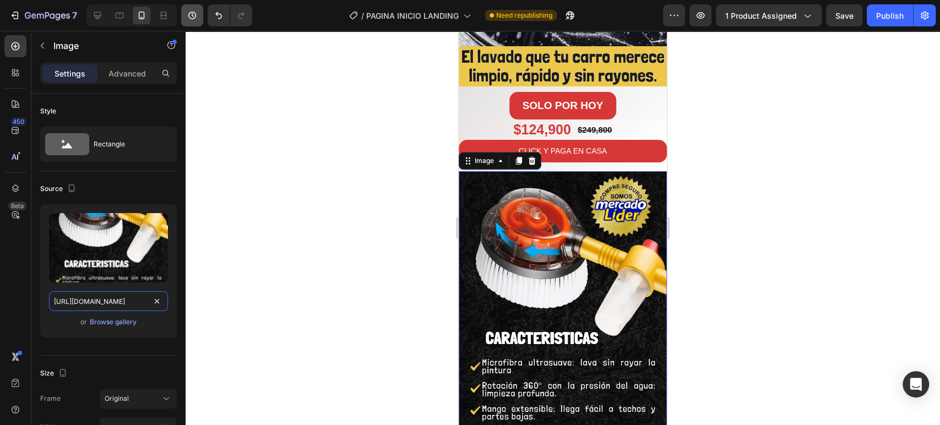
type input "[URL][DOMAIN_NAME]"
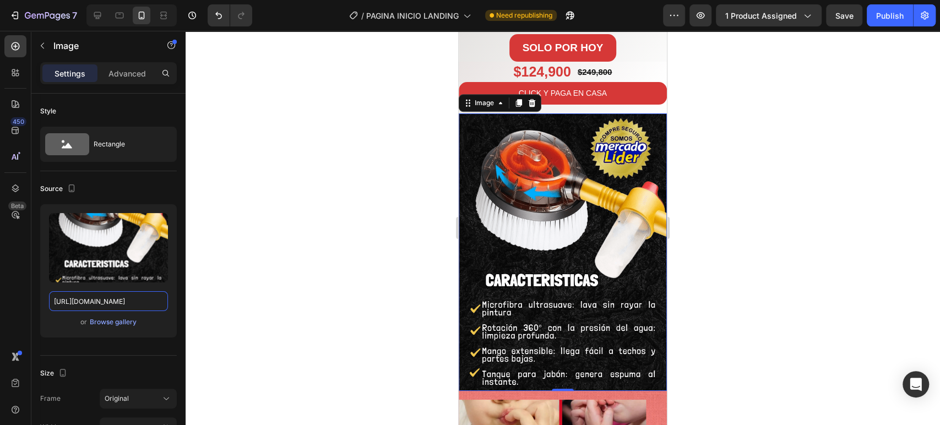
scroll to position [428, 0]
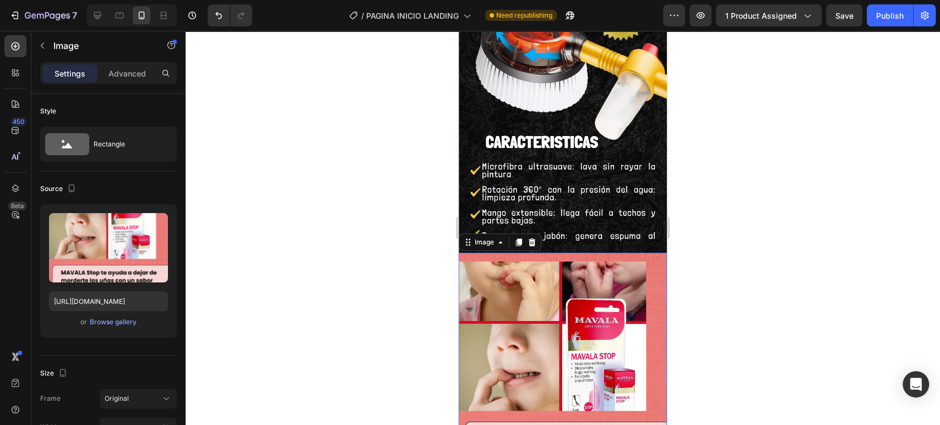
click at [656, 253] on img at bounding box center [562, 391] width 208 height 277
click at [62, 301] on input "[URL][DOMAIN_NAME]" at bounding box center [108, 301] width 119 height 20
paste input "3_CEPILLO_HIDRO.png?v=1756393642"
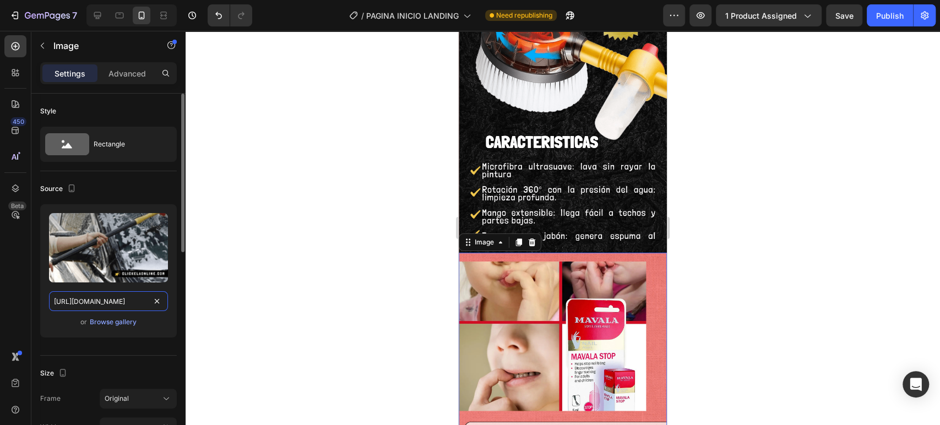
scroll to position [0, 200]
type input "[URL][DOMAIN_NAME]"
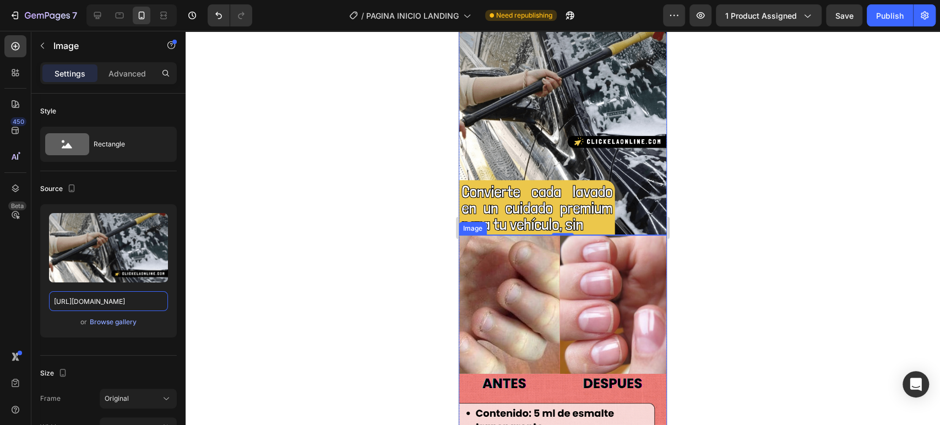
scroll to position [734, 0]
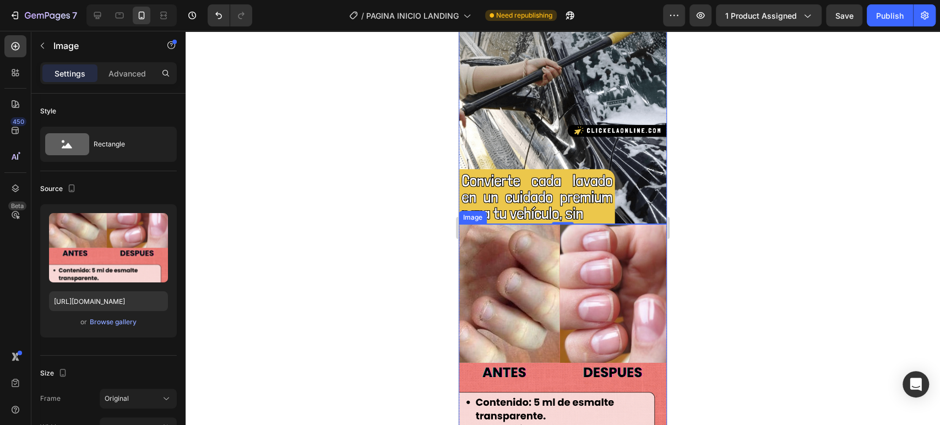
click at [572, 237] on img at bounding box center [562, 362] width 208 height 277
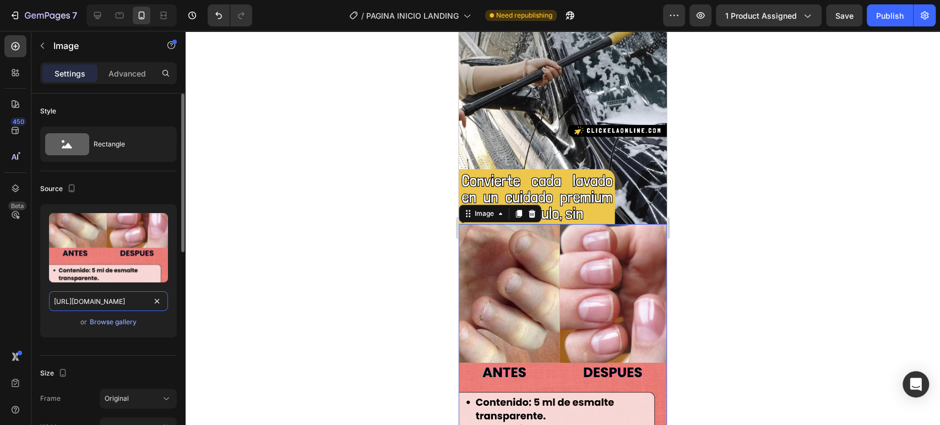
click at [114, 292] on input "[URL][DOMAIN_NAME]" at bounding box center [108, 301] width 119 height 20
paste input "4_CEPILLO_HIDRO_ANTES.png?v=1756393644"
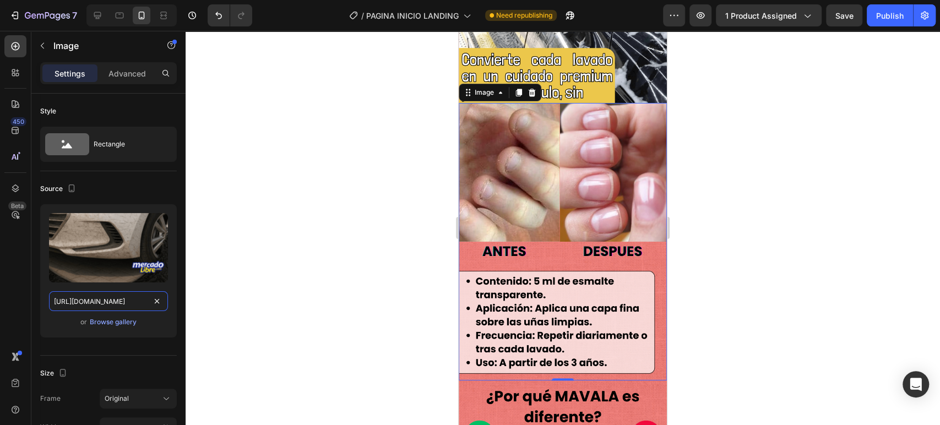
scroll to position [856, 0]
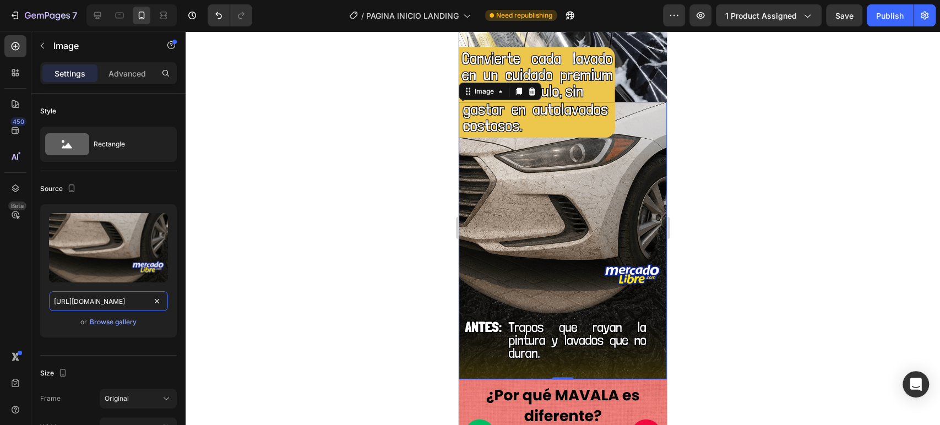
type input "[URL][DOMAIN_NAME]"
click at [574, 193] on img at bounding box center [562, 240] width 208 height 277
click at [529, 88] on icon at bounding box center [531, 92] width 7 height 8
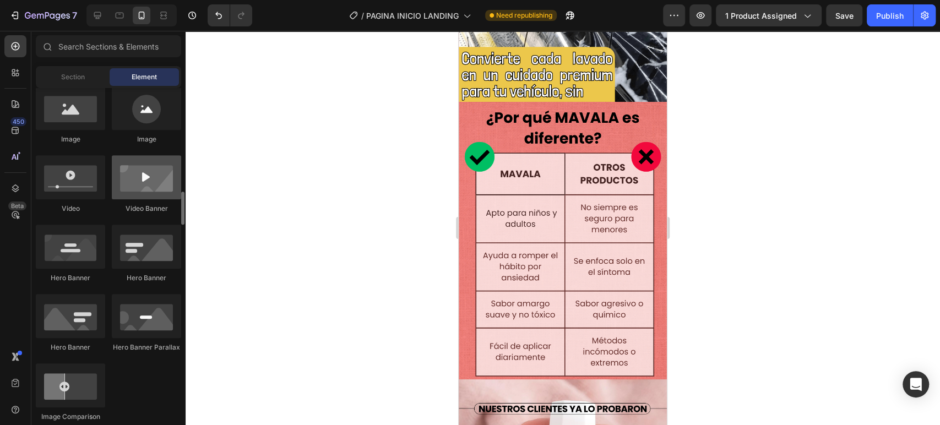
scroll to position [428, 0]
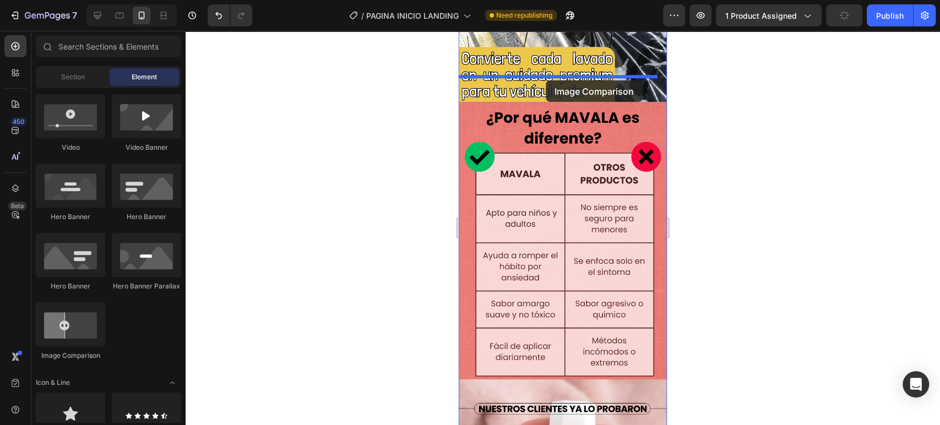
drag, startPoint x: 543, startPoint y: 367, endPoint x: 545, endPoint y: 80, distance: 286.2
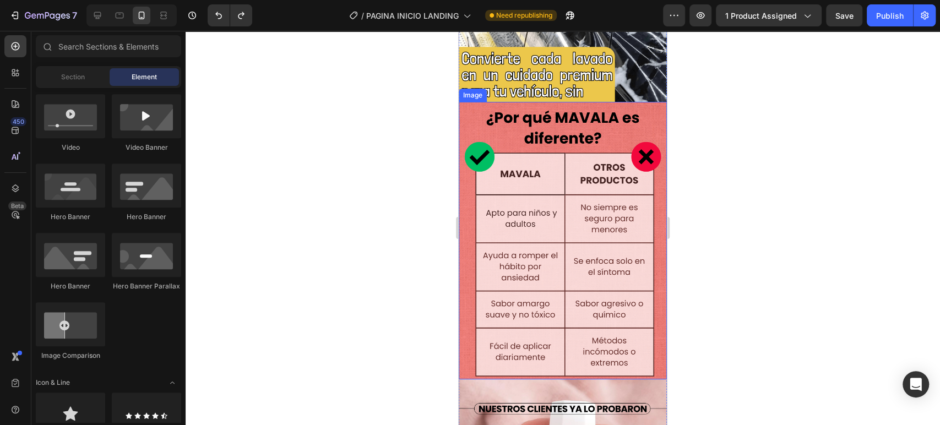
scroll to position [673, 0]
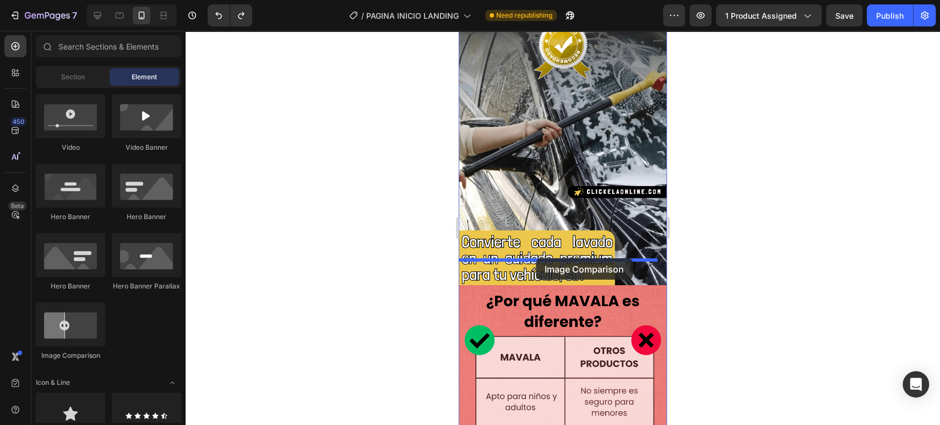
drag, startPoint x: 507, startPoint y: 357, endPoint x: 536, endPoint y: 258, distance: 102.6
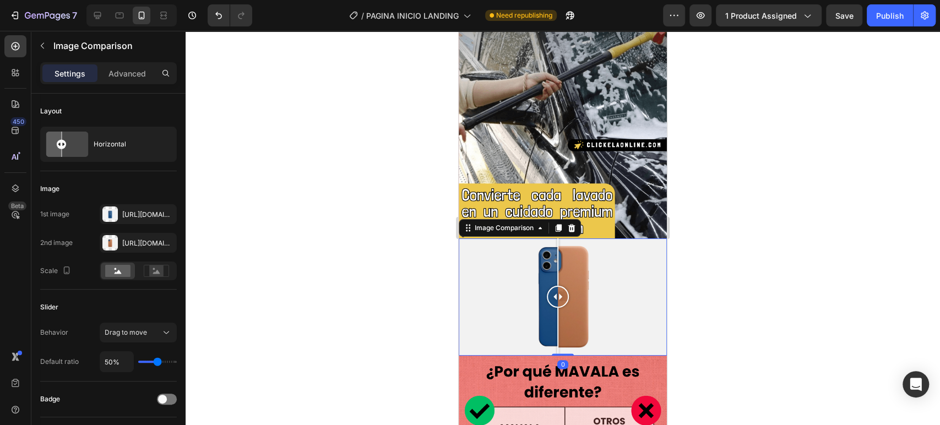
scroll to position [795, 0]
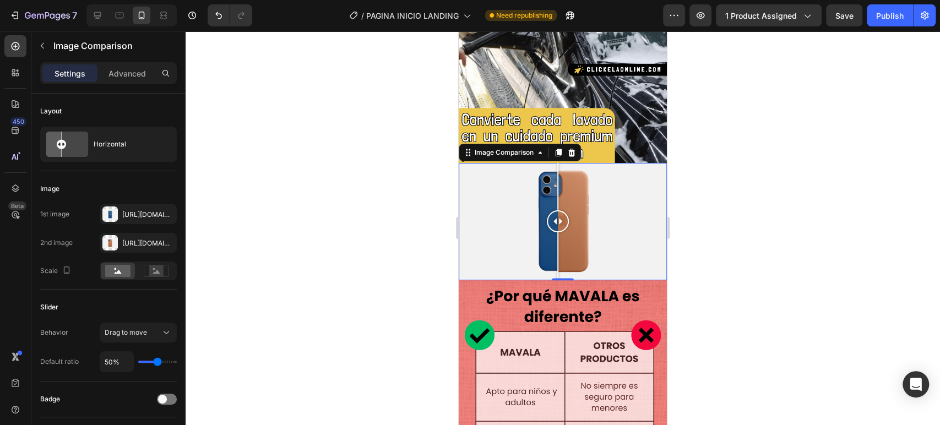
click at [607, 193] on div at bounding box center [562, 221] width 208 height 117
drag, startPoint x: 616, startPoint y: 193, endPoint x: 563, endPoint y: 183, distance: 54.8
click at [563, 210] on div at bounding box center [563, 221] width 22 height 22
click at [147, 241] on div "[URL][DOMAIN_NAME]" at bounding box center [138, 243] width 32 height 10
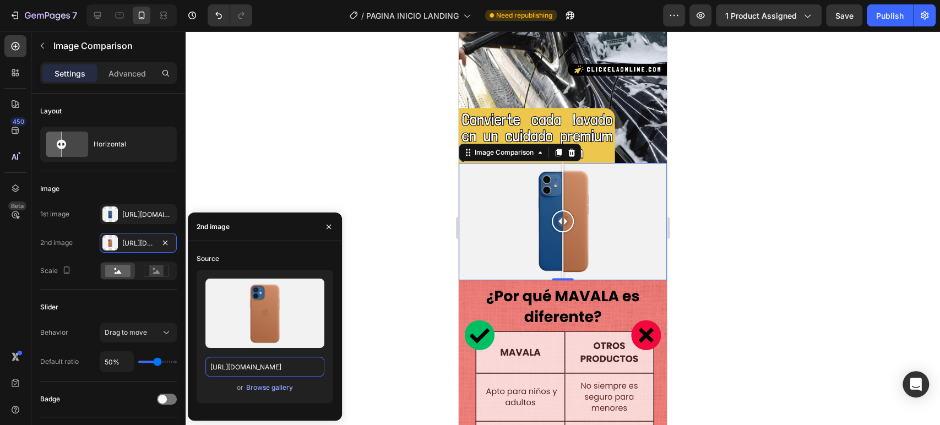
click at [270, 361] on input "[URL][DOMAIN_NAME]" at bounding box center [264, 367] width 119 height 20
paste input "0718/6376/3122/files/ChatGPT_Image_28_ago_2025_10_12_31_a.m._1.png?v=1756394051"
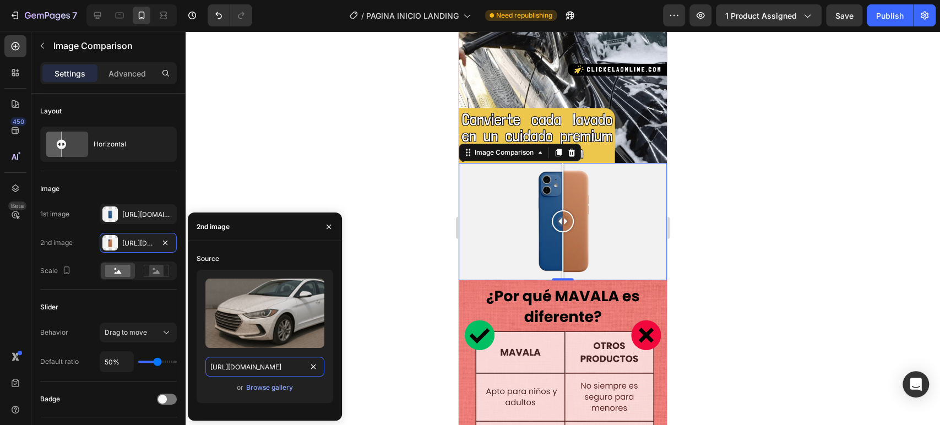
scroll to position [0, 285]
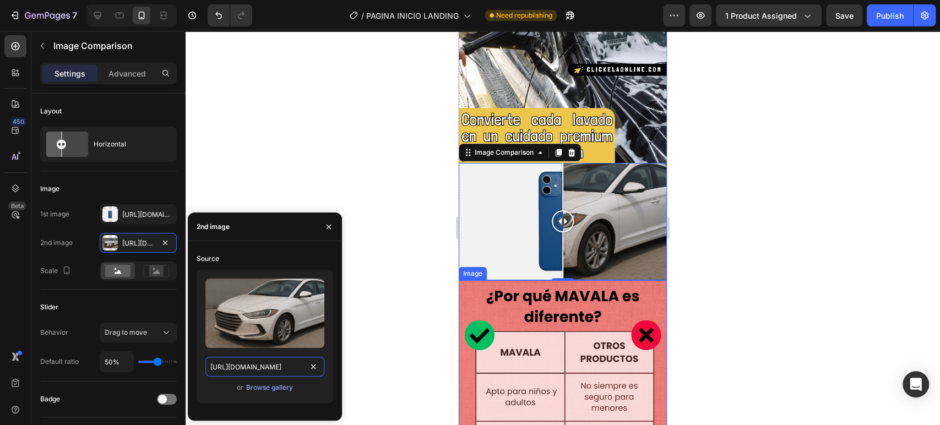
type input "[URL][DOMAIN_NAME]"
click at [139, 211] on div "[URL][DOMAIN_NAME]" at bounding box center [138, 215] width 32 height 10
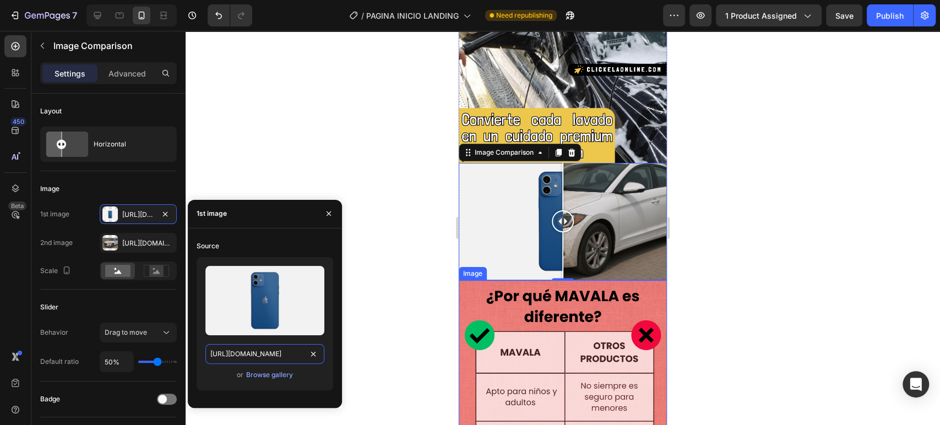
click at [261, 353] on input "[URL][DOMAIN_NAME]" at bounding box center [264, 354] width 119 height 20
paste input "0718/6376/3122/files/ChatGPT_Image_28_ago_2025_10_12_31_a.m._1.png?v=1756394051"
type input "[URL][DOMAIN_NAME]"
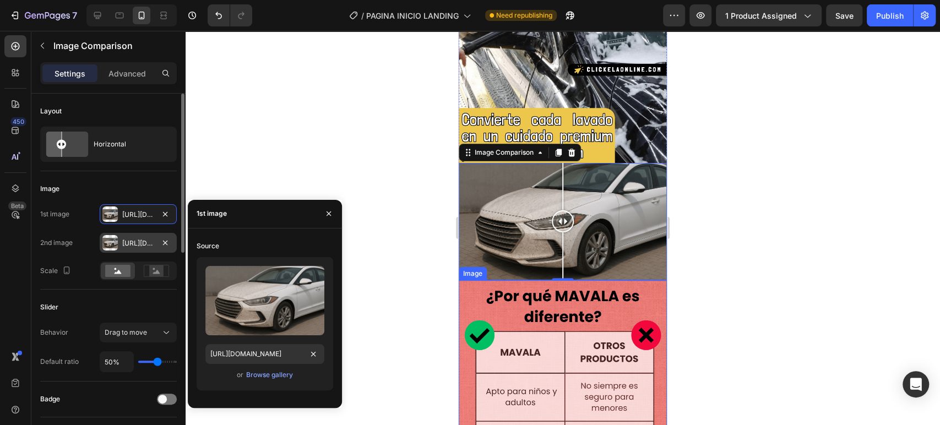
click at [132, 241] on div "[URL][DOMAIN_NAME]" at bounding box center [138, 243] width 32 height 10
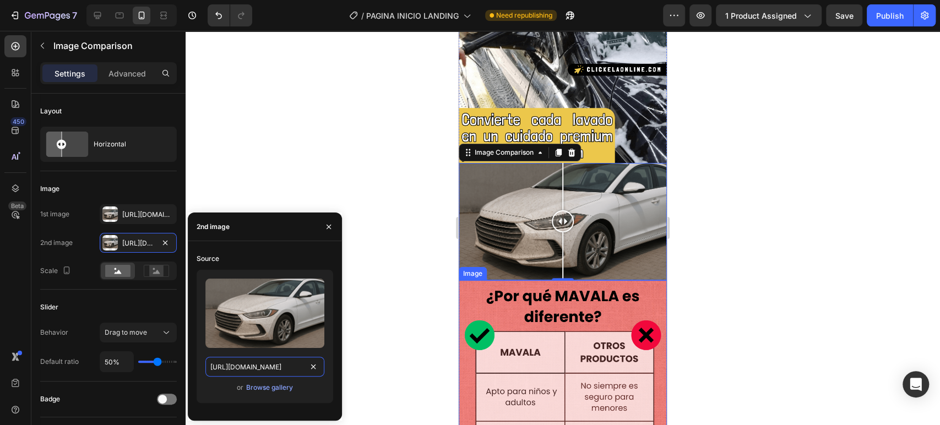
click at [281, 361] on input "[URL][DOMAIN_NAME]" at bounding box center [264, 367] width 119 height 20
paste input "5_a.m..png?v=1756394052"
type input "[URL][DOMAIN_NAME]"
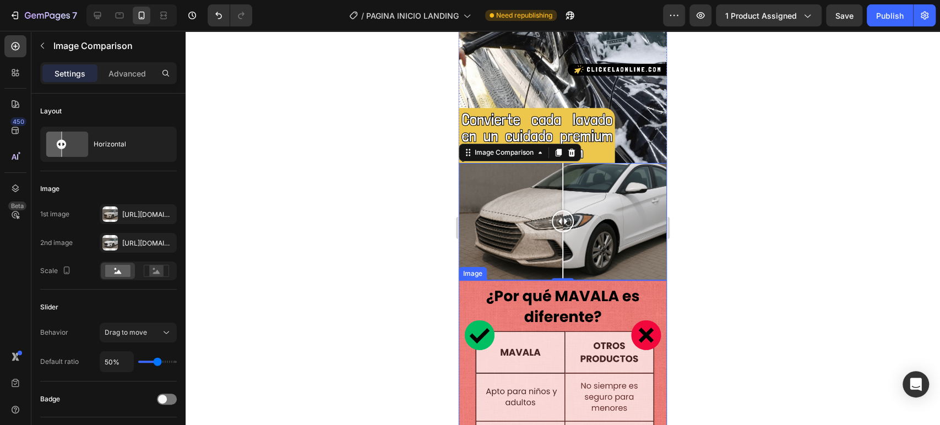
click at [345, 121] on div at bounding box center [562, 228] width 754 height 394
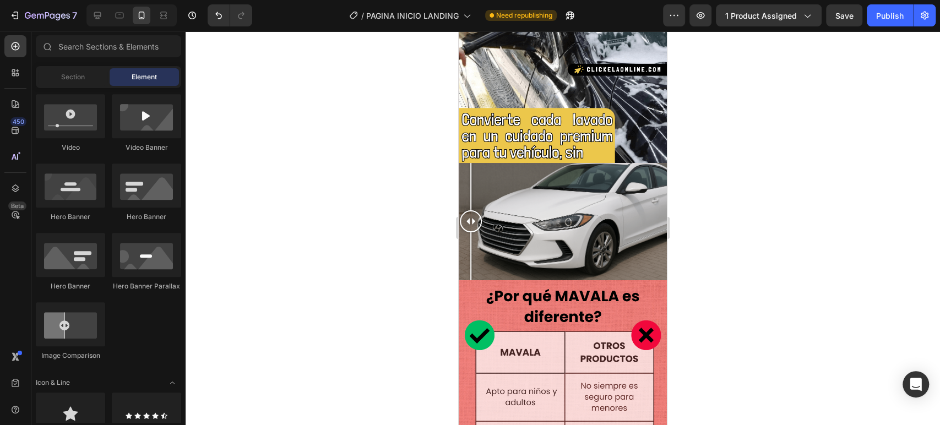
drag, startPoint x: 559, startPoint y: 198, endPoint x: 881, endPoint y: 259, distance: 328.3
click at [458, 215] on html "Mobile ( 378 px) iPhone 13 Mini iPhone 13 Pro iPhone 11 Pro Max iPhone 15 Pro M…" at bounding box center [562, 181] width 208 height 1890
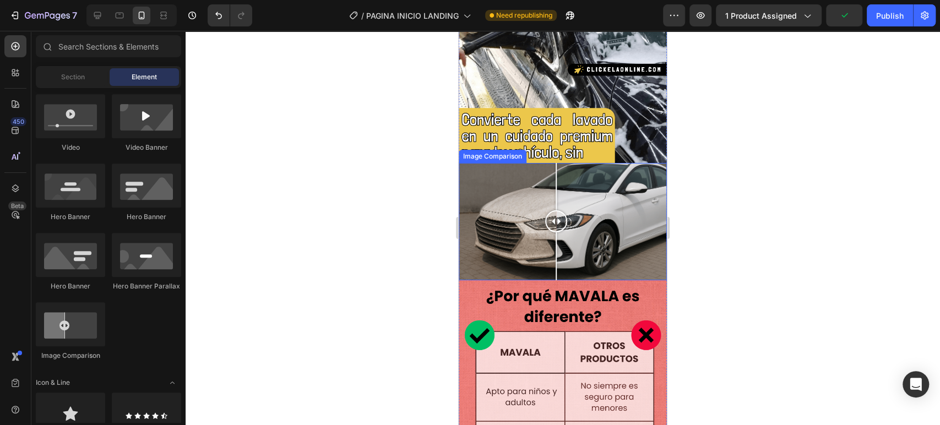
drag, startPoint x: 470, startPoint y: 191, endPoint x: 556, endPoint y: 187, distance: 85.9
click at [556, 210] on div at bounding box center [556, 221] width 22 height 22
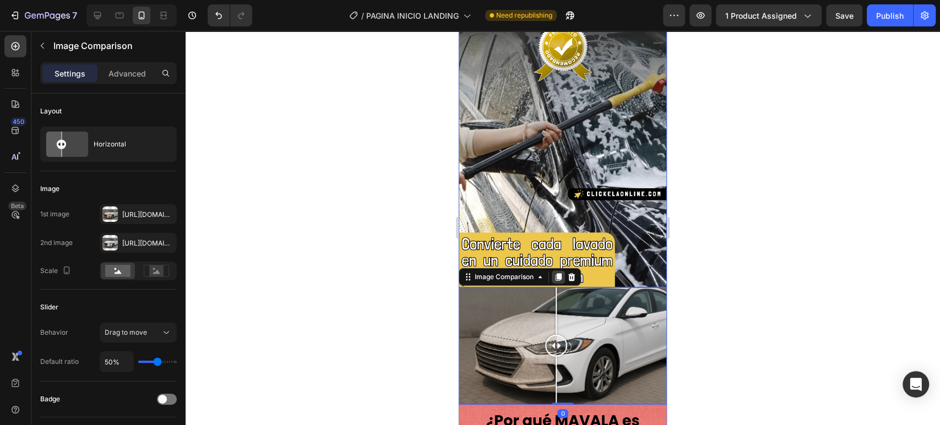
scroll to position [673, 0]
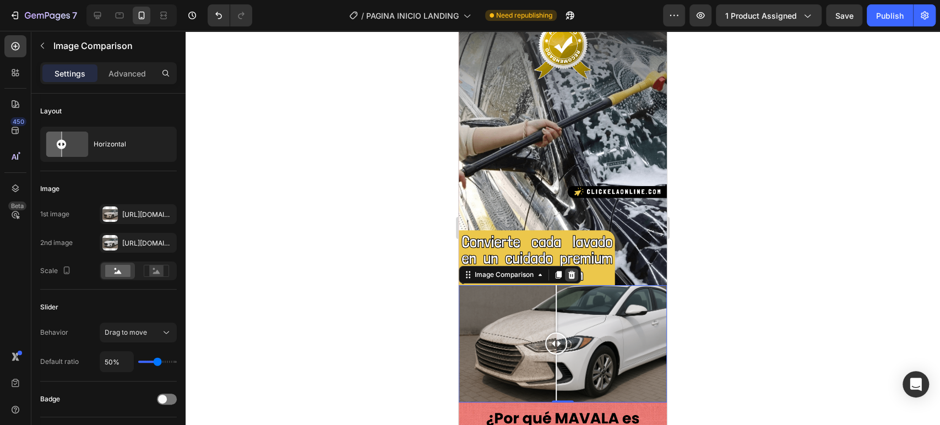
click at [577, 268] on div at bounding box center [571, 274] width 13 height 13
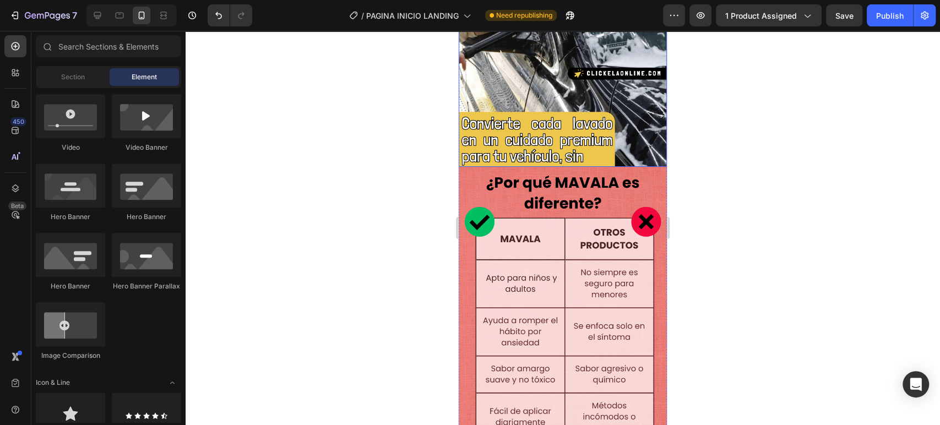
scroll to position [795, 0]
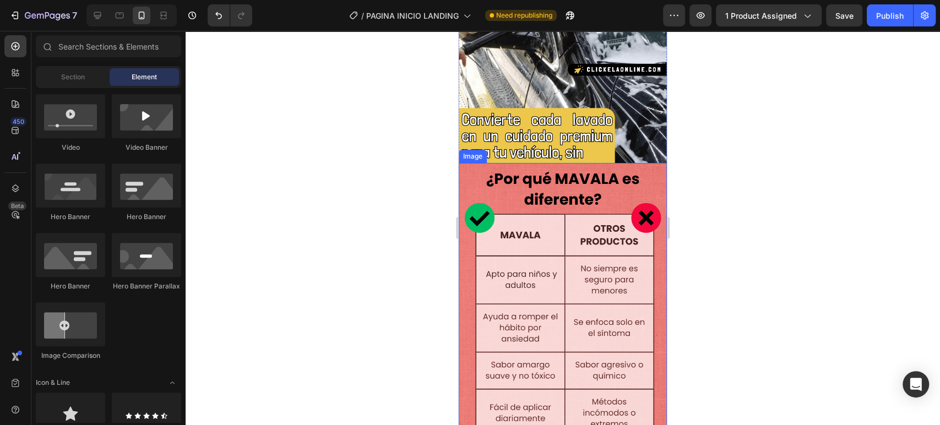
click at [637, 163] on img at bounding box center [562, 301] width 208 height 277
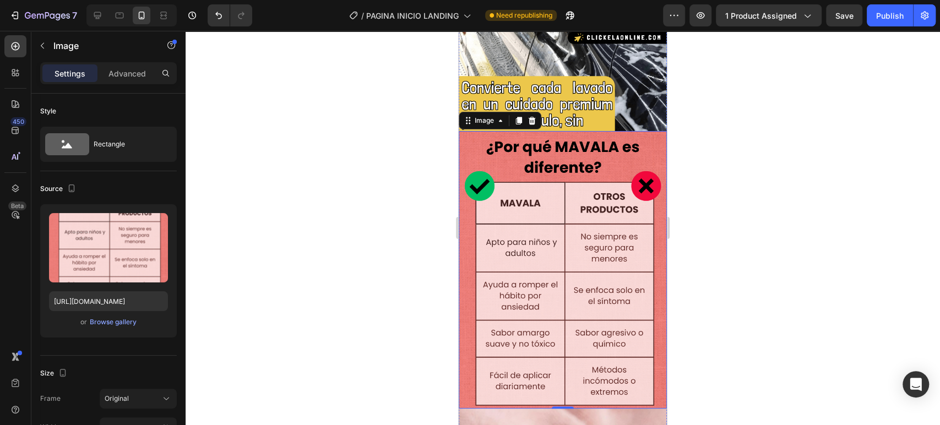
scroll to position [856, 0]
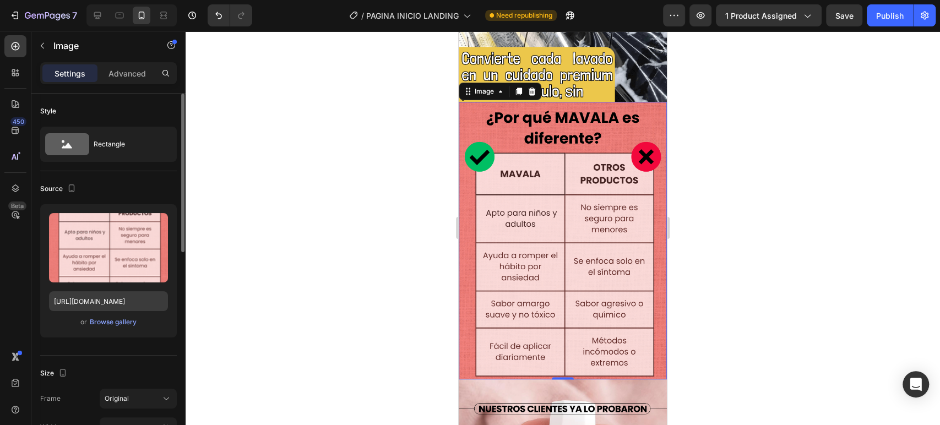
click at [98, 291] on div "Upload Image [URL][DOMAIN_NAME] or Browse gallery" at bounding box center [108, 270] width 136 height 133
click at [105, 298] on input "[URL][DOMAIN_NAME]" at bounding box center [108, 301] width 119 height 20
paste input "4_CEPILLO_HIDRO.png?v=1756394571"
type input "[URL][DOMAIN_NAME]"
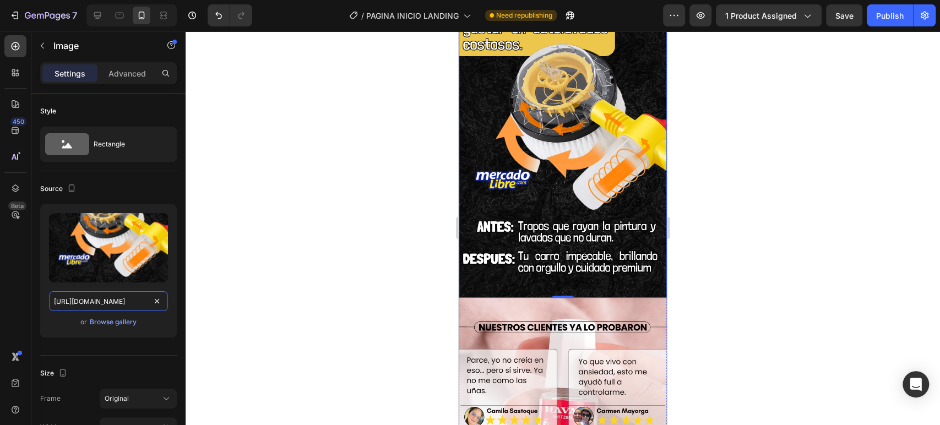
scroll to position [1101, 0]
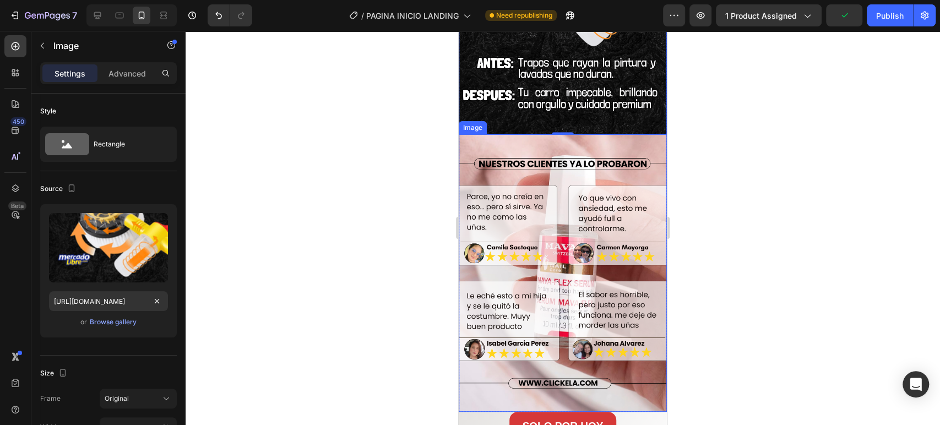
click at [627, 134] on img at bounding box center [562, 272] width 208 height 277
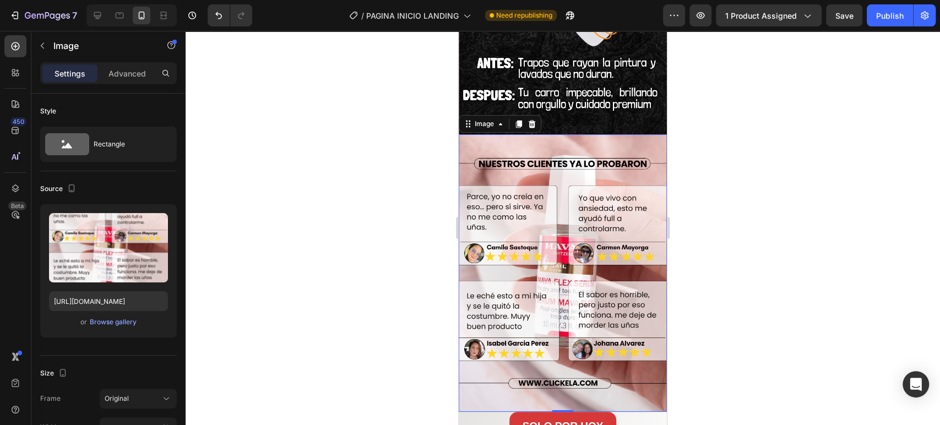
scroll to position [978, 0]
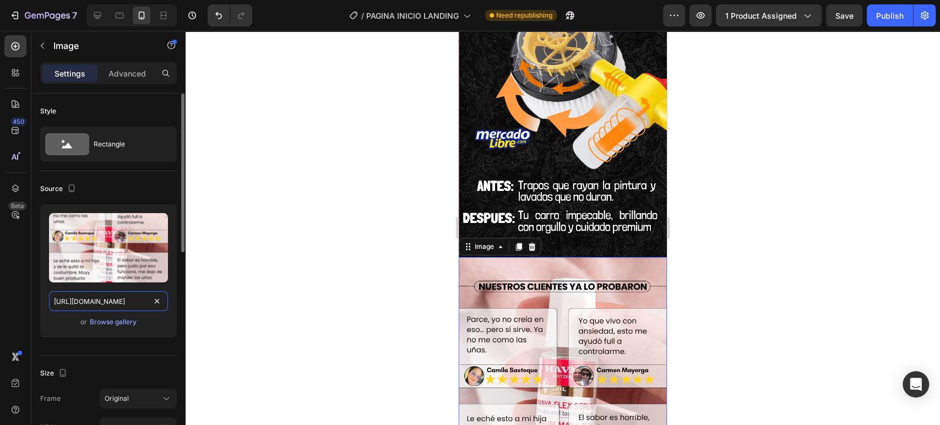
click at [120, 310] on input "[URL][DOMAIN_NAME]" at bounding box center [108, 301] width 119 height 20
paste input "5_CEPILLO_HIDRO.png?v=1756394569"
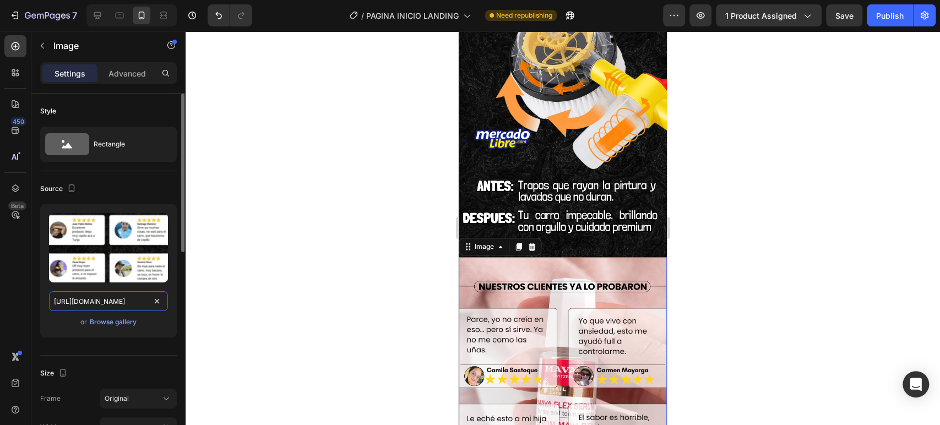
scroll to position [0, 200]
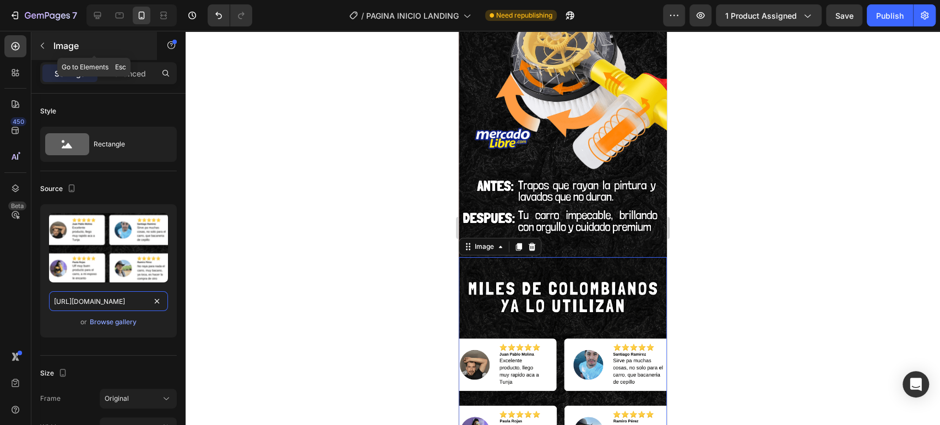
type input "[URL][DOMAIN_NAME]"
click at [42, 48] on icon "button" at bounding box center [42, 45] width 9 height 9
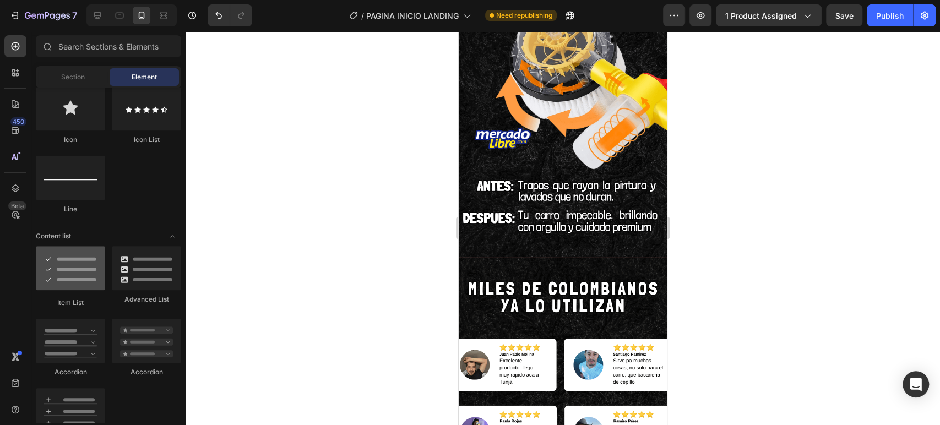
scroll to position [611, 0]
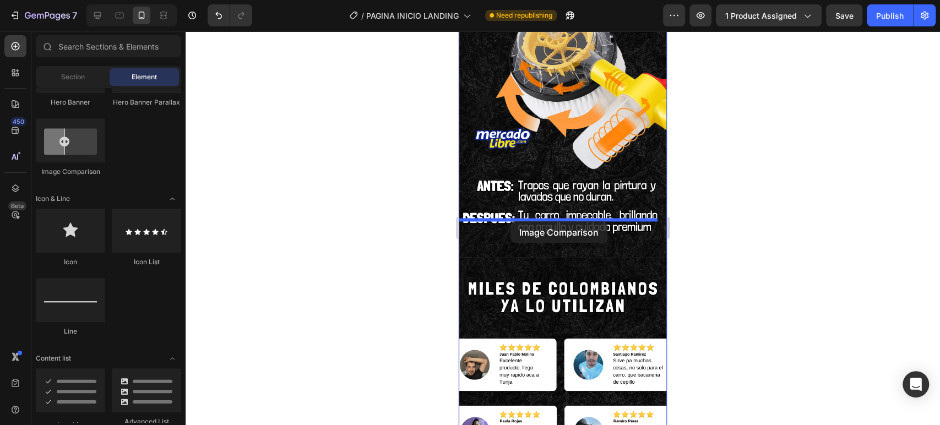
drag, startPoint x: 533, startPoint y: 171, endPoint x: 510, endPoint y: 221, distance: 55.7
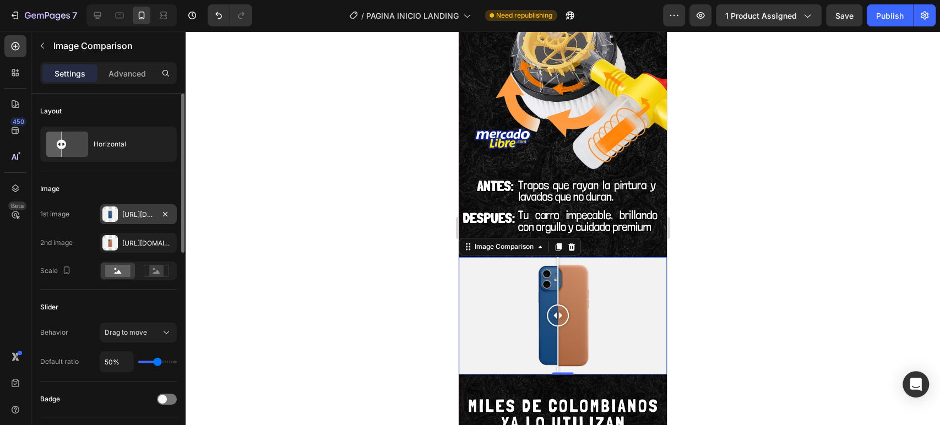
click at [149, 215] on div "[URL][DOMAIN_NAME]" at bounding box center [138, 215] width 32 height 10
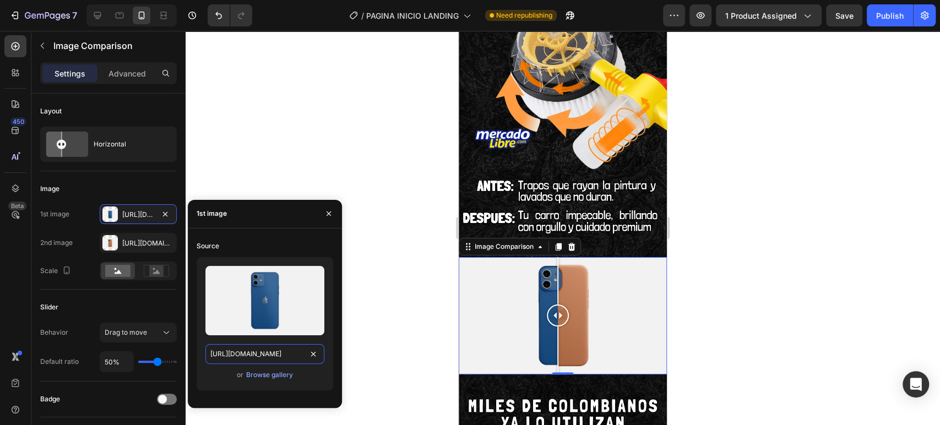
click at [281, 356] on input "[URL][DOMAIN_NAME]" at bounding box center [264, 354] width 119 height 20
paste input "0718/6376/3122/files/ChatGPT_Image_28_ago_2025_10_12_31_a.m._1.png?v=1756394051"
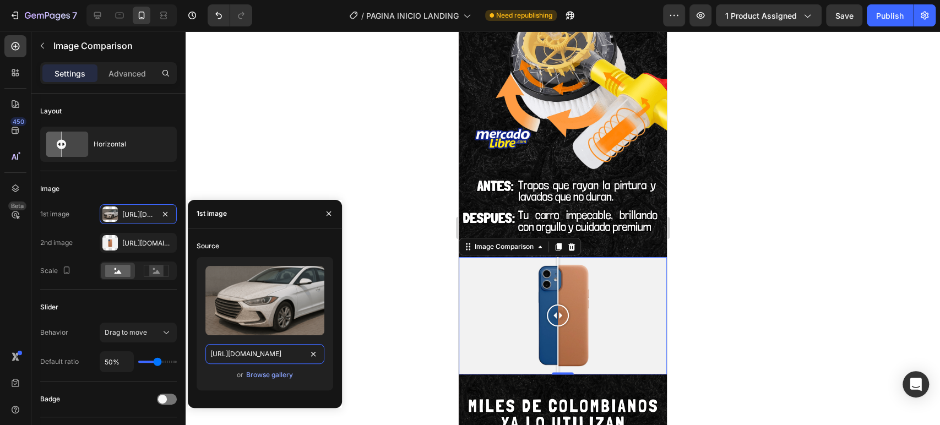
scroll to position [0, 285]
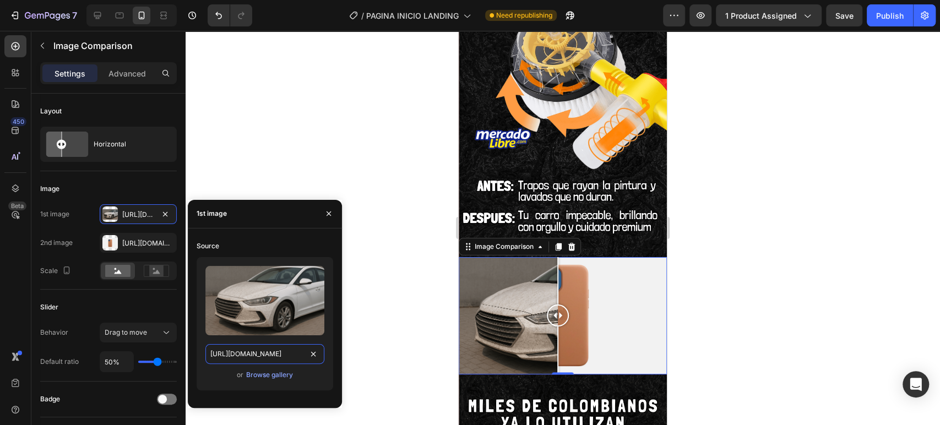
type input "[URL][DOMAIN_NAME]"
click at [153, 240] on div "[URL][DOMAIN_NAME]" at bounding box center [138, 243] width 32 height 10
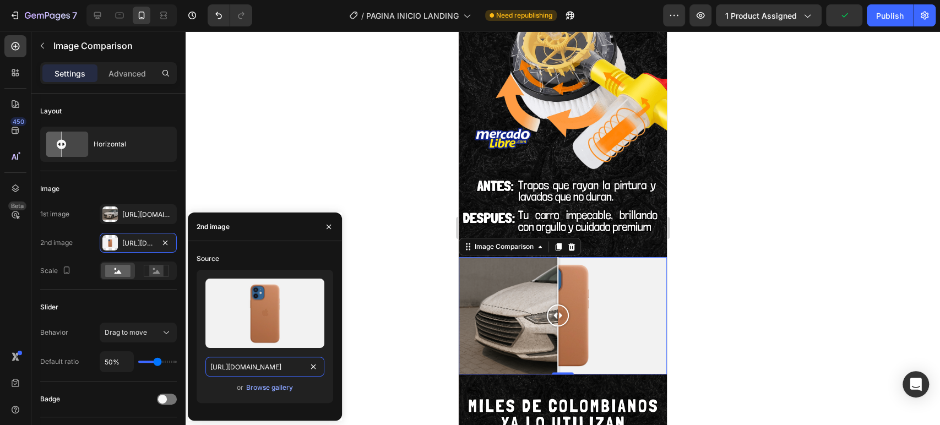
click at [282, 370] on input "[URL][DOMAIN_NAME]" at bounding box center [264, 367] width 119 height 20
paste input "0718/6376/3122/files/5_CEPILLO_HIDRO.png?v=1756394569"
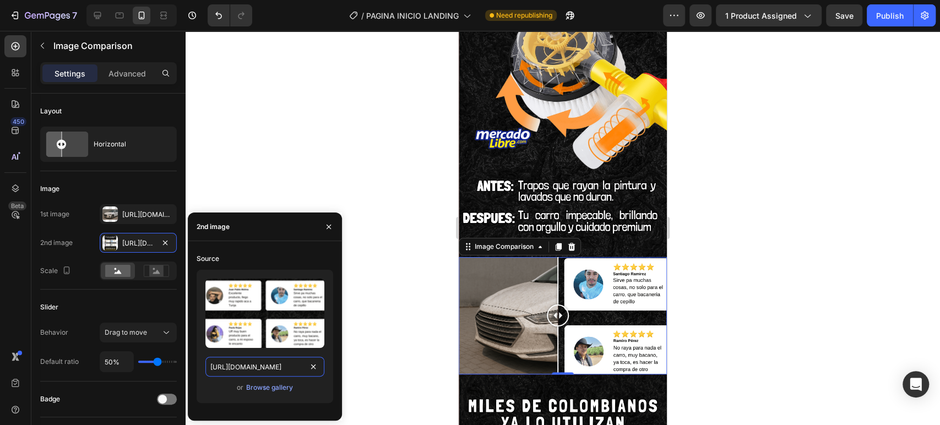
paste input "ChatGPT_Image_28_ago_2025_10_12_35_a.m..png?v=1756394052"
type input "[URL][DOMAIN_NAME]"
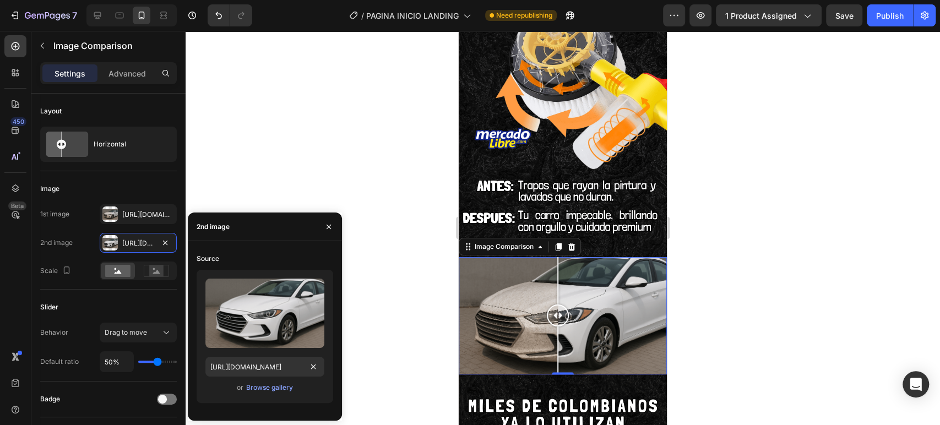
click at [761, 247] on div at bounding box center [562, 228] width 754 height 394
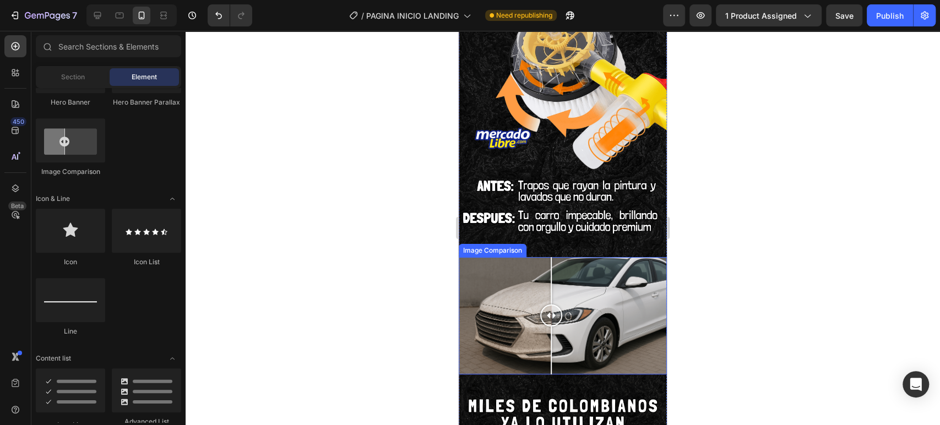
drag, startPoint x: 559, startPoint y: 272, endPoint x: 551, endPoint y: 287, distance: 17.0
click at [551, 287] on div at bounding box center [551, 315] width 22 height 117
click at [842, 202] on div at bounding box center [562, 228] width 754 height 394
click at [713, 231] on div at bounding box center [562, 228] width 754 height 394
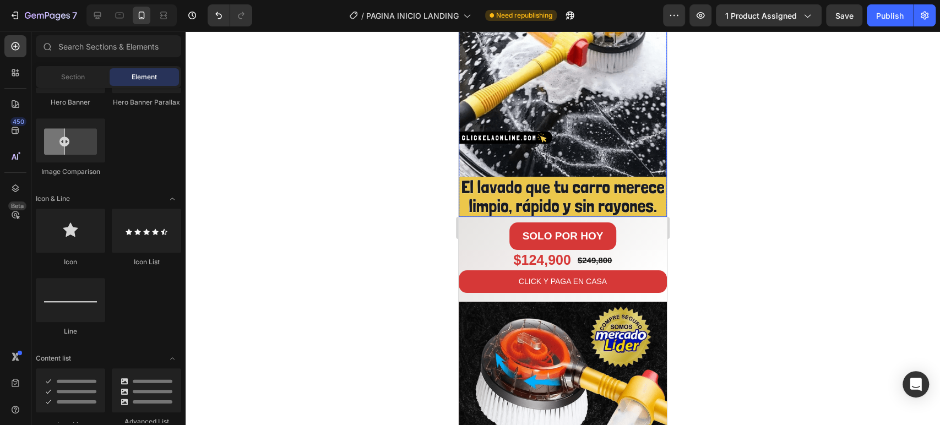
scroll to position [122, 0]
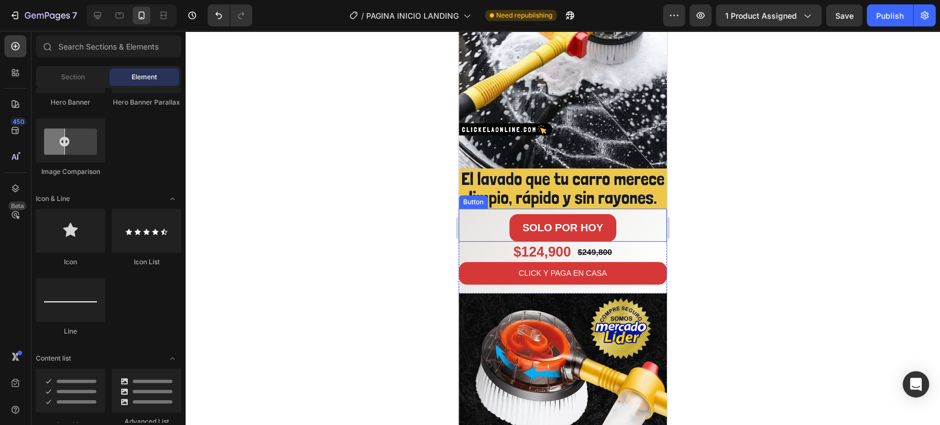
click at [477, 210] on div "SOLO POR HOY Button" at bounding box center [562, 225] width 208 height 33
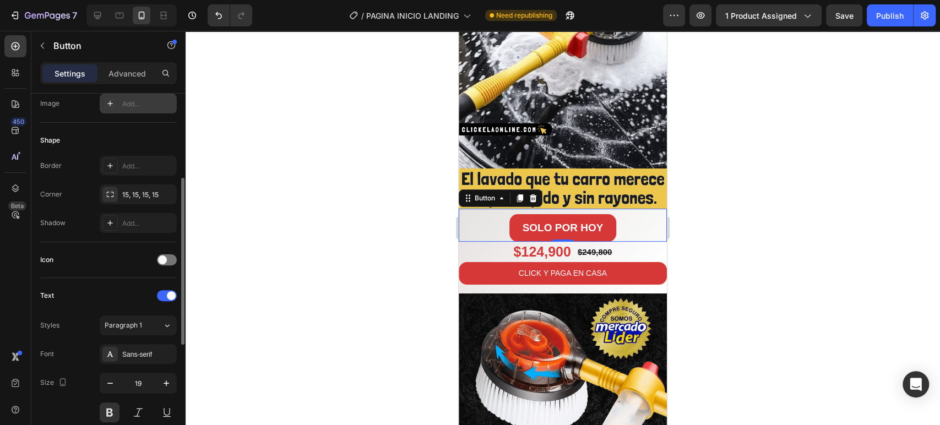
scroll to position [305, 0]
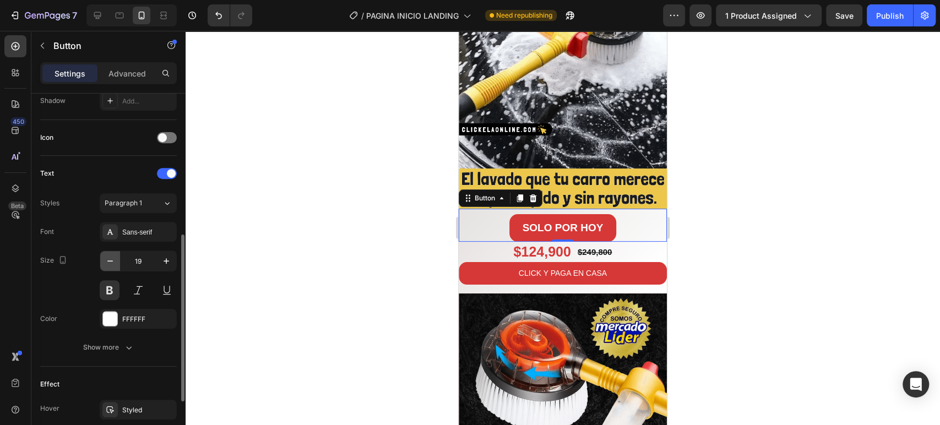
click at [114, 256] on icon "button" at bounding box center [110, 260] width 11 height 11
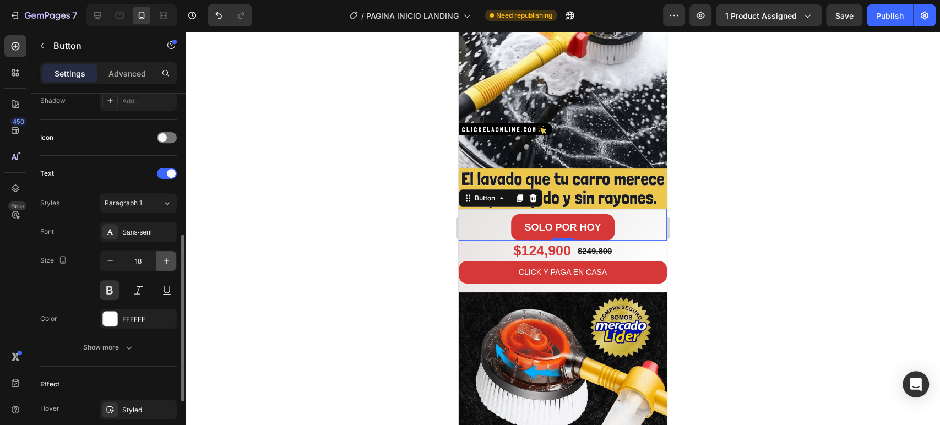
click at [160, 261] on button "button" at bounding box center [166, 261] width 20 height 20
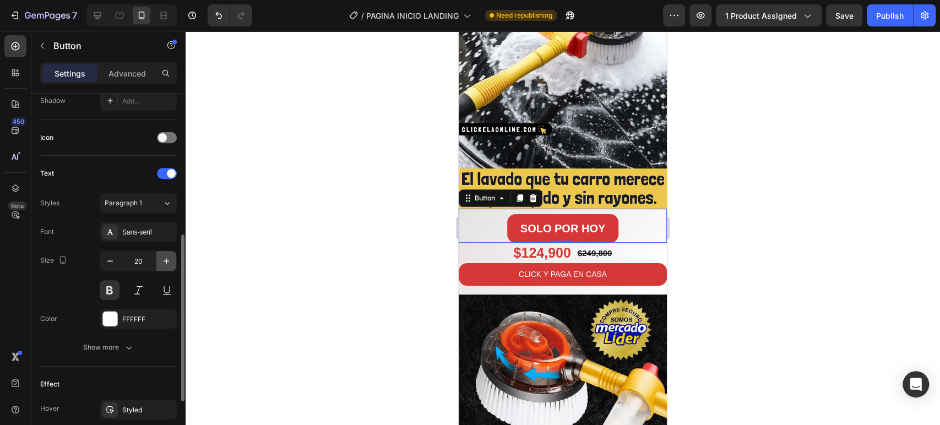
click at [160, 261] on button "button" at bounding box center [166, 261] width 20 height 20
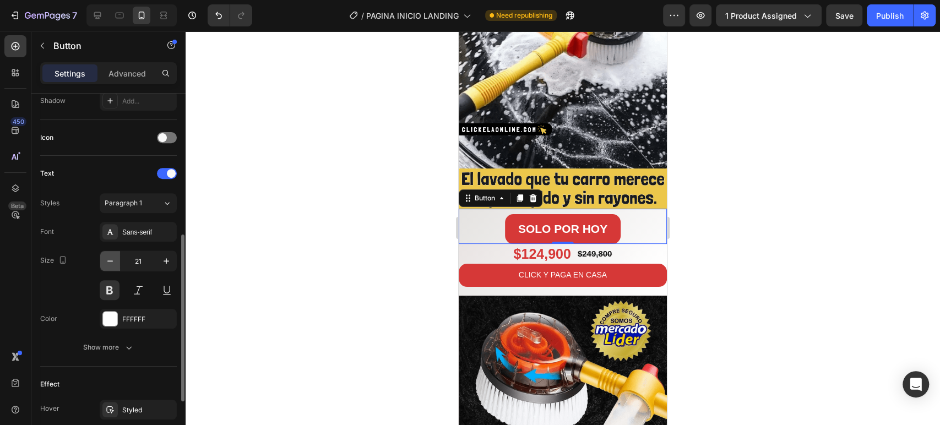
click at [106, 256] on icon "button" at bounding box center [110, 260] width 11 height 11
type input "20"
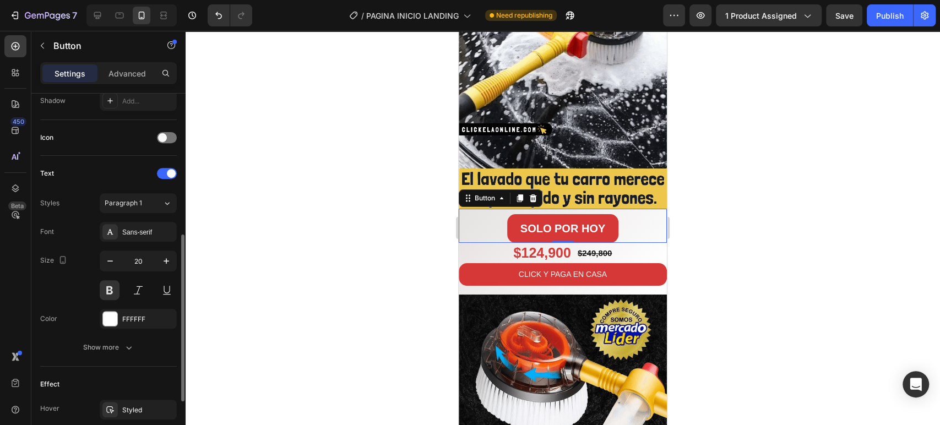
scroll to position [425, 0]
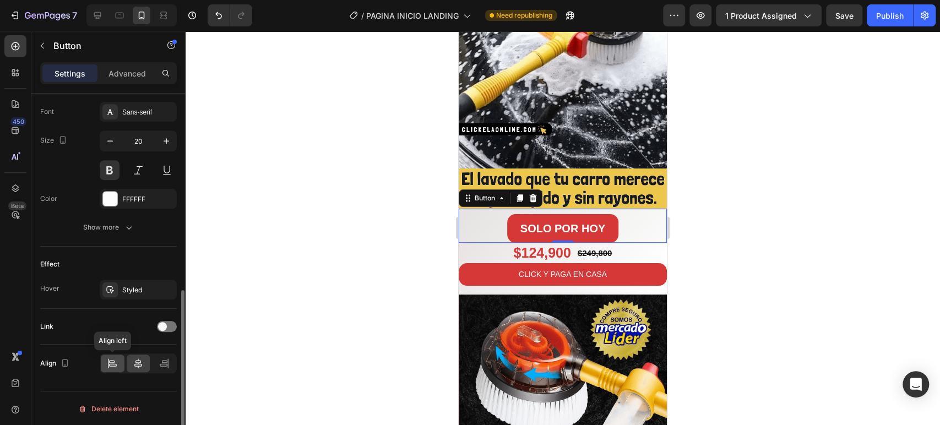
click at [112, 361] on icon at bounding box center [112, 361] width 6 height 3
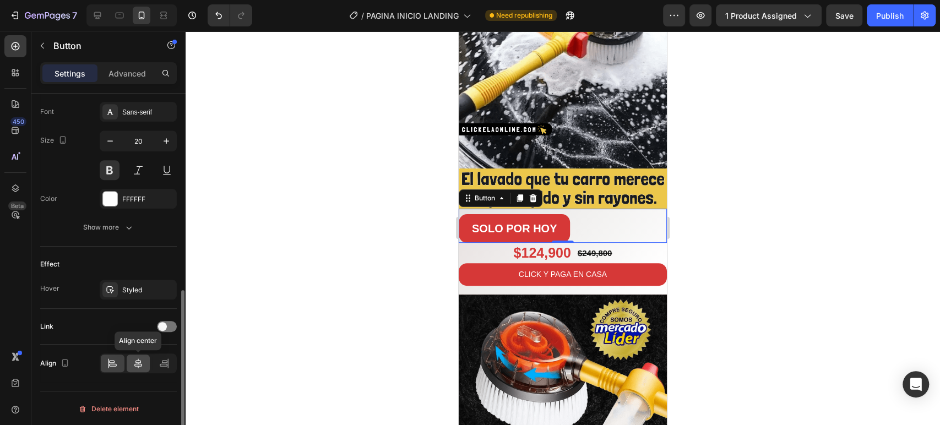
click at [130, 363] on div at bounding box center [139, 363] width 24 height 18
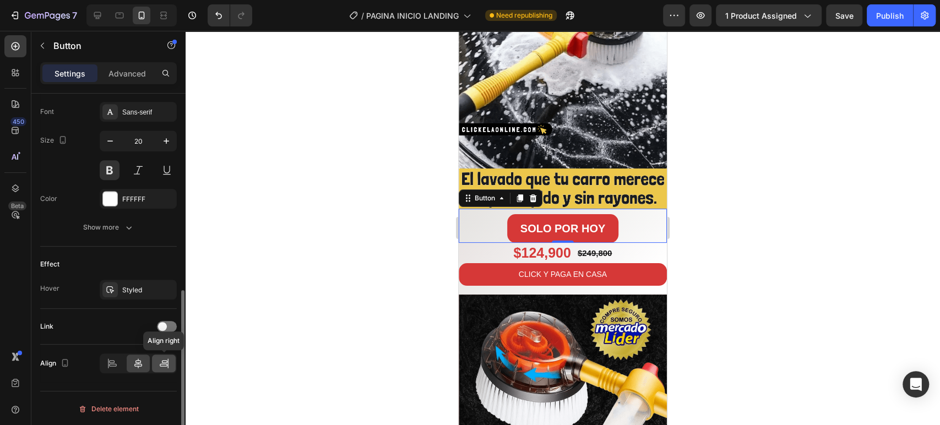
click at [159, 364] on icon at bounding box center [164, 363] width 11 height 11
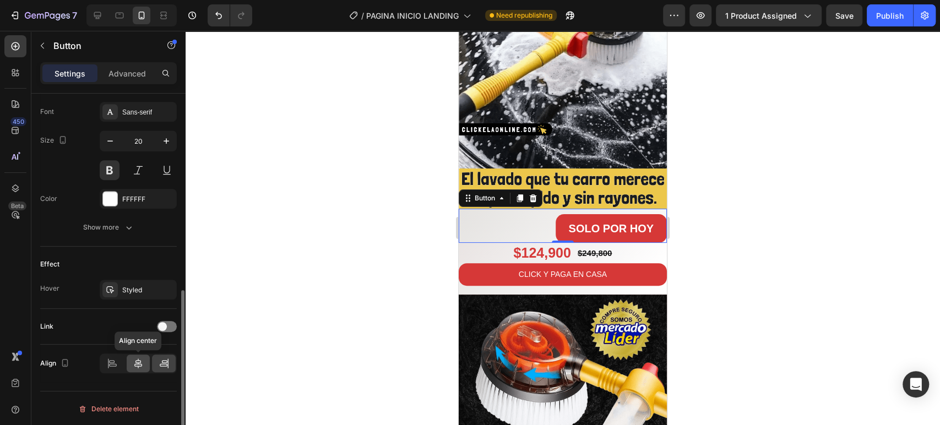
click at [141, 364] on icon at bounding box center [138, 363] width 8 height 10
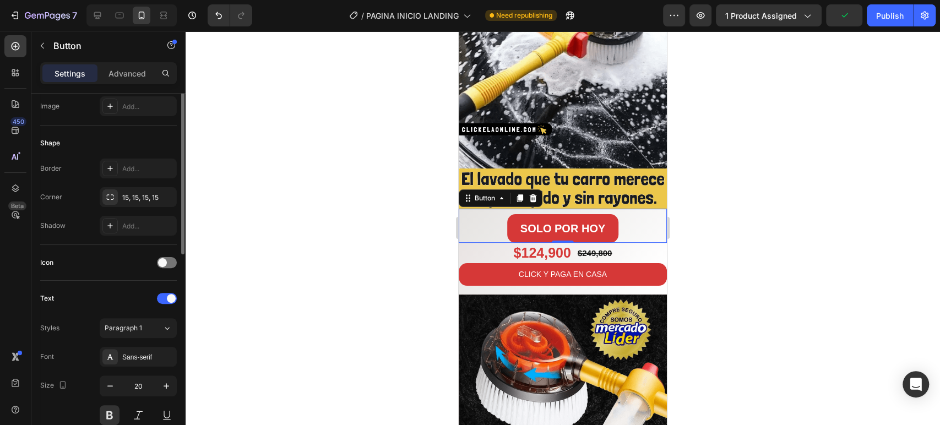
scroll to position [119, 0]
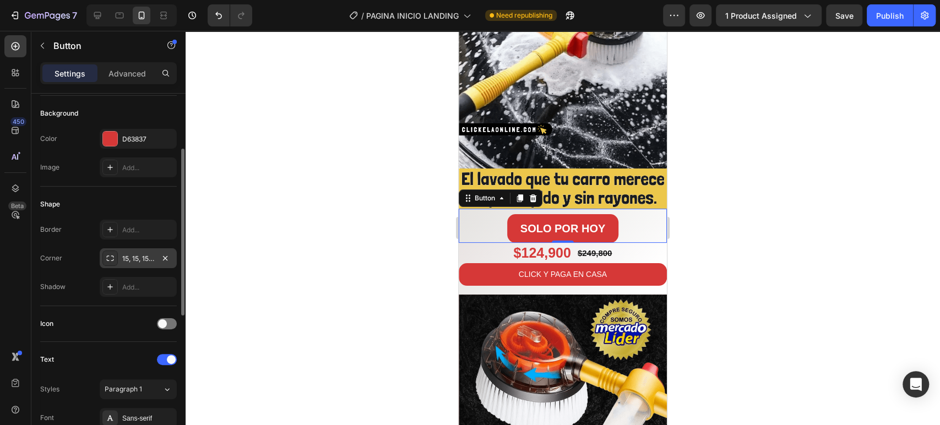
click at [147, 251] on div "15, 15, 15, 15" at bounding box center [138, 258] width 77 height 20
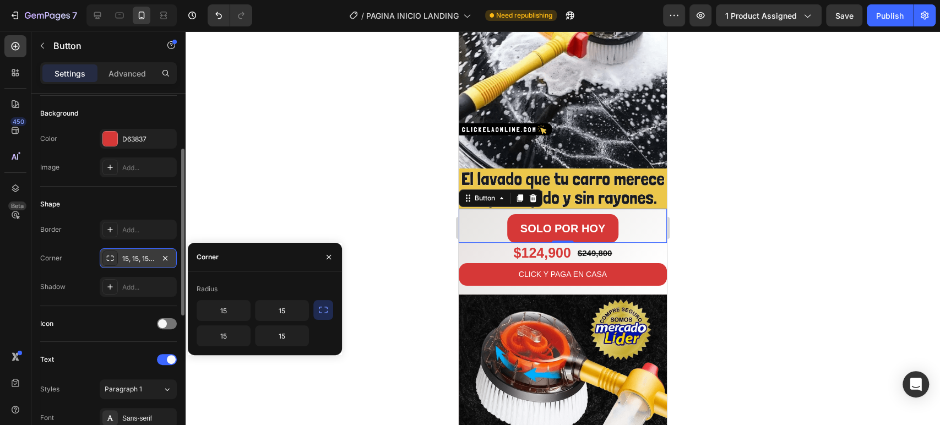
click at [147, 251] on div "15, 15, 15, 15" at bounding box center [138, 258] width 77 height 20
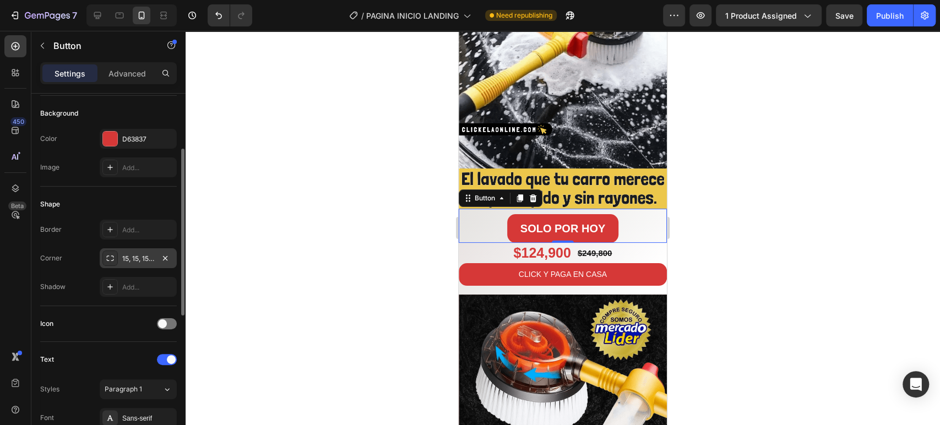
scroll to position [0, 0]
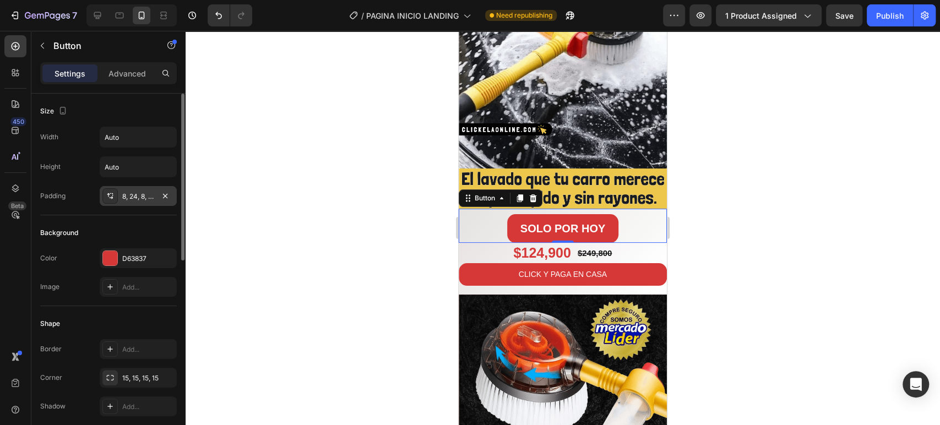
click at [133, 199] on div "8, 24, 8, 24" at bounding box center [138, 197] width 32 height 10
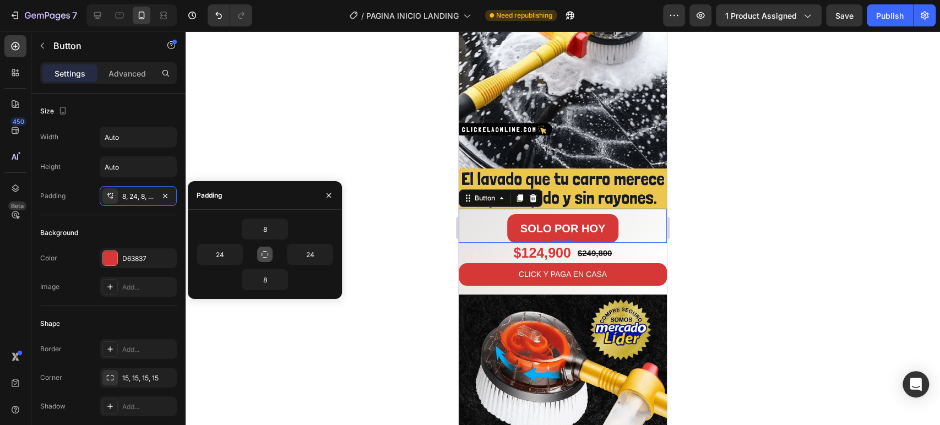
click at [270, 255] on button "button" at bounding box center [264, 254] width 15 height 15
type input "8"
click at [270, 255] on button "button" at bounding box center [264, 254] width 15 height 15
click at [274, 250] on div "8" at bounding box center [299, 254] width 68 height 21
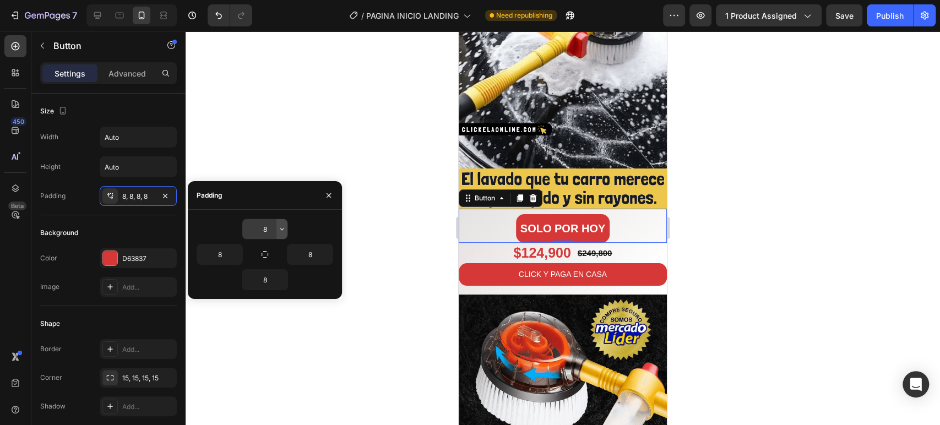
click at [280, 228] on icon "button" at bounding box center [281, 229] width 9 height 9
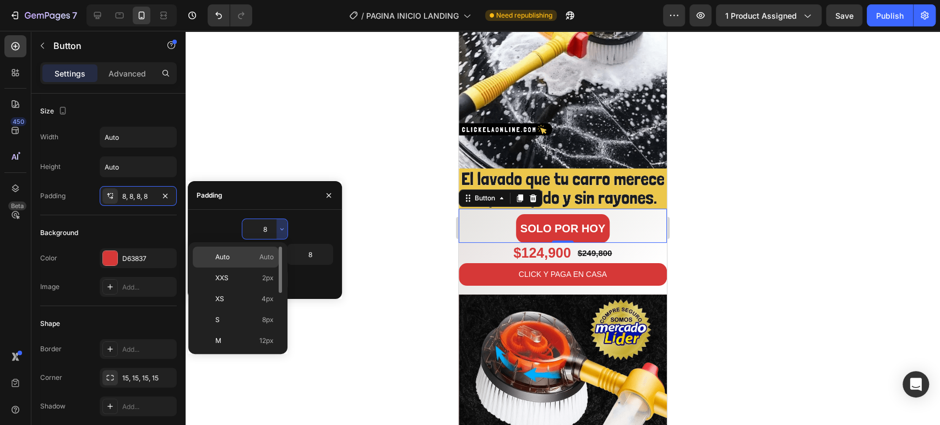
click at [256, 254] on p "Auto Auto" at bounding box center [244, 257] width 58 height 10
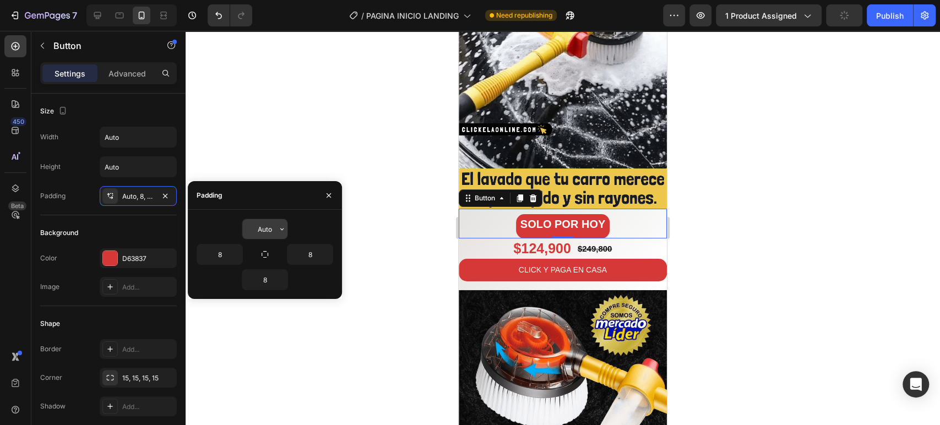
click at [264, 231] on input "Auto" at bounding box center [264, 229] width 45 height 20
click at [281, 232] on icon "button" at bounding box center [281, 229] width 9 height 9
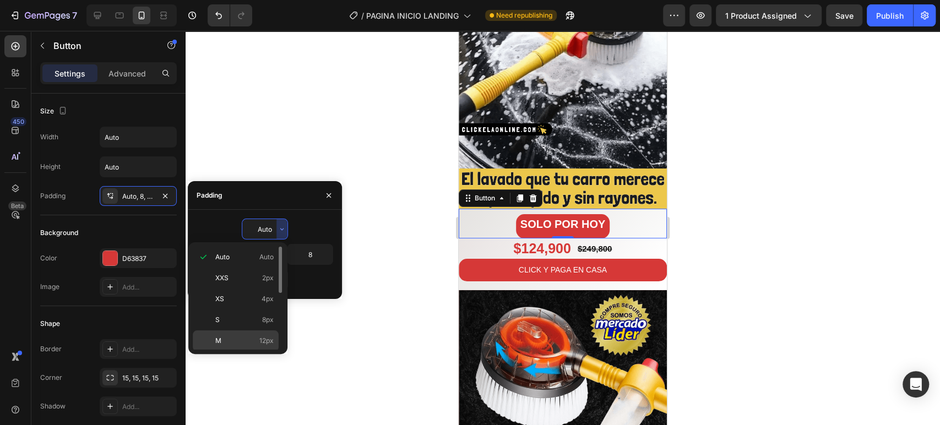
click at [254, 337] on p "M 12px" at bounding box center [244, 341] width 58 height 10
type input "12"
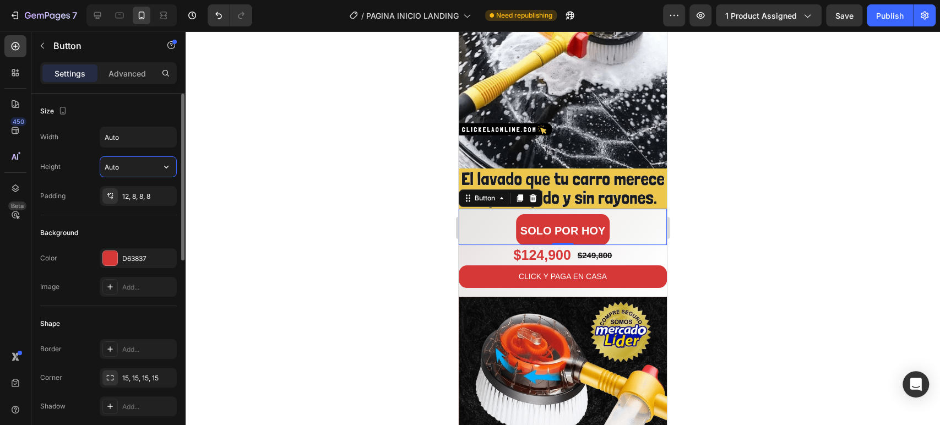
click at [136, 165] on input "Auto" at bounding box center [138, 167] width 76 height 20
click at [159, 165] on button "button" at bounding box center [166, 167] width 20 height 20
click at [161, 191] on span "Auto" at bounding box center [159, 194] width 14 height 10
click at [137, 168] on input "Auto" at bounding box center [138, 167] width 76 height 20
click at [141, 306] on div "Size Width Auto Height Auto Padding 12, 8, 8, 8" at bounding box center [108, 365] width 136 height 119
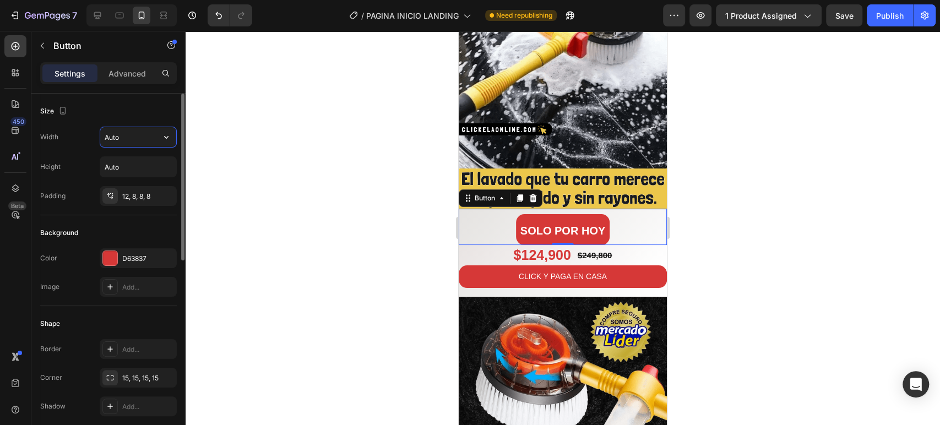
click at [132, 135] on input "Auto" at bounding box center [138, 137] width 76 height 20
click at [163, 137] on icon "button" at bounding box center [166, 137] width 11 height 11
click at [116, 185] on p "Full 100%" at bounding box center [135, 186] width 63 height 10
type input "100%"
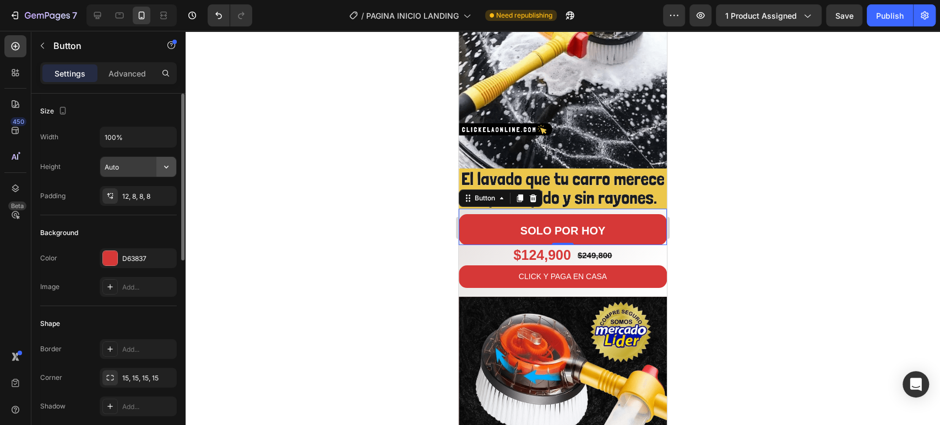
click at [163, 164] on icon "button" at bounding box center [166, 166] width 11 height 11
click at [121, 69] on p "Advanced" at bounding box center [126, 74] width 37 height 12
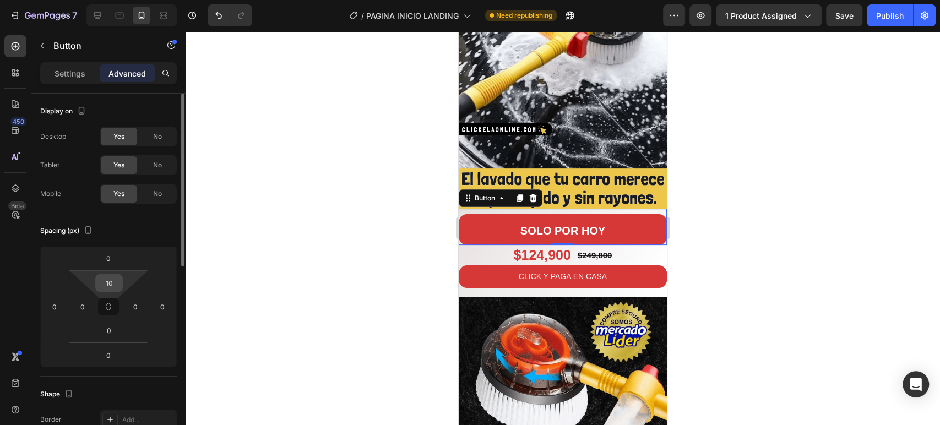
click at [99, 277] on input "10" at bounding box center [109, 283] width 22 height 17
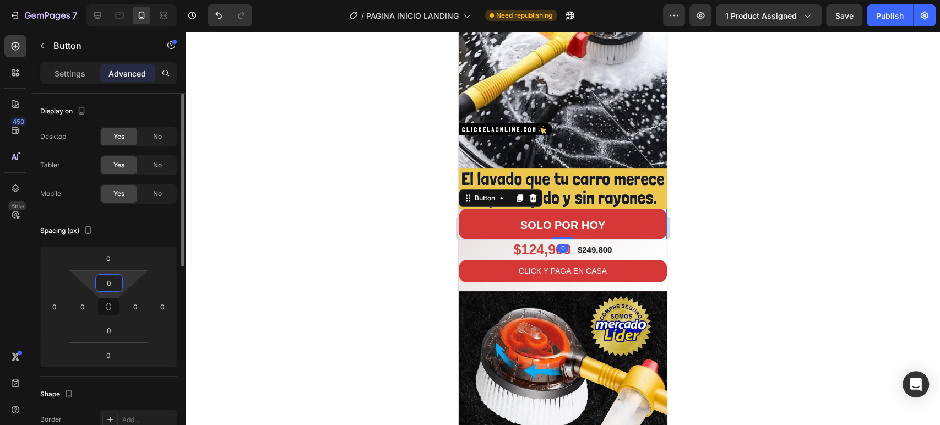
type input "0"
click at [65, 69] on p "Settings" at bounding box center [69, 74] width 31 height 12
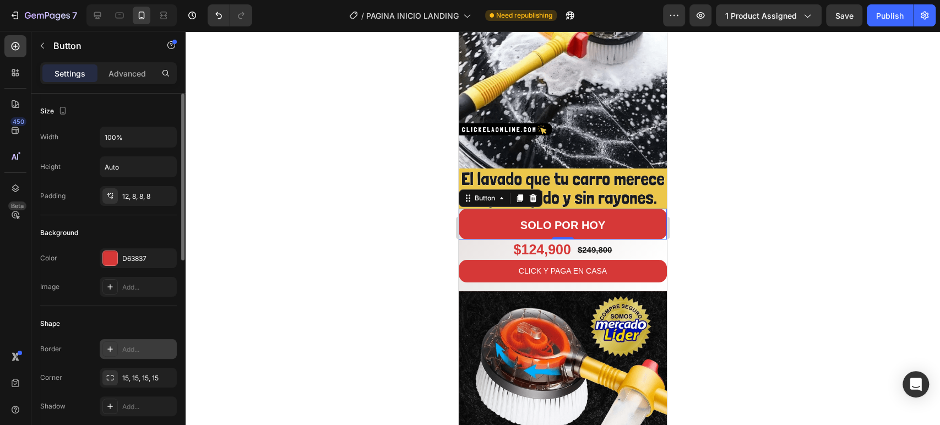
scroll to position [61, 0]
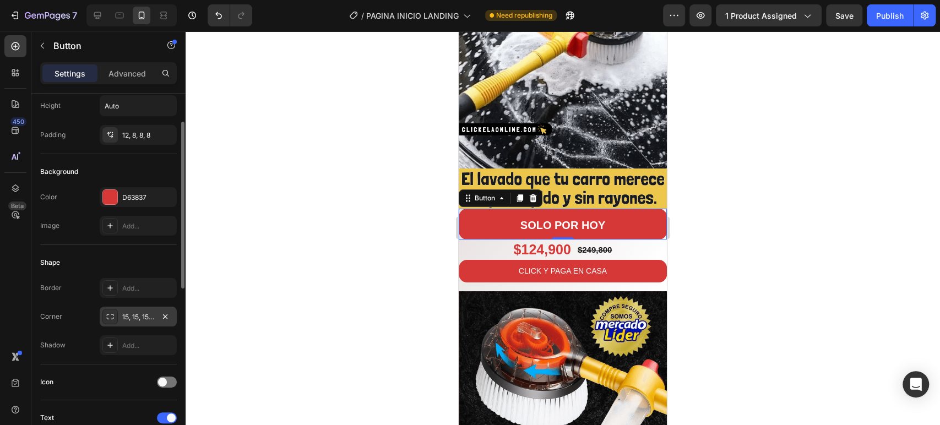
click at [135, 312] on div "15, 15, 15, 15" at bounding box center [138, 317] width 32 height 10
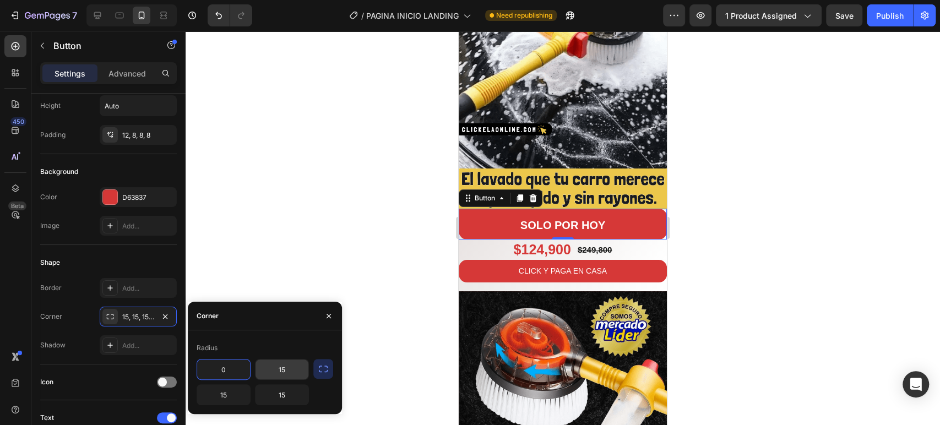
type input "0"
click at [264, 371] on input "15" at bounding box center [281, 369] width 53 height 20
type input "0"
click at [231, 391] on input "15" at bounding box center [223, 395] width 53 height 20
type input "0"
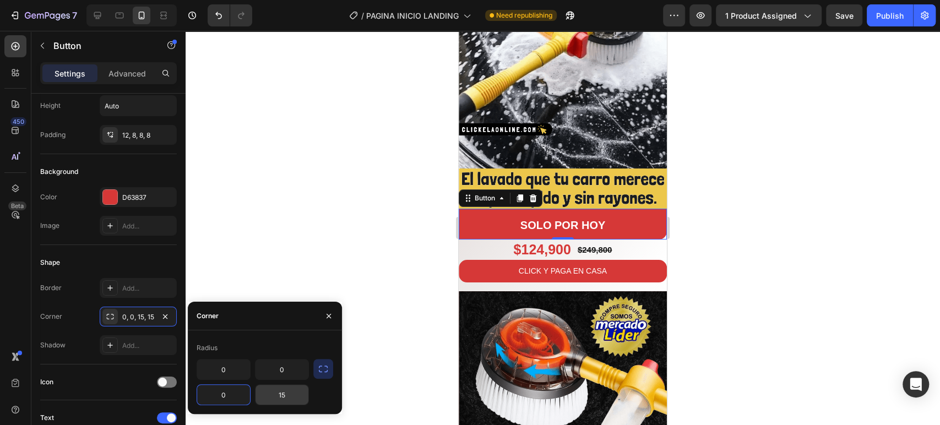
click at [299, 395] on input "15" at bounding box center [281, 395] width 53 height 20
type input "0"
click at [80, 81] on div "Settings" at bounding box center [69, 73] width 55 height 18
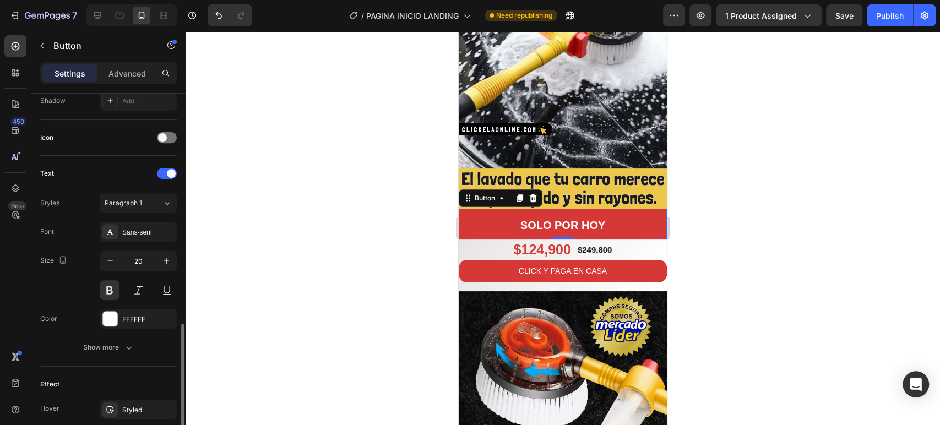
scroll to position [425, 0]
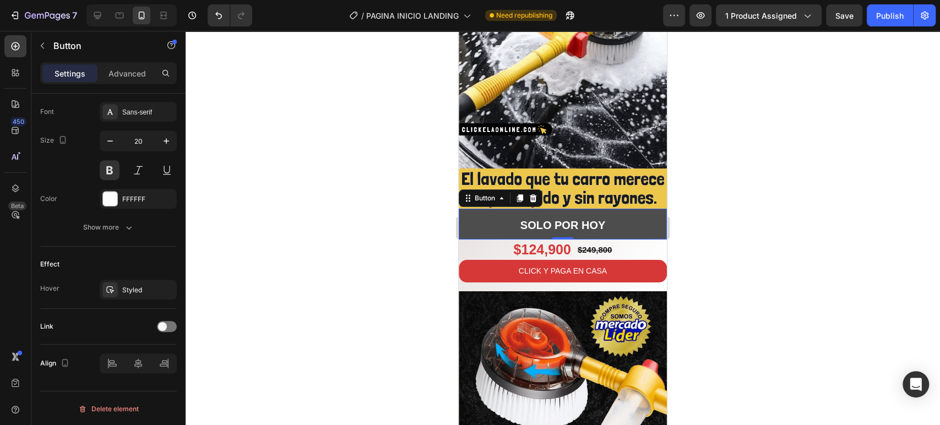
click at [479, 209] on button "SOLO POR HOY" at bounding box center [562, 224] width 208 height 31
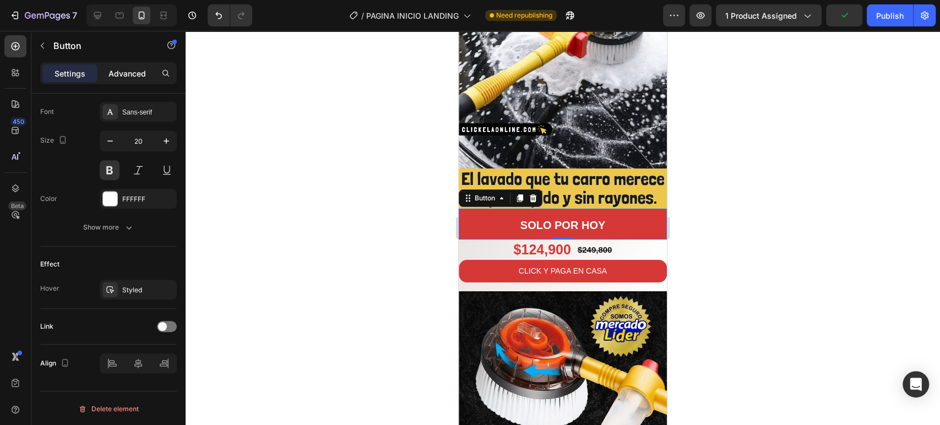
click at [129, 72] on p "Advanced" at bounding box center [126, 74] width 37 height 12
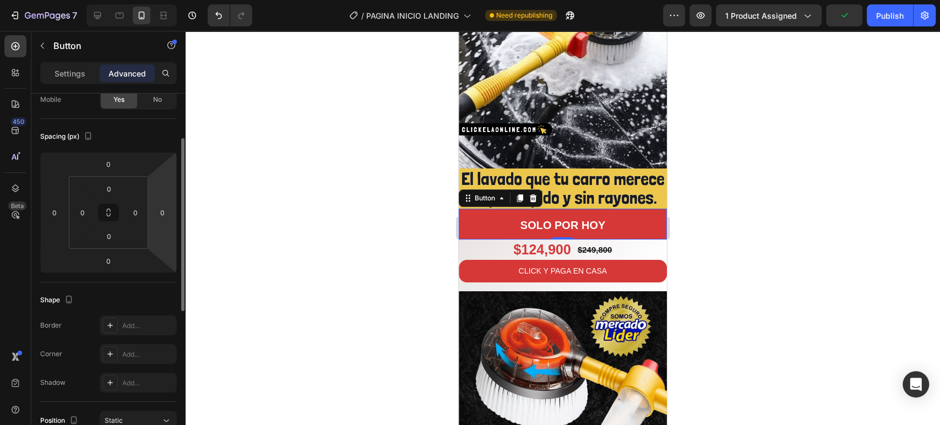
scroll to position [0, 0]
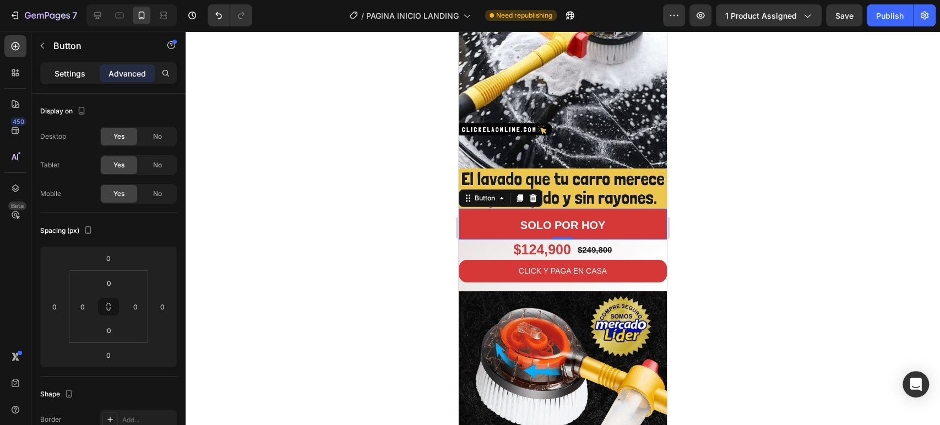
click at [63, 71] on p "Settings" at bounding box center [69, 74] width 31 height 12
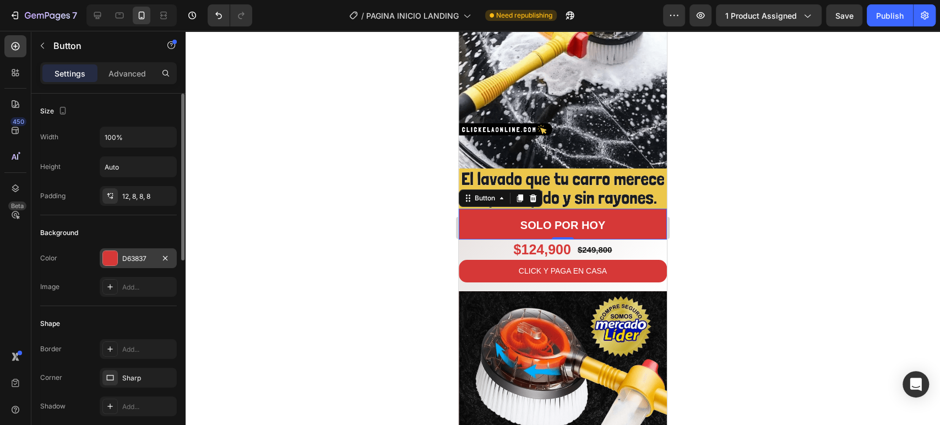
click at [133, 258] on div "D63837" at bounding box center [138, 259] width 32 height 10
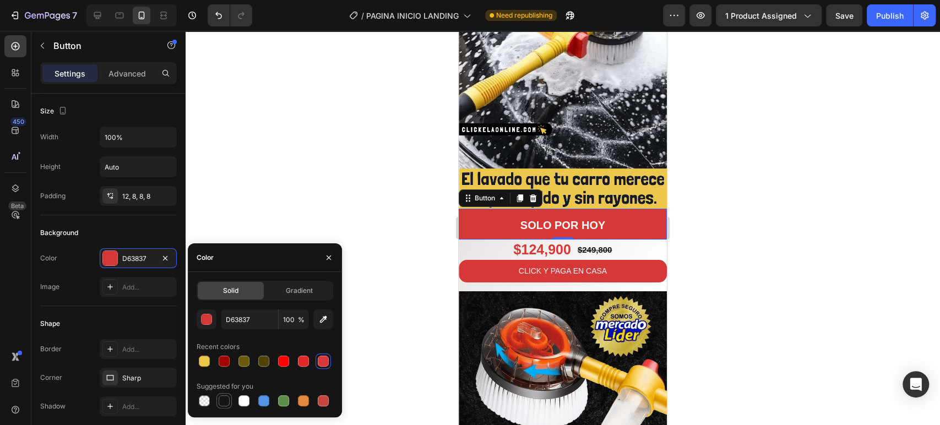
drag, startPoint x: 225, startPoint y: 400, endPoint x: 226, endPoint y: 392, distance: 7.8
click at [226, 400] on div at bounding box center [224, 400] width 11 height 11
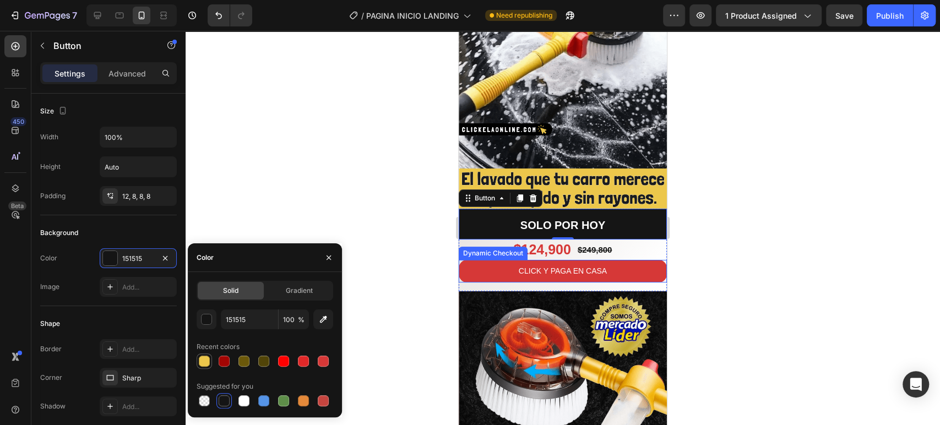
click at [203, 365] on div at bounding box center [204, 361] width 11 height 11
type input "ECC74B"
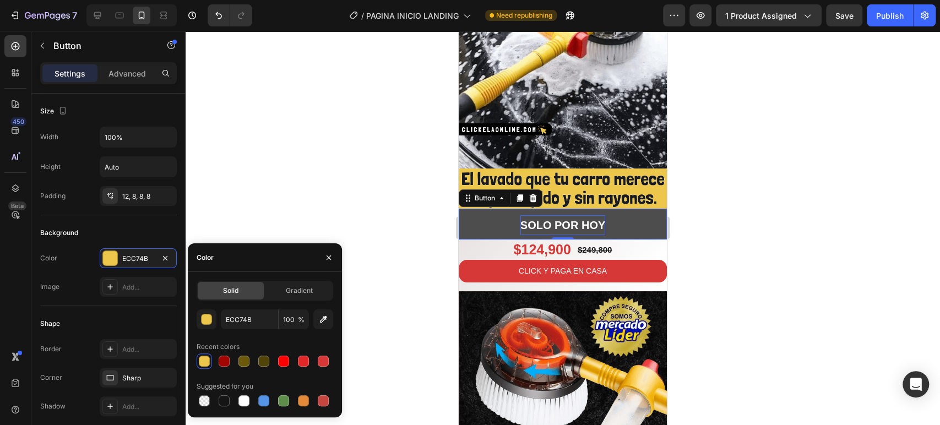
click at [559, 215] on p "SOLO POR HOY" at bounding box center [562, 225] width 85 height 20
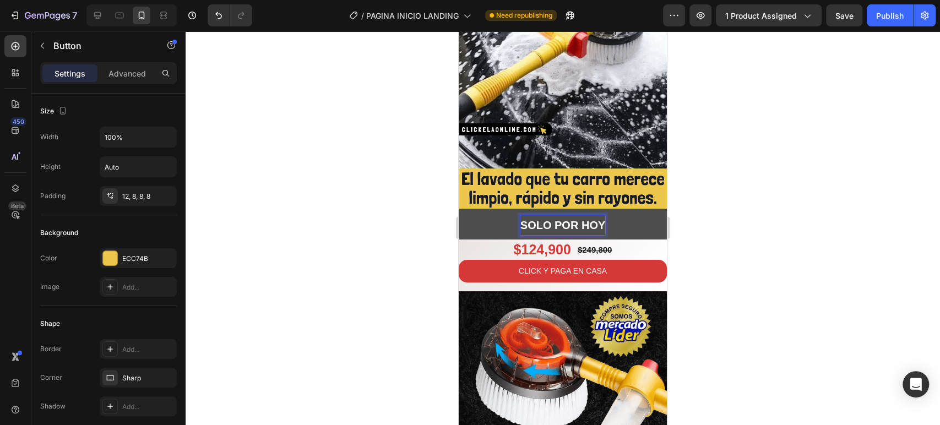
click at [559, 215] on p "SOLO POR HOY" at bounding box center [562, 225] width 85 height 20
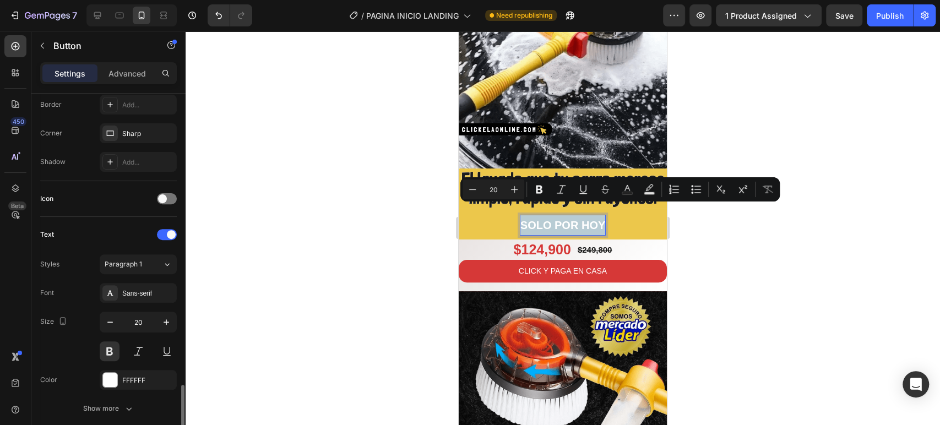
scroll to position [425, 0]
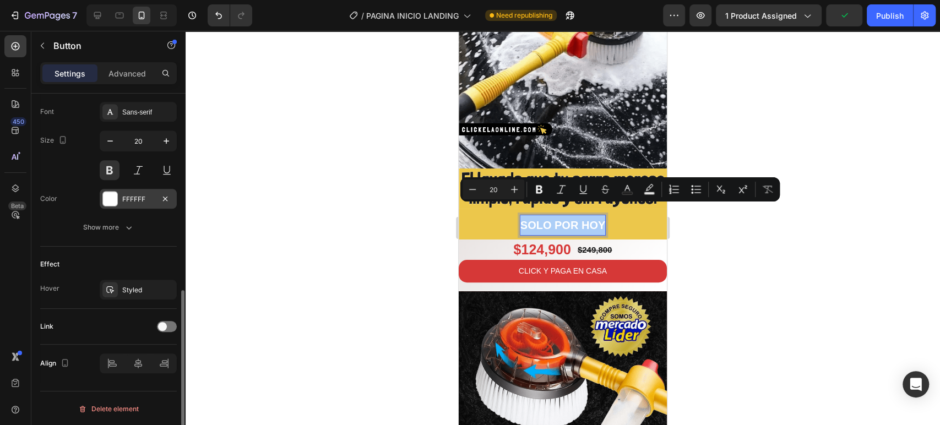
click at [106, 196] on div at bounding box center [110, 199] width 14 height 14
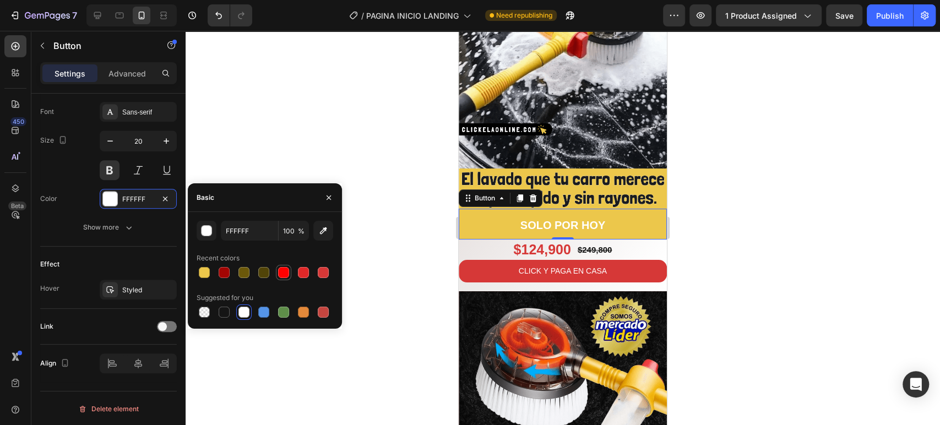
click at [284, 272] on div at bounding box center [283, 272] width 11 height 11
type input "FF0000"
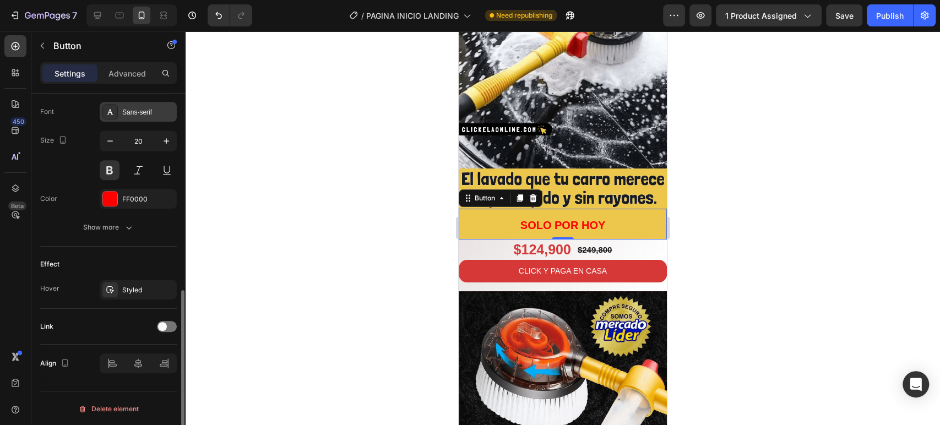
click at [135, 107] on div "Sans-serif" at bounding box center [148, 112] width 52 height 10
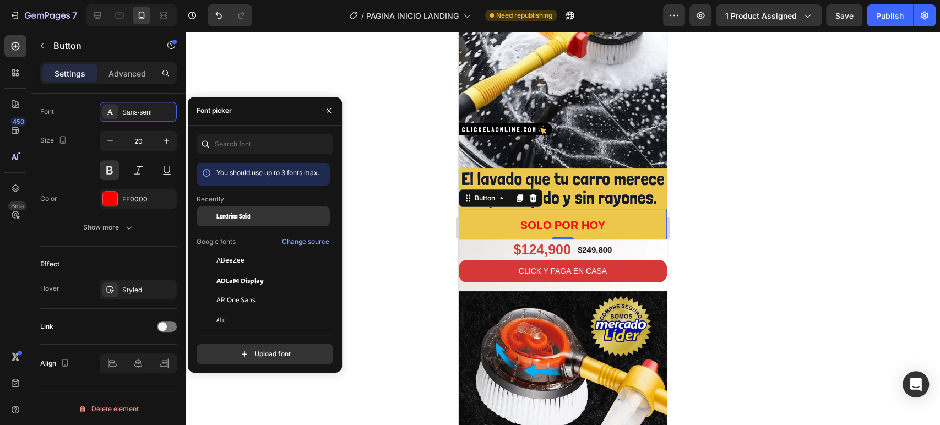
click at [255, 290] on div "Londrina Solid" at bounding box center [262, 300] width 133 height 20
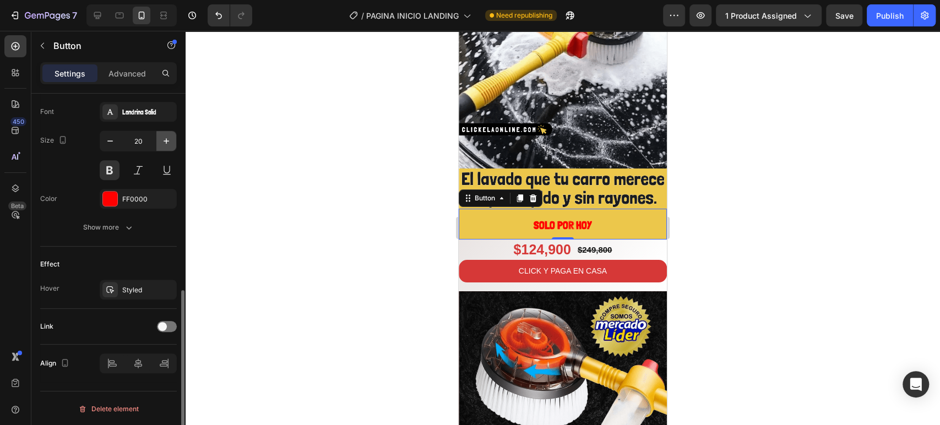
click at [161, 142] on icon "button" at bounding box center [166, 140] width 11 height 11
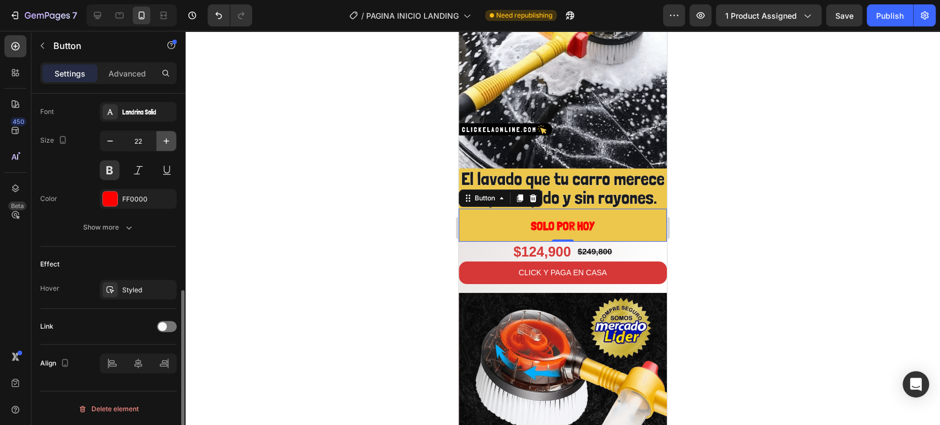
click at [161, 142] on icon "button" at bounding box center [166, 140] width 11 height 11
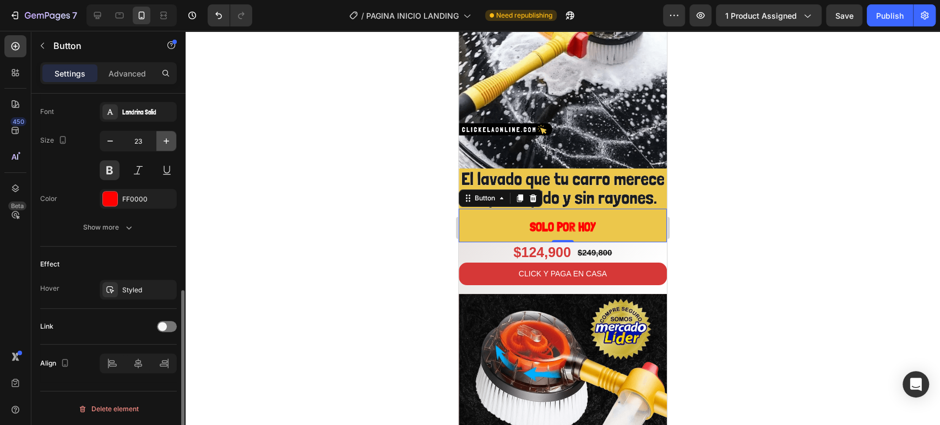
click at [161, 142] on icon "button" at bounding box center [166, 140] width 11 height 11
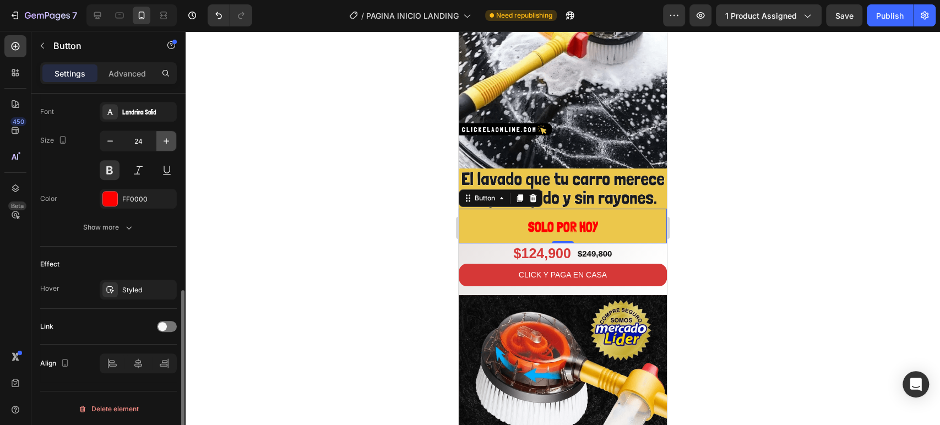
click at [161, 142] on icon "button" at bounding box center [166, 140] width 11 height 11
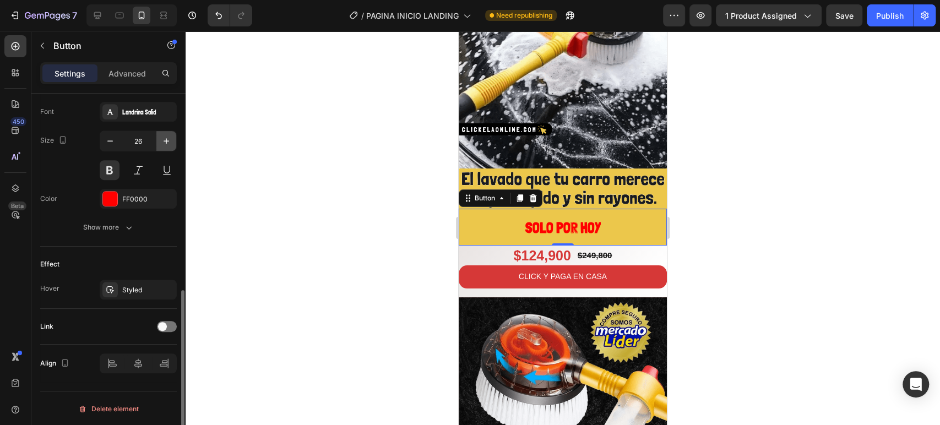
click at [161, 142] on icon "button" at bounding box center [166, 140] width 11 height 11
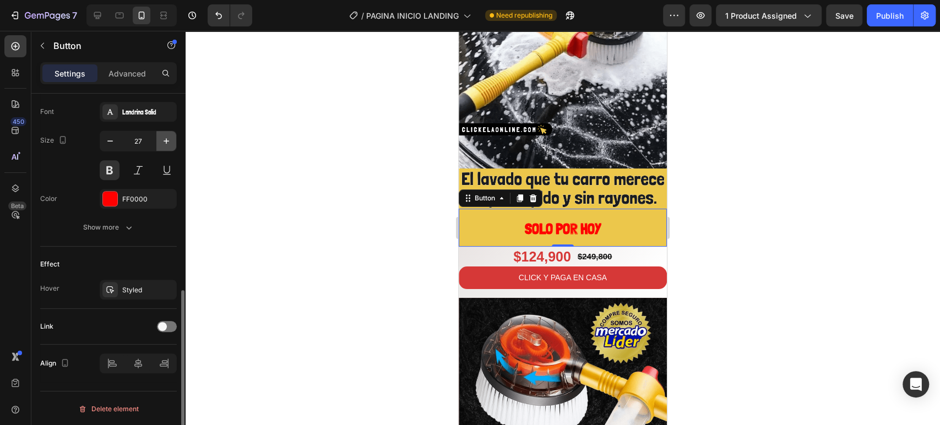
click at [161, 142] on icon "button" at bounding box center [166, 140] width 11 height 11
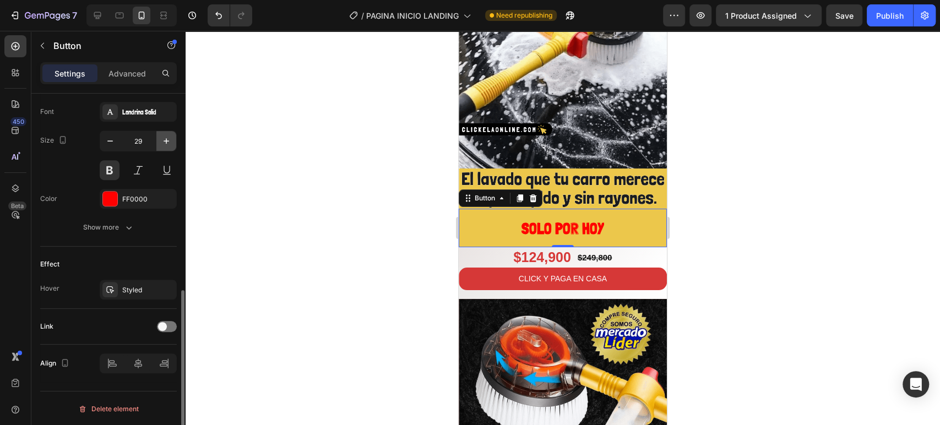
click at [161, 142] on icon "button" at bounding box center [166, 140] width 11 height 11
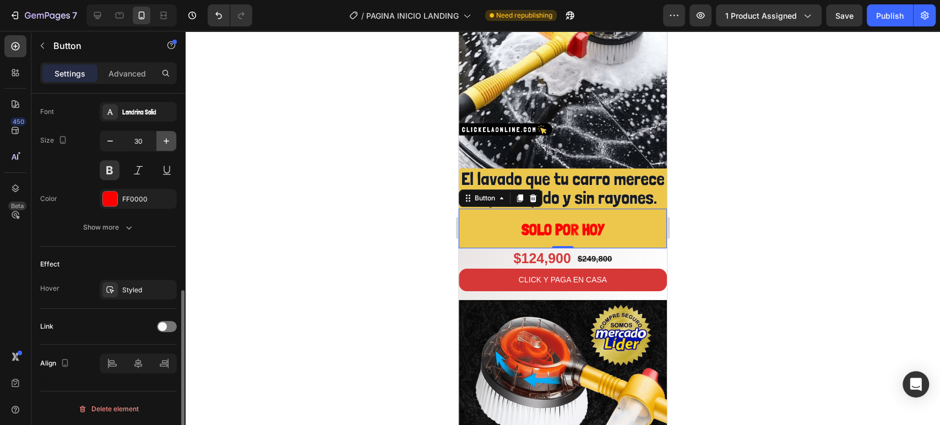
click at [161, 142] on icon "button" at bounding box center [166, 140] width 11 height 11
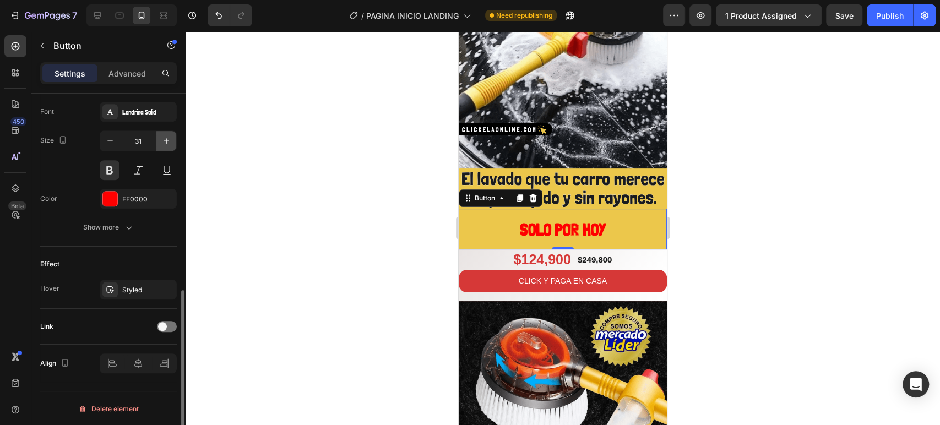
click at [161, 142] on icon "button" at bounding box center [166, 140] width 11 height 11
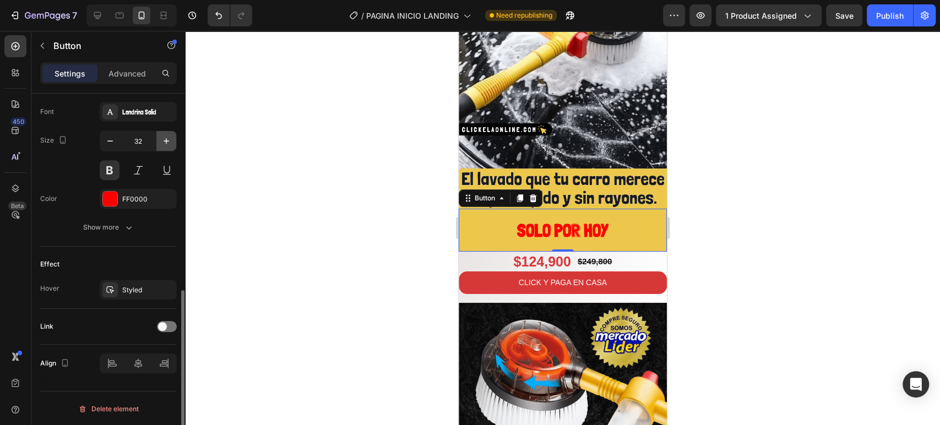
click at [161, 142] on icon "button" at bounding box center [166, 140] width 11 height 11
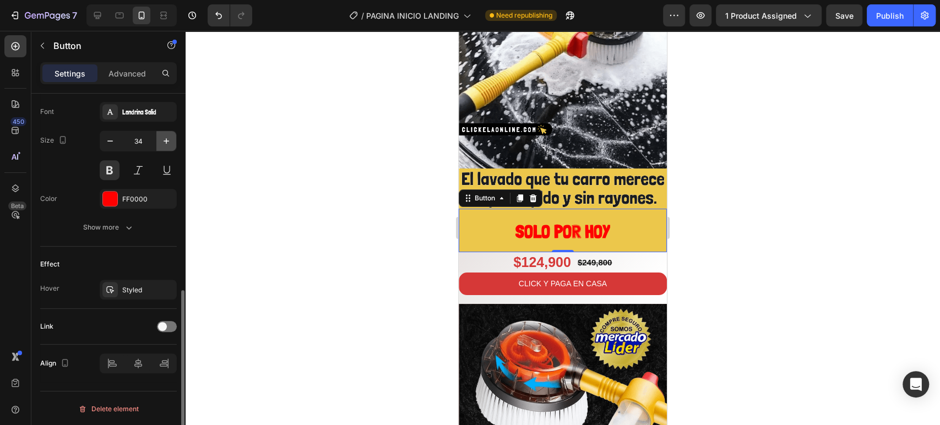
click at [161, 142] on icon "button" at bounding box center [166, 140] width 11 height 11
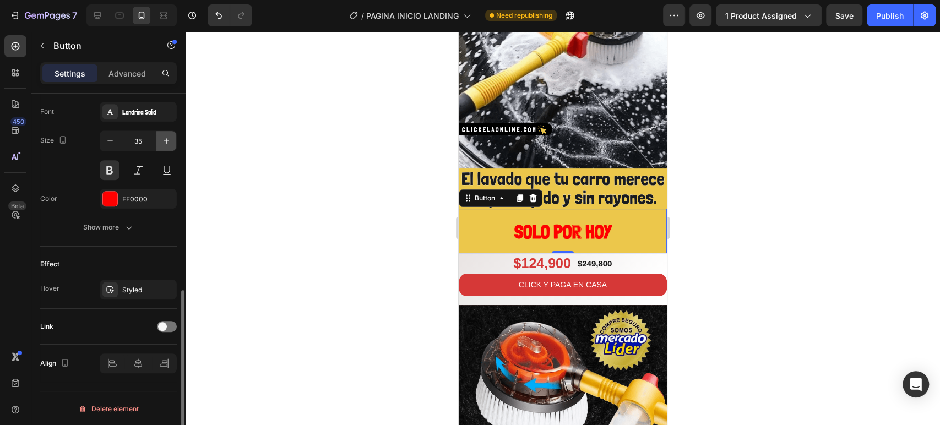
click at [161, 142] on icon "button" at bounding box center [166, 140] width 11 height 11
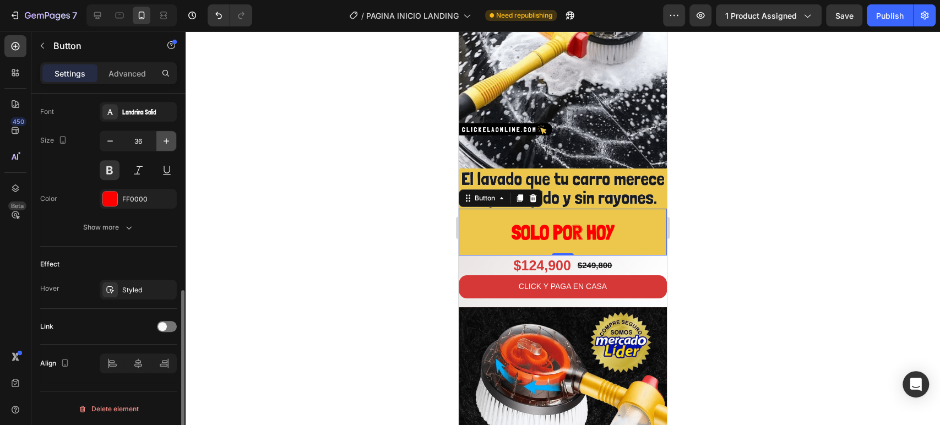
click at [161, 142] on icon "button" at bounding box center [166, 140] width 11 height 11
type input "38"
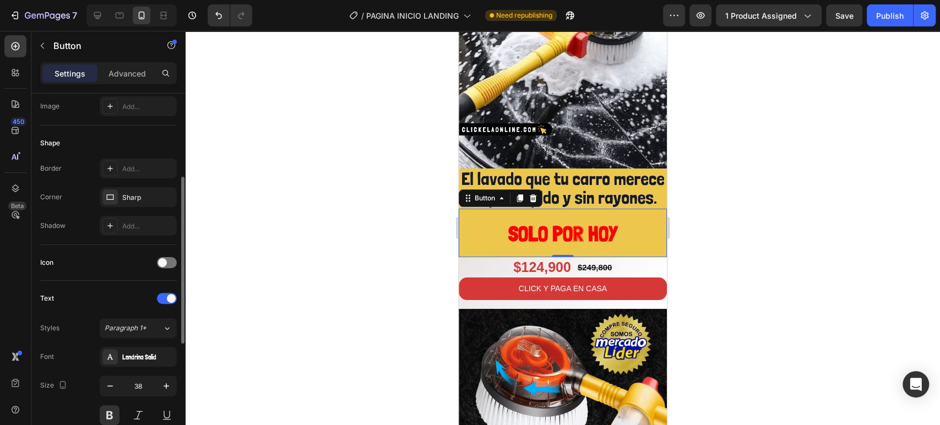
scroll to position [0, 0]
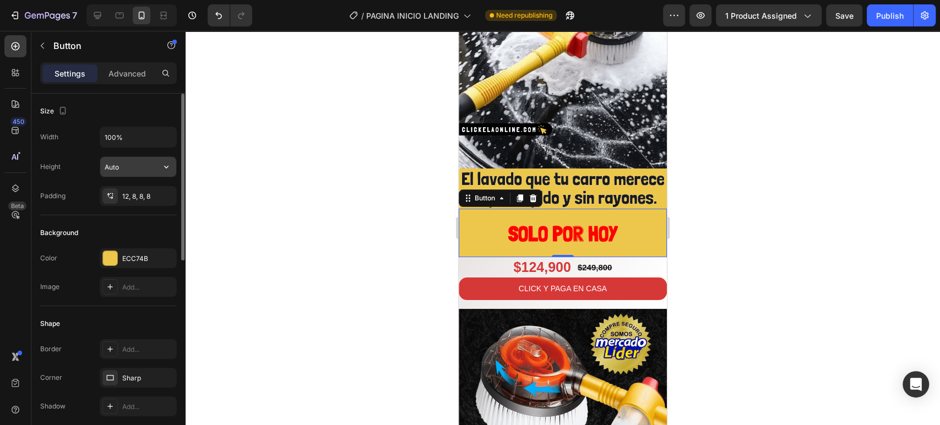
click at [122, 166] on input "Auto" at bounding box center [138, 167] width 76 height 20
click at [159, 168] on button "button" at bounding box center [166, 167] width 20 height 20
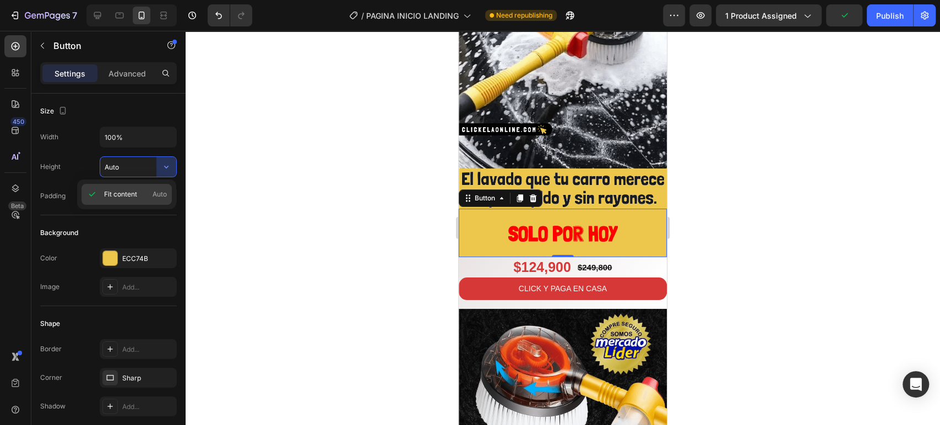
click at [162, 196] on span "Auto" at bounding box center [159, 194] width 14 height 10
click at [143, 165] on input "Auto" at bounding box center [138, 167] width 76 height 20
click at [163, 167] on icon "button" at bounding box center [166, 166] width 11 height 11
click at [476, 257] on div "$124,900 Product Price Product Price $249,800 Product Price Product Price Row" at bounding box center [562, 267] width 208 height 20
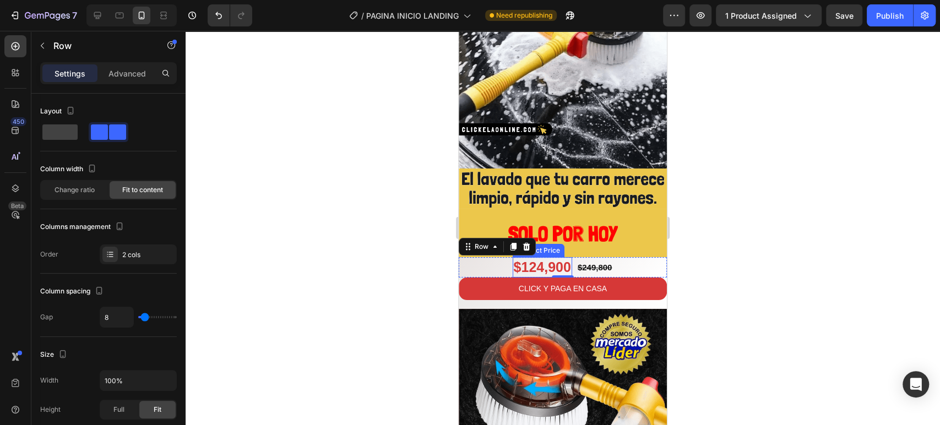
click at [541, 257] on div "$124,900" at bounding box center [541, 267] width 59 height 20
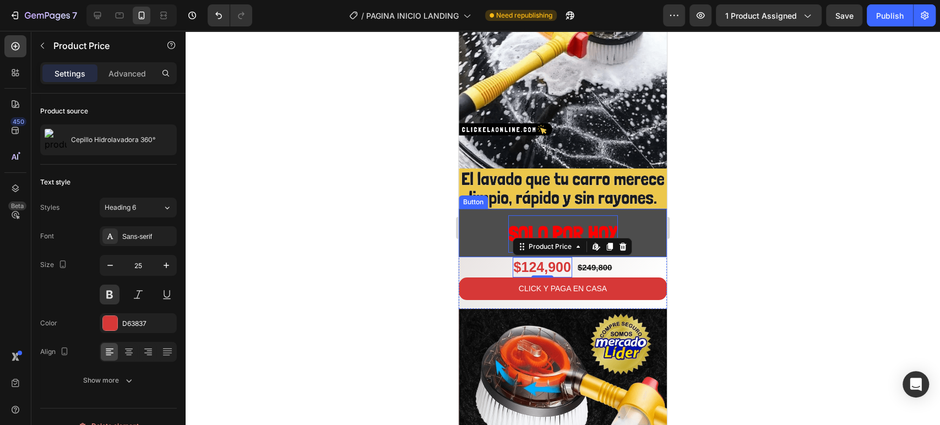
click at [590, 215] on p "SOLO POR HOY" at bounding box center [563, 233] width 110 height 37
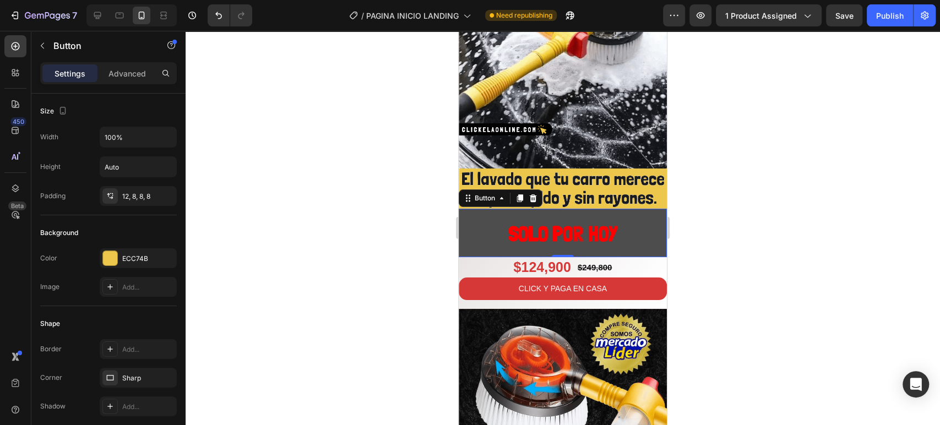
click at [493, 210] on button "SOLO POR HOY" at bounding box center [562, 233] width 208 height 48
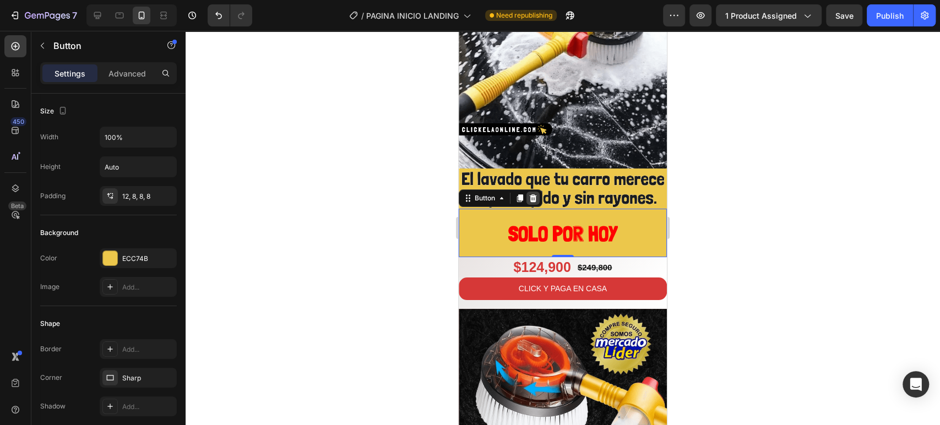
click at [532, 194] on icon at bounding box center [532, 198] width 9 height 9
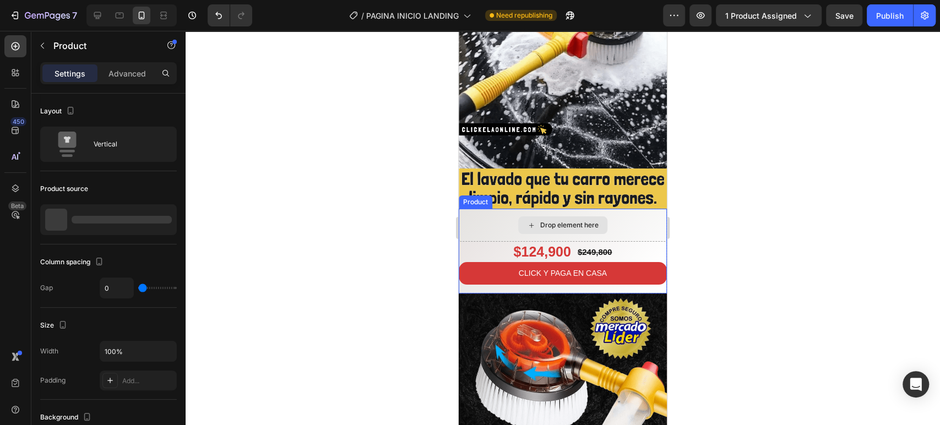
click at [496, 214] on div "Drop element here" at bounding box center [562, 225] width 208 height 33
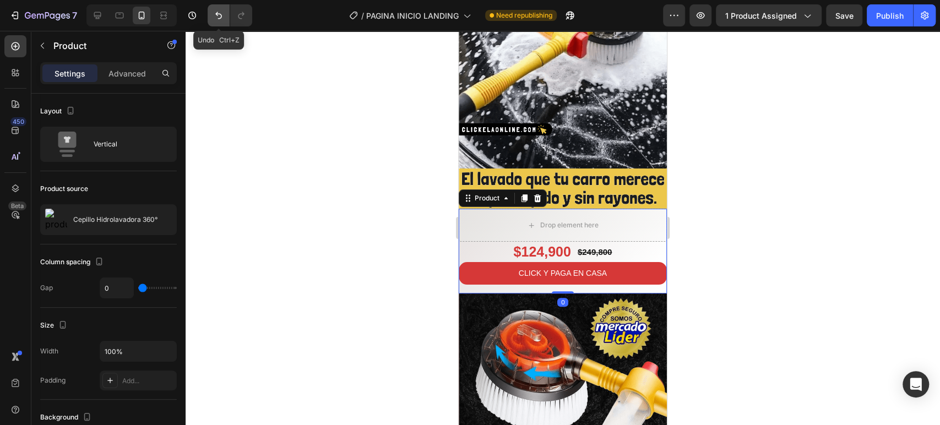
click at [228, 17] on button "Undo/Redo" at bounding box center [219, 15] width 22 height 22
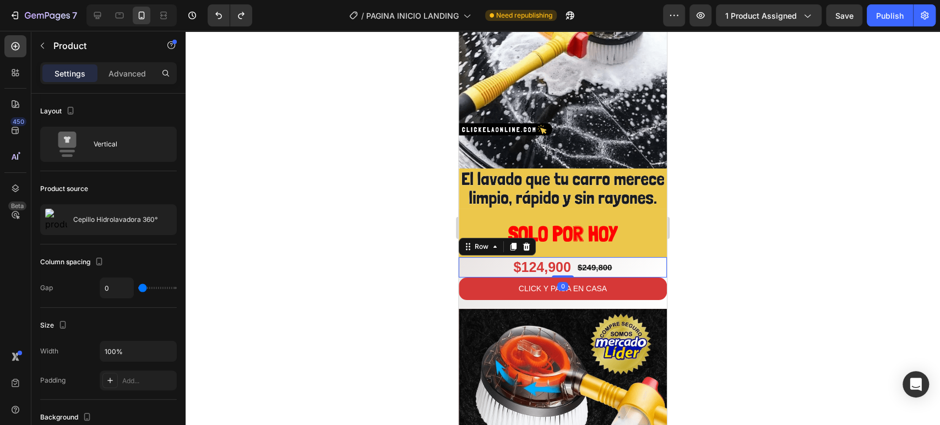
click at [476, 257] on div "$124,900 Product Price Product Price $249,800 Product Price Product Price Row 0" at bounding box center [562, 267] width 208 height 20
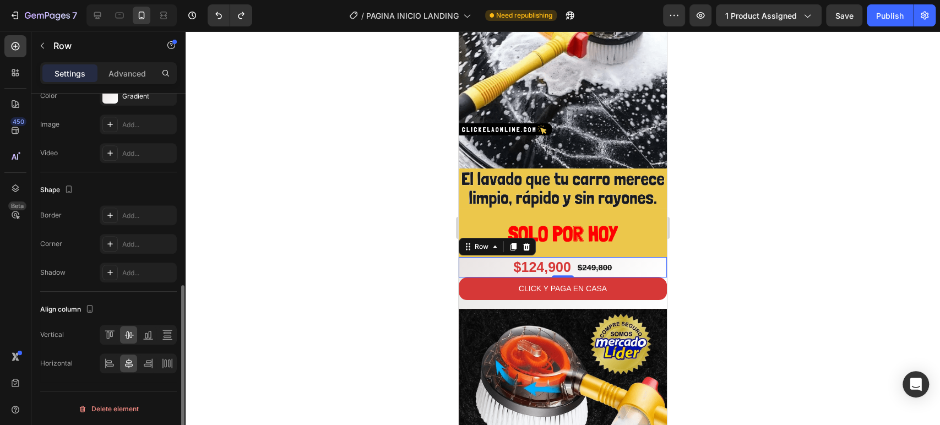
scroll to position [343, 0]
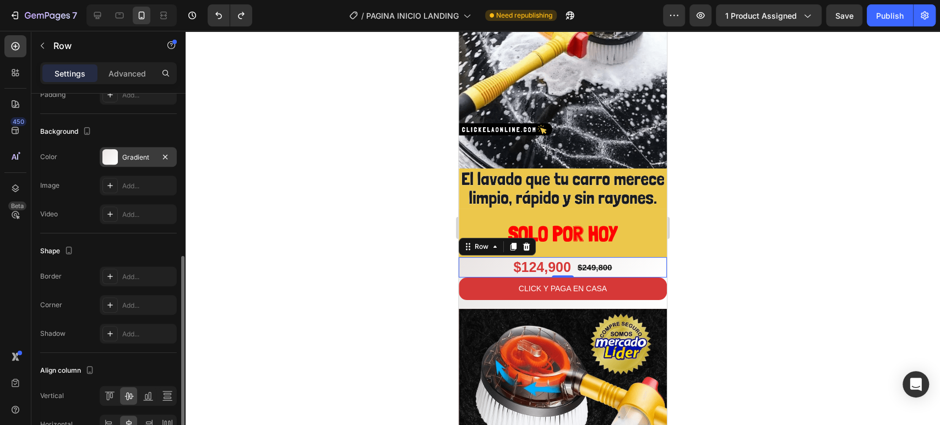
click at [135, 156] on div "Gradient" at bounding box center [138, 157] width 32 height 10
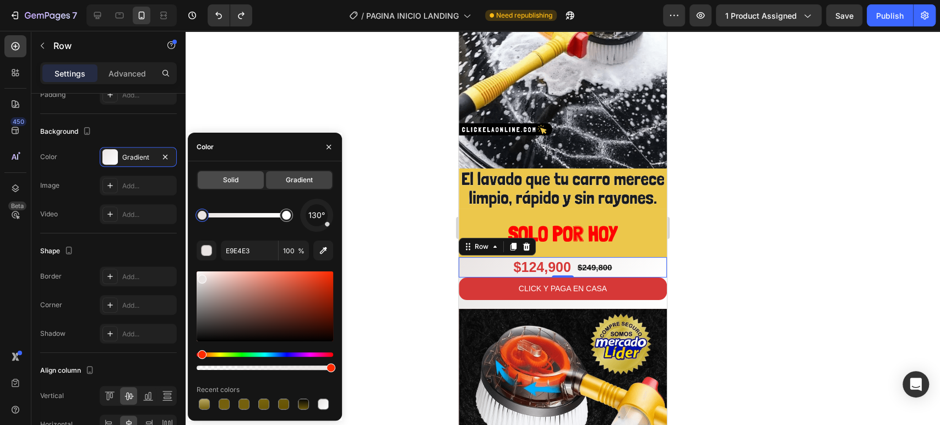
click at [235, 177] on span "Solid" at bounding box center [230, 180] width 15 height 10
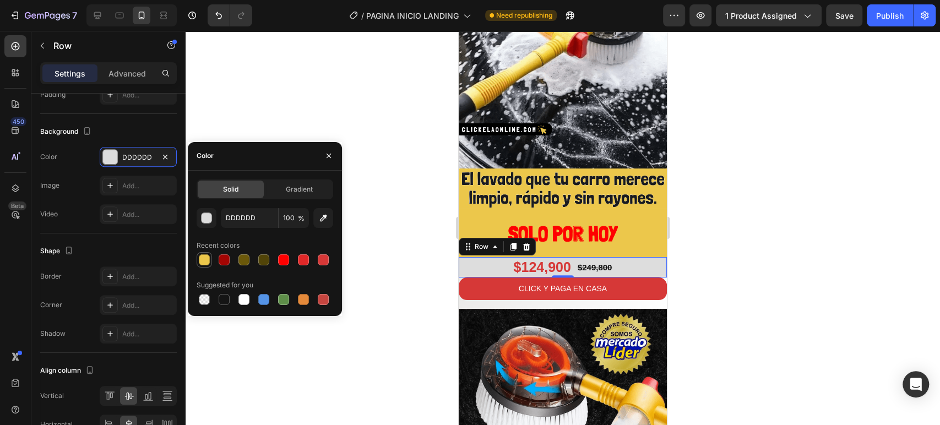
click at [206, 259] on div at bounding box center [204, 259] width 11 height 11
type input "ECC74B"
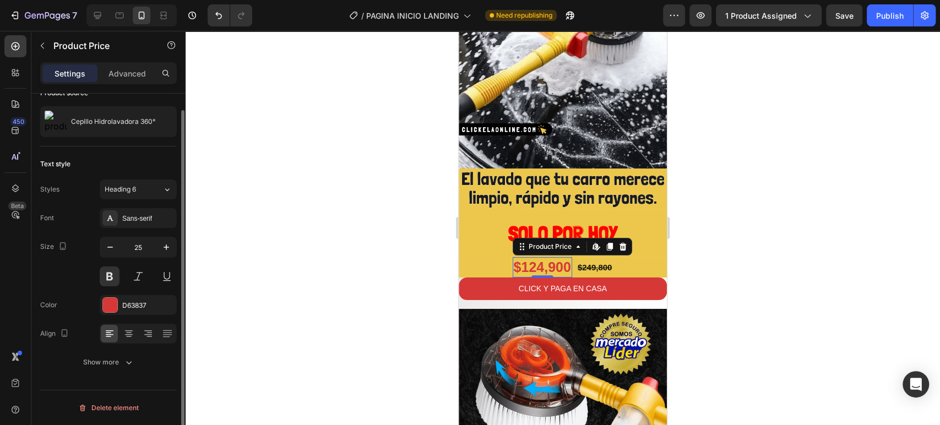
click at [555, 257] on div "$124,900" at bounding box center [541, 267] width 59 height 20
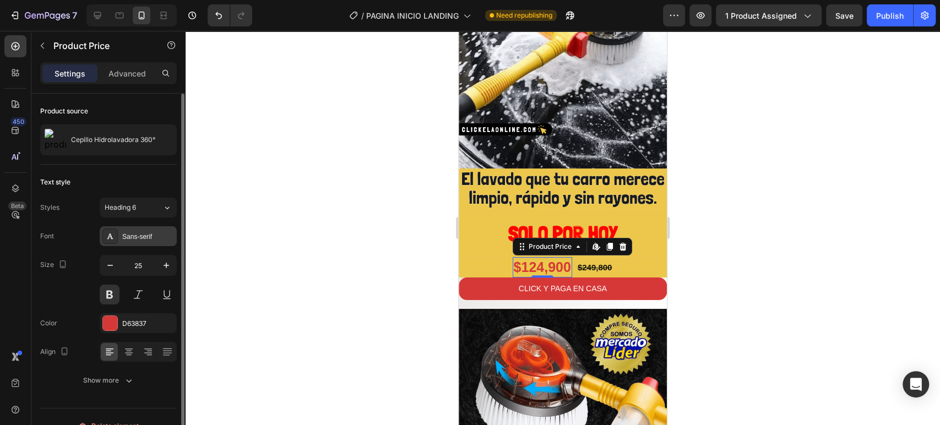
click at [138, 232] on div "Sans-serif" at bounding box center [148, 237] width 52 height 10
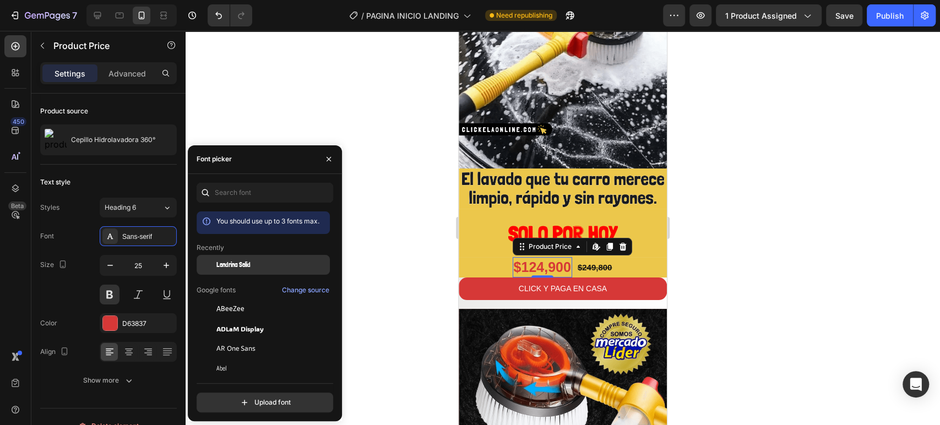
click at [233, 260] on span "Londrina Solid" at bounding box center [233, 265] width 34 height 10
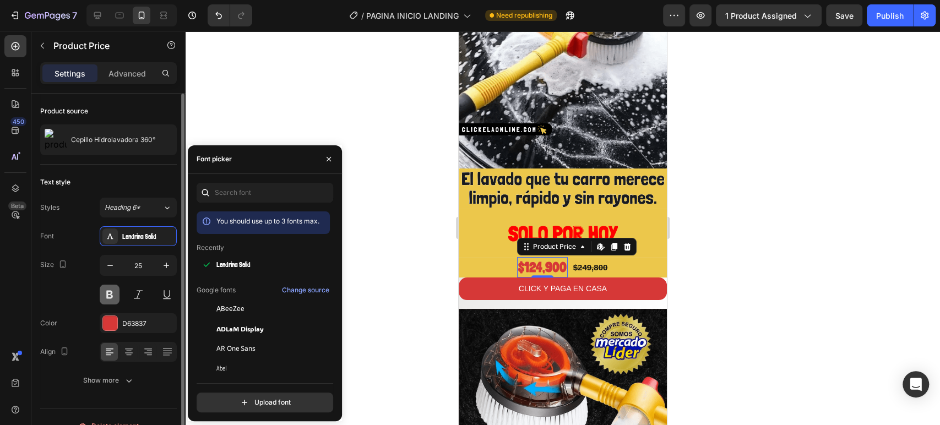
click at [113, 293] on button at bounding box center [110, 295] width 20 height 20
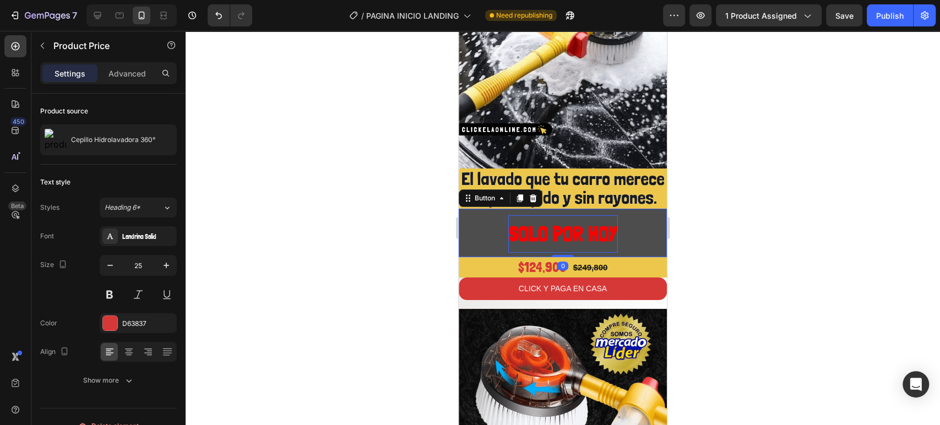
click at [512, 215] on p "SOLO POR HOY" at bounding box center [563, 233] width 110 height 37
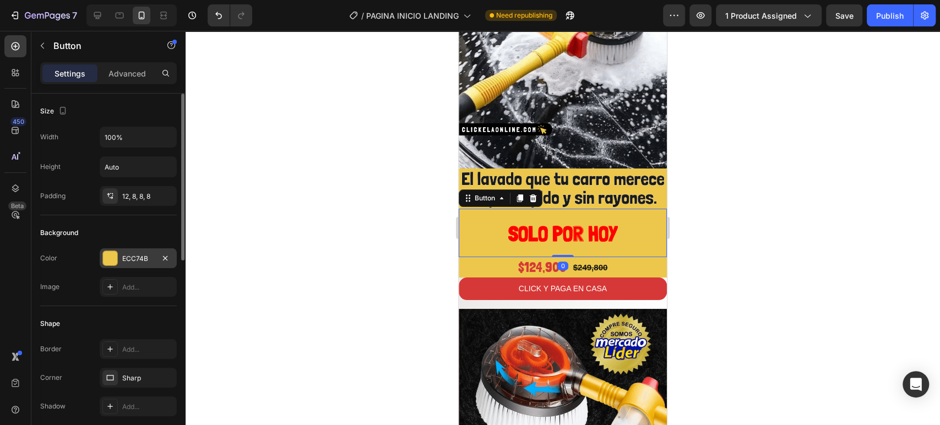
scroll to position [305, 0]
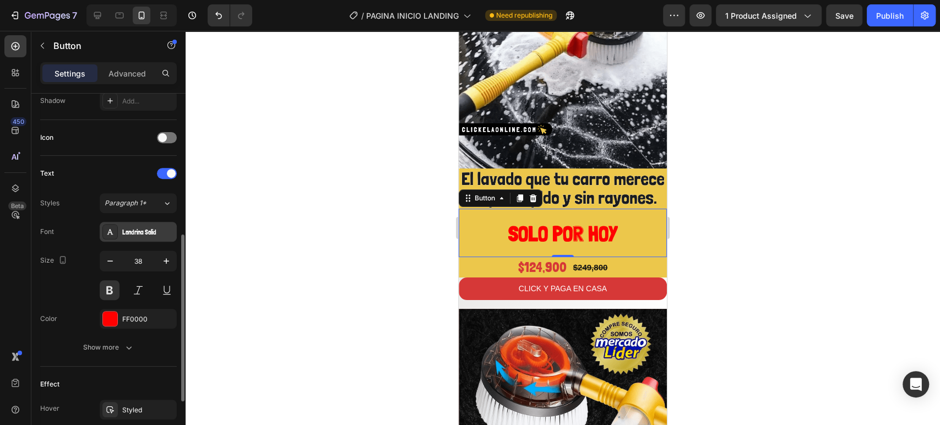
click at [118, 237] on div "Londrina Solid" at bounding box center [138, 232] width 77 height 20
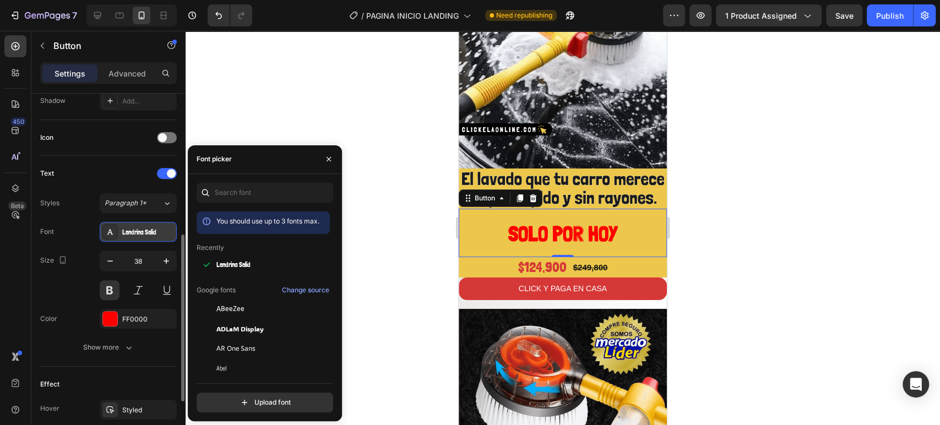
click at [135, 230] on div "Londrina Solid" at bounding box center [148, 232] width 52 height 10
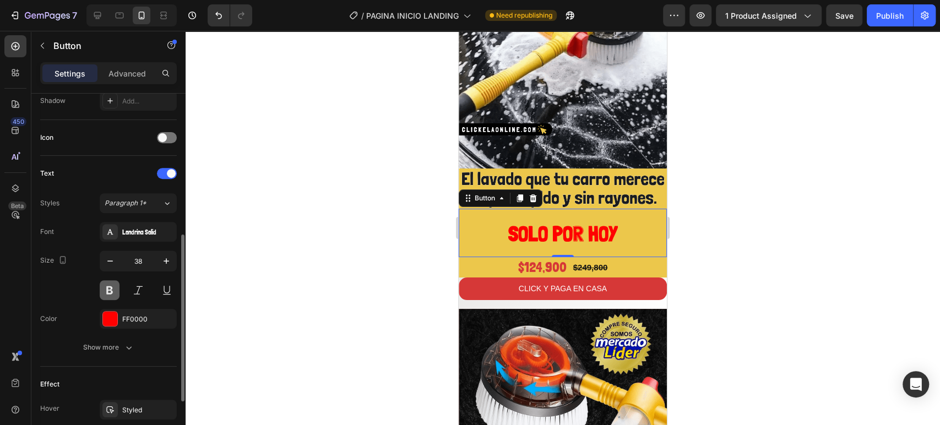
click at [113, 287] on button at bounding box center [110, 290] width 20 height 20
click at [619, 257] on div "$124,900 Product Price Product Price $249,800 Product Price Product Price Row" at bounding box center [562, 267] width 208 height 20
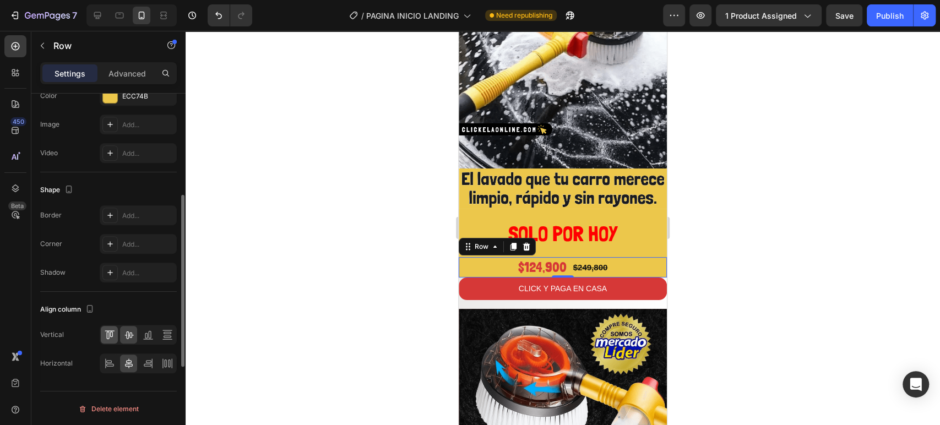
scroll to position [282, 0]
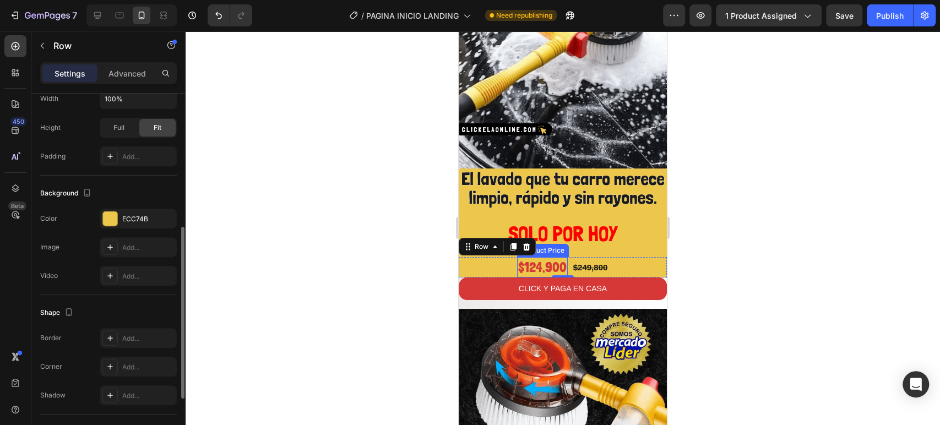
click at [531, 257] on div "$124,900" at bounding box center [542, 267] width 51 height 20
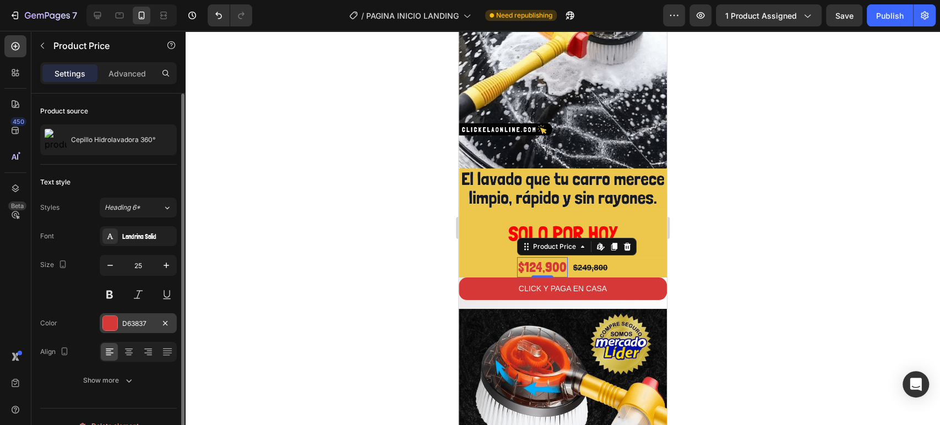
click at [129, 320] on div "D63837" at bounding box center [138, 324] width 32 height 10
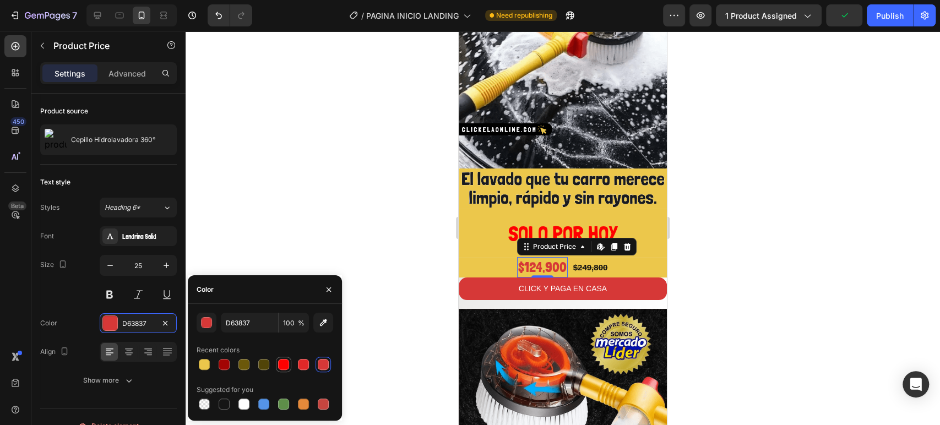
click at [285, 364] on div at bounding box center [283, 364] width 11 height 11
type input "FF0000"
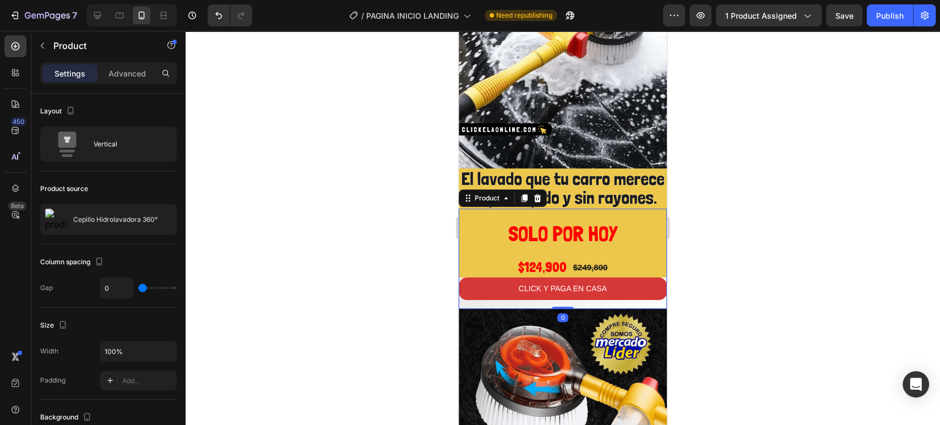
click at [490, 294] on div "$124,900 Product Price Product Price $249,800 Product Price Product Price Row C…" at bounding box center [562, 283] width 208 height 52
click at [127, 81] on div "Advanced" at bounding box center [127, 73] width 55 height 18
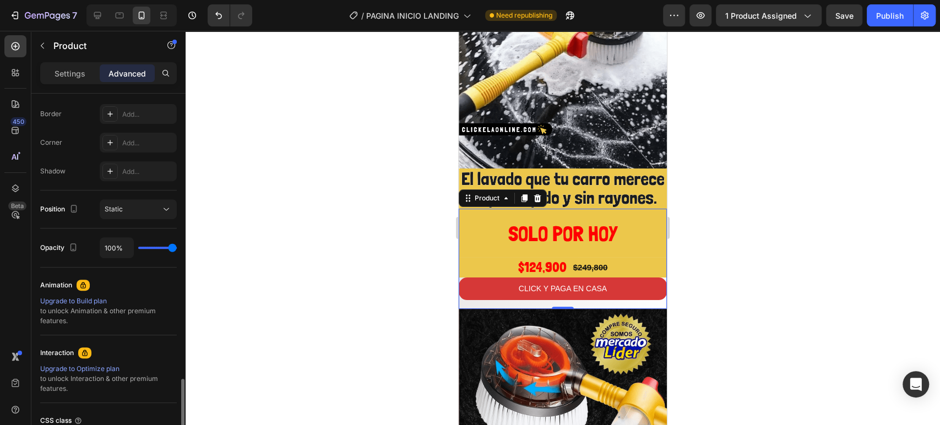
scroll to position [400, 0]
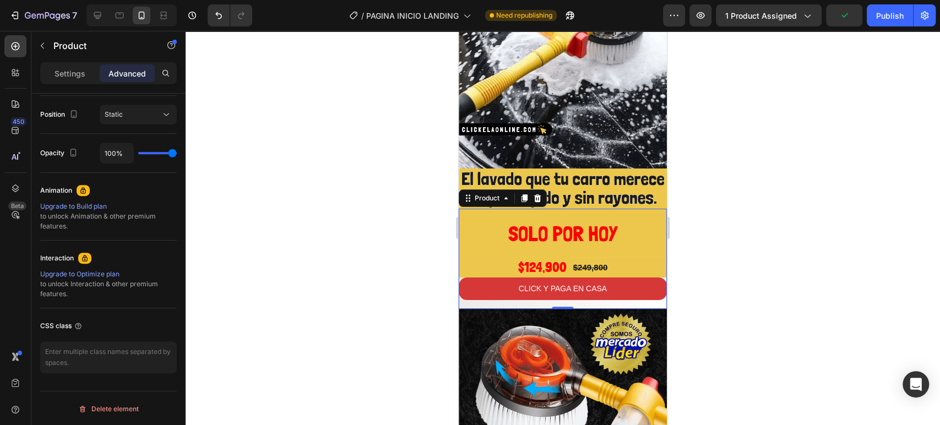
click at [616, 289] on div "$124,900 Product Price Product Price $249,800 Product Price Product Price Row C…" at bounding box center [562, 283] width 208 height 52
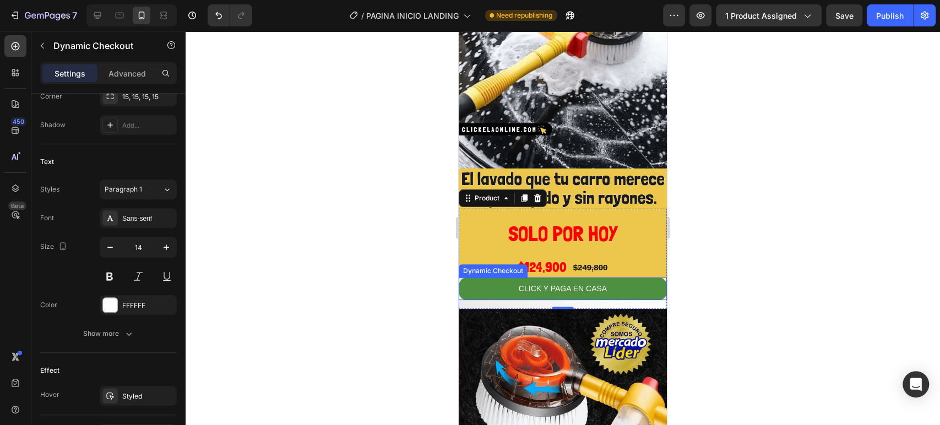
click at [634, 277] on button "CLICK Y PAGA EN CASA" at bounding box center [562, 288] width 208 height 23
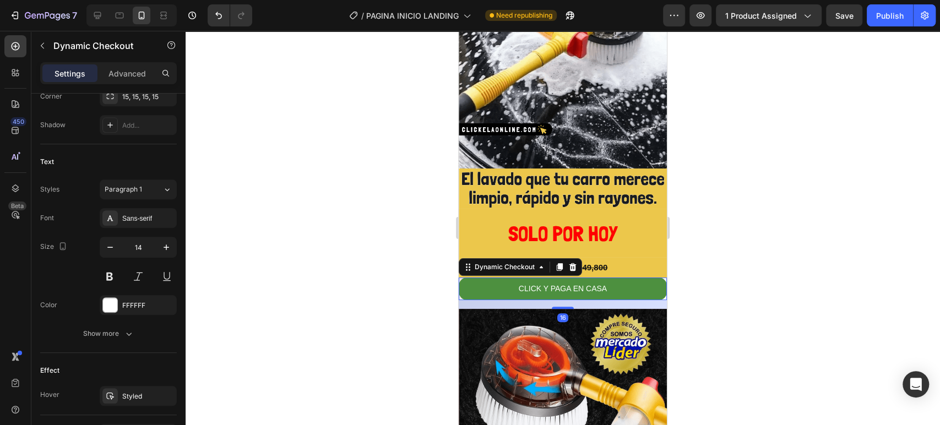
scroll to position [0, 0]
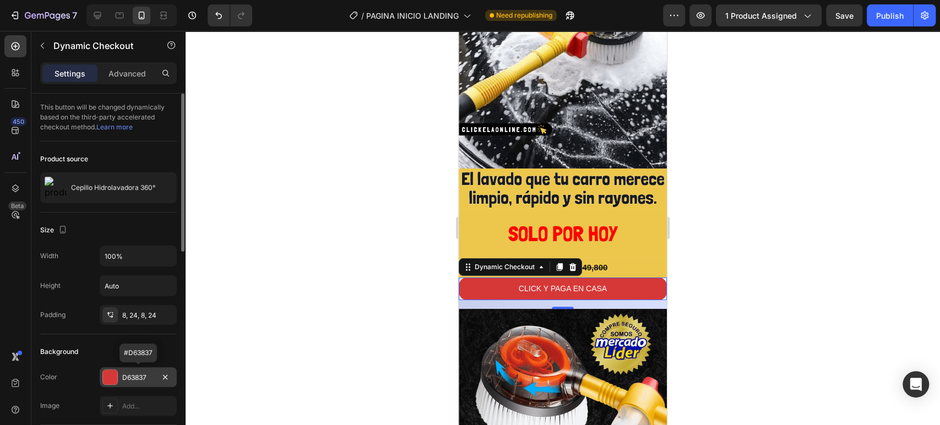
click at [125, 373] on div "D63837" at bounding box center [138, 378] width 32 height 10
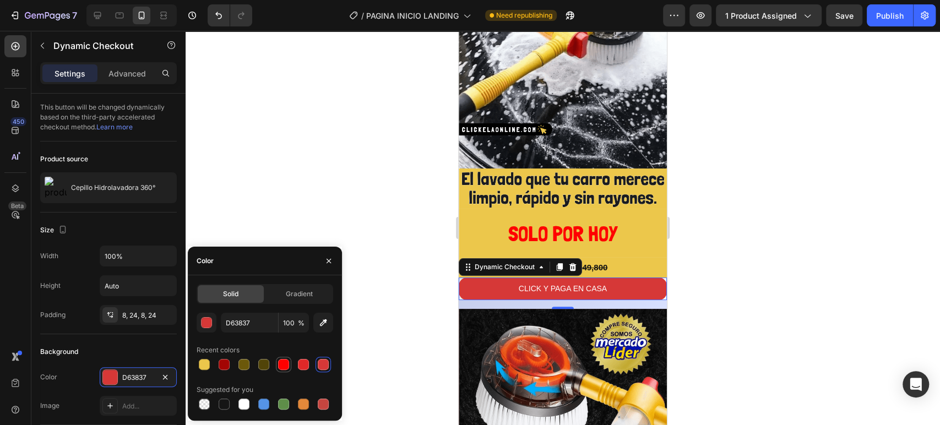
click at [286, 362] on div at bounding box center [283, 364] width 11 height 11
type input "FF0000"
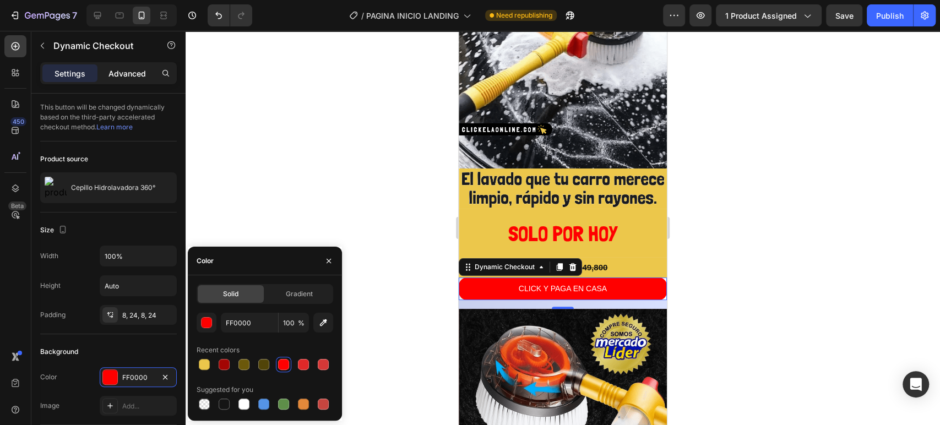
click at [123, 74] on p "Advanced" at bounding box center [126, 74] width 37 height 12
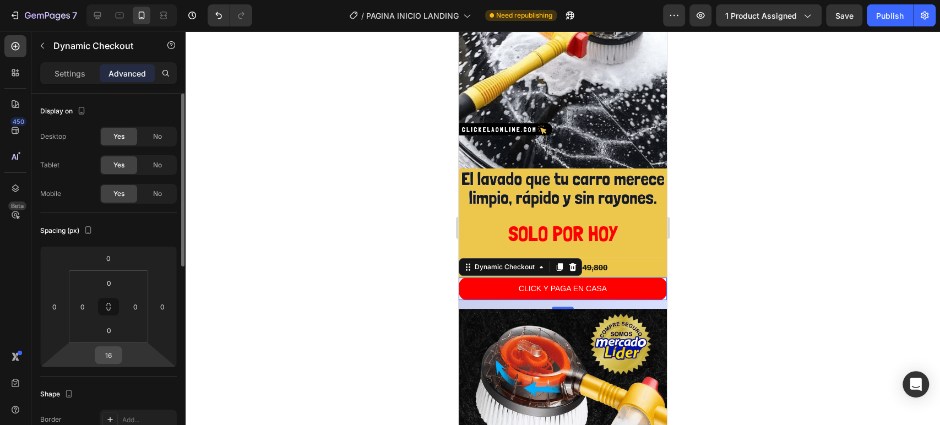
click at [113, 354] on input "16" at bounding box center [108, 355] width 22 height 17
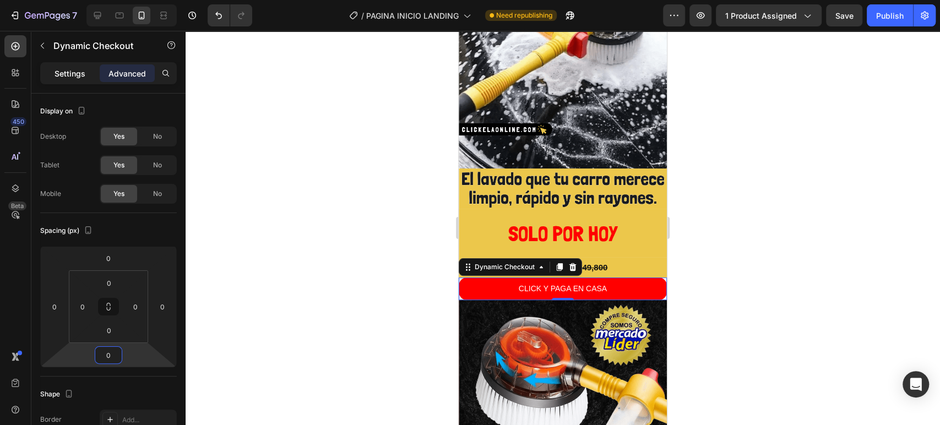
type input "0"
click at [72, 70] on p "Settings" at bounding box center [69, 74] width 31 height 12
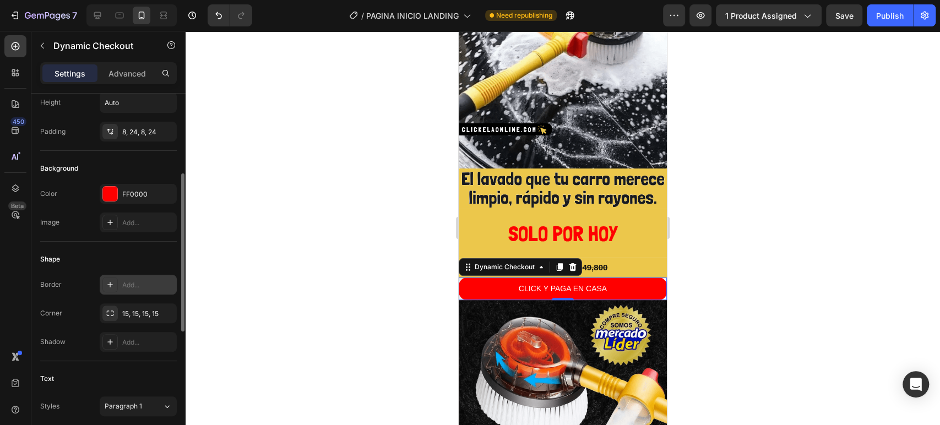
scroll to position [244, 0]
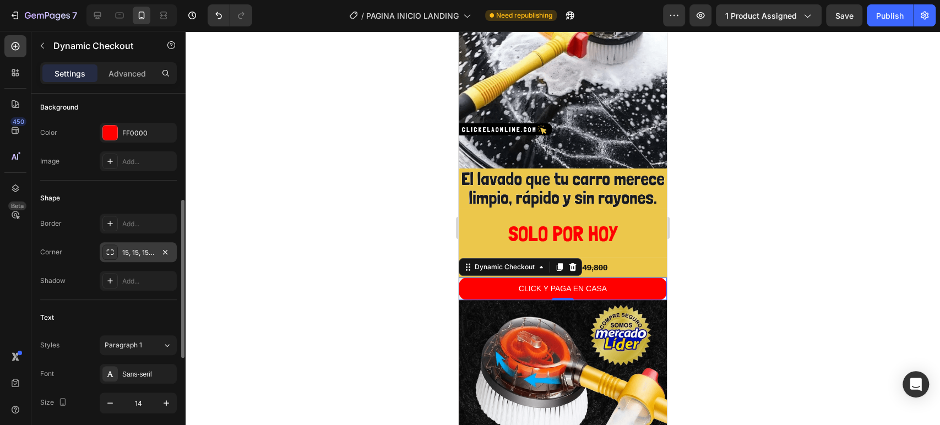
click at [146, 248] on div "15, 15, 15, 15" at bounding box center [138, 253] width 32 height 10
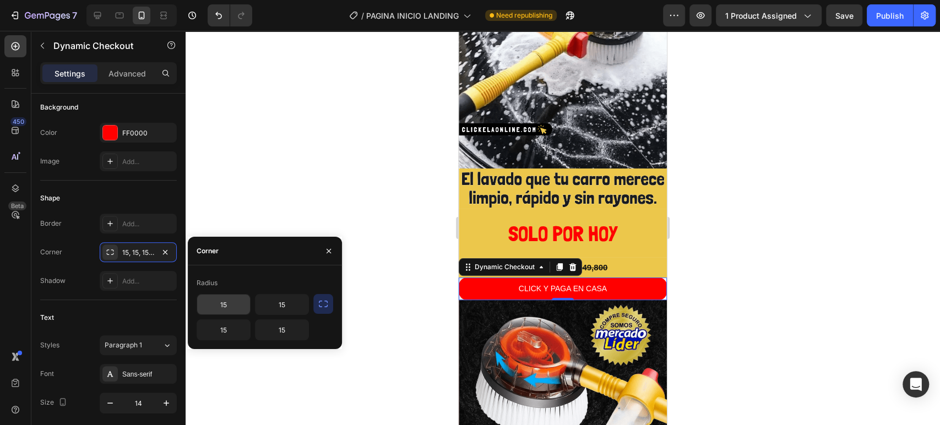
click at [233, 303] on input "15" at bounding box center [223, 304] width 53 height 20
type input "0"
click at [273, 300] on input "15" at bounding box center [281, 304] width 53 height 20
type input "0"
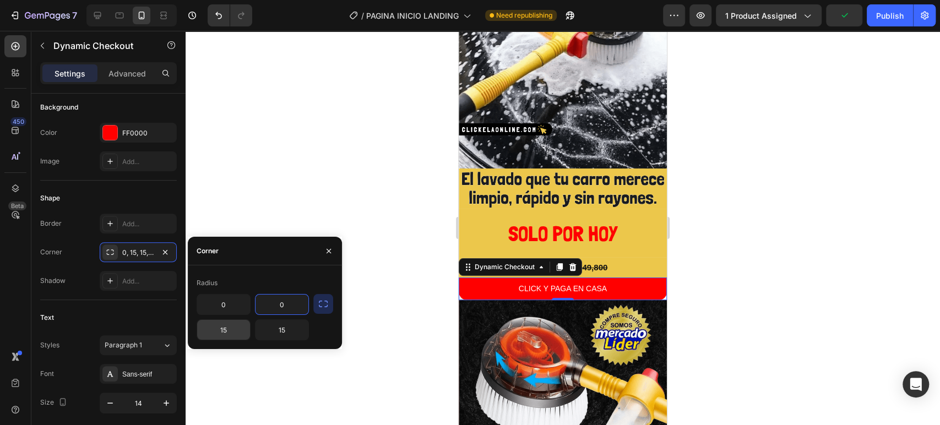
click at [232, 326] on input "15" at bounding box center [223, 330] width 53 height 20
type input "0"
click at [297, 330] on input "15" at bounding box center [281, 330] width 53 height 20
type input "0"
click at [392, 171] on div at bounding box center [562, 228] width 754 height 394
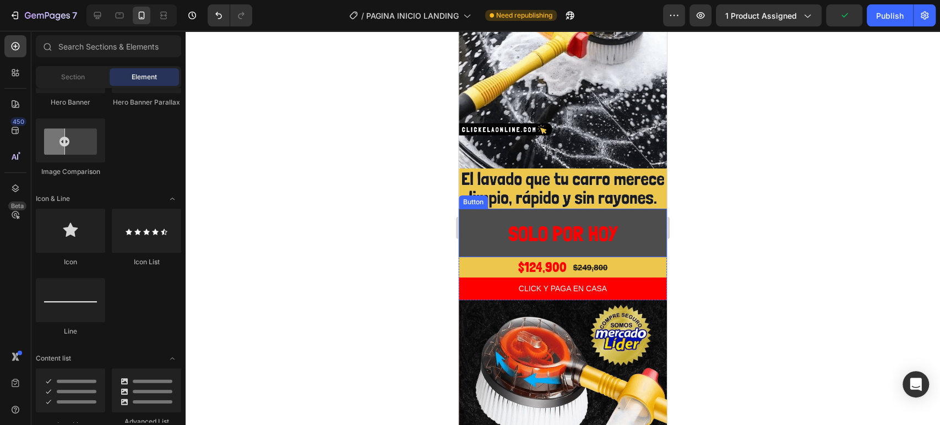
click at [599, 209] on button "SOLO POR HOY" at bounding box center [562, 233] width 208 height 48
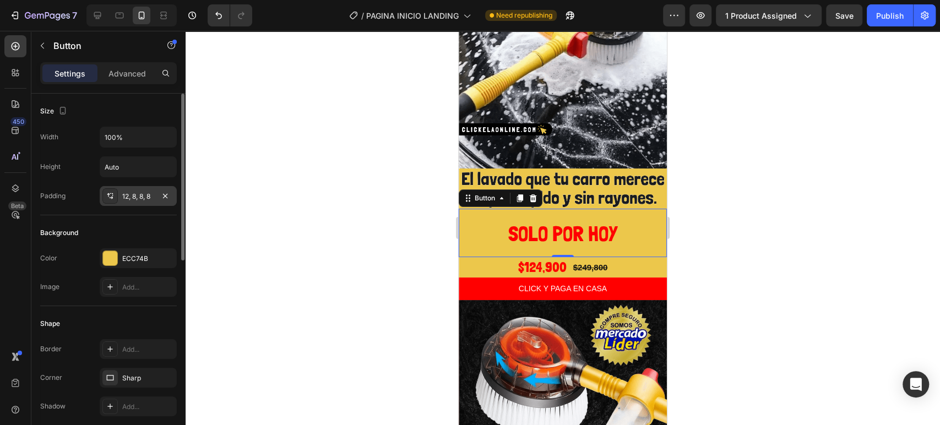
click at [113, 193] on icon at bounding box center [110, 196] width 9 height 9
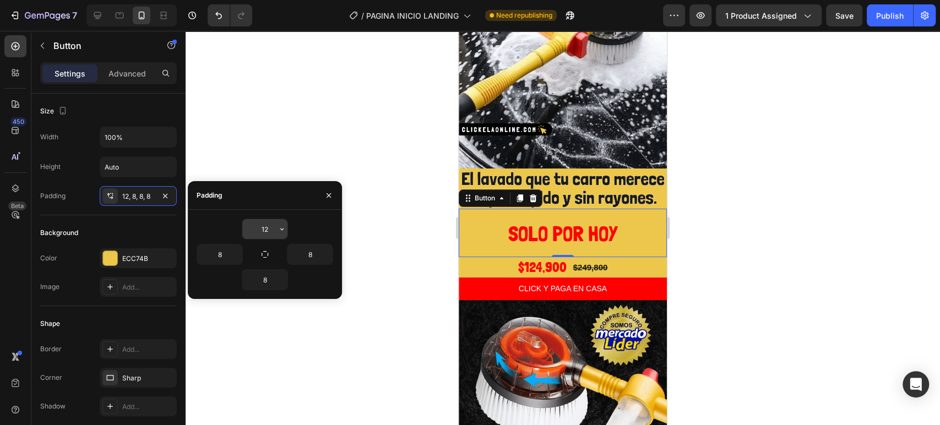
click at [281, 228] on icon "button" at bounding box center [281, 229] width 9 height 9
click at [270, 231] on input "12" at bounding box center [264, 229] width 45 height 20
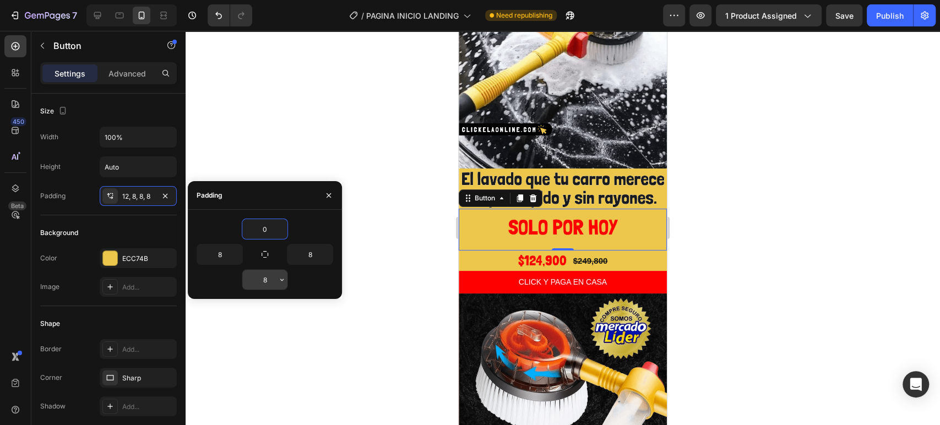
type input "0"
click at [268, 281] on input "8" at bounding box center [264, 280] width 45 height 20
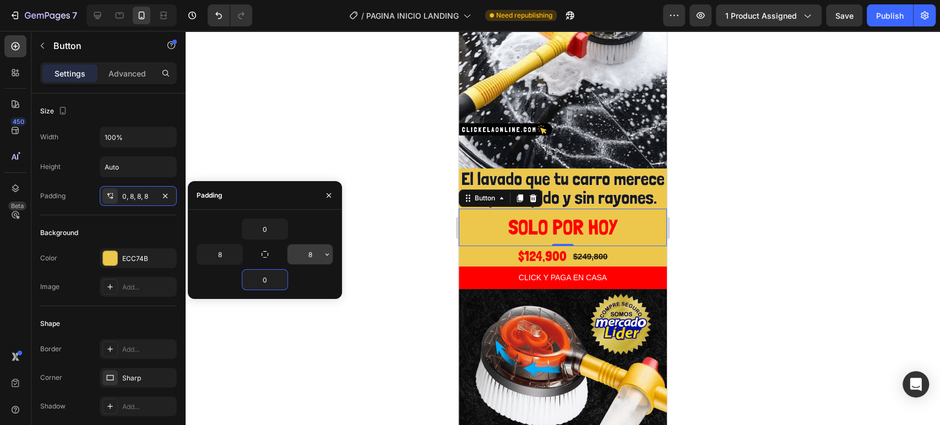
type input "0"
click at [316, 254] on input "8" at bounding box center [309, 254] width 45 height 20
type input "0"
click at [221, 255] on input "8" at bounding box center [219, 254] width 45 height 20
type input "0"
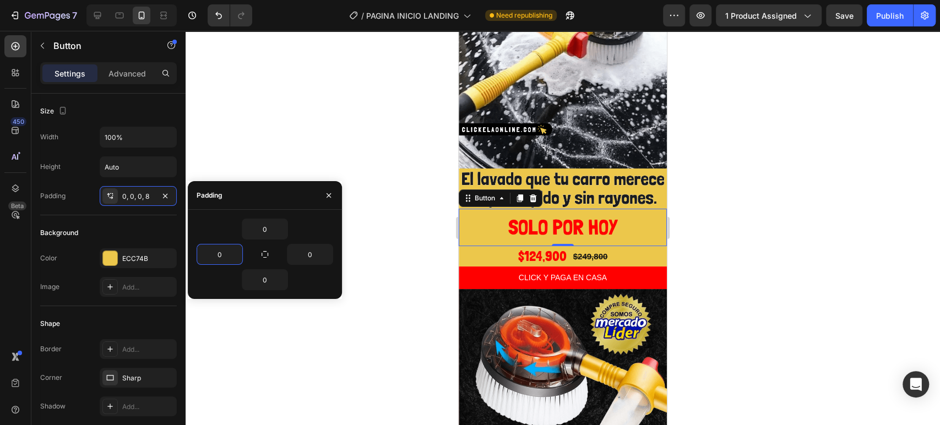
click at [323, 223] on div "0" at bounding box center [264, 229] width 136 height 21
click at [333, 193] on button "button" at bounding box center [329, 196] width 18 height 18
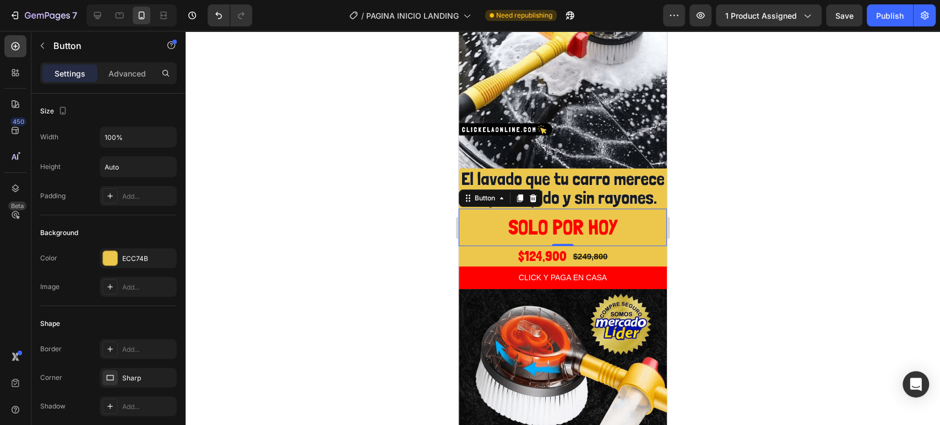
click at [323, 230] on div at bounding box center [562, 228] width 754 height 394
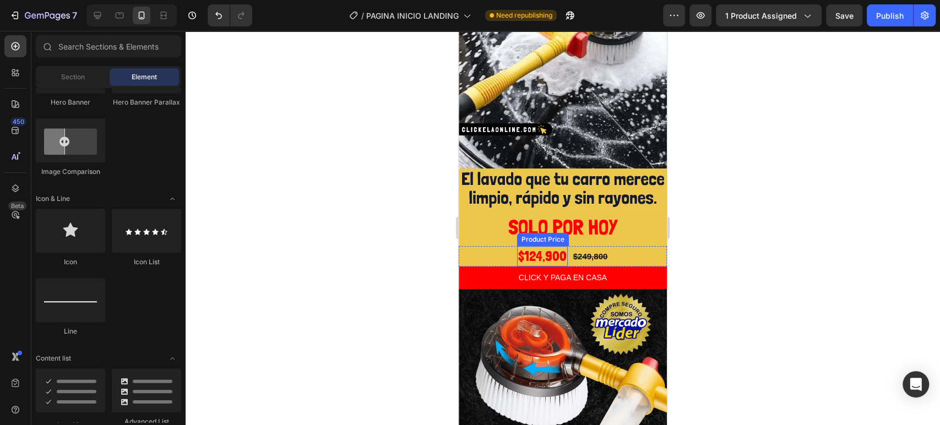
click at [533, 246] on div "$124,900" at bounding box center [542, 256] width 51 height 20
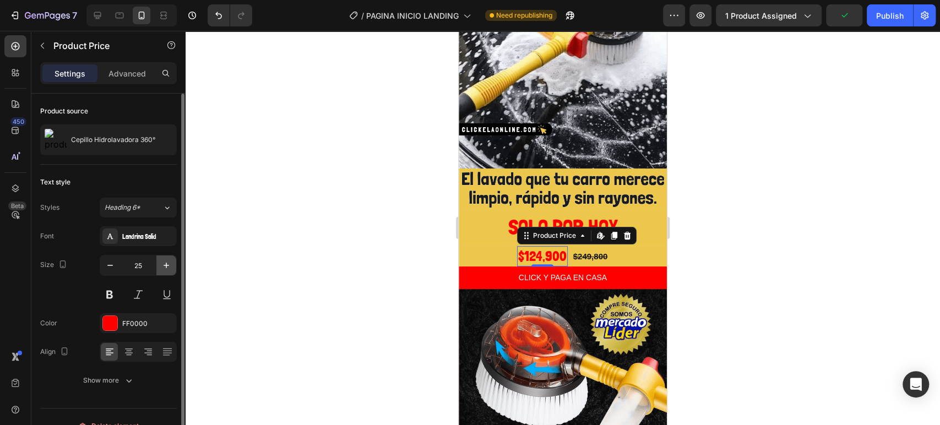
click at [170, 270] on icon "button" at bounding box center [166, 265] width 11 height 11
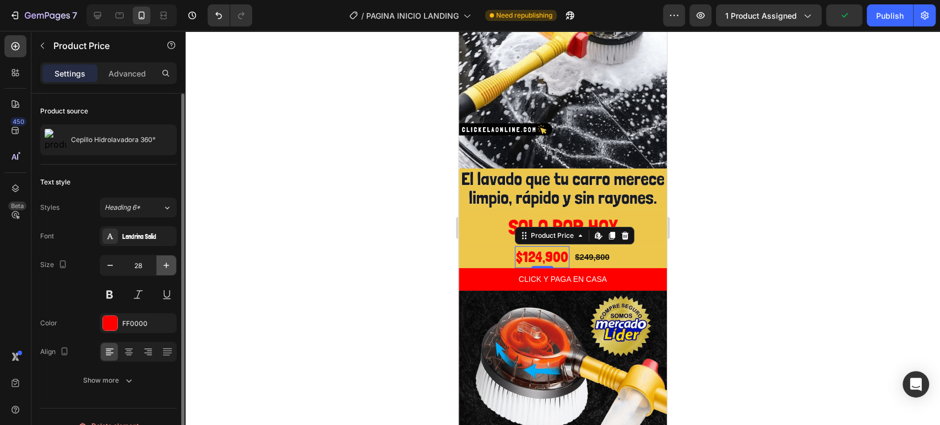
click at [170, 270] on icon "button" at bounding box center [166, 265] width 11 height 11
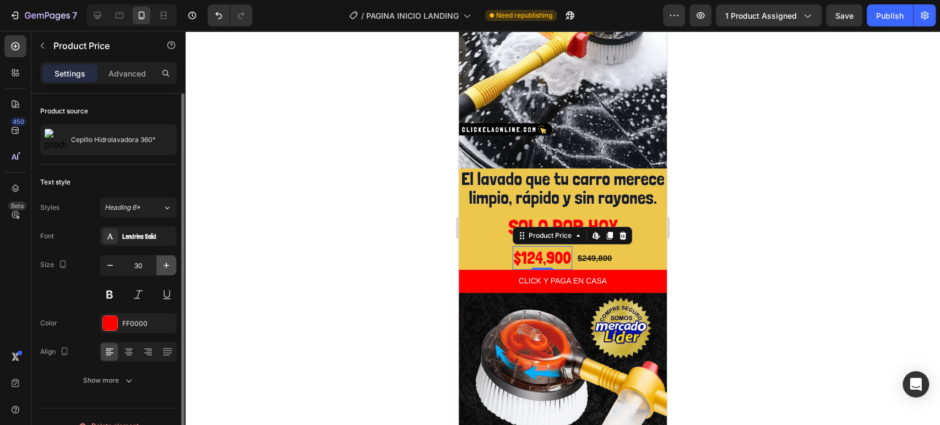
click at [170, 270] on icon "button" at bounding box center [166, 265] width 11 height 11
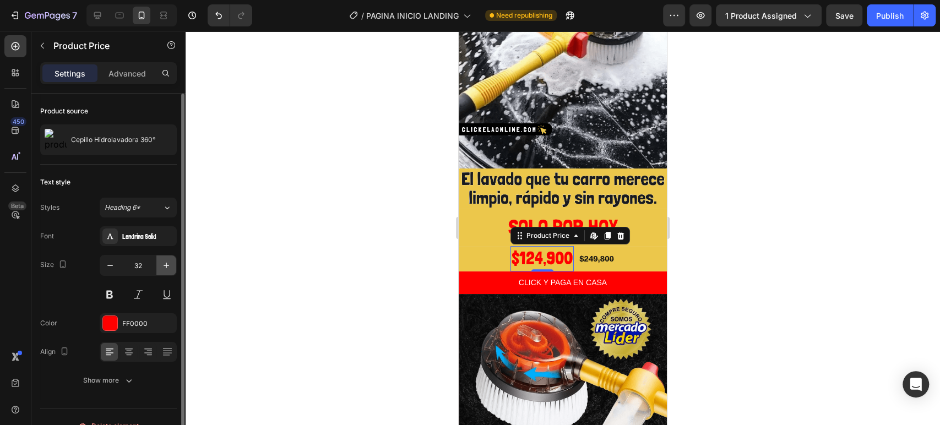
click at [170, 270] on icon "button" at bounding box center [166, 265] width 11 height 11
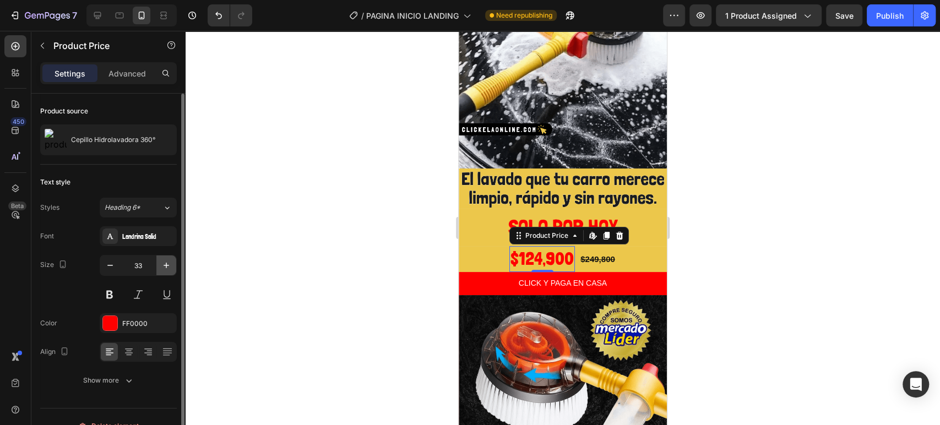
click at [170, 270] on icon "button" at bounding box center [166, 265] width 11 height 11
type input "34"
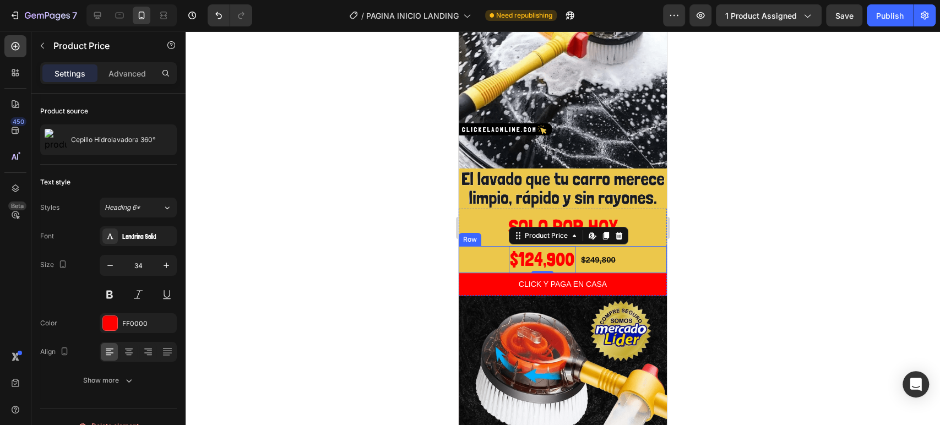
click at [755, 232] on div at bounding box center [562, 228] width 754 height 394
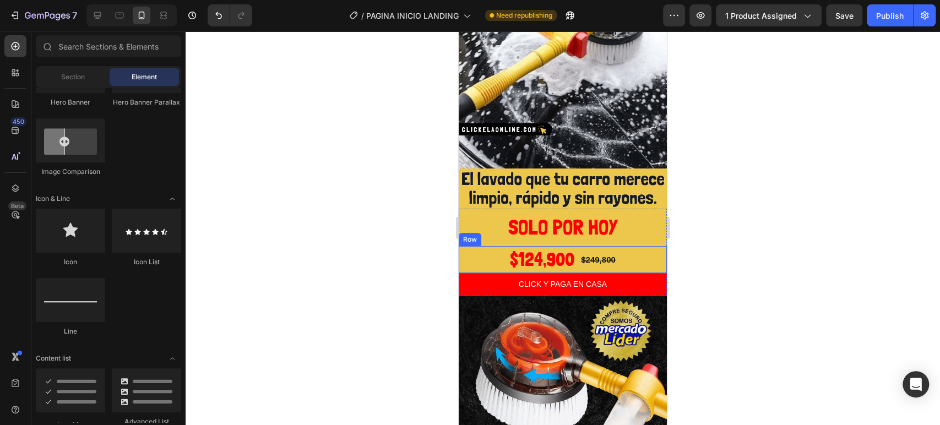
click at [714, 238] on div at bounding box center [562, 228] width 754 height 394
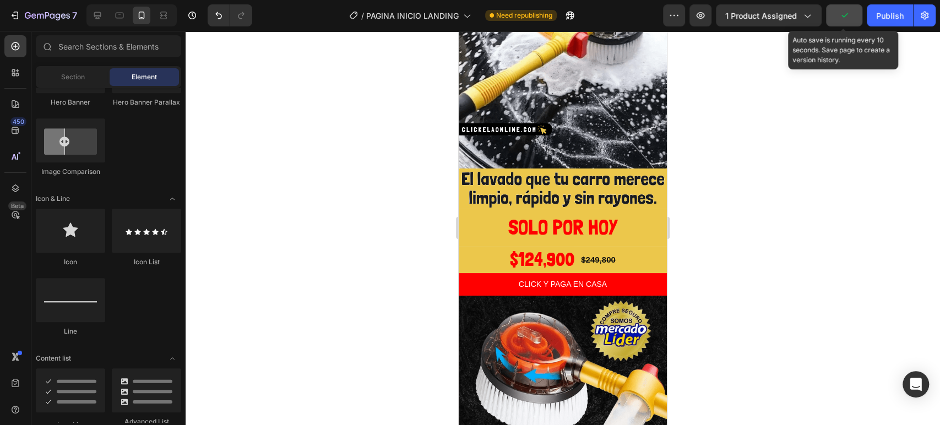
click at [846, 20] on icon "button" at bounding box center [843, 15] width 11 height 11
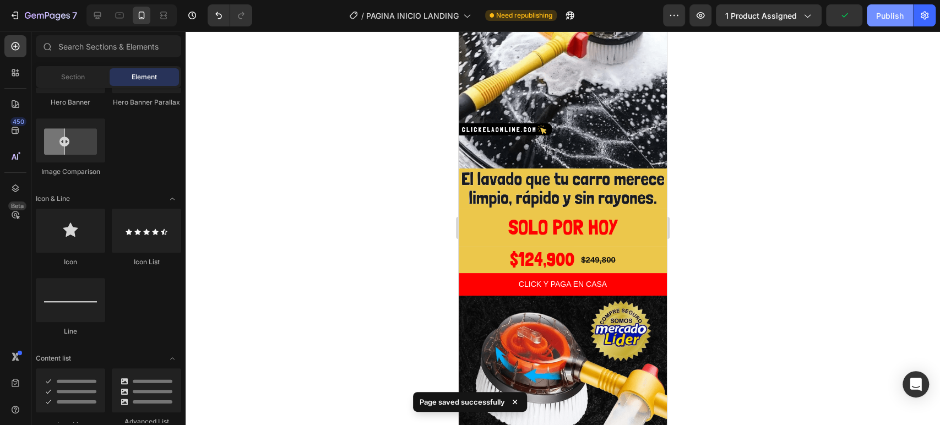
click at [885, 19] on div "Publish" at bounding box center [890, 16] width 28 height 12
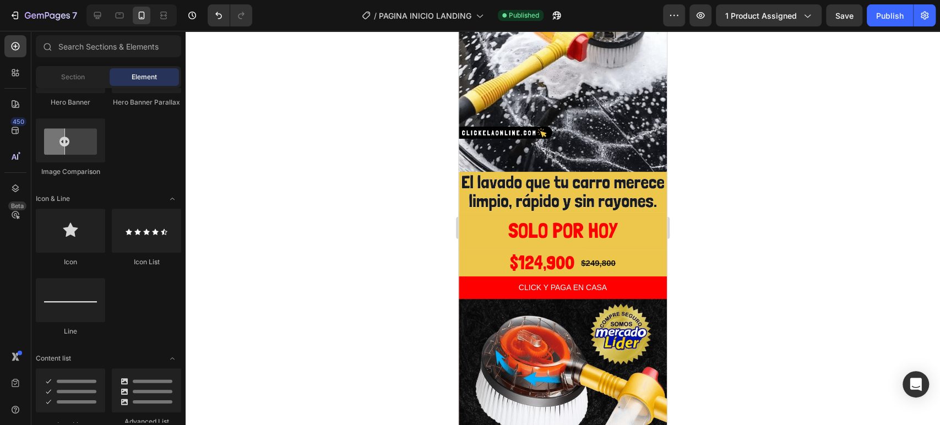
scroll to position [100, 0]
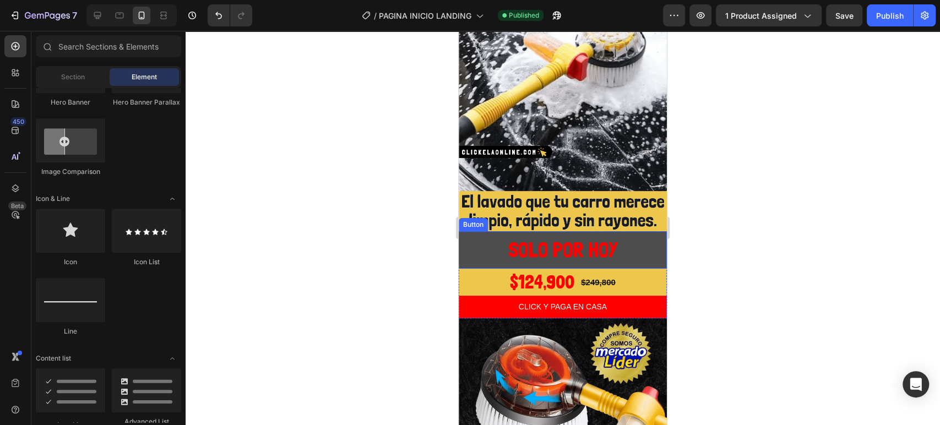
click at [470, 231] on button "SOLO POR HOY" at bounding box center [562, 249] width 208 height 37
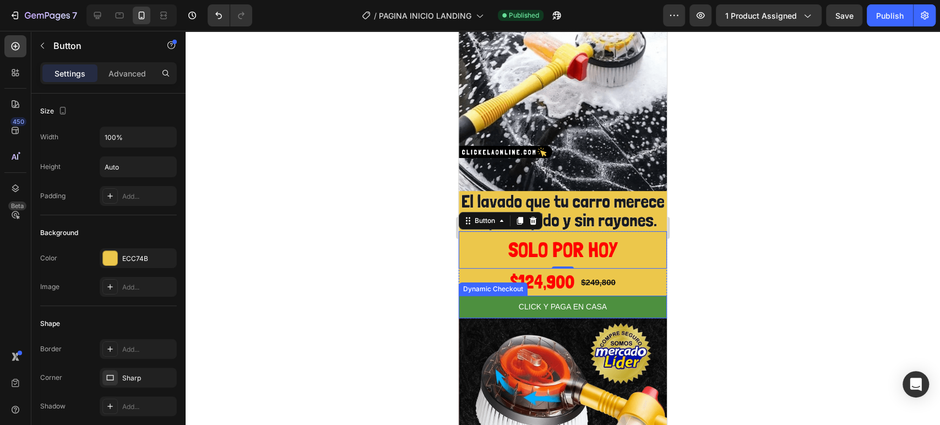
drag, startPoint x: 882, startPoint y: 263, endPoint x: 505, endPoint y: 294, distance: 378.3
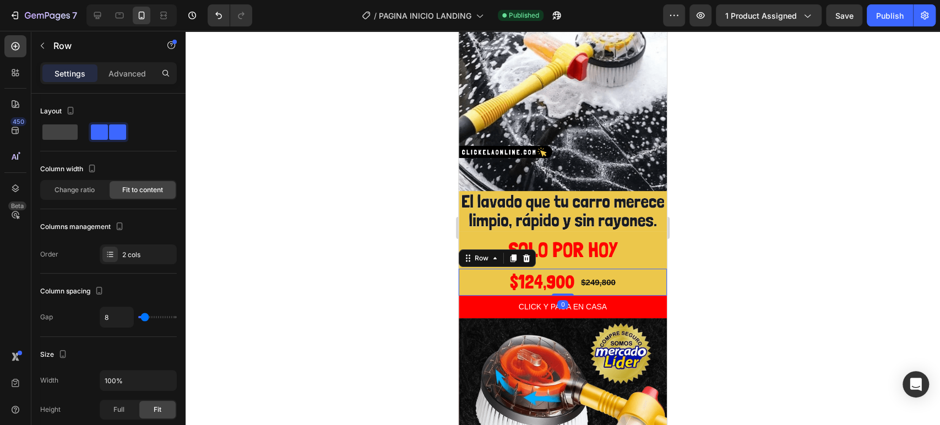
click at [476, 269] on div "$124,900 Product Price Product Price $249,800 Product Price Product Price Row 0" at bounding box center [562, 282] width 208 height 26
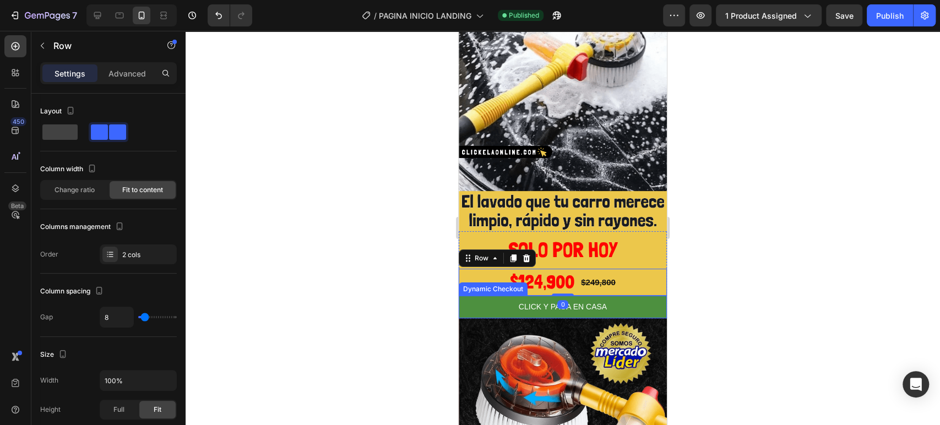
click at [478, 296] on button "CLICK Y PAGA EN CASA" at bounding box center [562, 307] width 208 height 23
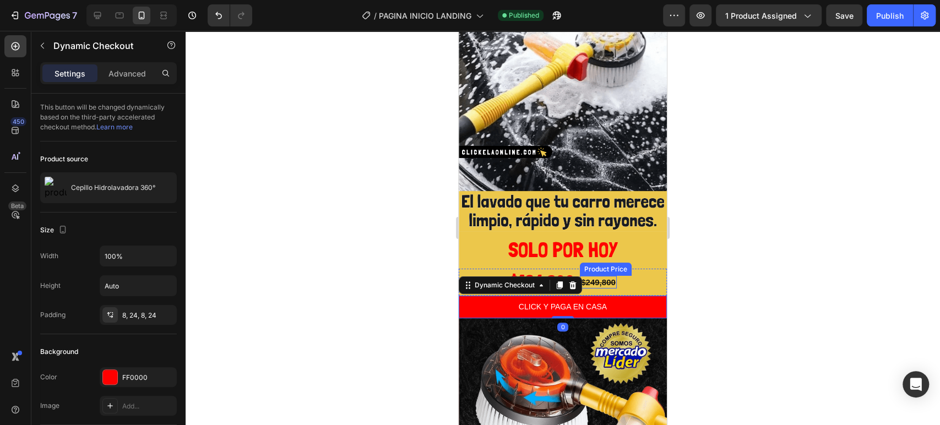
drag, startPoint x: 1187, startPoint y: 299, endPoint x: 583, endPoint y: 250, distance: 605.8
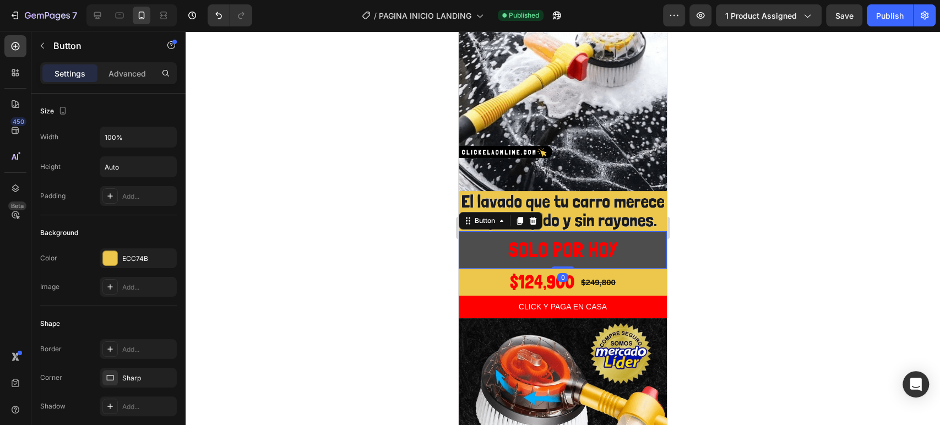
click at [476, 241] on button "SOLO POR HOY" at bounding box center [562, 249] width 208 height 37
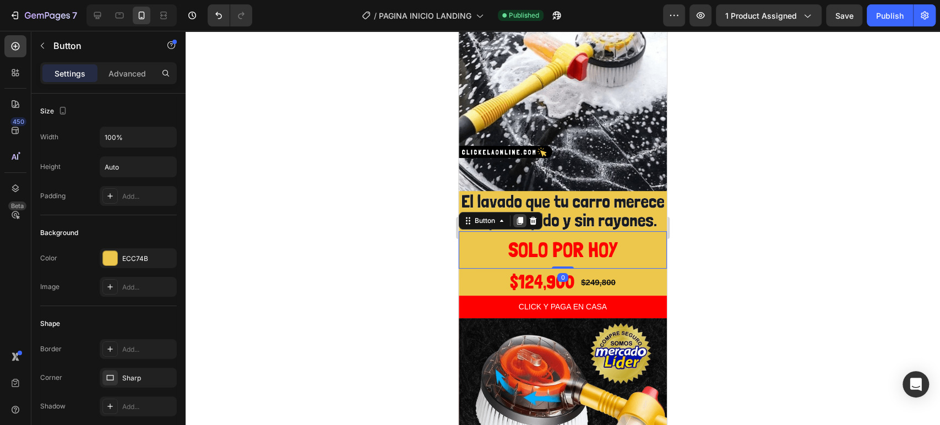
click at [517, 217] on icon at bounding box center [520, 221] width 6 height 8
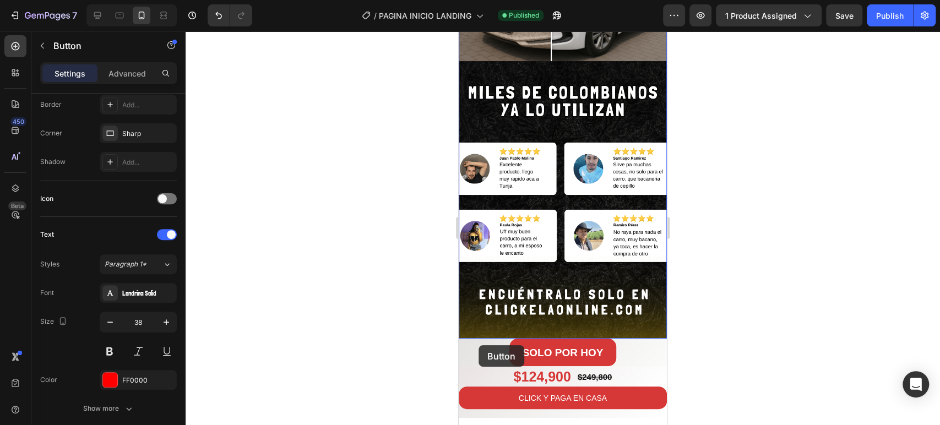
scroll to position [1384, 0]
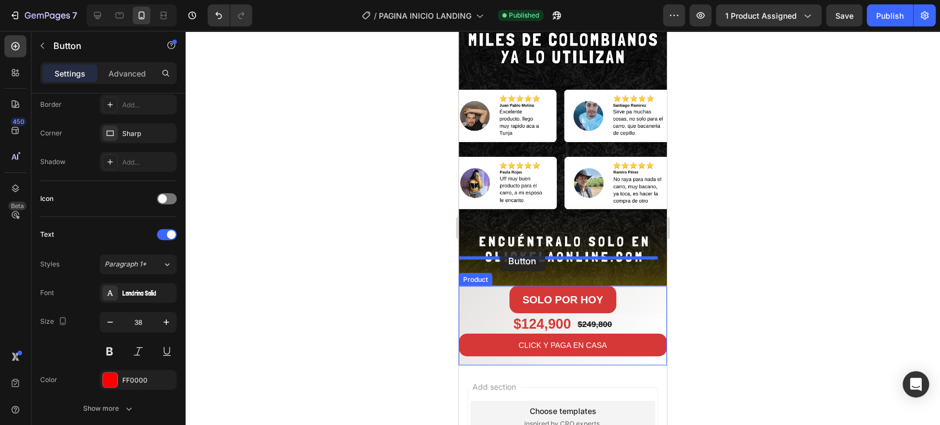
drag, startPoint x: 478, startPoint y: 271, endPoint x: 499, endPoint y: 250, distance: 30.0
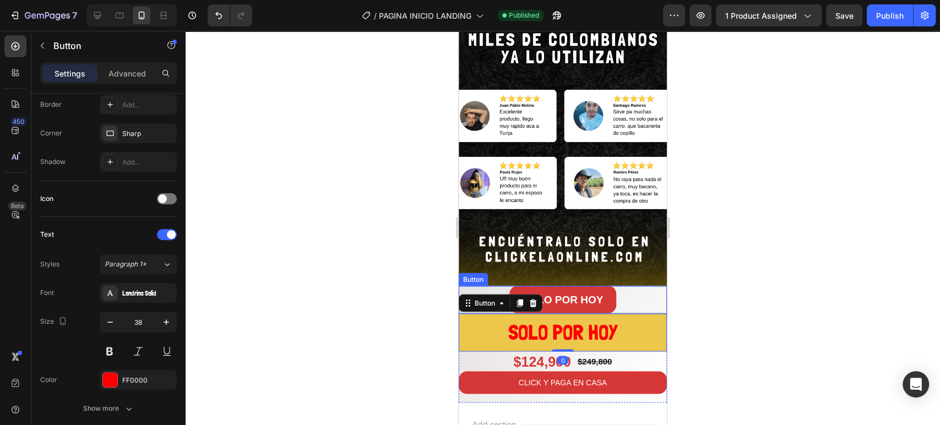
click at [647, 286] on div "SOLO POR HOY Button" at bounding box center [562, 300] width 208 height 28
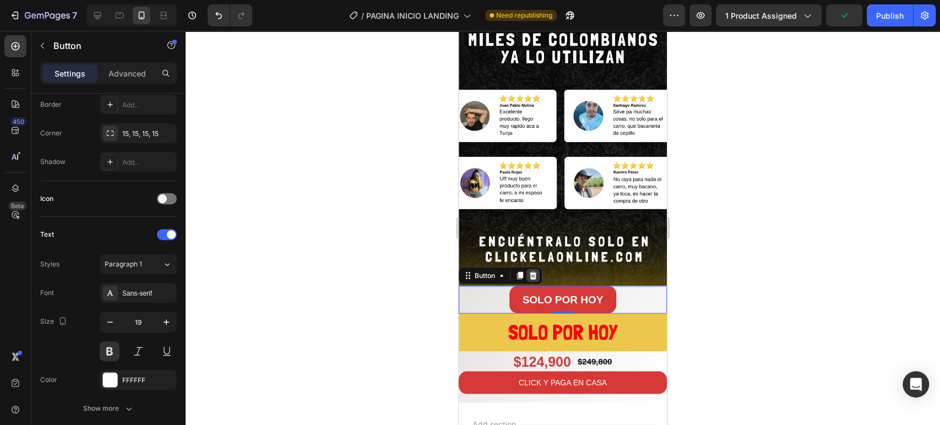
click at [533, 271] on icon at bounding box center [532, 275] width 7 height 8
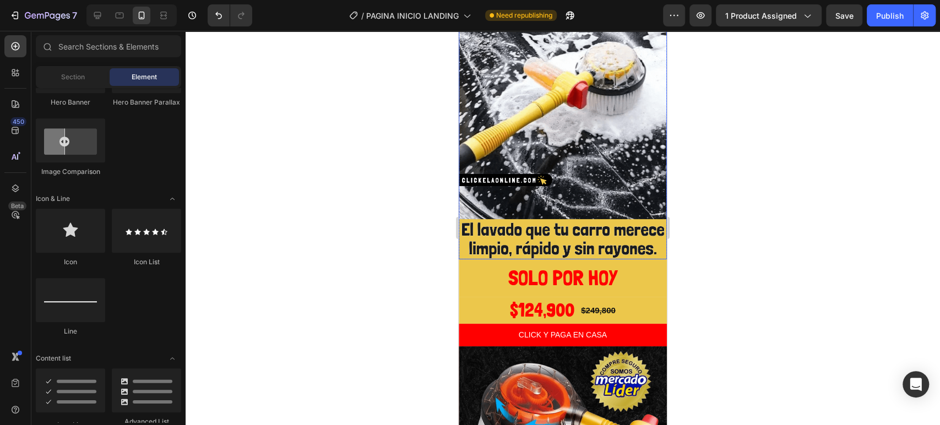
scroll to position [183, 0]
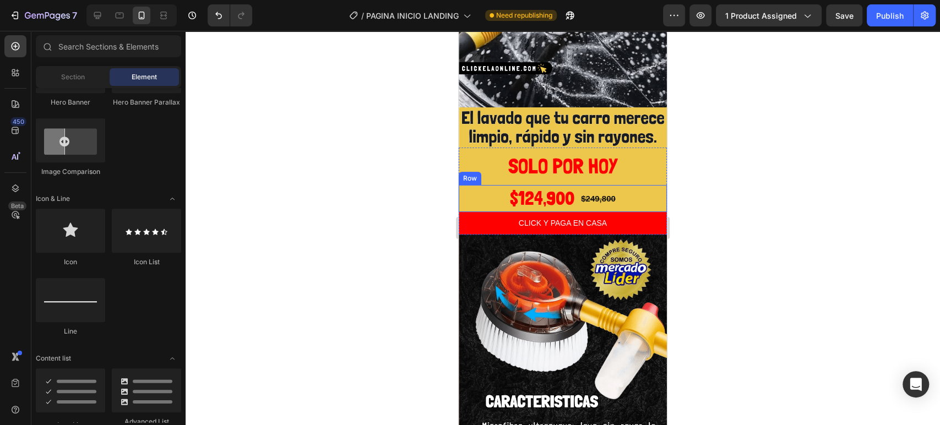
click at [626, 185] on div "$124,900 Product Price Product Price $249,800 Product Price Product Price Row" at bounding box center [562, 198] width 208 height 26
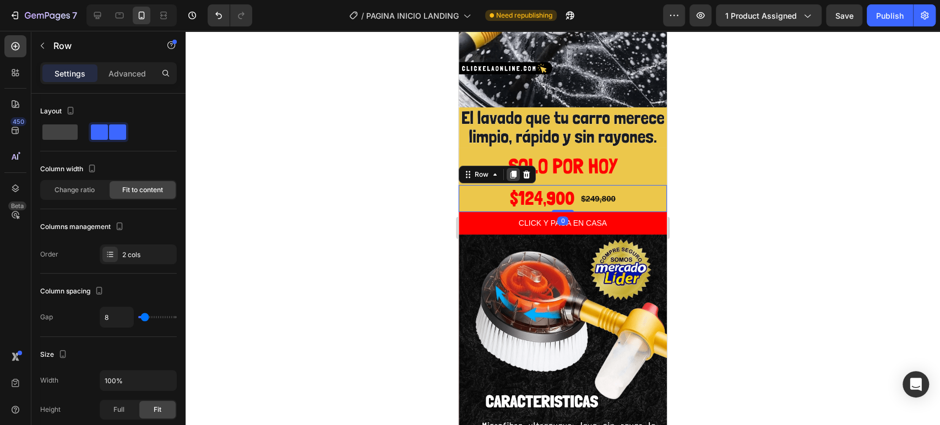
click at [513, 171] on icon at bounding box center [513, 175] width 6 height 8
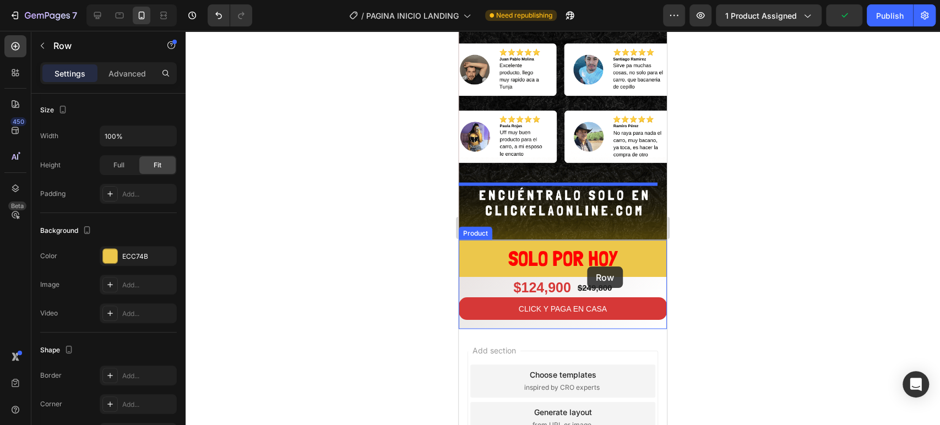
scroll to position [1500, 0]
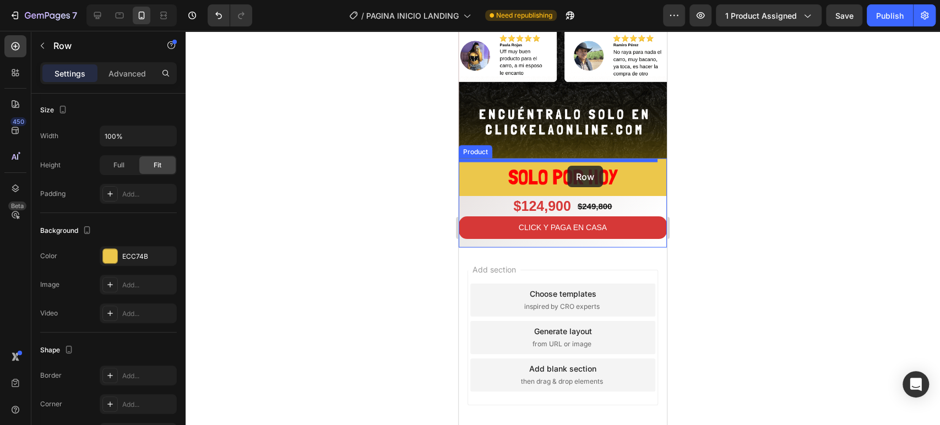
drag, startPoint x: 629, startPoint y: 205, endPoint x: 567, endPoint y: 166, distance: 73.3
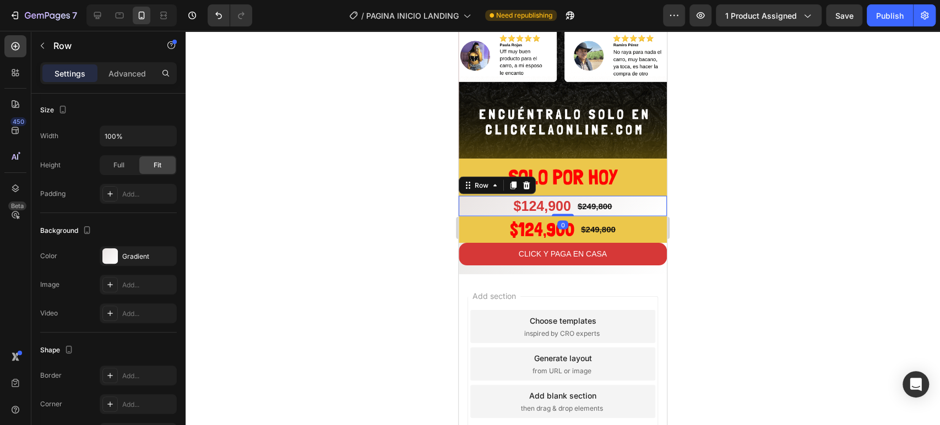
click at [626, 196] on div "$124,900 Product Price Product Price $249,800 Product Price Product Price Row 0" at bounding box center [562, 206] width 208 height 20
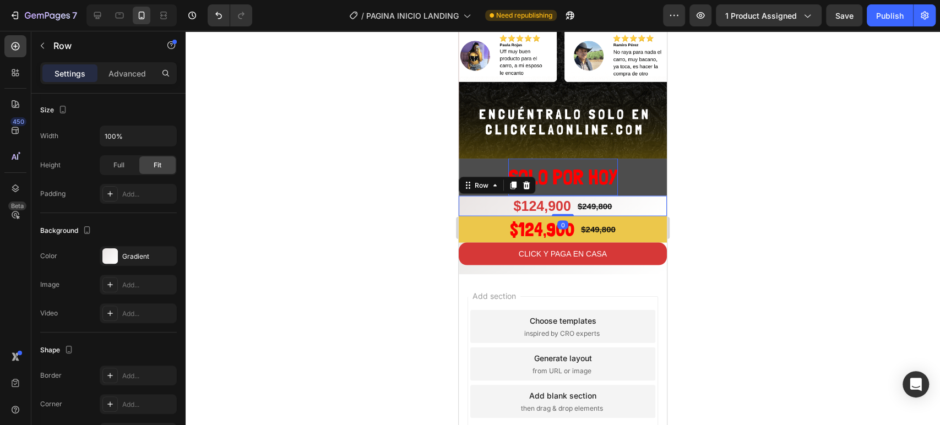
click at [529, 179] on div at bounding box center [526, 185] width 13 height 13
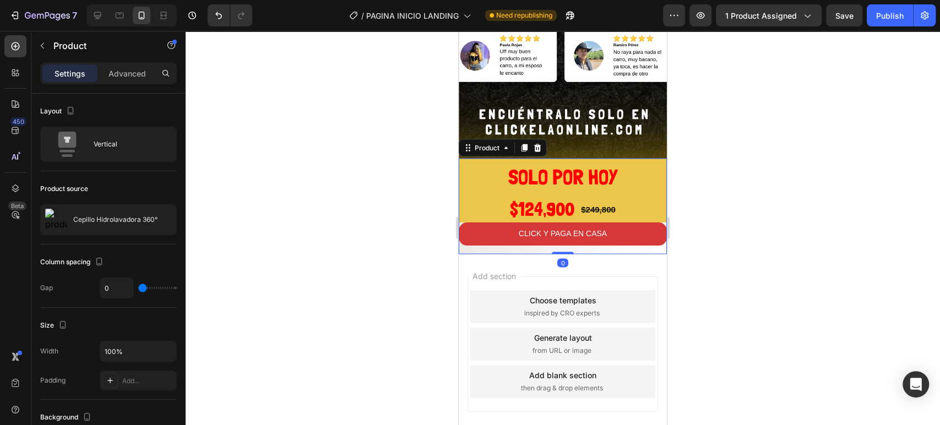
click at [647, 196] on div "$124,900 Product Price Product Price $249,800 Product Price Product Price Row C…" at bounding box center [562, 225] width 208 height 58
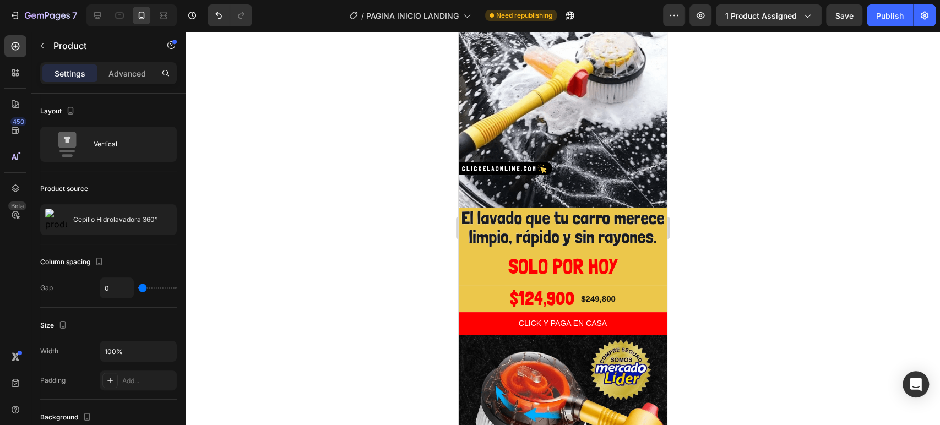
scroll to position [183, 0]
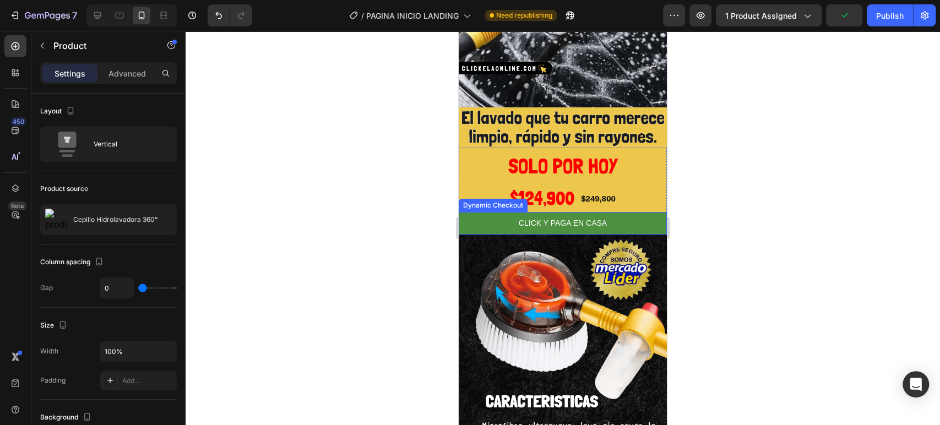
click at [643, 212] on button "CLICK Y PAGA EN CASA" at bounding box center [562, 223] width 208 height 23
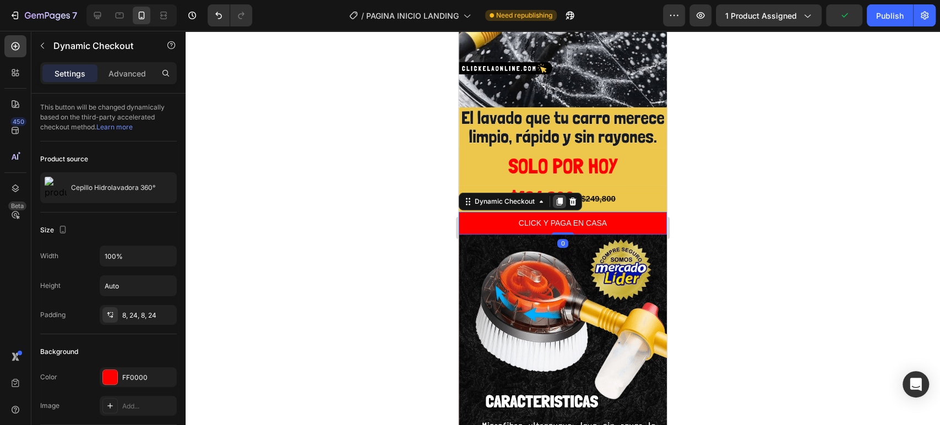
click at [559, 198] on icon at bounding box center [559, 202] width 6 height 8
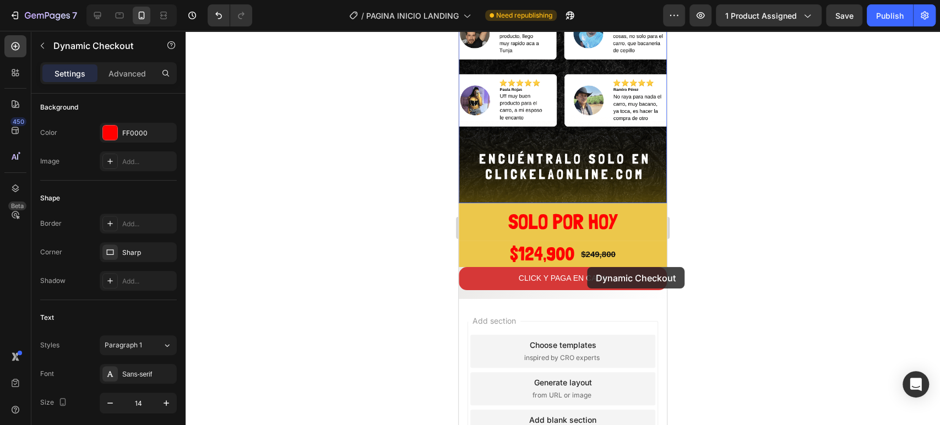
scroll to position [1502, 0]
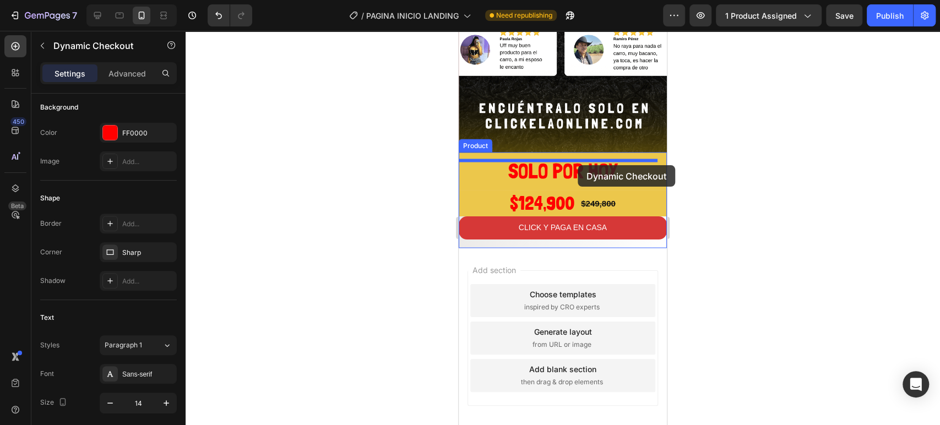
drag, startPoint x: 610, startPoint y: 232, endPoint x: 577, endPoint y: 165, distance: 74.6
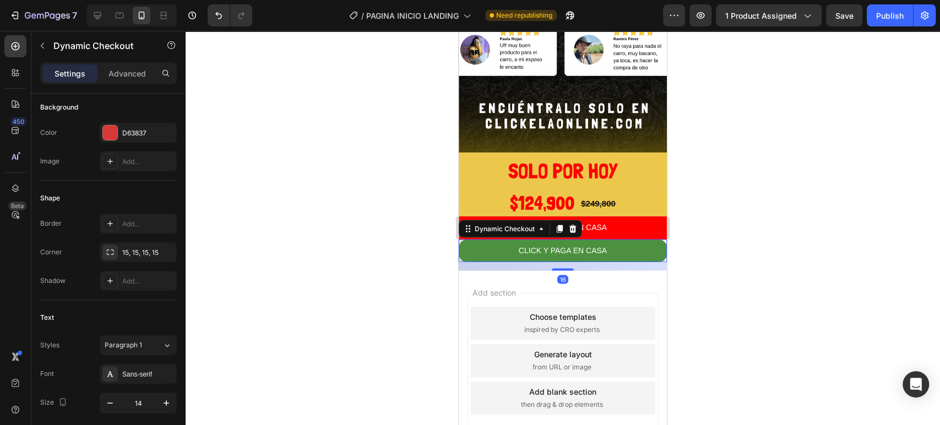
click at [641, 239] on button "CLICK Y PAGA EN CASA" at bounding box center [562, 250] width 208 height 23
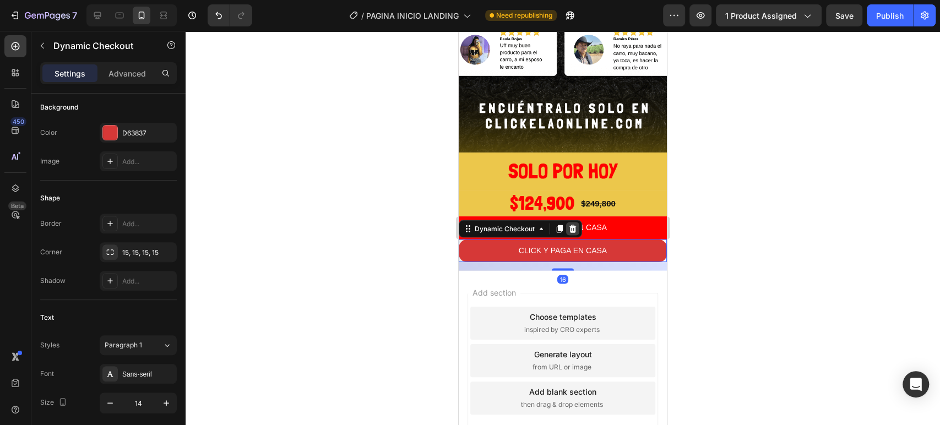
click at [570, 222] on div at bounding box center [572, 228] width 13 height 13
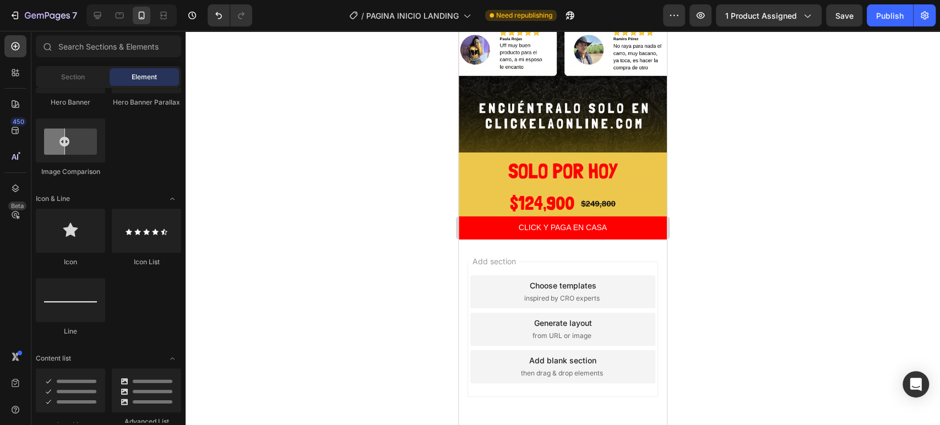
scroll to position [1493, 0]
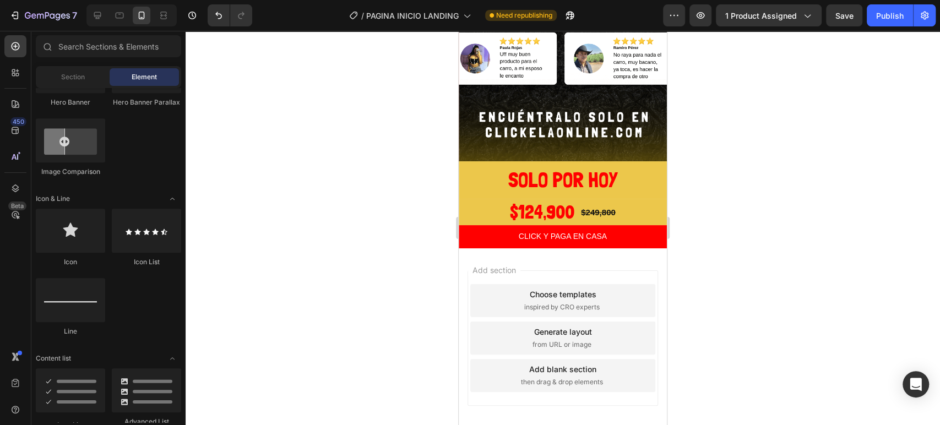
click at [744, 225] on div at bounding box center [562, 228] width 754 height 394
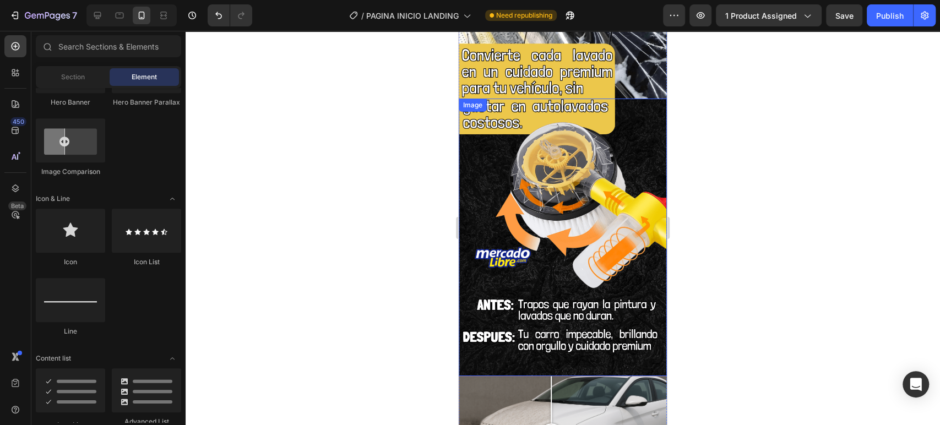
scroll to position [760, 0]
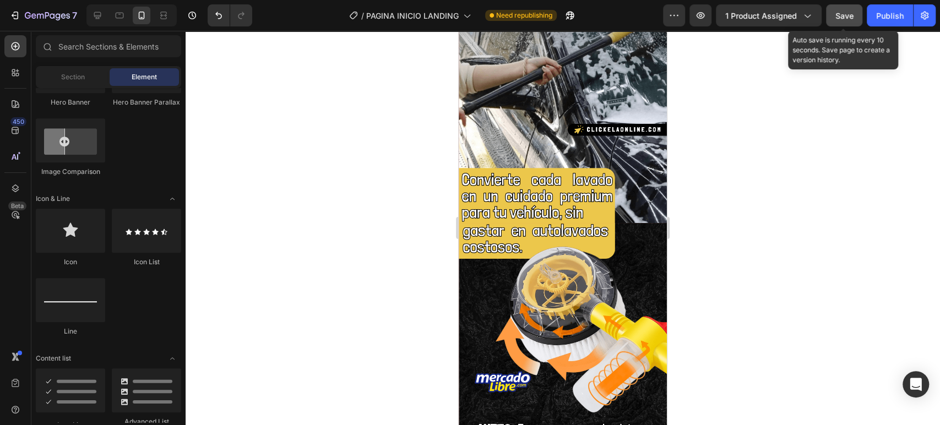
click at [842, 23] on button "Save" at bounding box center [844, 15] width 36 height 22
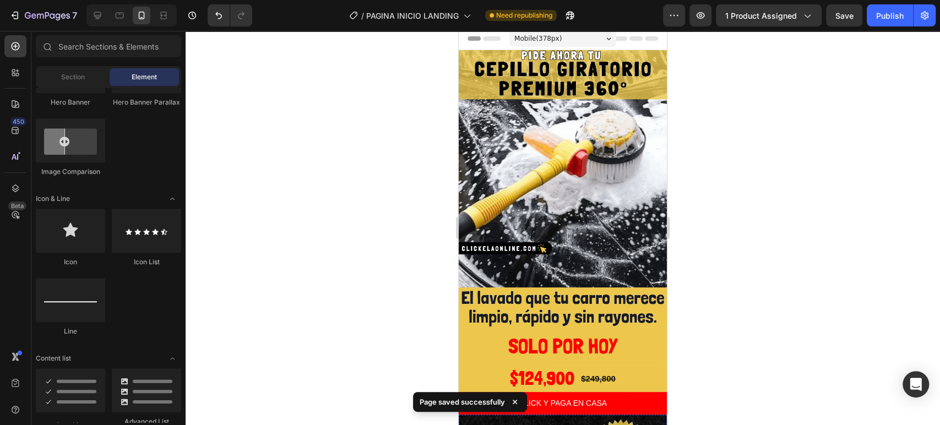
scroll to position [0, 0]
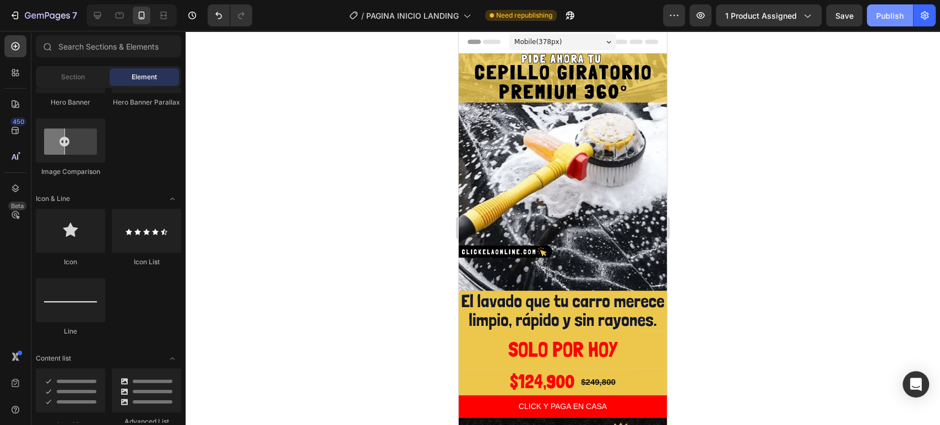
click at [883, 17] on div "Publish" at bounding box center [890, 16] width 28 height 12
click at [788, 13] on span "1 product assigned" at bounding box center [761, 16] width 72 height 12
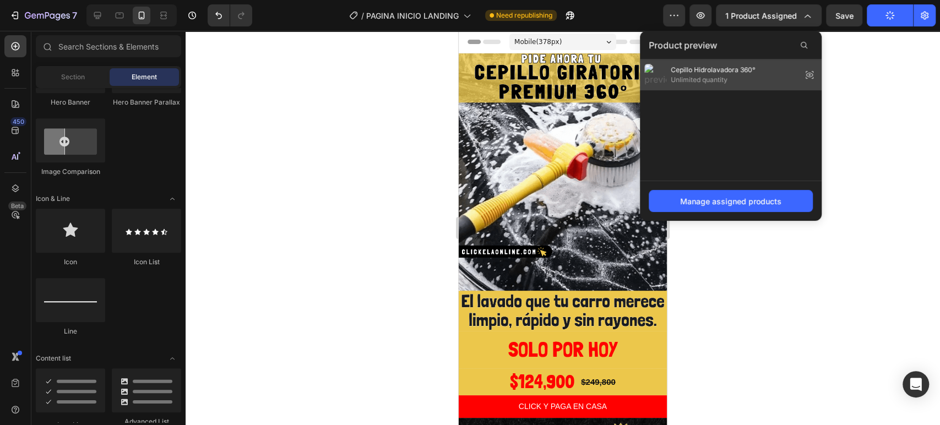
click at [763, 82] on div "Cepillo Hidrolavadora 360° Unlimited quantity" at bounding box center [731, 74] width 182 height 31
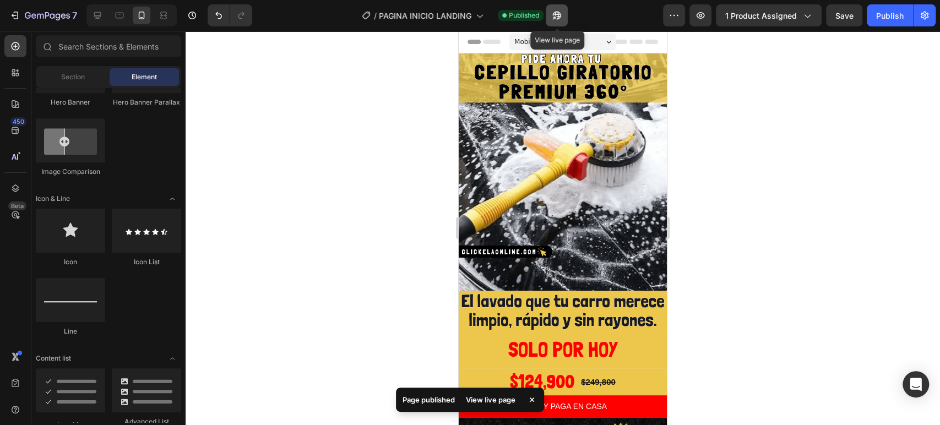
click at [557, 15] on icon "button" at bounding box center [556, 15] width 11 height 11
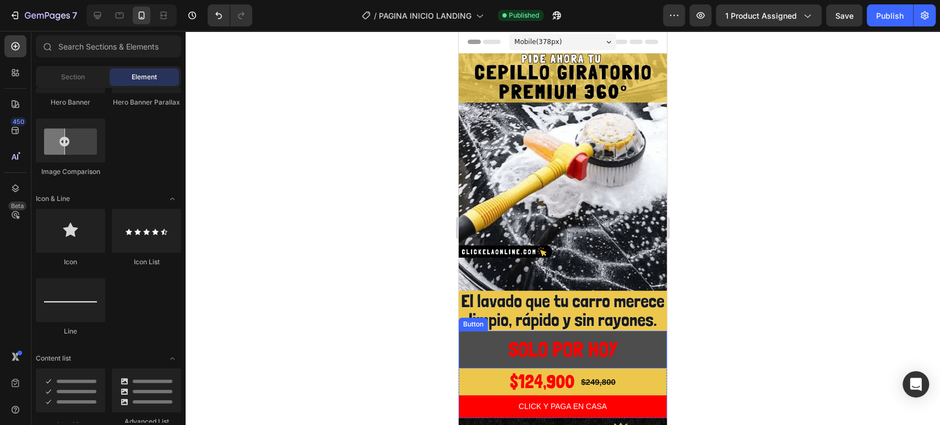
click at [473, 334] on button "SOLO POR HOY" at bounding box center [562, 349] width 208 height 37
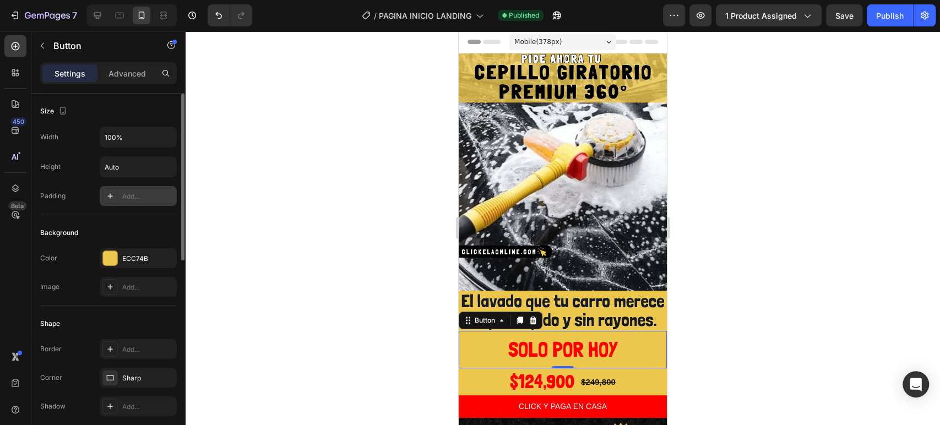
click at [151, 189] on div "Add..." at bounding box center [138, 196] width 77 height 20
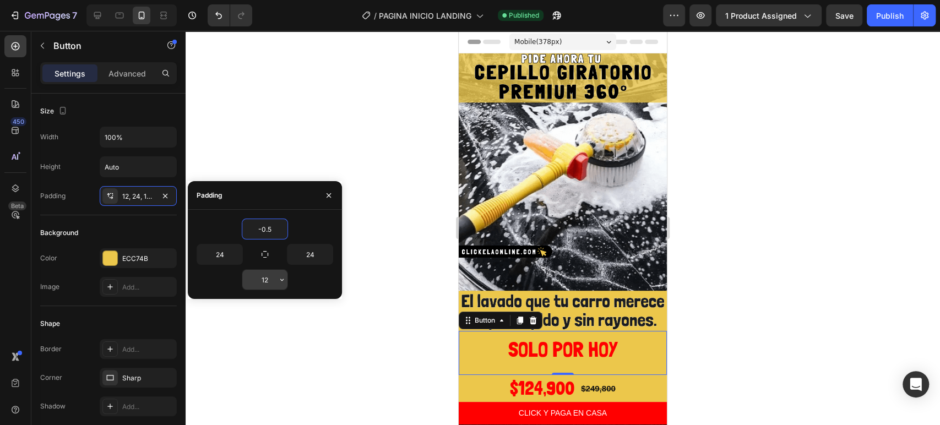
type input "-0.5"
click at [268, 276] on input "12" at bounding box center [264, 280] width 45 height 20
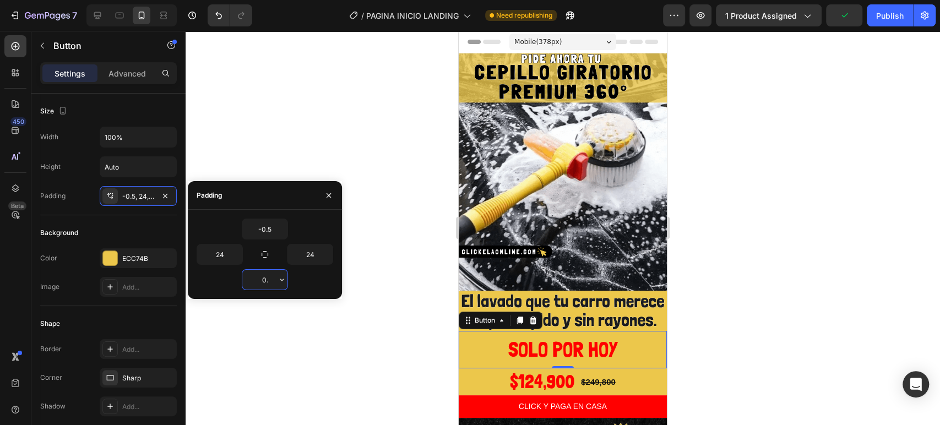
type input "0"
click at [271, 227] on input "-0.5" at bounding box center [264, 229] width 45 height 20
type input "-0.1"
click at [271, 275] on input "0" at bounding box center [264, 280] width 45 height 20
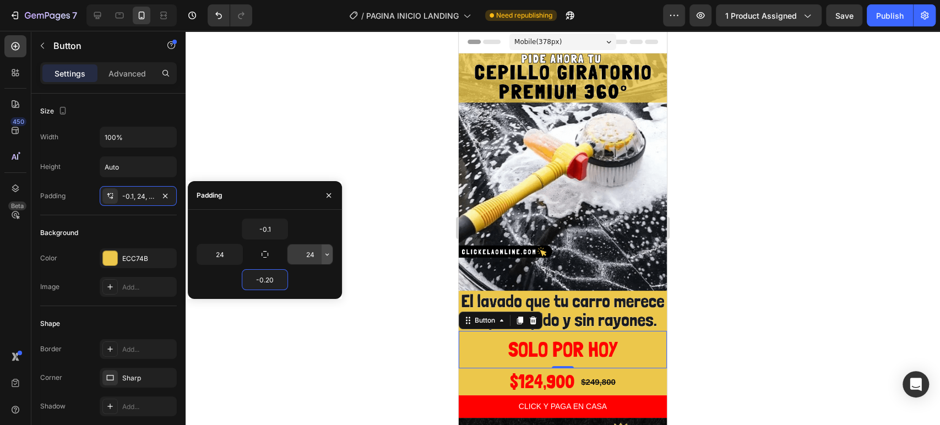
type input "-0.2"
click at [324, 250] on icon "button" at bounding box center [327, 254] width 9 height 9
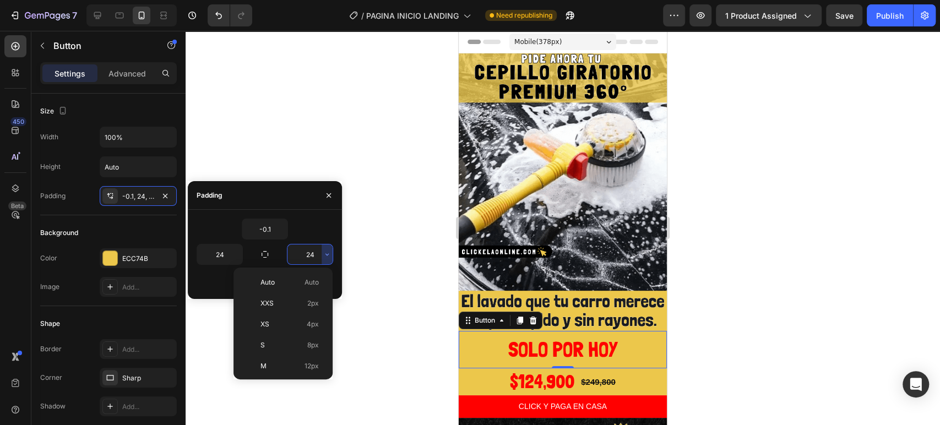
click at [306, 255] on input "24" at bounding box center [309, 254] width 45 height 20
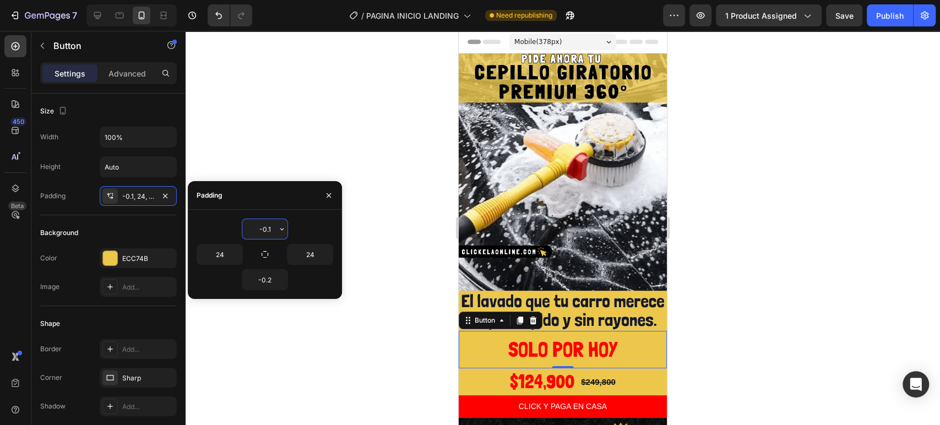
click at [269, 226] on input "-0.1" at bounding box center [264, 229] width 45 height 20
click at [270, 226] on input "-0.1" at bounding box center [264, 229] width 45 height 20
click at [271, 226] on input "-0.1" at bounding box center [264, 229] width 45 height 20
click at [270, 226] on input "-0.1" at bounding box center [264, 229] width 45 height 20
click at [269, 227] on input "-0.1" at bounding box center [264, 229] width 45 height 20
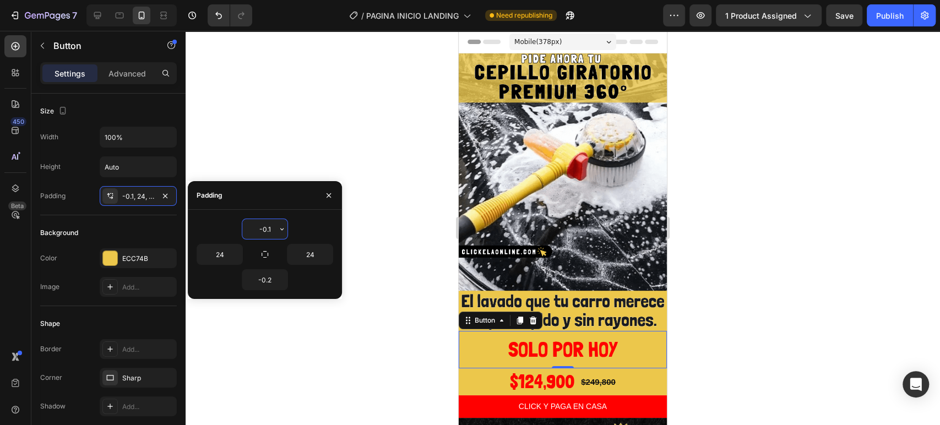
click at [265, 228] on input "-0.1" at bounding box center [264, 229] width 45 height 20
click at [262, 231] on input "-0.1" at bounding box center [264, 229] width 45 height 20
click at [271, 197] on div "Padding" at bounding box center [265, 195] width 154 height 29
click at [270, 231] on input "-0.1" at bounding box center [264, 229] width 45 height 20
type input "-0.5"
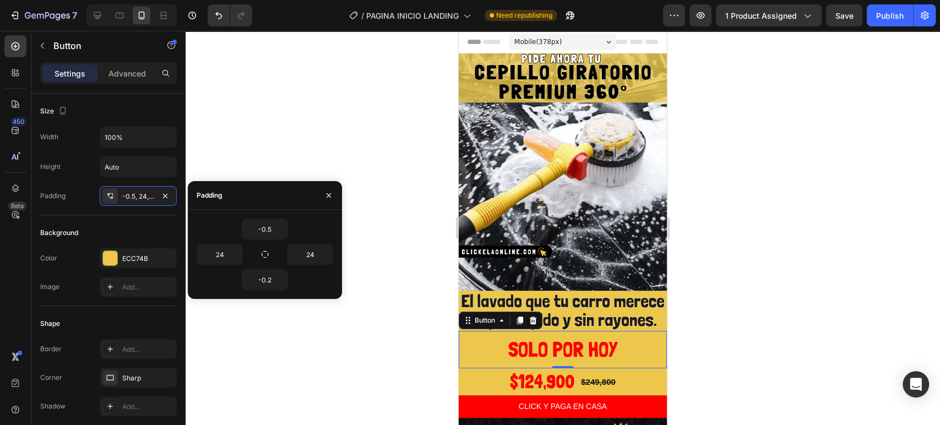
click at [280, 212] on div "-0.5 24 24 -0.2" at bounding box center [265, 254] width 154 height 89
click at [679, 367] on div at bounding box center [562, 228] width 754 height 394
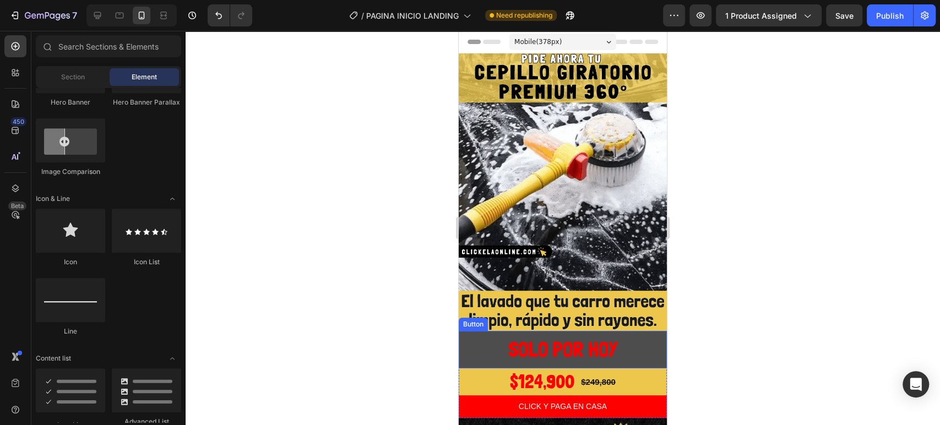
click at [624, 354] on button "SOLO POR HOY" at bounding box center [562, 349] width 208 height 37
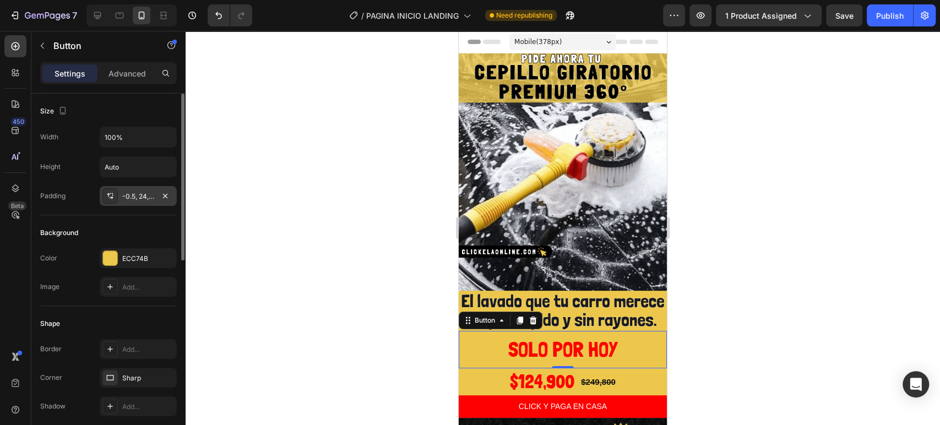
click at [140, 193] on div "-0.5, 24, -0.2, 24" at bounding box center [138, 197] width 32 height 10
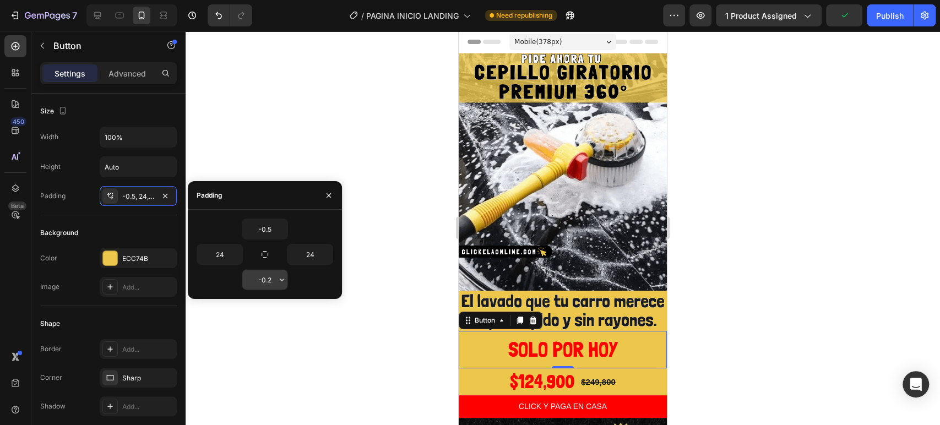
click at [275, 281] on input "-0.2" at bounding box center [264, 280] width 45 height 20
type input "-0.2"
click at [225, 228] on div "-0.5" at bounding box center [264, 229] width 136 height 21
click at [274, 230] on input "-0.5" at bounding box center [264, 229] width 45 height 20
click at [275, 224] on input "-0.5" at bounding box center [264, 229] width 45 height 20
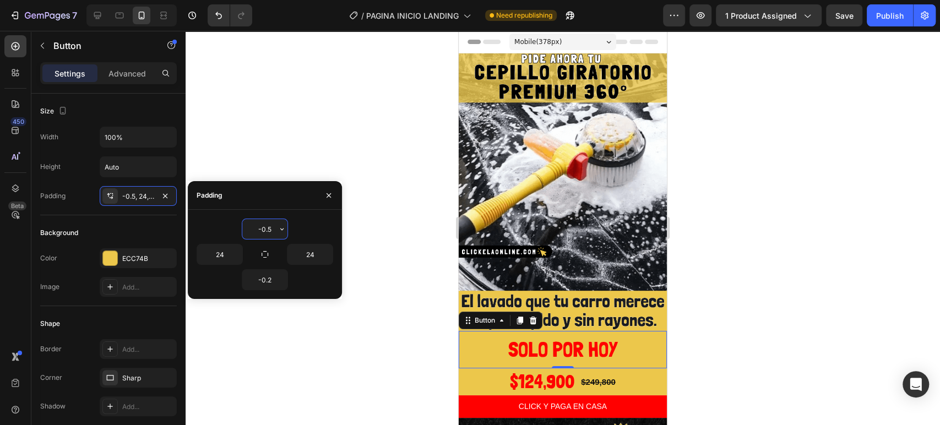
click at [273, 227] on input "-0.5" at bounding box center [264, 229] width 45 height 20
click at [261, 228] on input "-0.5" at bounding box center [264, 229] width 45 height 20
click at [258, 230] on input "-0.5" at bounding box center [264, 229] width 45 height 20
click at [264, 230] on input "-0.5" at bounding box center [264, 229] width 45 height 20
type input "-0.9"
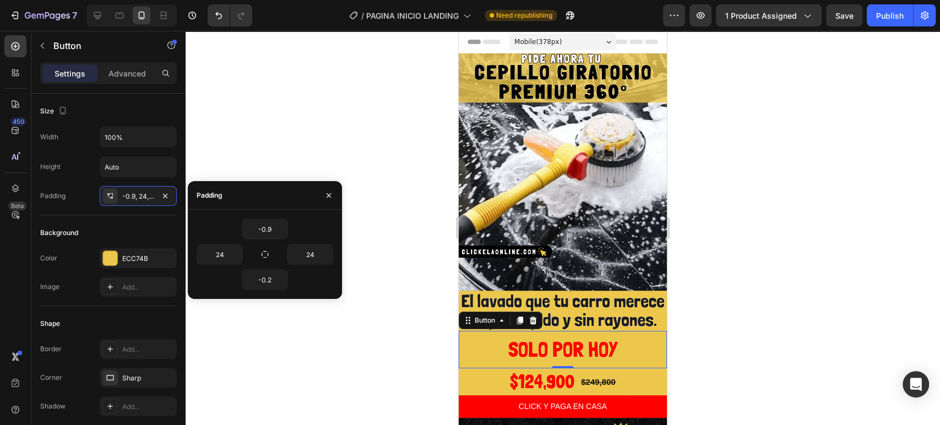
click at [216, 231] on div "-0.9" at bounding box center [264, 229] width 136 height 21
click at [270, 282] on input "-0.2" at bounding box center [264, 280] width 45 height 20
click at [272, 281] on input "-0.2" at bounding box center [264, 280] width 45 height 20
click at [269, 276] on input "-0.2" at bounding box center [264, 280] width 45 height 20
click at [264, 276] on input "-0.2" at bounding box center [264, 280] width 45 height 20
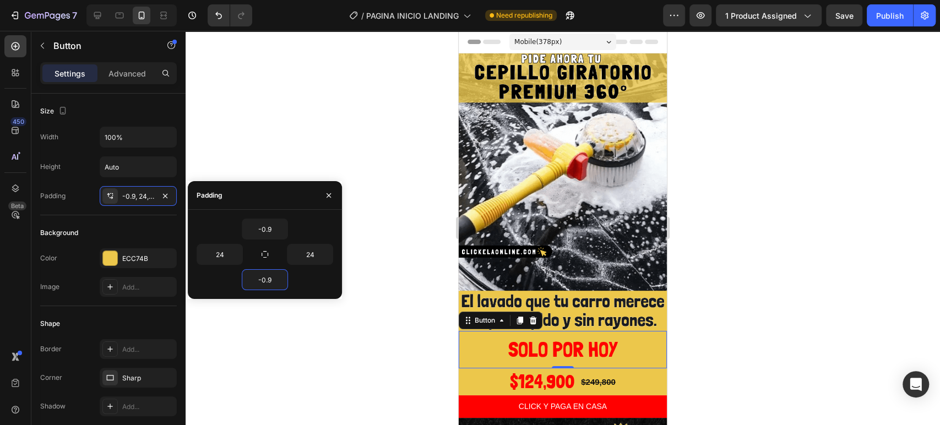
type input "-0.9"
click at [227, 283] on div "-0.9" at bounding box center [264, 279] width 136 height 21
click at [333, 312] on div at bounding box center [562, 228] width 754 height 394
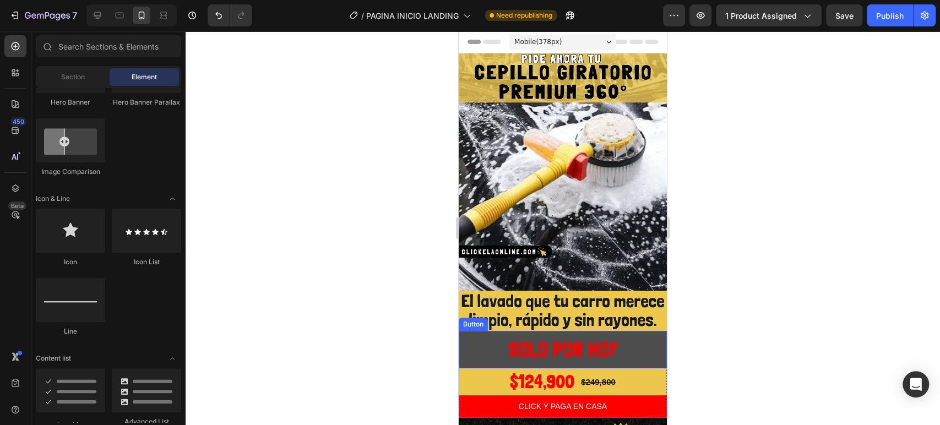
click at [488, 331] on button "SOLO POR HOY" at bounding box center [562, 349] width 208 height 37
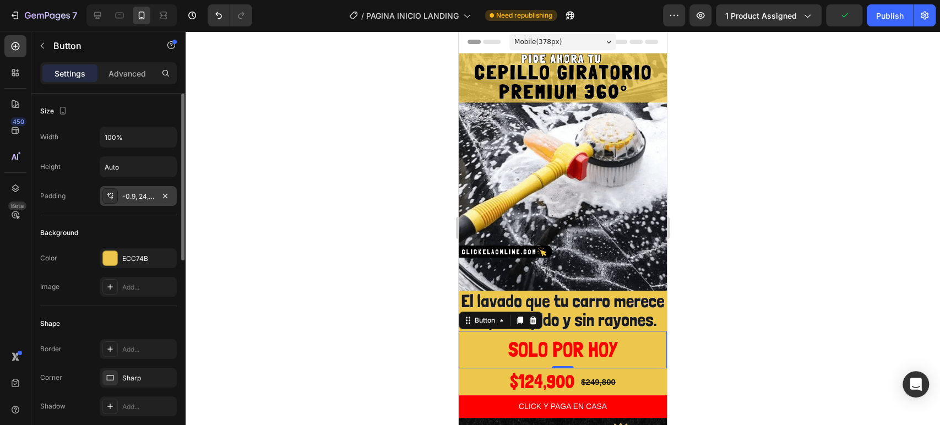
click at [145, 197] on div "-0.9, 24, -0.9, 24" at bounding box center [138, 197] width 32 height 10
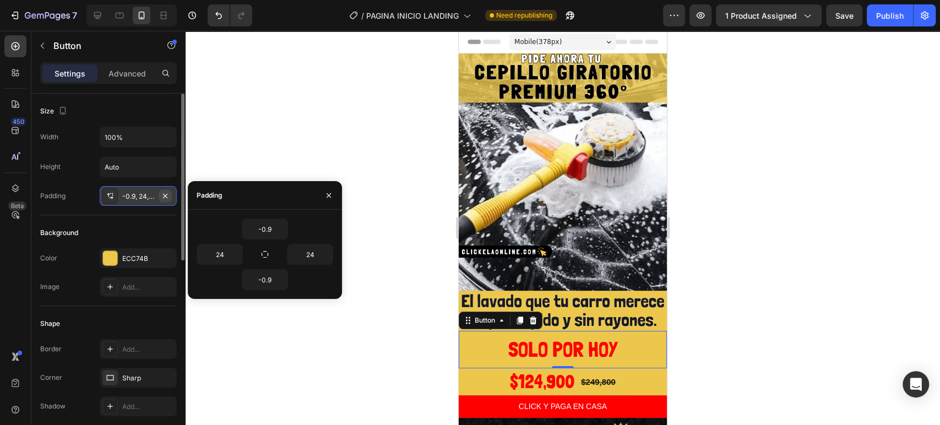
click at [166, 194] on icon "button" at bounding box center [165, 196] width 9 height 9
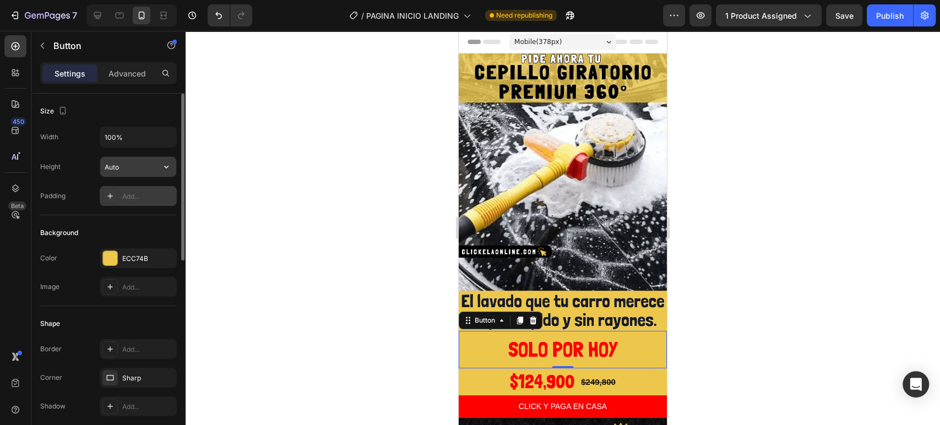
click at [139, 169] on input "Auto" at bounding box center [138, 167] width 76 height 20
click at [161, 166] on icon "button" at bounding box center [166, 166] width 11 height 11
click at [133, 193] on span "Fit content" at bounding box center [120, 194] width 33 height 10
click at [163, 167] on icon "button" at bounding box center [166, 166] width 11 height 11
click at [150, 190] on p "Fit content Auto" at bounding box center [135, 194] width 63 height 10
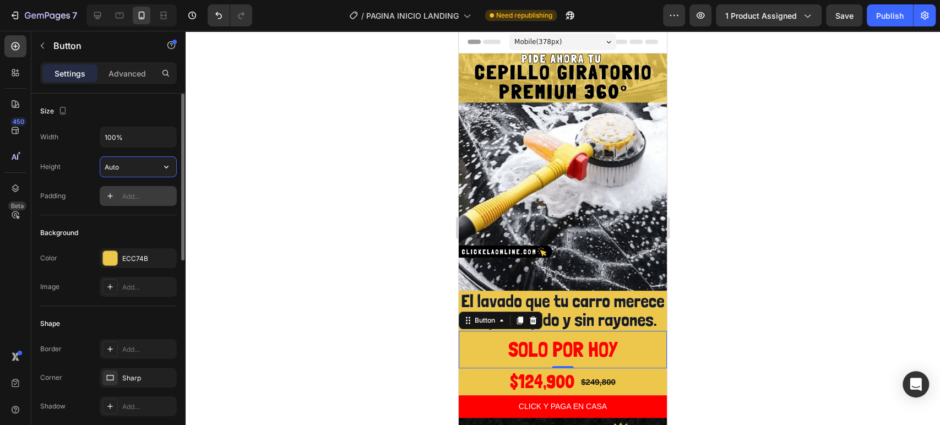
click at [132, 169] on input "Auto" at bounding box center [138, 167] width 76 height 20
drag, startPoint x: 163, startPoint y: 165, endPoint x: 131, endPoint y: 175, distance: 33.6
click at [157, 166] on button "button" at bounding box center [166, 167] width 20 height 20
click at [101, 193] on div "Fit content Auto" at bounding box center [126, 194] width 90 height 21
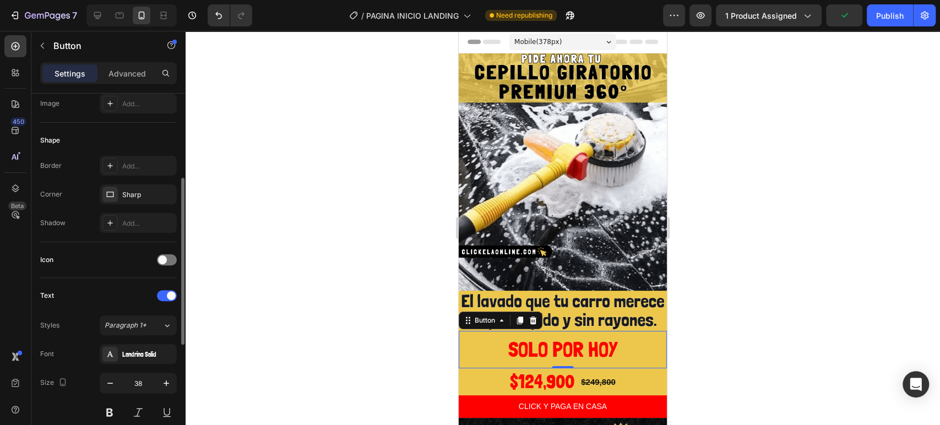
scroll to position [244, 0]
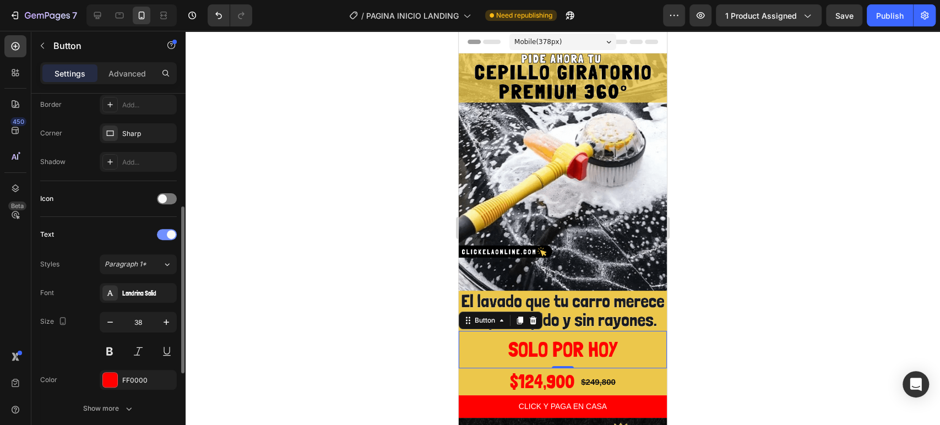
click at [174, 236] on span at bounding box center [171, 234] width 9 height 9
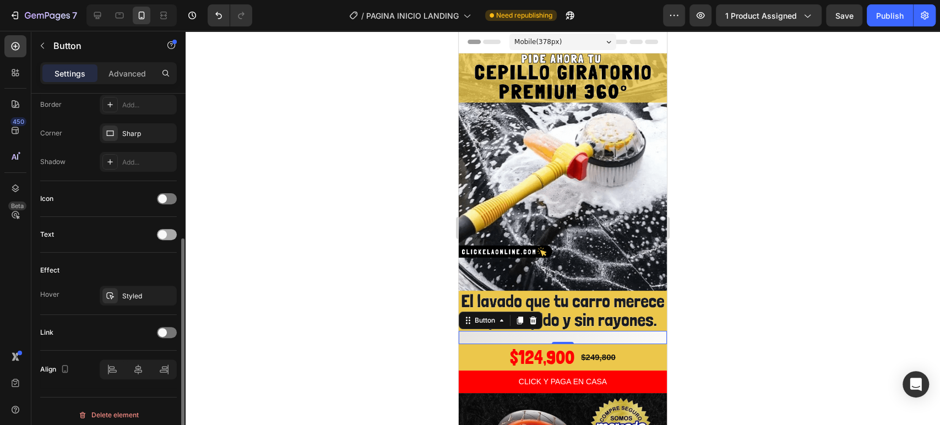
click at [174, 236] on div at bounding box center [167, 234] width 20 height 11
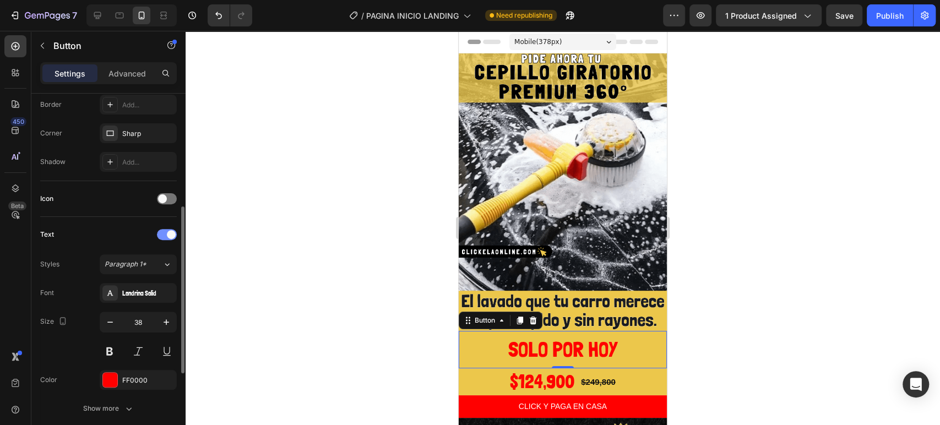
scroll to position [367, 0]
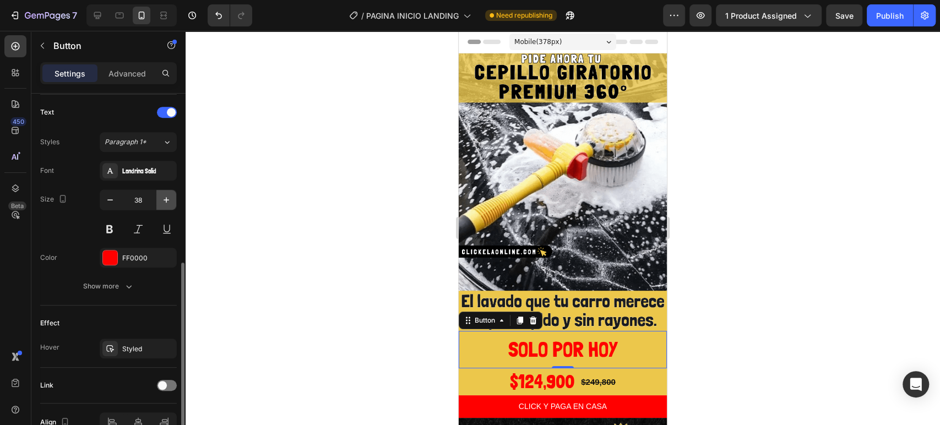
click at [160, 198] on button "button" at bounding box center [166, 200] width 20 height 20
type input "39"
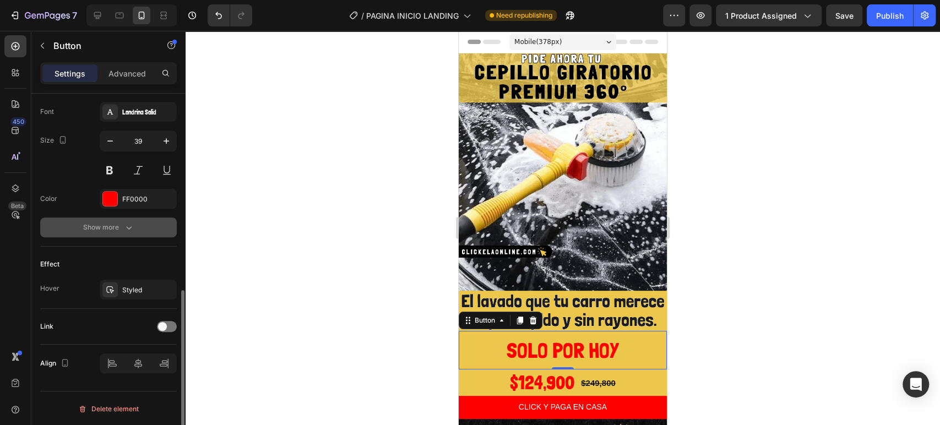
click at [132, 225] on icon "button" at bounding box center [128, 227] width 11 height 11
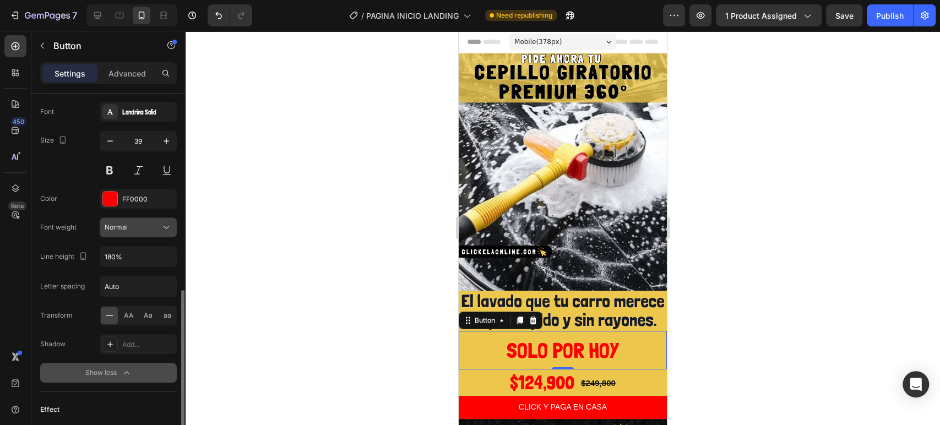
scroll to position [487, 0]
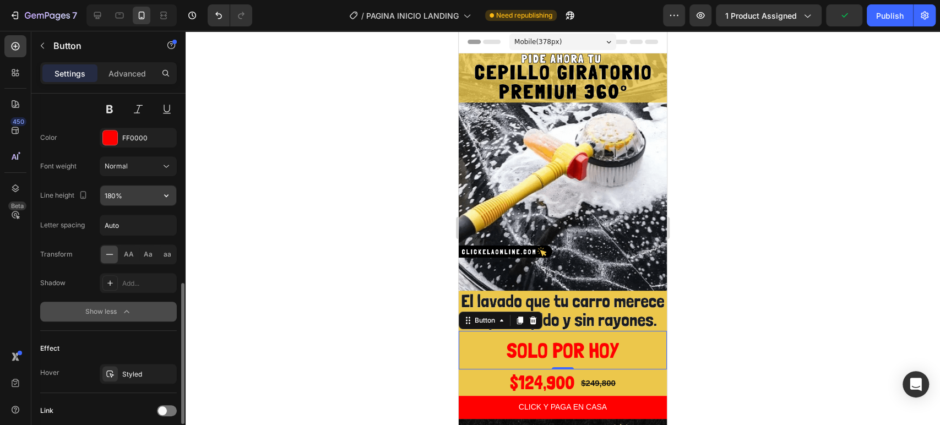
click at [167, 194] on icon "button" at bounding box center [166, 195] width 11 height 11
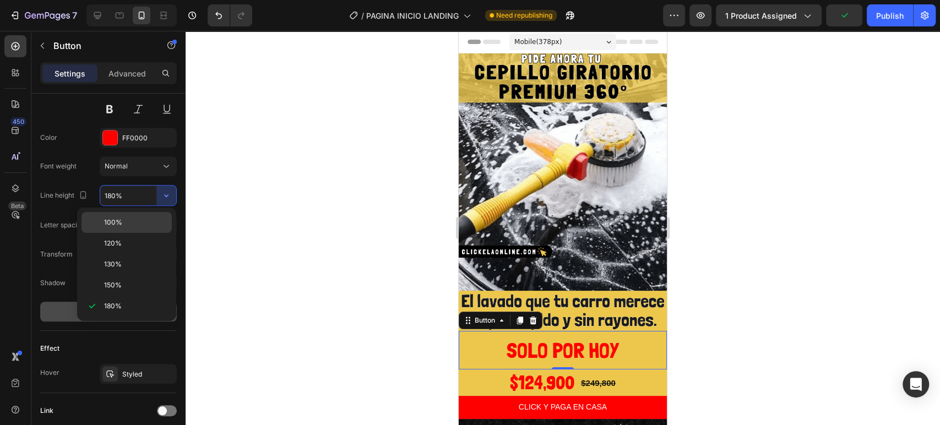
click at [148, 233] on div "100%" at bounding box center [126, 243] width 90 height 21
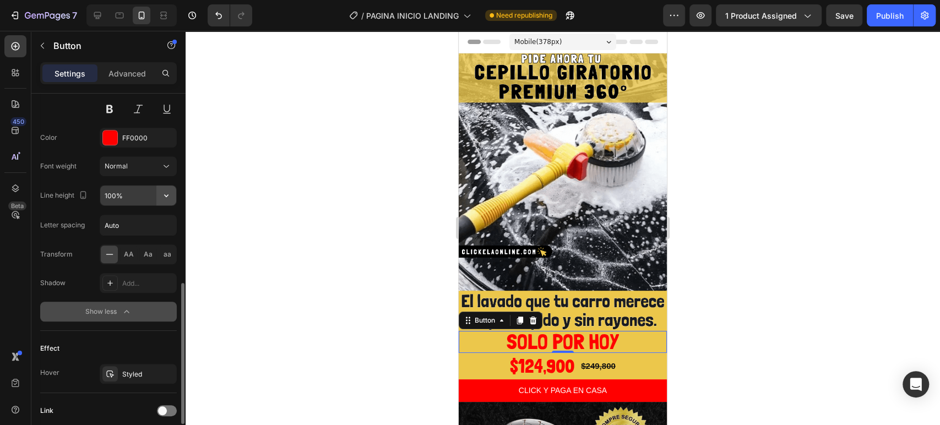
click at [167, 193] on icon "button" at bounding box center [166, 195] width 11 height 11
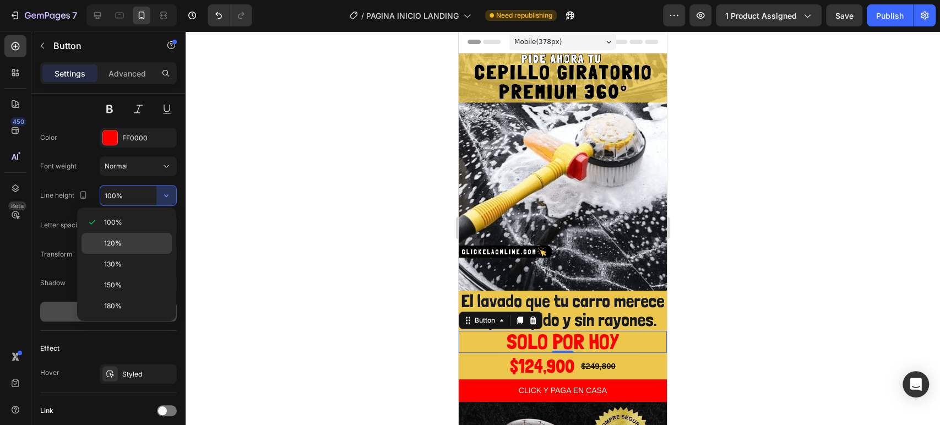
click at [143, 254] on div "120%" at bounding box center [126, 264] width 90 height 21
type input "120%"
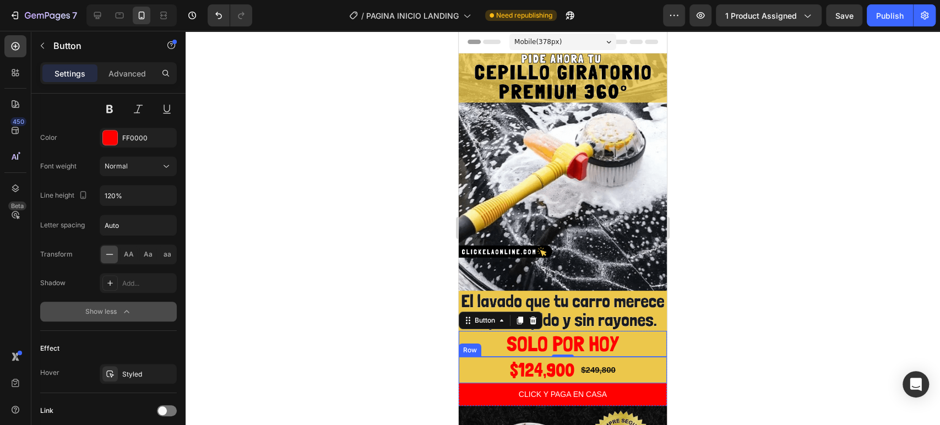
click at [477, 357] on div "$124,900 Product Price Product Price $249,800 Product Price Product Price Row" at bounding box center [562, 370] width 208 height 26
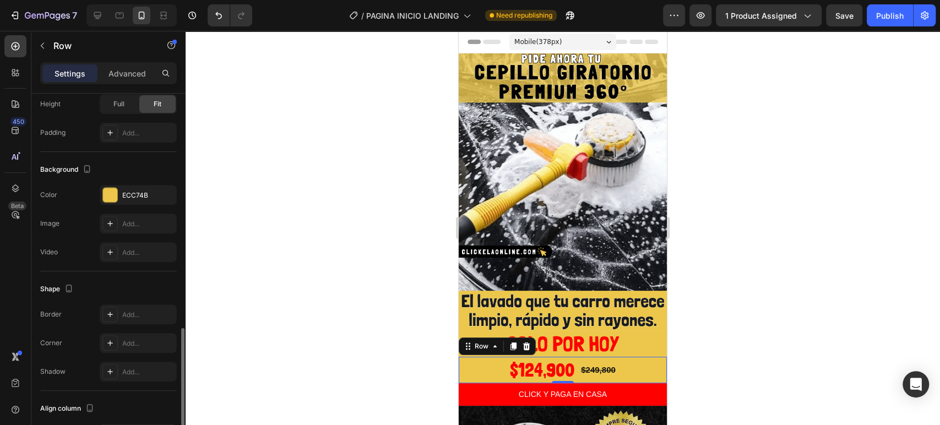
scroll to position [405, 0]
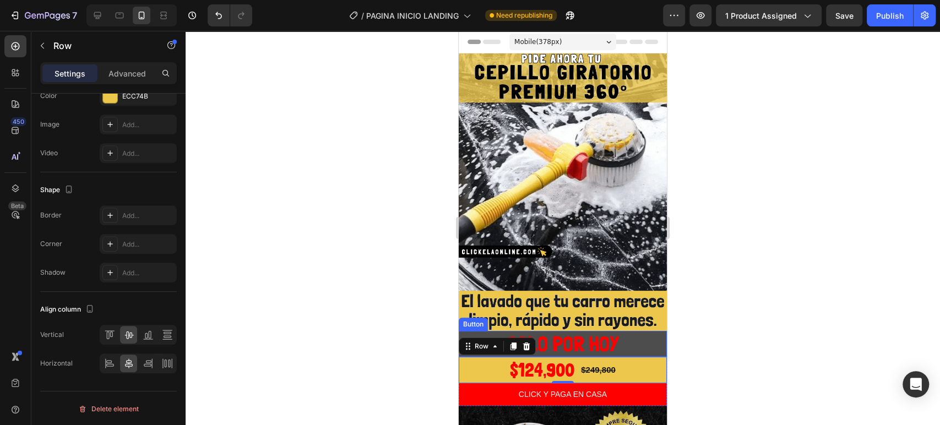
click at [643, 331] on button "SOLO POR HOY" at bounding box center [562, 344] width 208 height 26
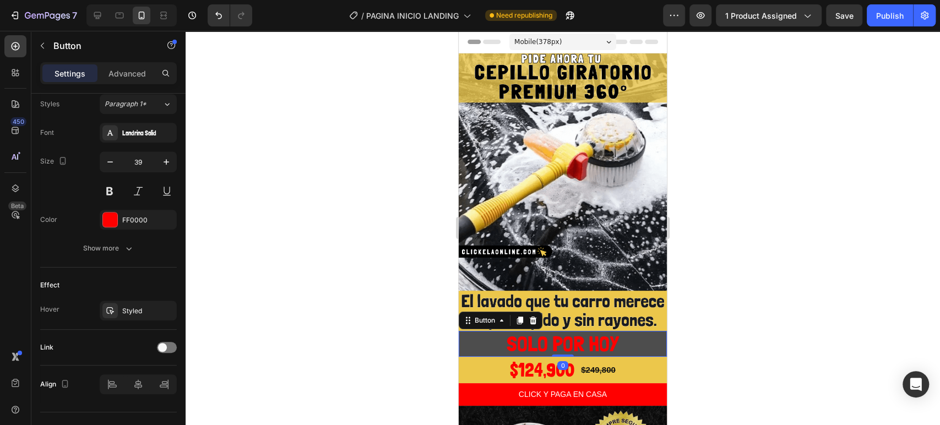
scroll to position [0, 0]
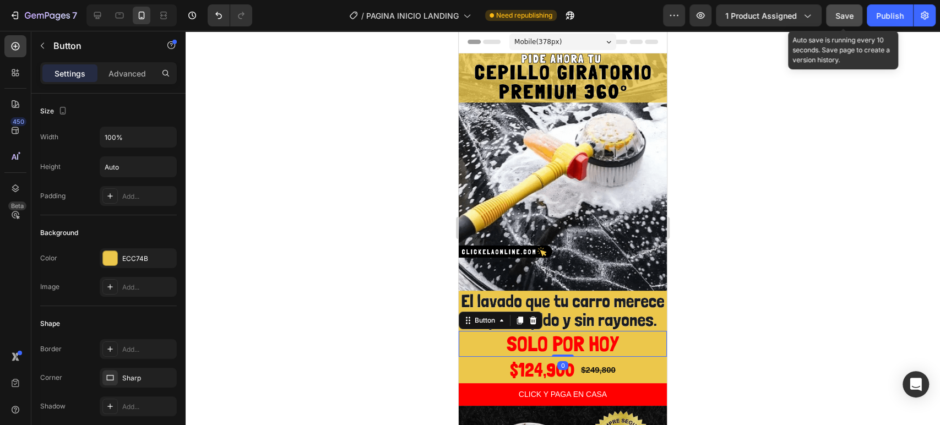
click at [832, 15] on button "Save" at bounding box center [844, 15] width 36 height 22
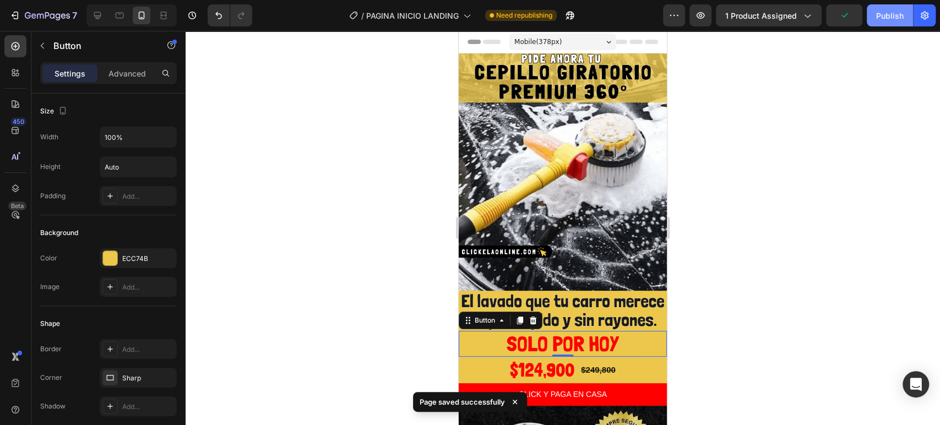
click at [876, 12] on div "Publish" at bounding box center [890, 16] width 28 height 12
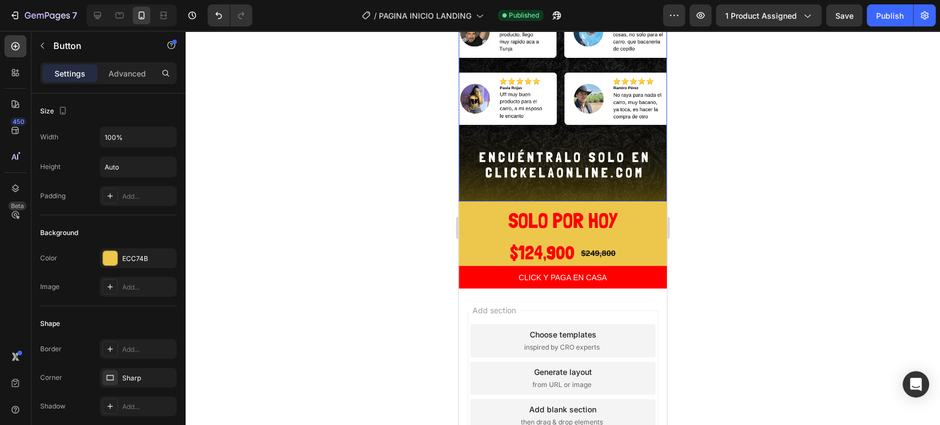
scroll to position [1397, 0]
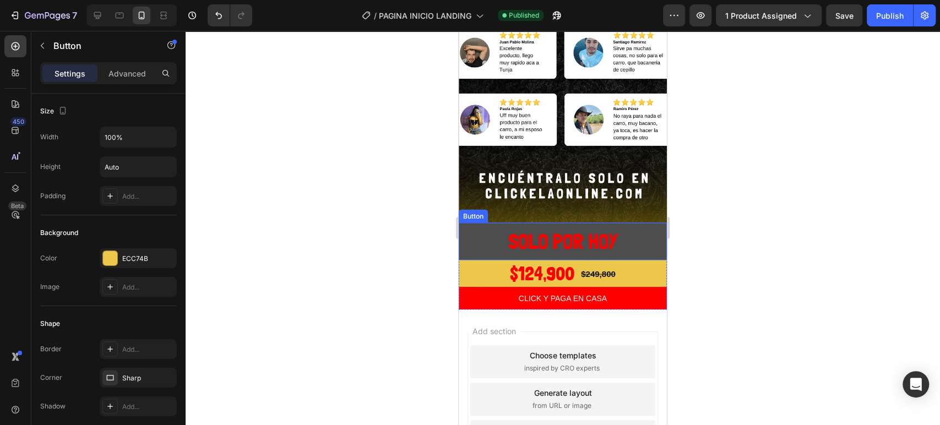
click at [485, 222] on button "SOLO POR HOY" at bounding box center [562, 240] width 208 height 37
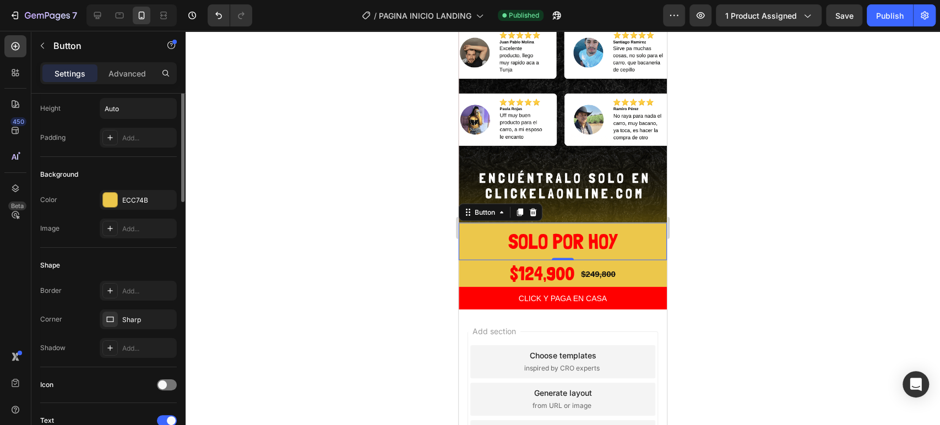
scroll to position [0, 0]
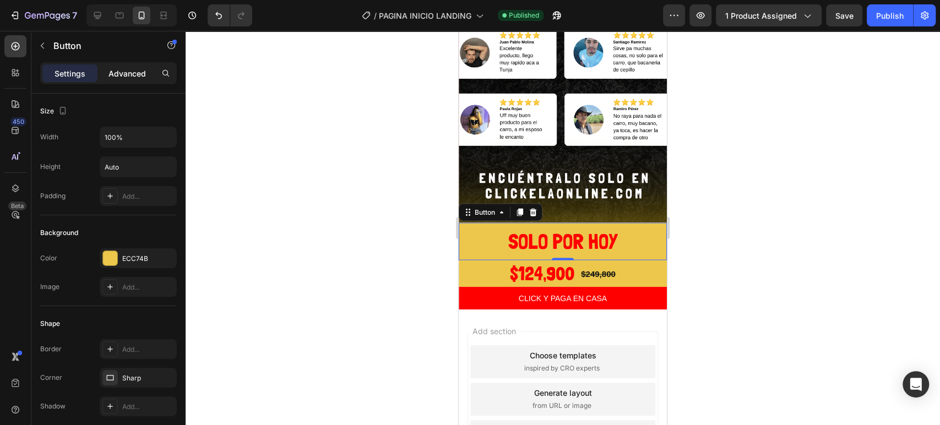
click at [118, 76] on p "Advanced" at bounding box center [126, 74] width 37 height 12
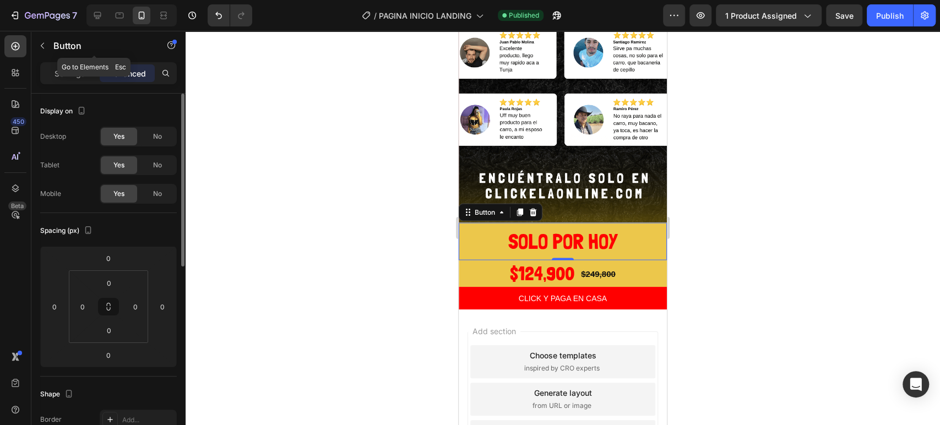
drag, startPoint x: 79, startPoint y: 58, endPoint x: 79, endPoint y: 77, distance: 18.7
click at [79, 58] on div "Button" at bounding box center [93, 45] width 125 height 29
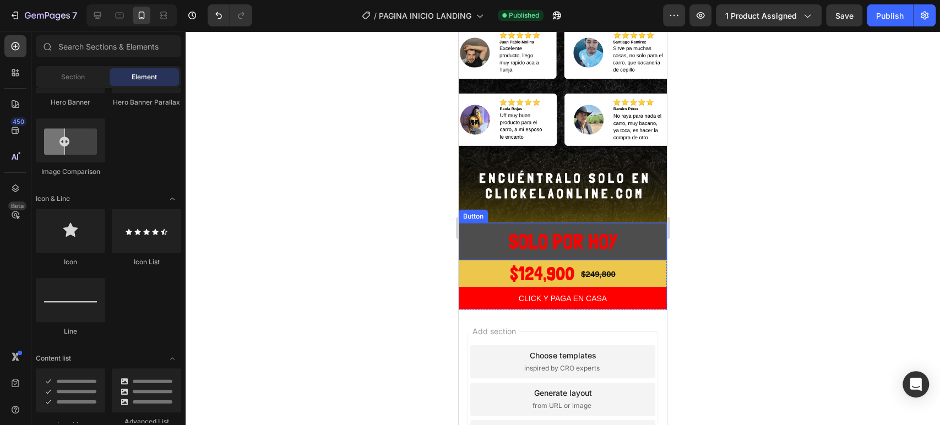
click at [500, 222] on button "SOLO POR HOY" at bounding box center [562, 240] width 208 height 37
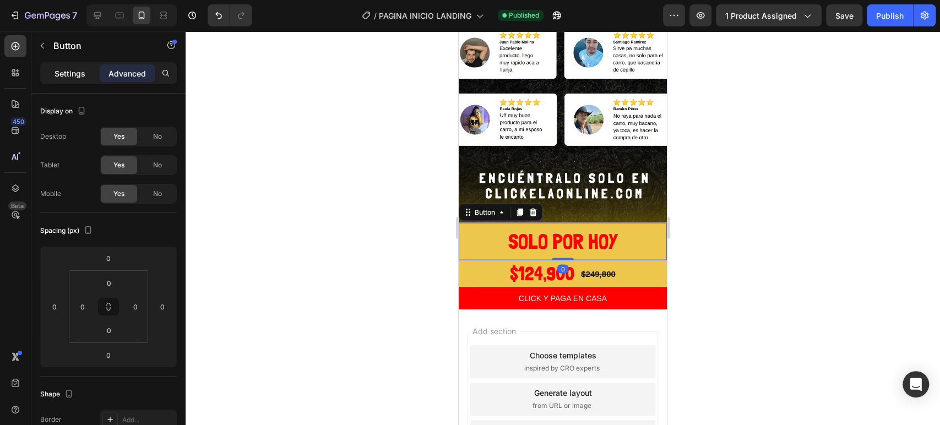
click at [75, 73] on p "Settings" at bounding box center [69, 74] width 31 height 12
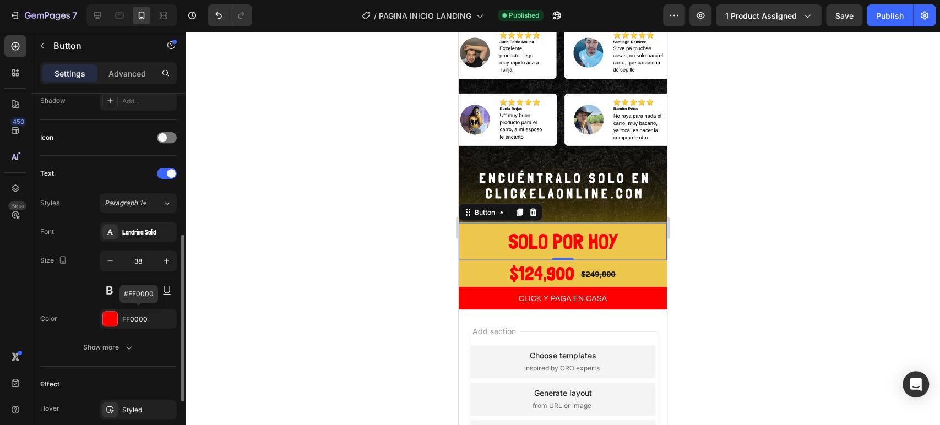
scroll to position [367, 0]
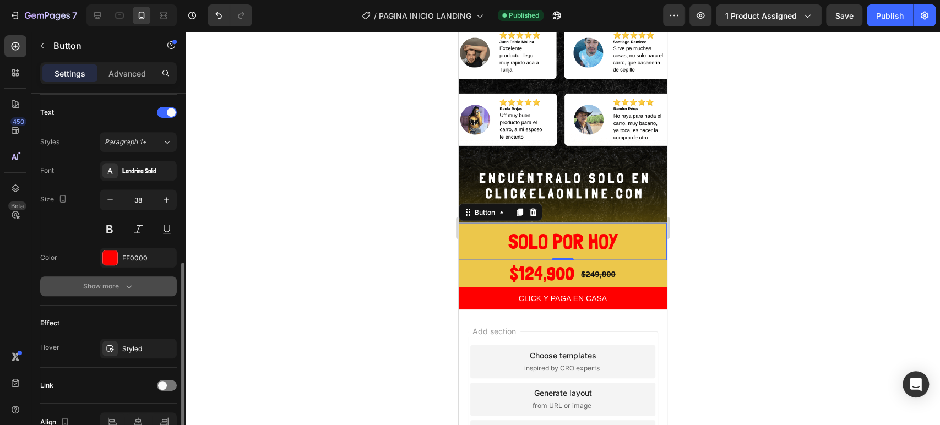
click at [128, 285] on icon "button" at bounding box center [128, 286] width 11 height 11
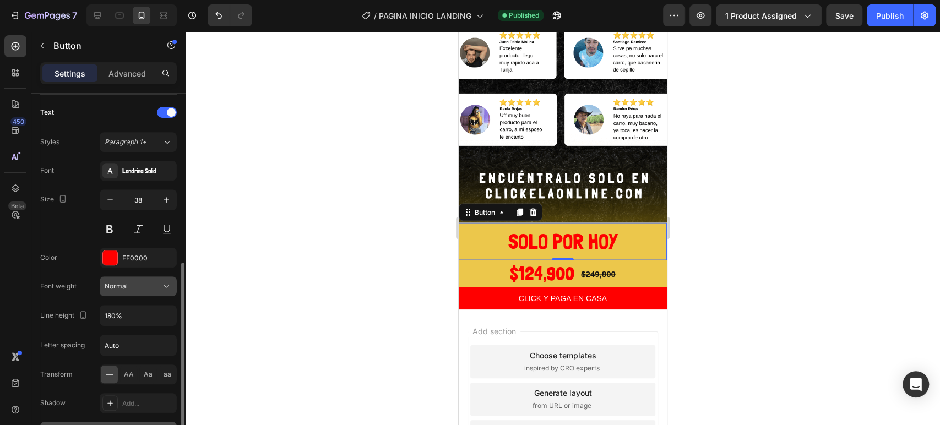
scroll to position [489, 0]
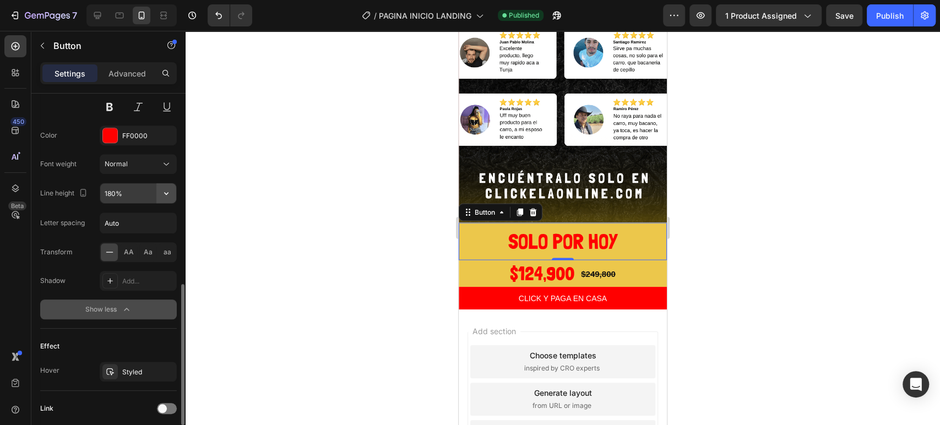
click at [167, 183] on button "button" at bounding box center [166, 193] width 20 height 20
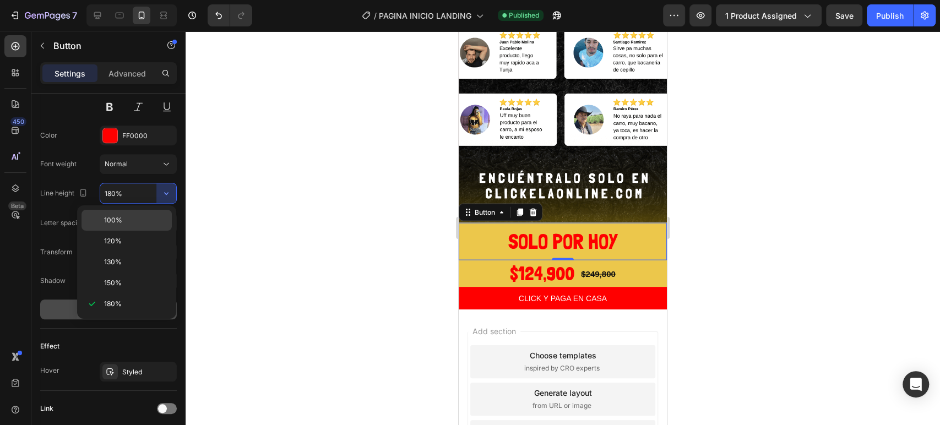
click at [109, 216] on span "100%" at bounding box center [113, 220] width 18 height 10
type input "100%"
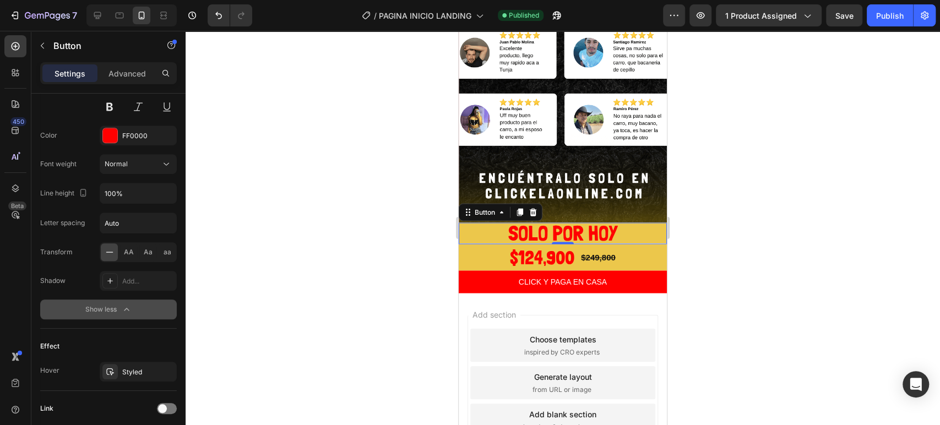
click at [352, 201] on div at bounding box center [562, 228] width 754 height 394
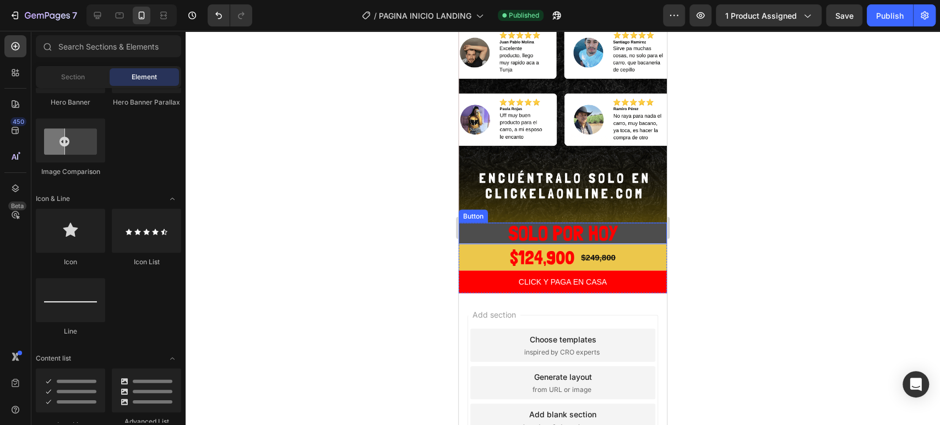
click at [472, 222] on button "SOLO POR HOY" at bounding box center [562, 232] width 208 height 21
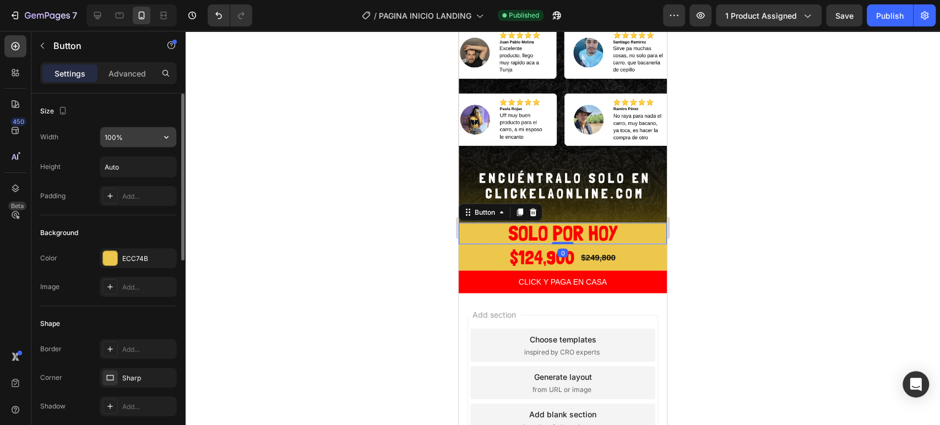
click at [143, 144] on input "100%" at bounding box center [138, 137] width 76 height 20
click at [162, 138] on icon "button" at bounding box center [166, 137] width 11 height 11
click at [136, 108] on div "Size" at bounding box center [108, 111] width 136 height 18
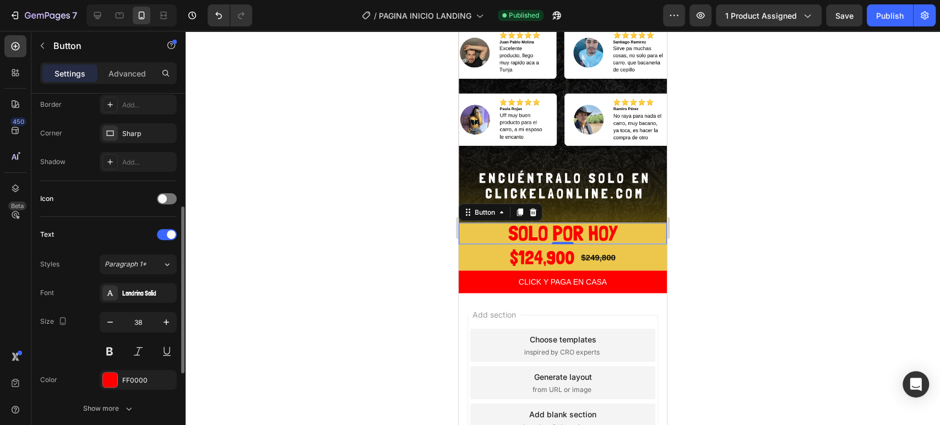
scroll to position [367, 0]
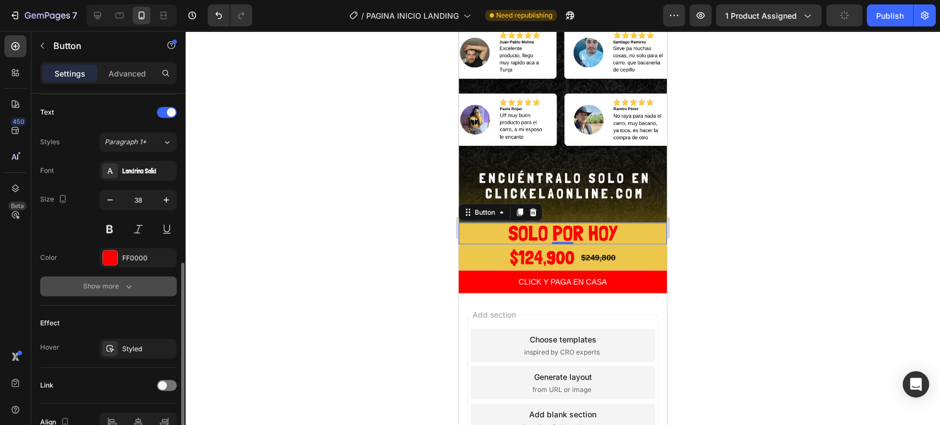
click at [120, 276] on button "Show more" at bounding box center [108, 286] width 136 height 20
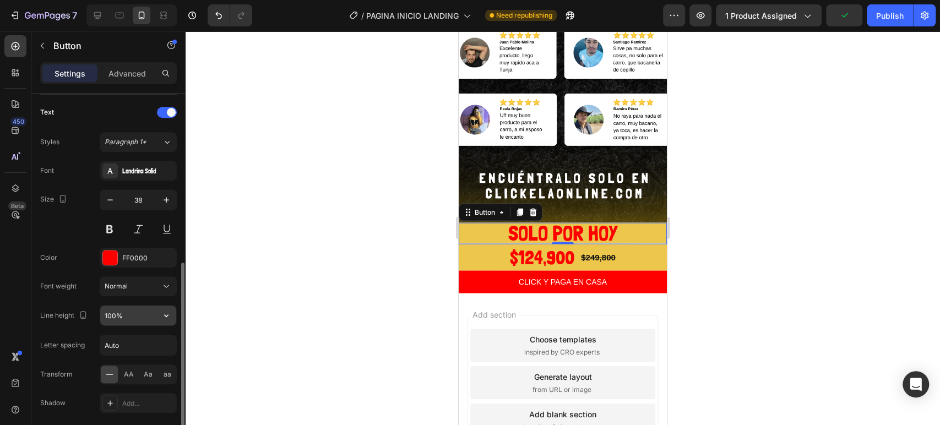
click at [132, 311] on input "100%" at bounding box center [138, 315] width 76 height 20
click at [161, 314] on icon "button" at bounding box center [166, 315] width 11 height 11
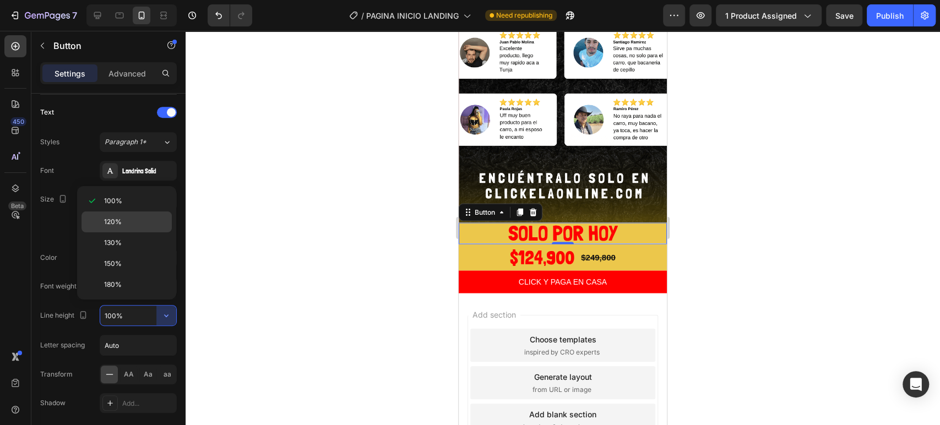
click at [119, 220] on span "120%" at bounding box center [113, 222] width 18 height 10
type input "120%"
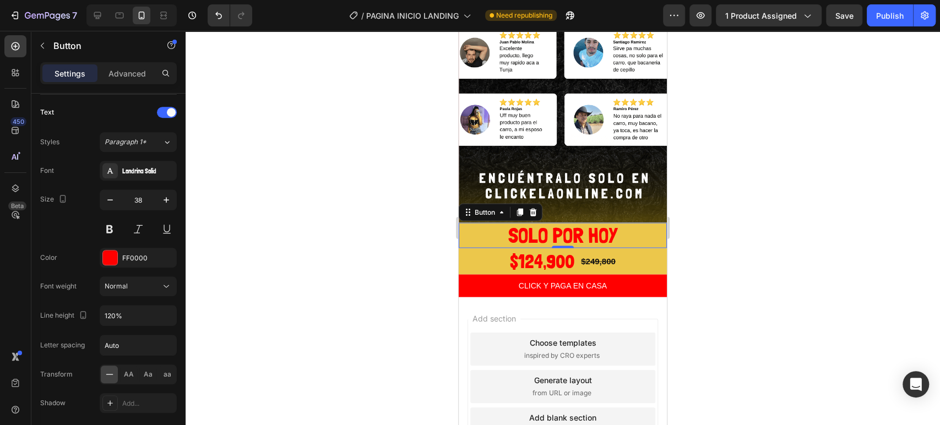
click at [288, 203] on div at bounding box center [562, 228] width 754 height 394
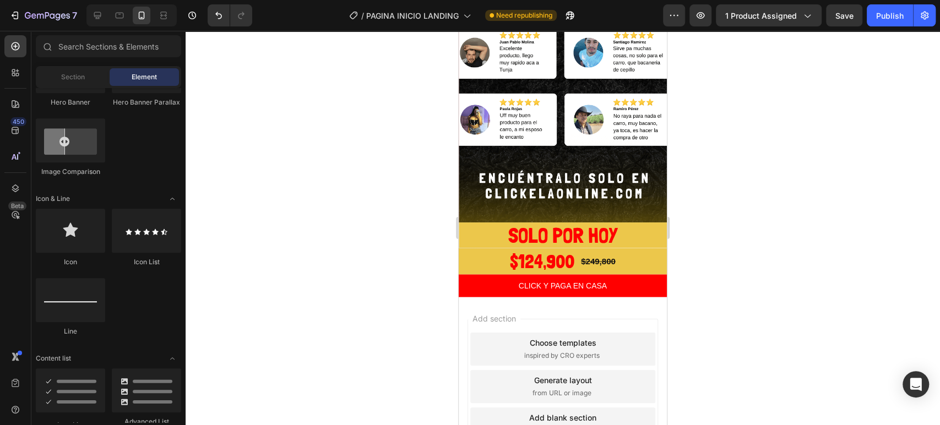
click at [680, 162] on div at bounding box center [562, 228] width 754 height 394
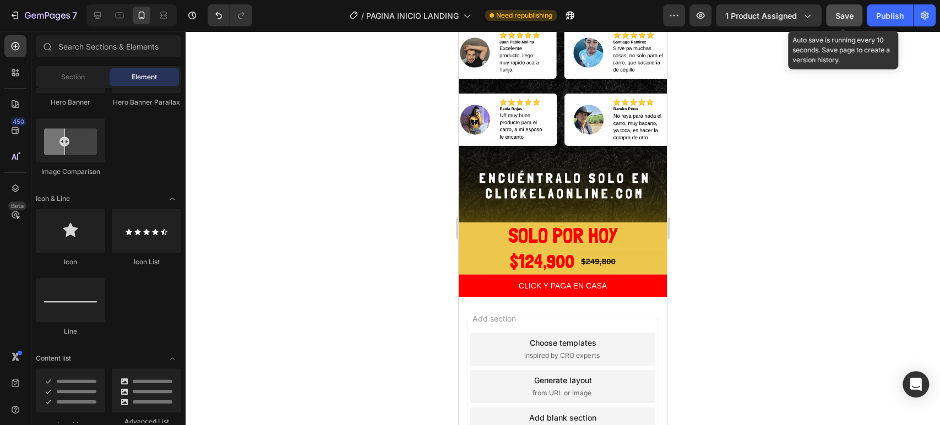
click at [850, 15] on span "Save" at bounding box center [844, 15] width 18 height 9
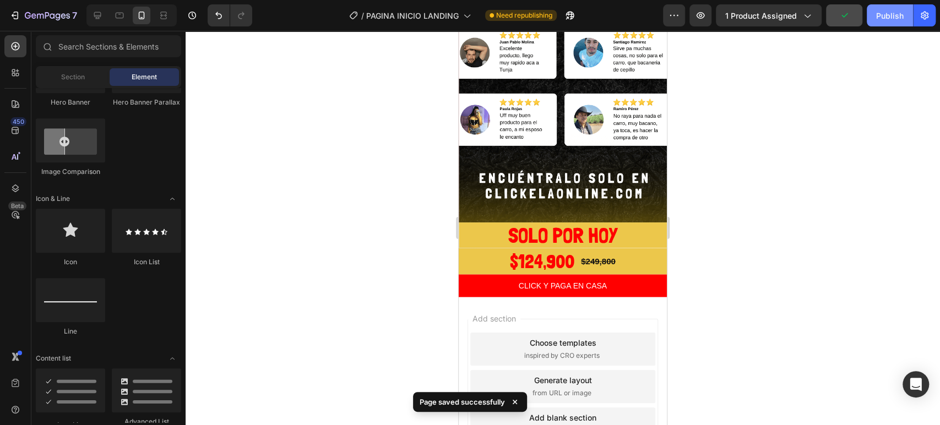
click at [880, 12] on div "Publish" at bounding box center [890, 16] width 28 height 12
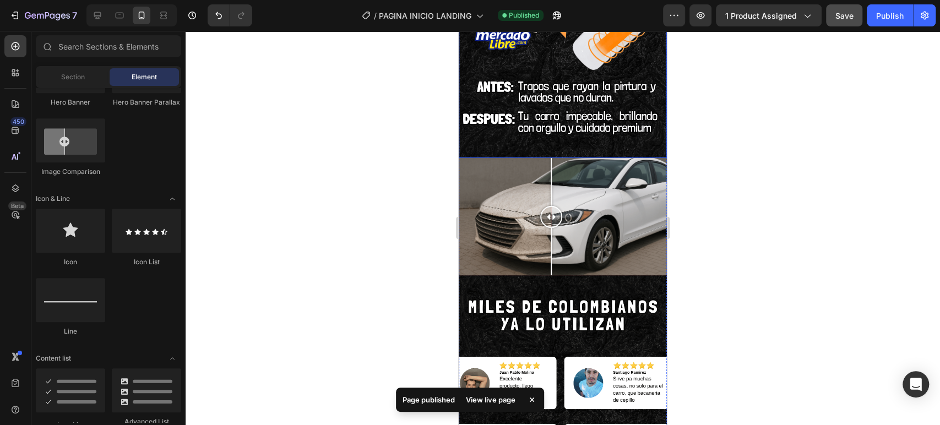
scroll to position [1092, 0]
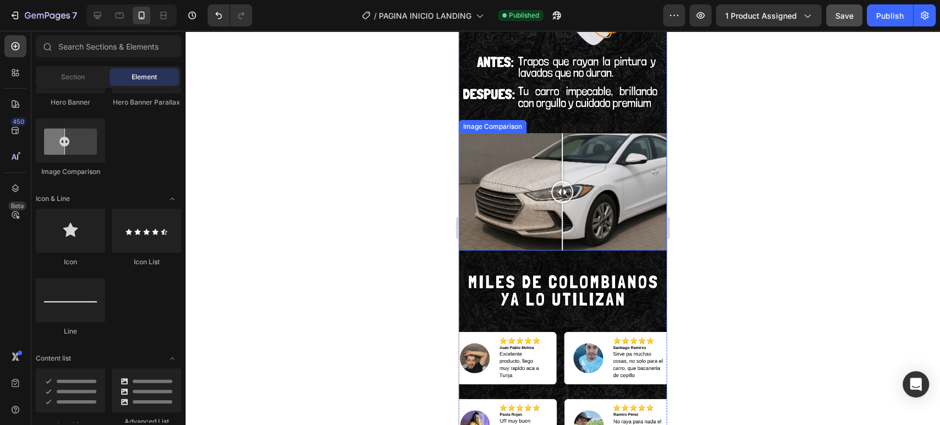
drag, startPoint x: 548, startPoint y: 148, endPoint x: 562, endPoint y: 140, distance: 16.5
click at [562, 140] on div at bounding box center [562, 191] width 22 height 117
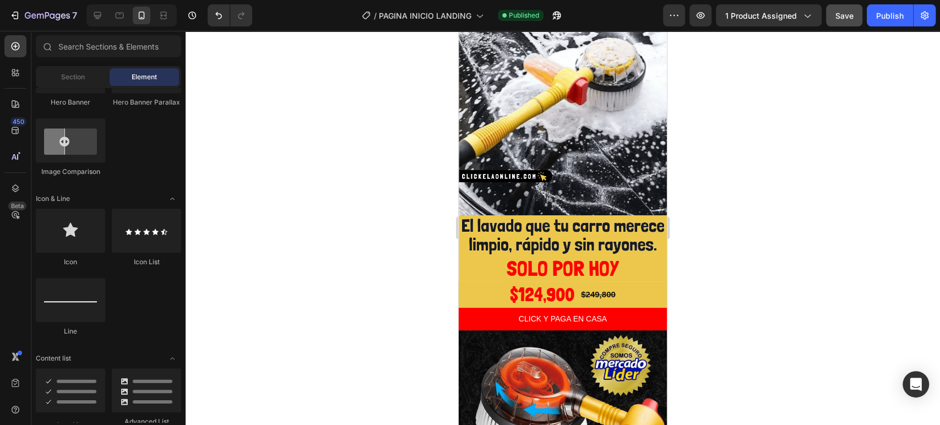
scroll to position [0, 0]
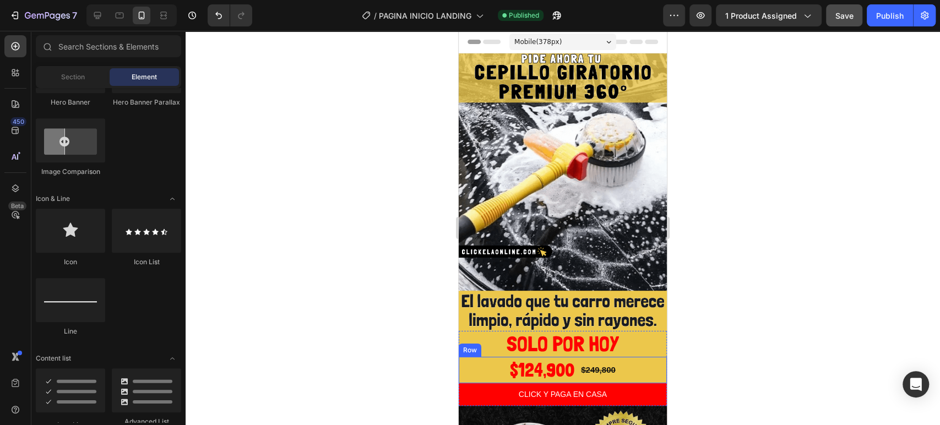
click at [480, 357] on div "$124,900 Product Price Product Price $249,800 Product Price Product Price Row" at bounding box center [562, 370] width 208 height 26
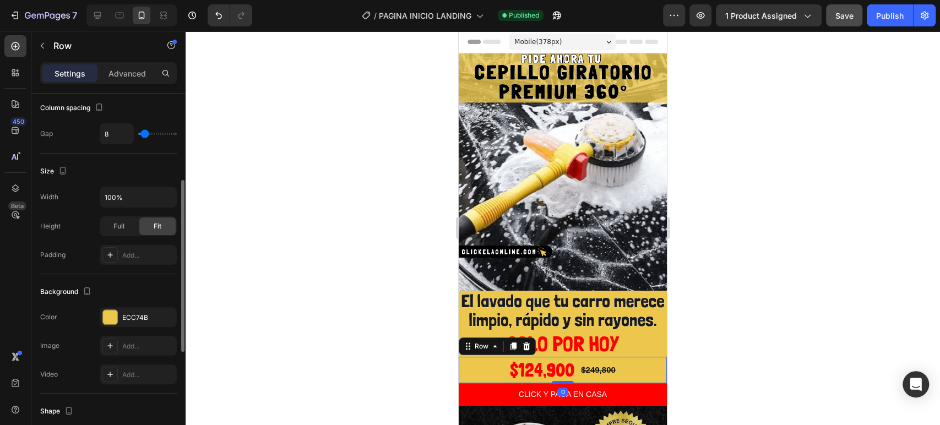
scroll to position [367, 0]
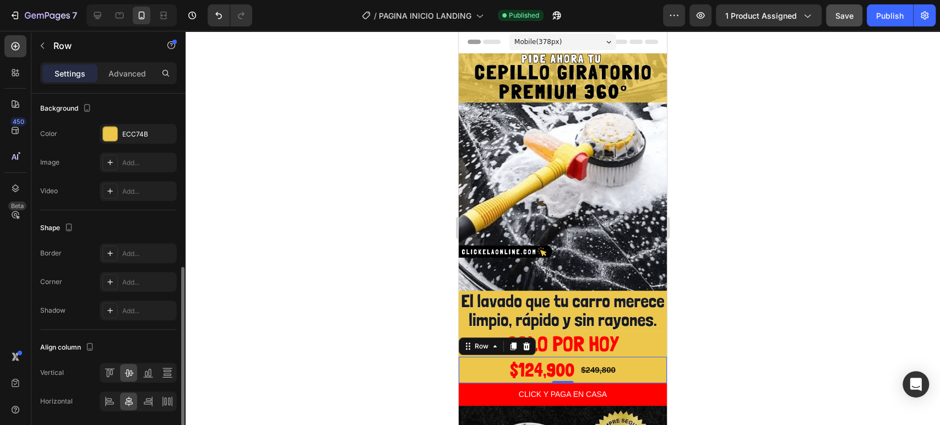
drag, startPoint x: 133, startPoint y: 134, endPoint x: 121, endPoint y: 176, distance: 43.0
click at [134, 134] on div "ECC74B" at bounding box center [148, 134] width 52 height 10
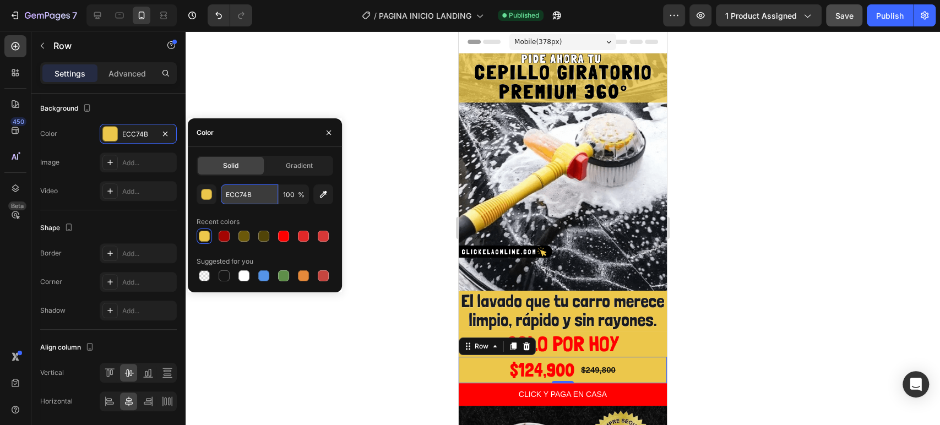
click at [248, 194] on input "ECC74B" at bounding box center [249, 194] width 57 height 20
click at [247, 193] on input "ECC74B" at bounding box center [249, 194] width 57 height 20
click at [265, 193] on input "ECC74B" at bounding box center [249, 194] width 57 height 20
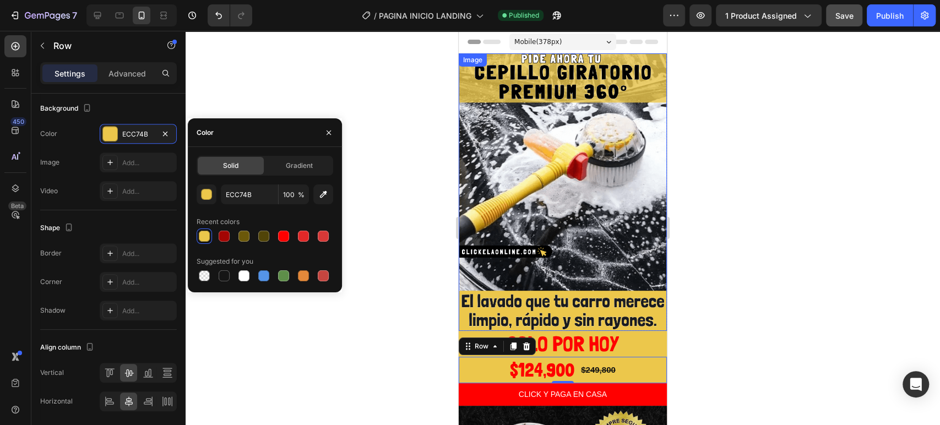
click at [483, 89] on img at bounding box center [562, 191] width 208 height 277
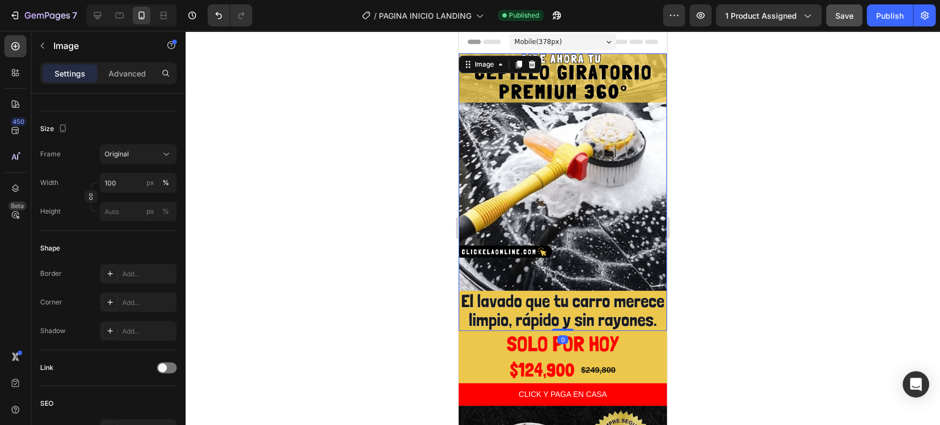
scroll to position [0, 0]
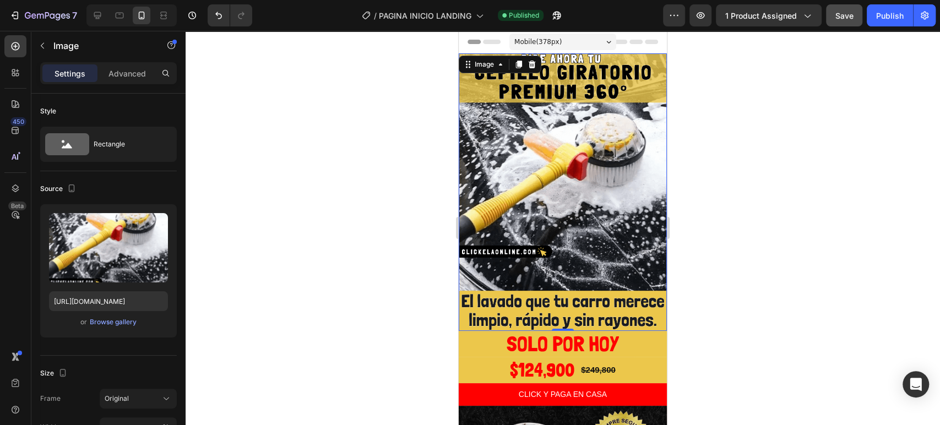
click at [314, 58] on div at bounding box center [562, 228] width 754 height 394
